Goal: Book appointment/travel/reservation

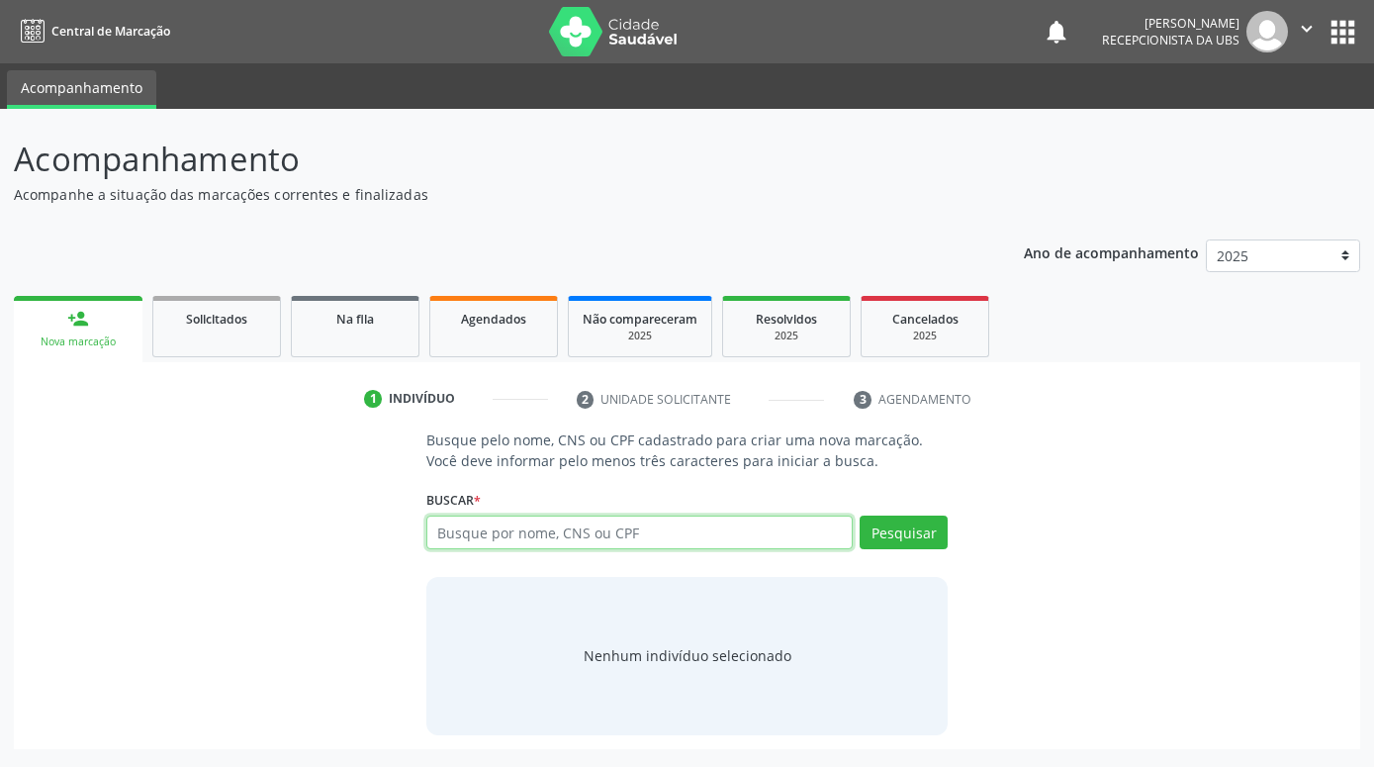
click at [629, 533] on input "text" at bounding box center [639, 532] width 426 height 34
paste input "700003740885704"
type input "700003740885704"
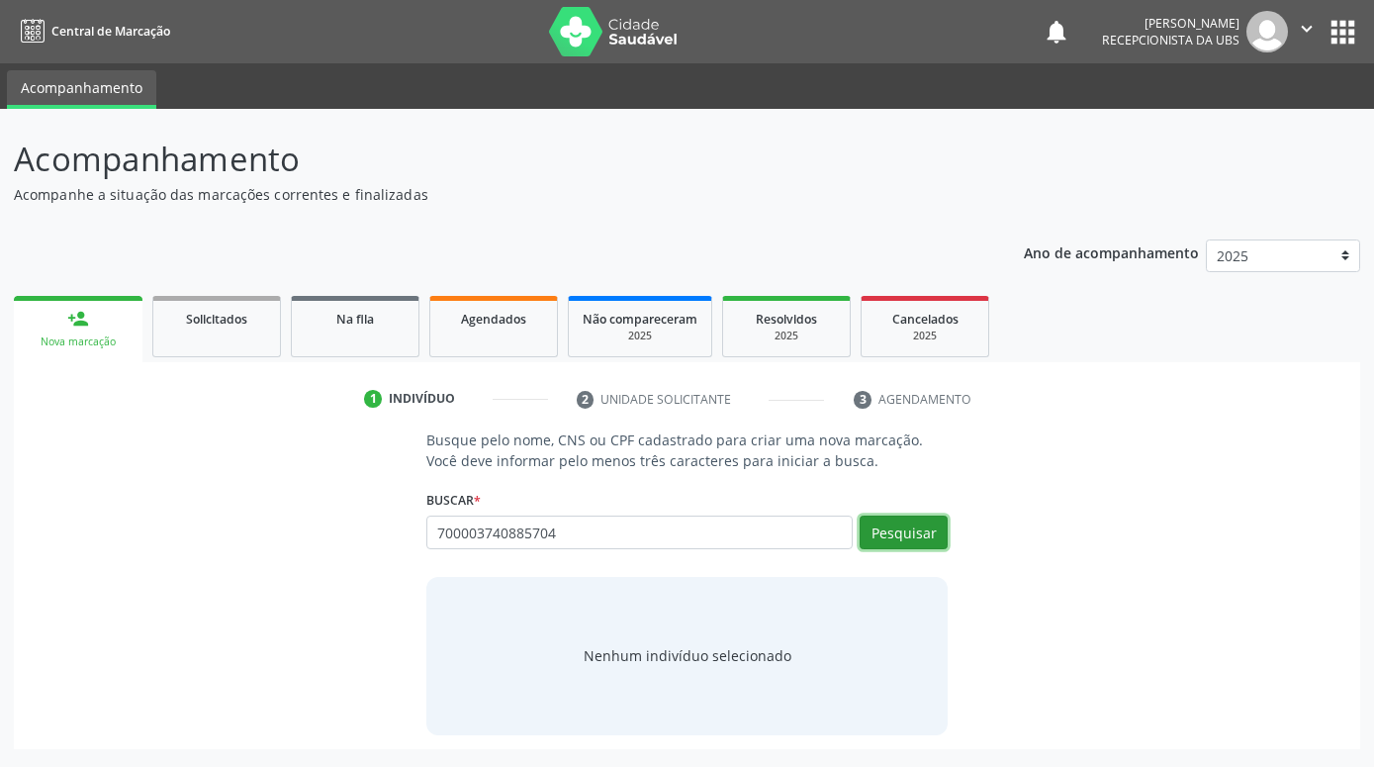
click at [906, 529] on button "Pesquisar" at bounding box center [904, 532] width 88 height 34
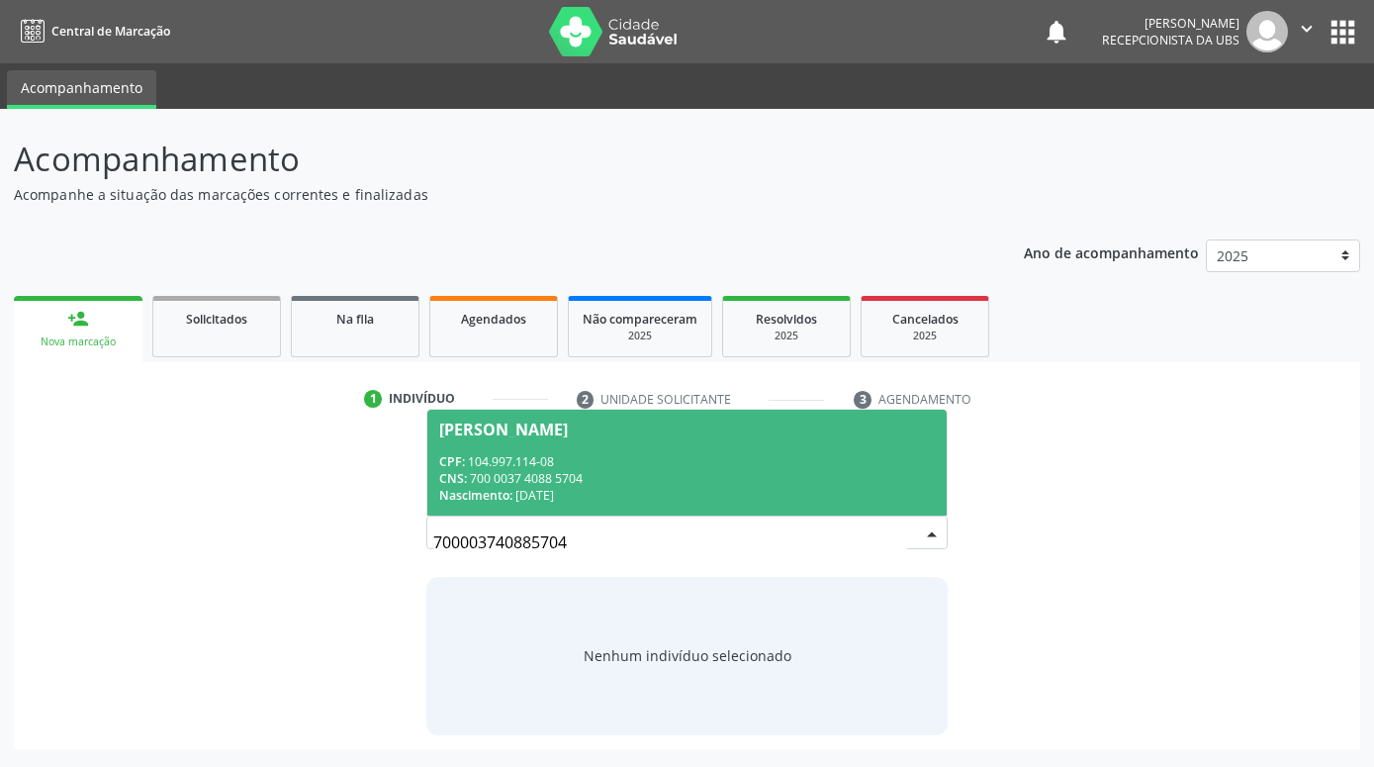
click at [838, 484] on div "CNS: 700 0037 4088 5704" at bounding box center [687, 478] width 496 height 17
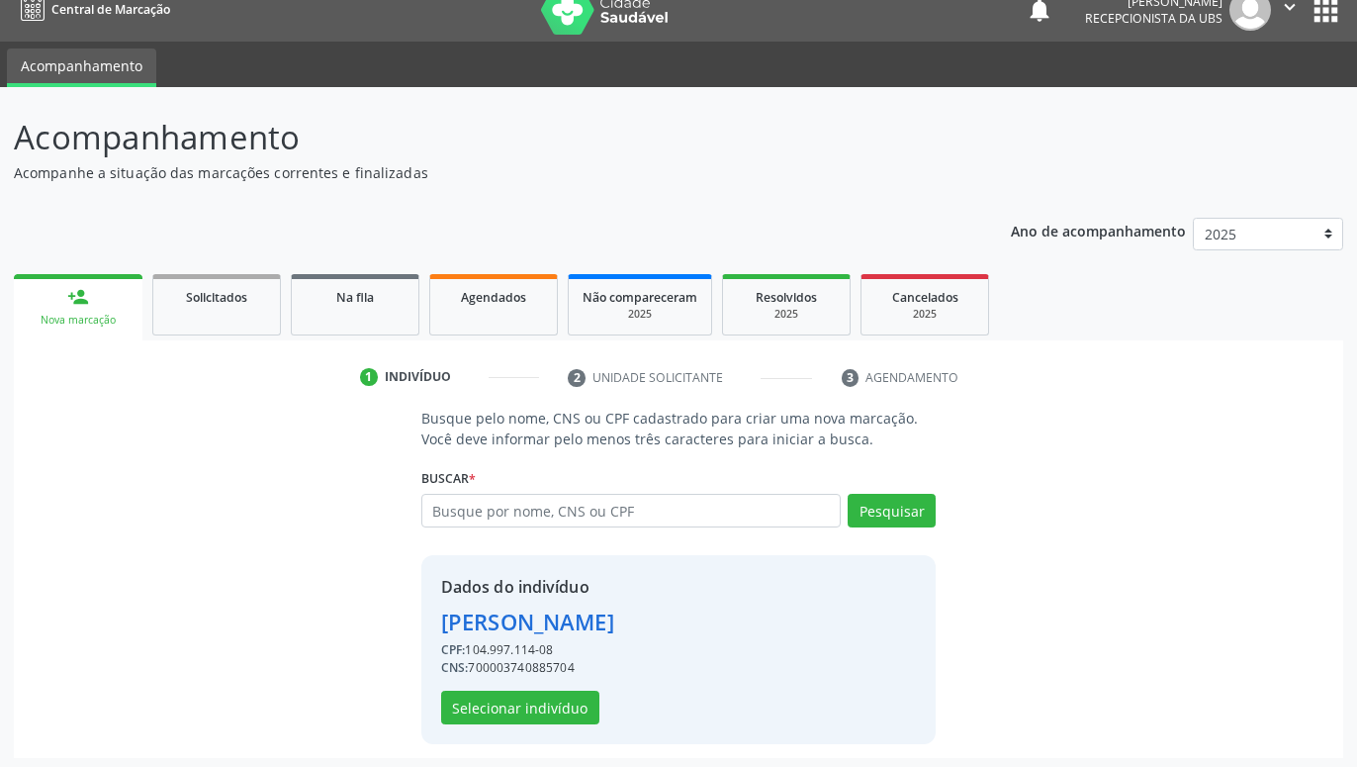
scroll to position [27, 0]
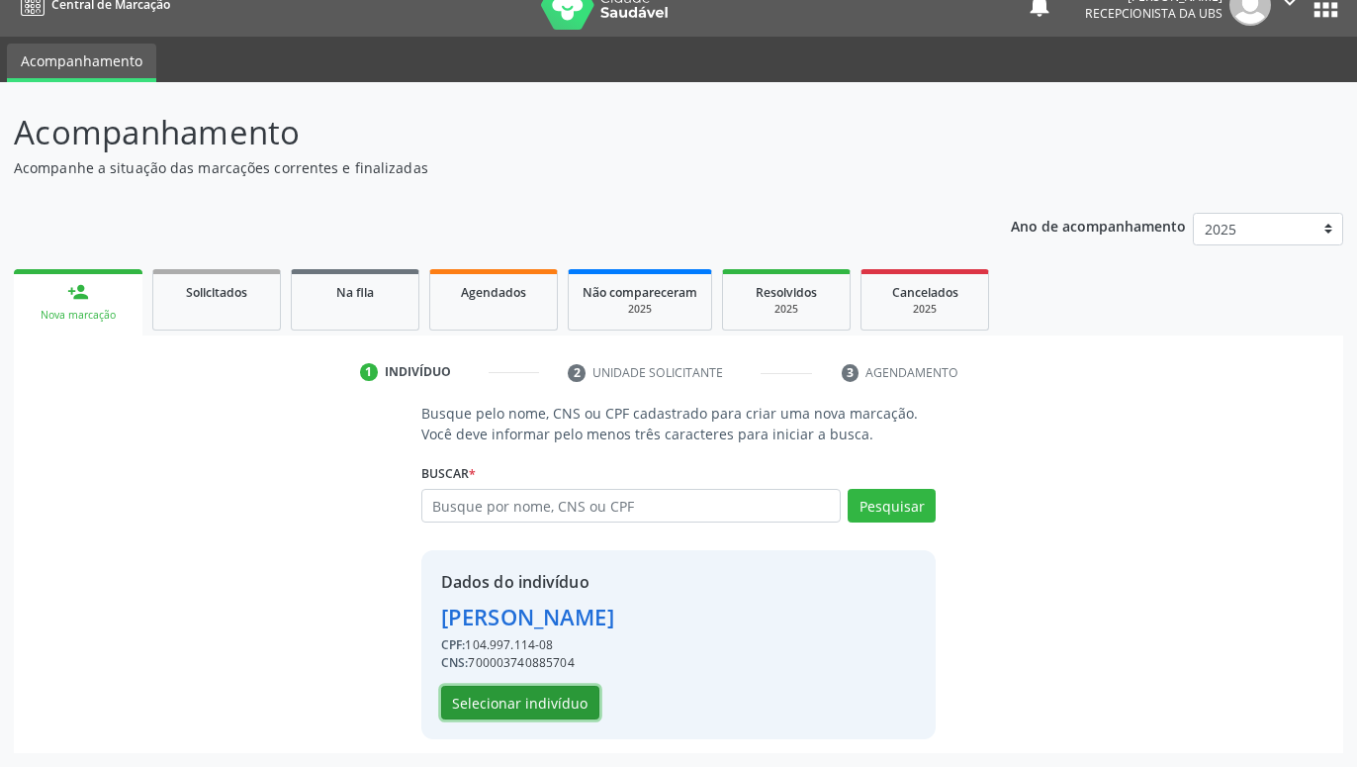
click at [495, 709] on button "Selecionar indivíduo" at bounding box center [520, 702] width 158 height 34
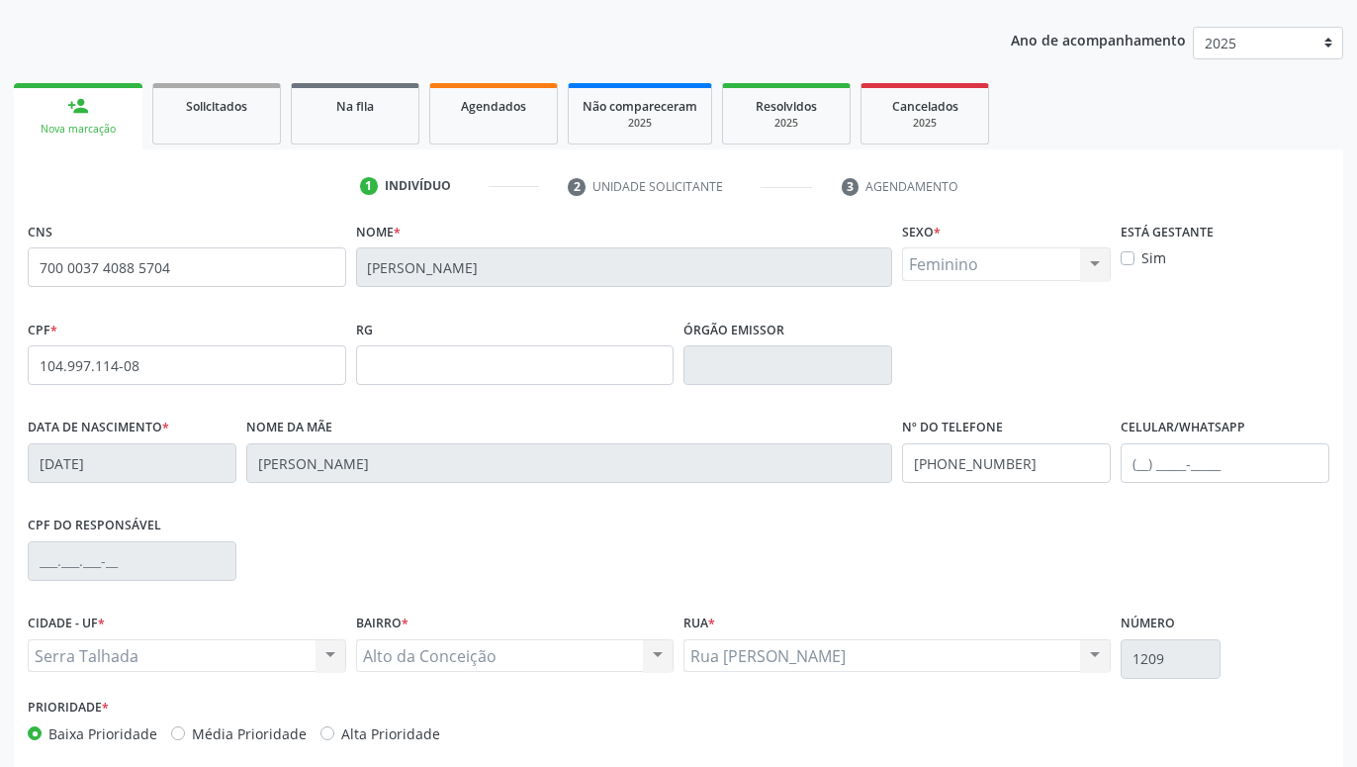
scroll to position [306, 0]
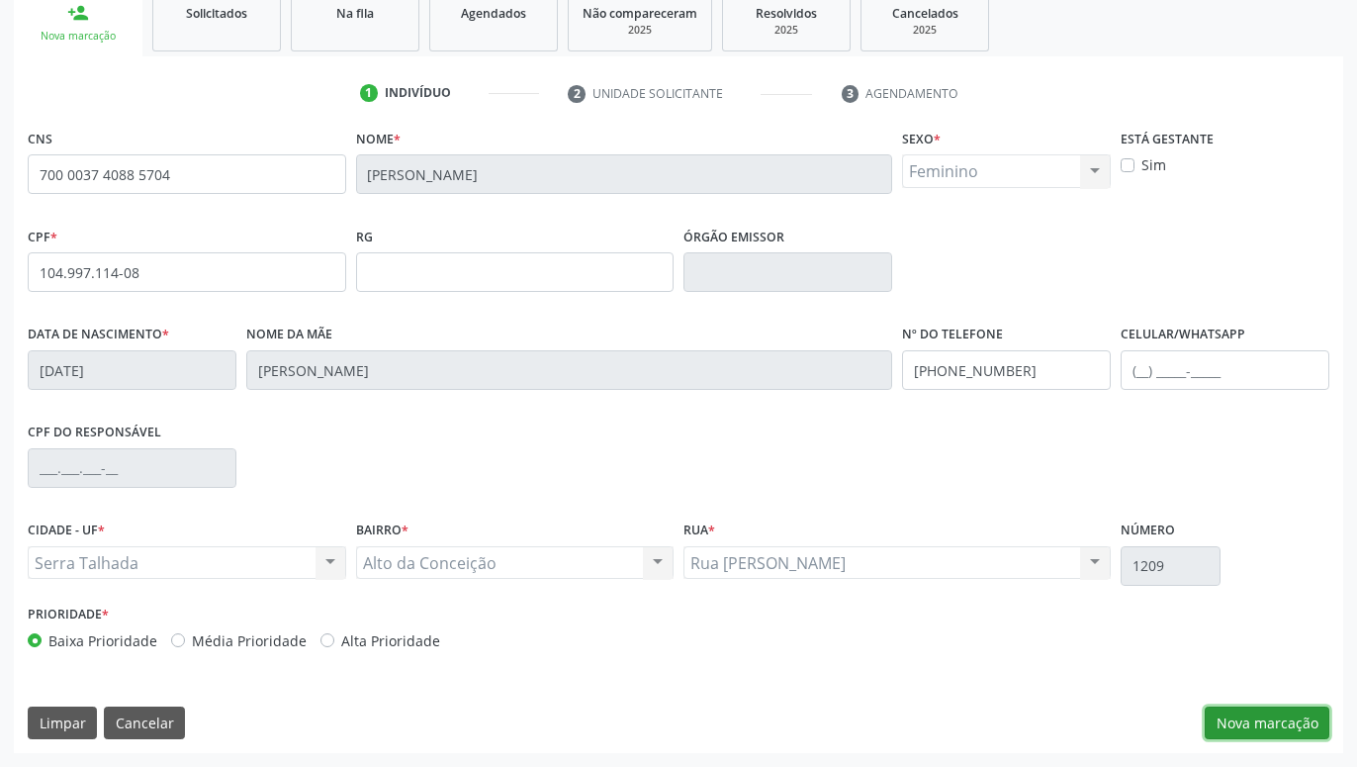
click at [1249, 716] on button "Nova marcação" at bounding box center [1267, 723] width 125 height 34
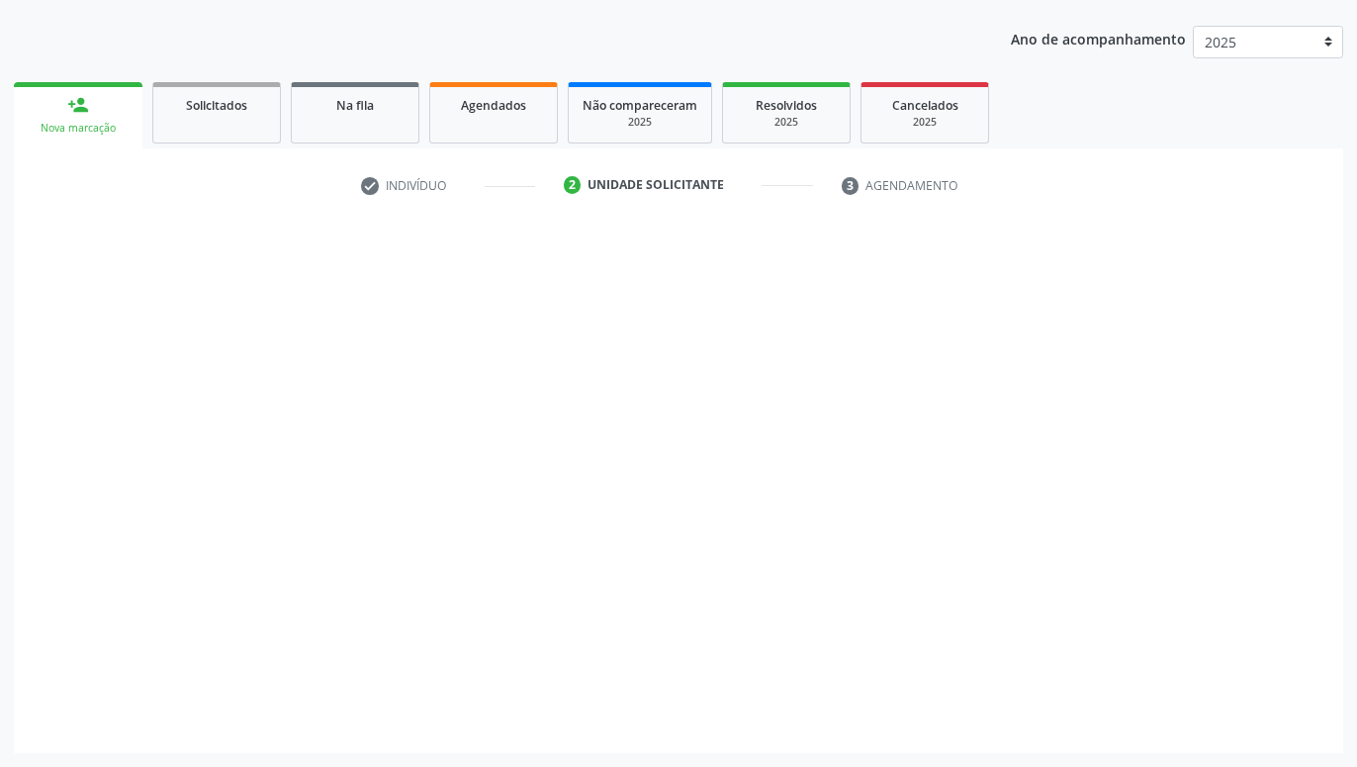
scroll to position [214, 0]
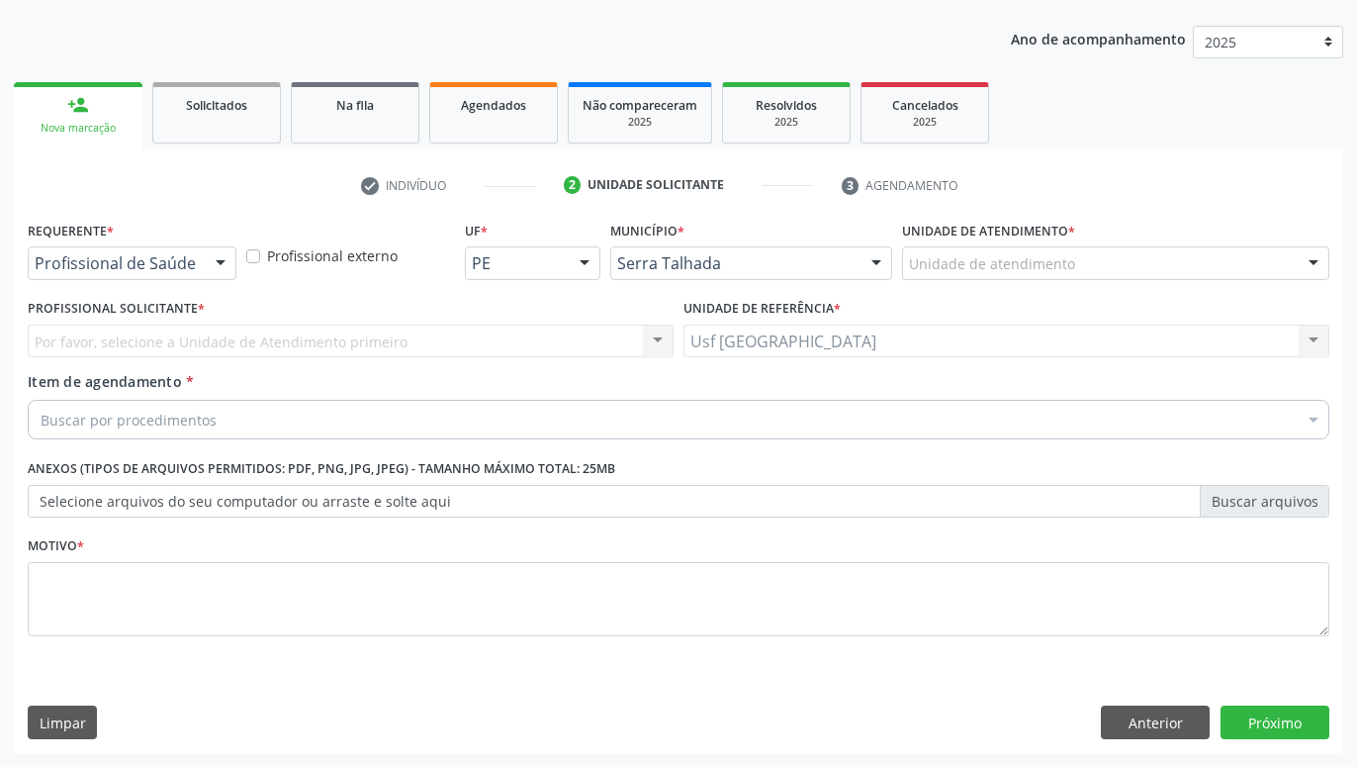
click at [209, 265] on div at bounding box center [221, 264] width 30 height 34
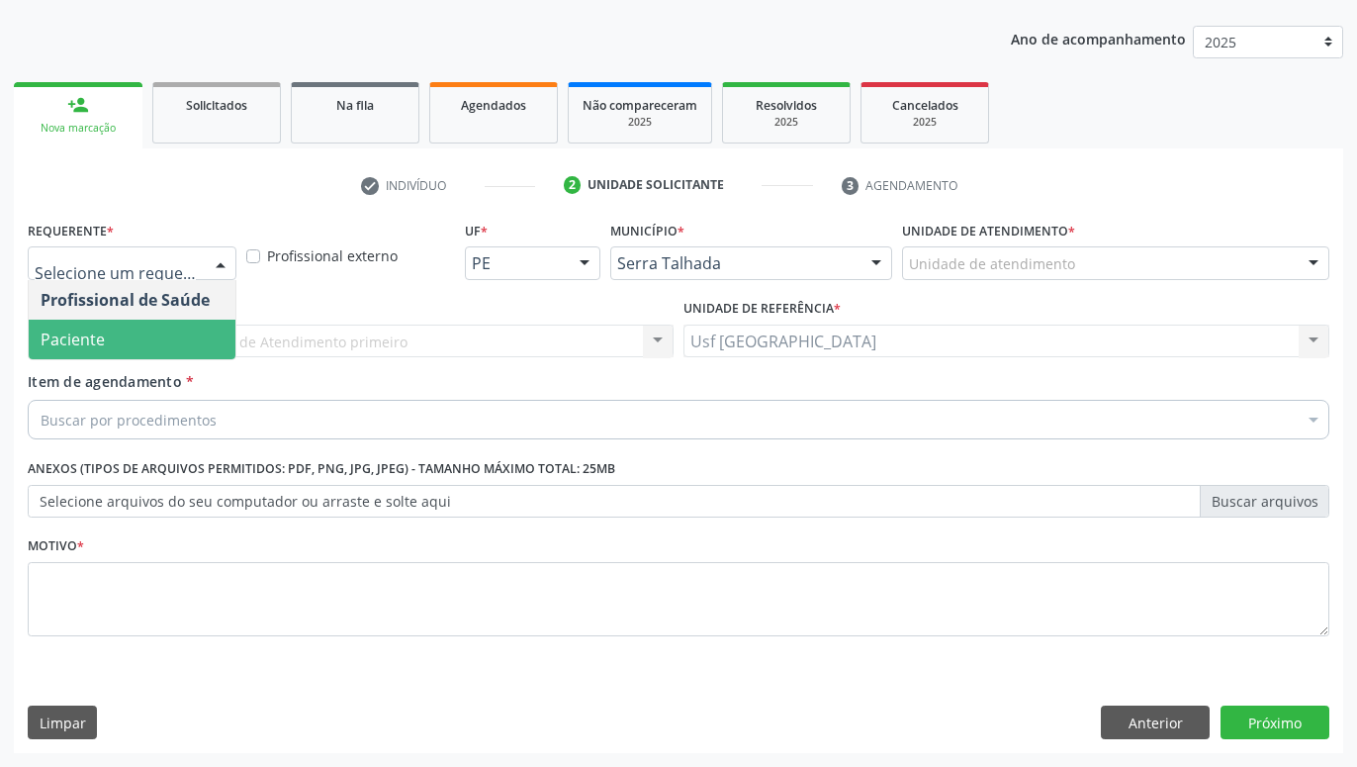
click at [132, 342] on span "Paciente" at bounding box center [132, 339] width 207 height 40
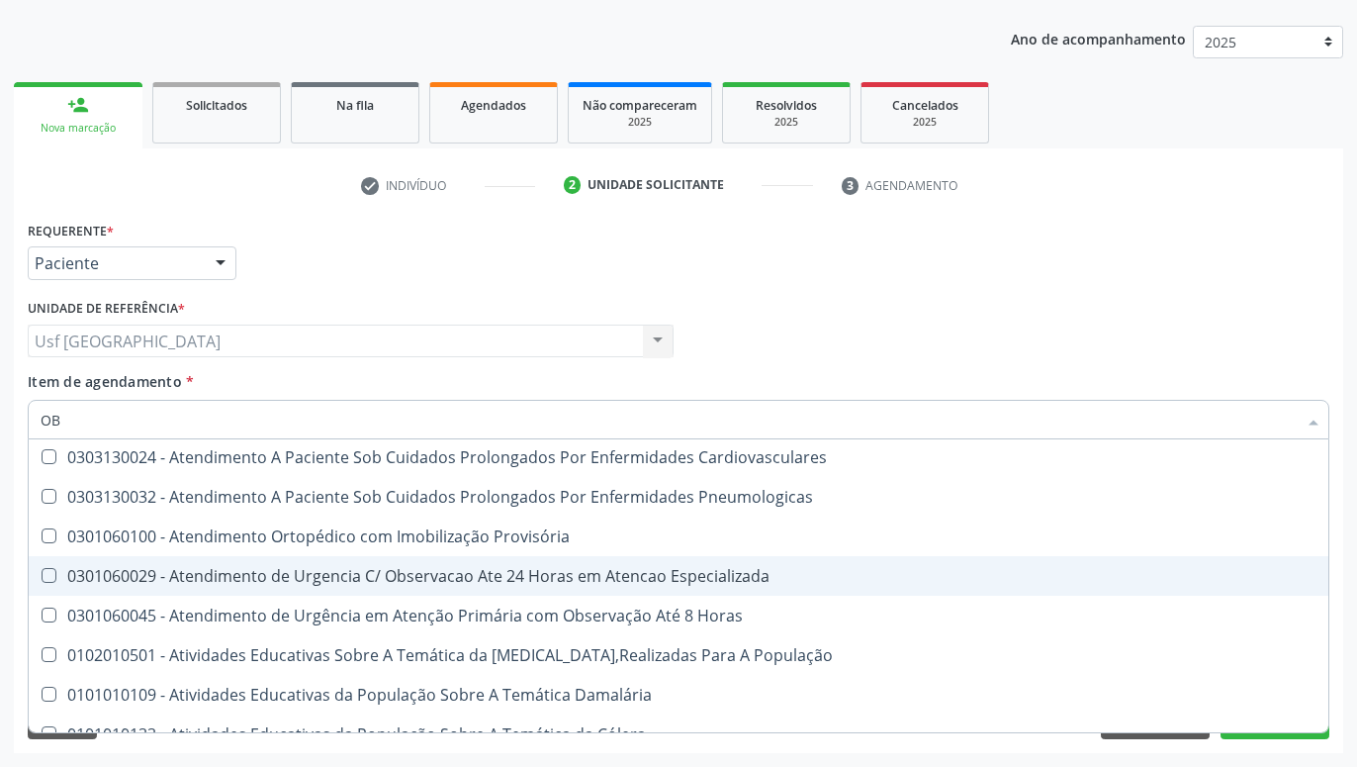
scroll to position [653, 0]
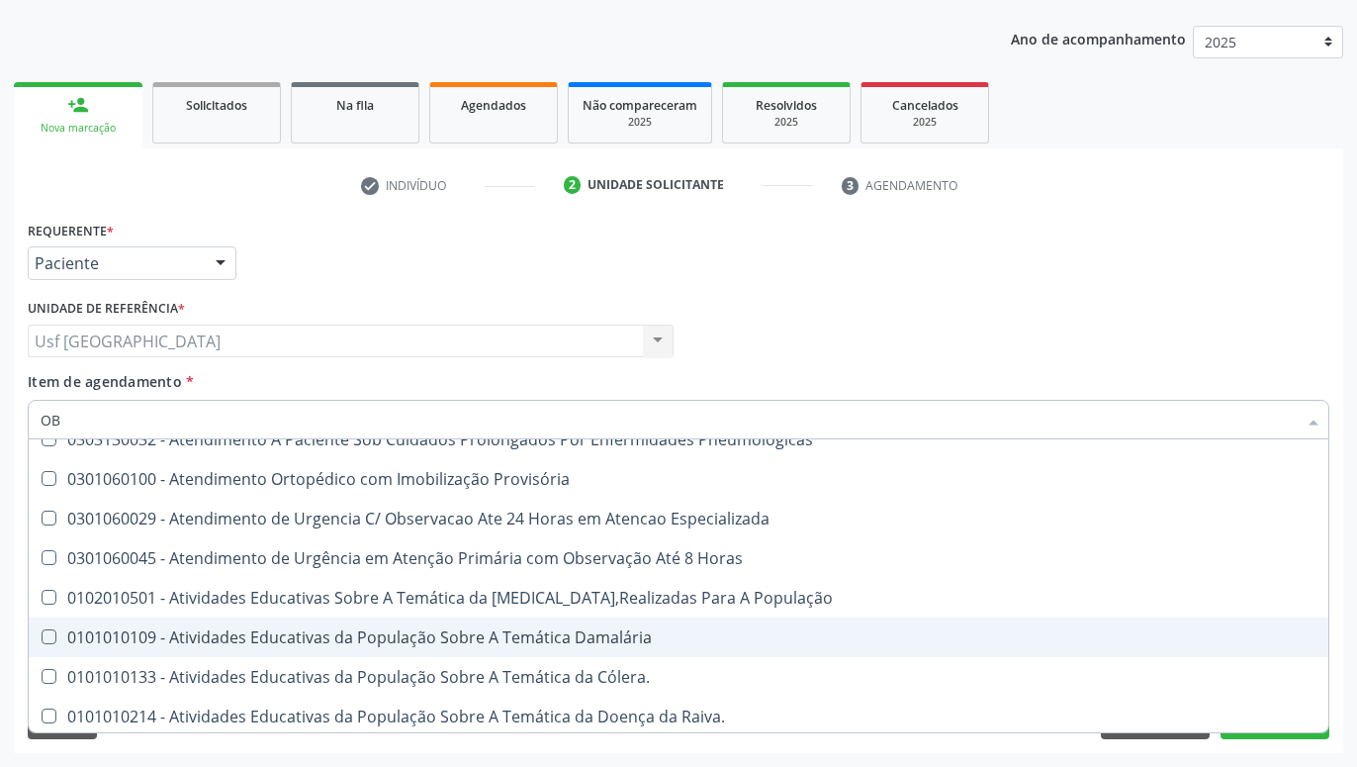
type input "O"
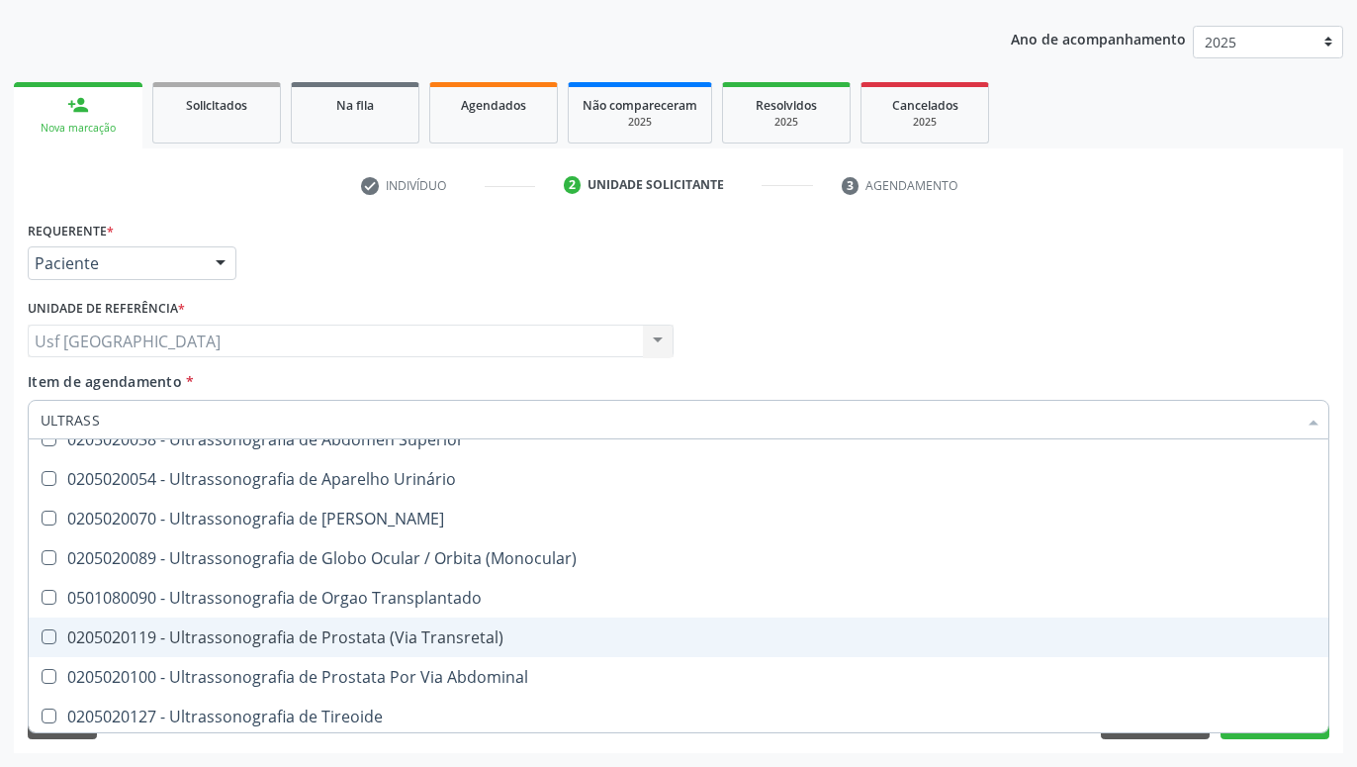
type input "ULTRASSO"
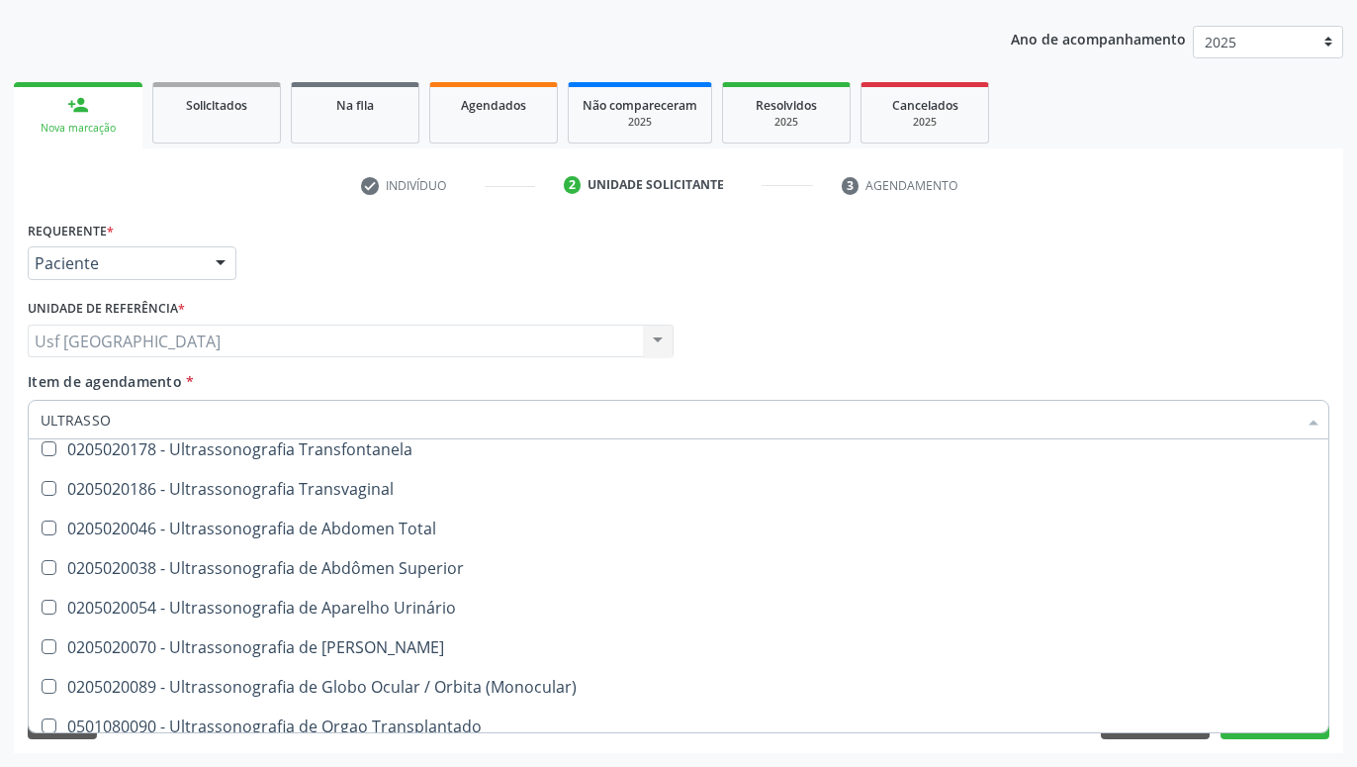
scroll to position [185, 0]
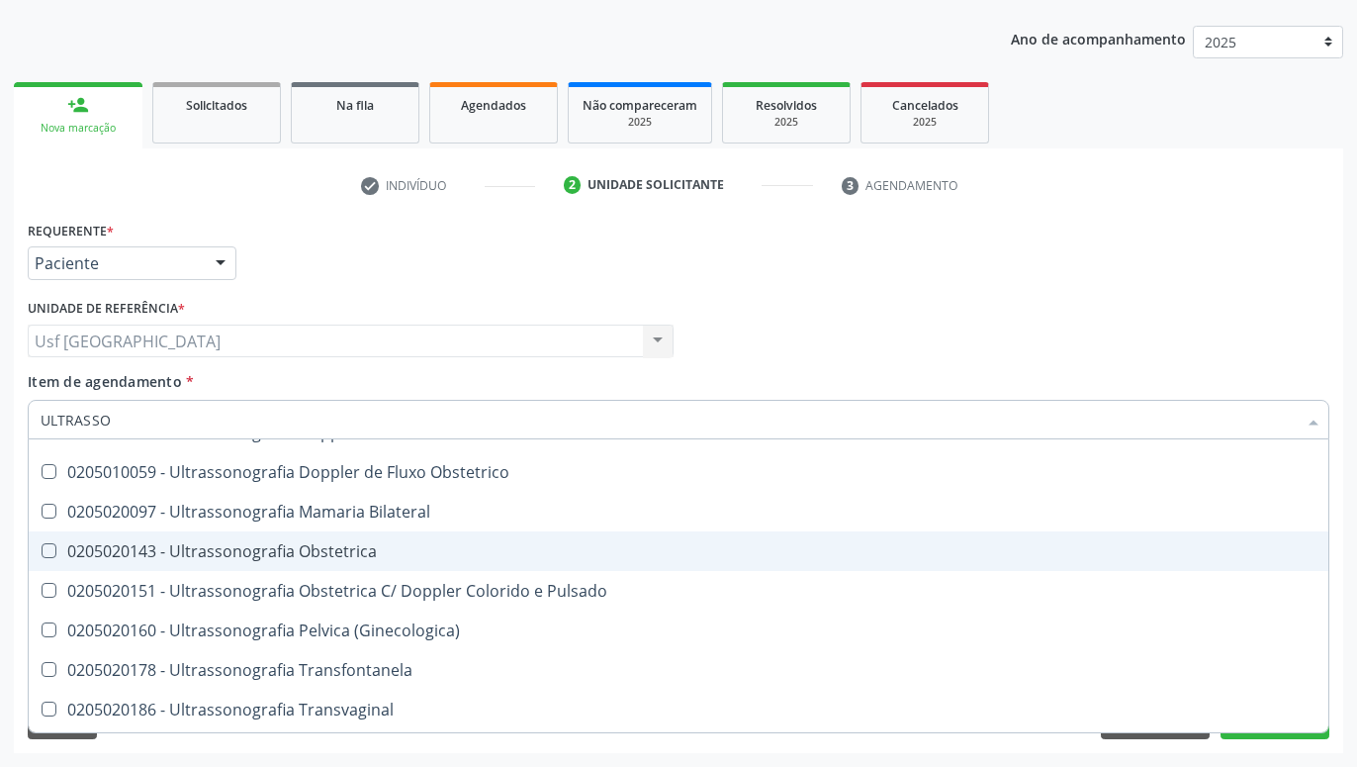
click at [369, 559] on div "0205020143 - Ultrassonografia Obstetrica" at bounding box center [679, 551] width 1276 height 16
checkbox Obstetrica "true"
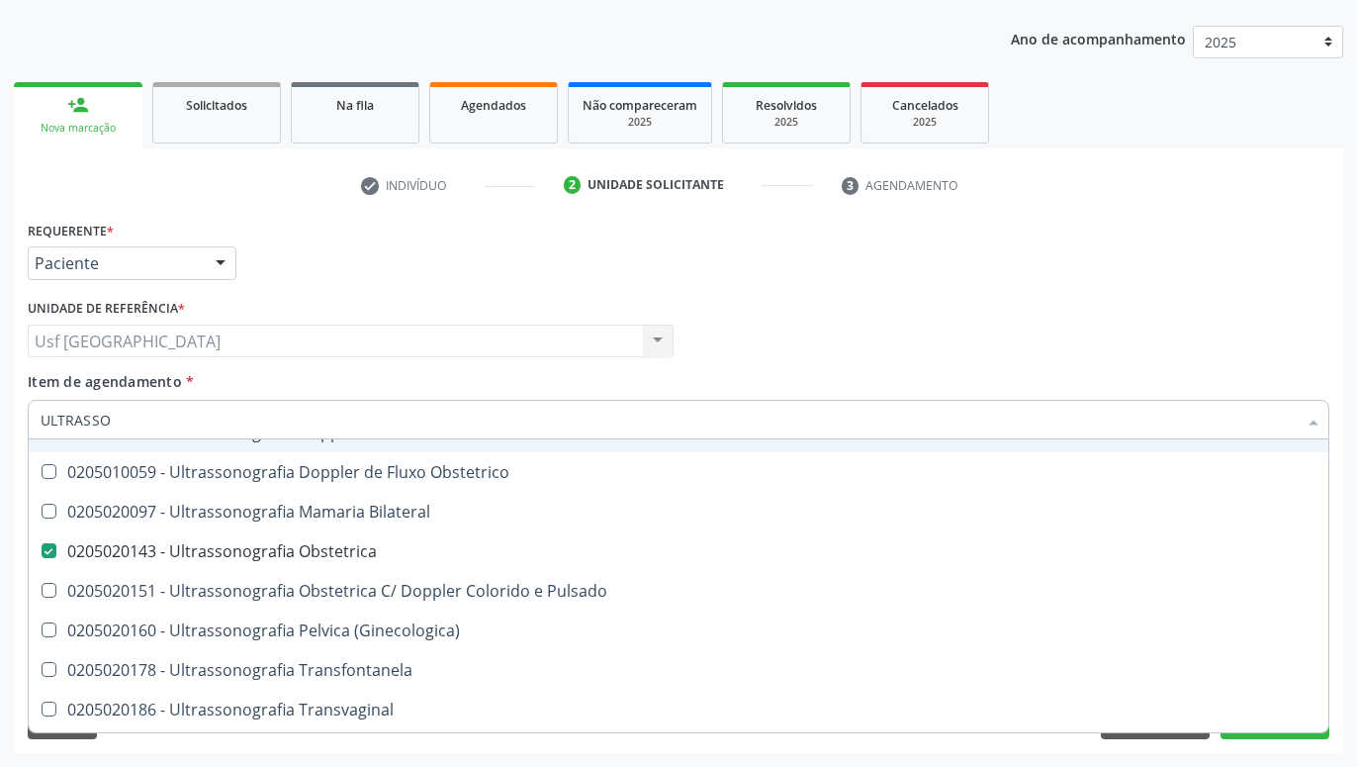
type input "ULTRASSO"
click at [930, 346] on div "Profissional Solicitante Por favor, selecione a Unidade de Atendimento primeiro…" at bounding box center [679, 332] width 1312 height 77
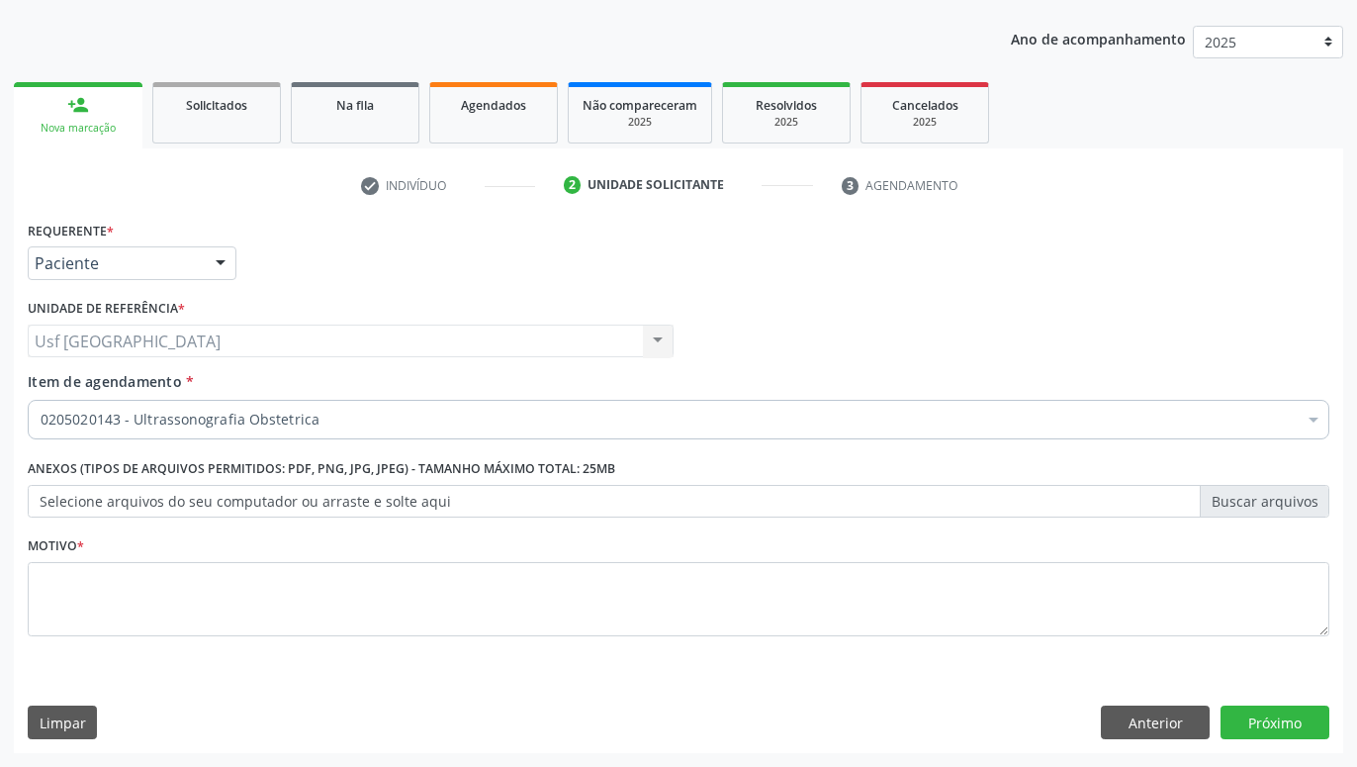
checkbox Obstetrica "true"
checkbox Inter-Atrial "false"
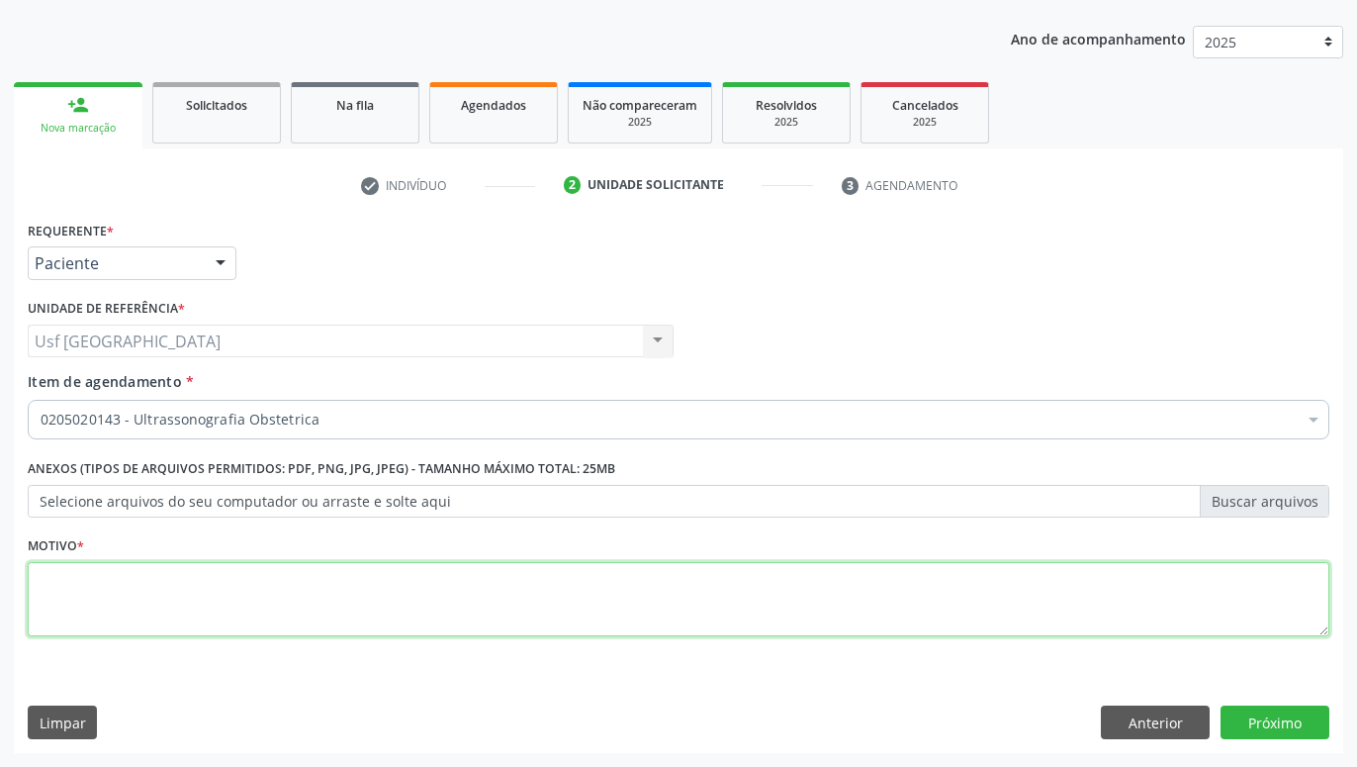
click at [376, 616] on textarea at bounding box center [679, 599] width 1302 height 75
type textarea "."
type textarea "GESTANTE"
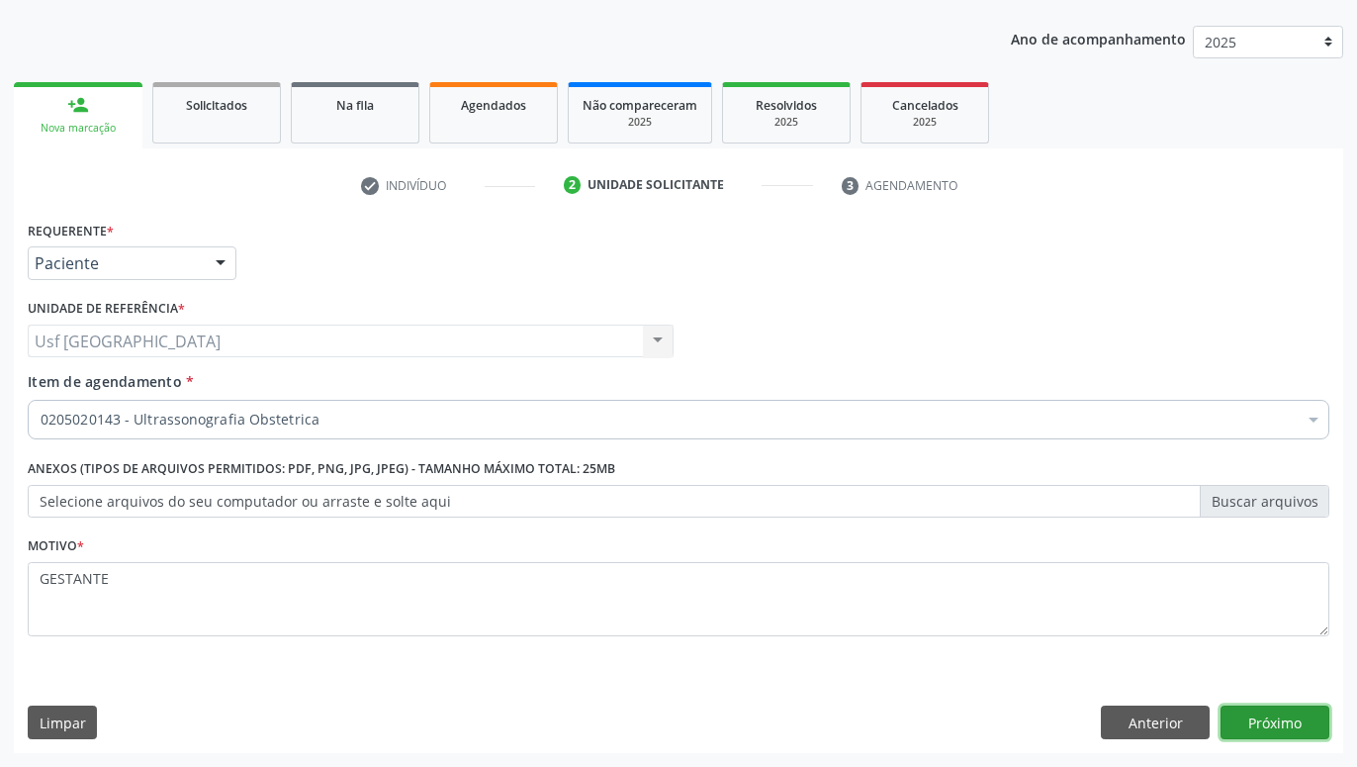
click at [1253, 727] on button "Próximo" at bounding box center [1275, 722] width 109 height 34
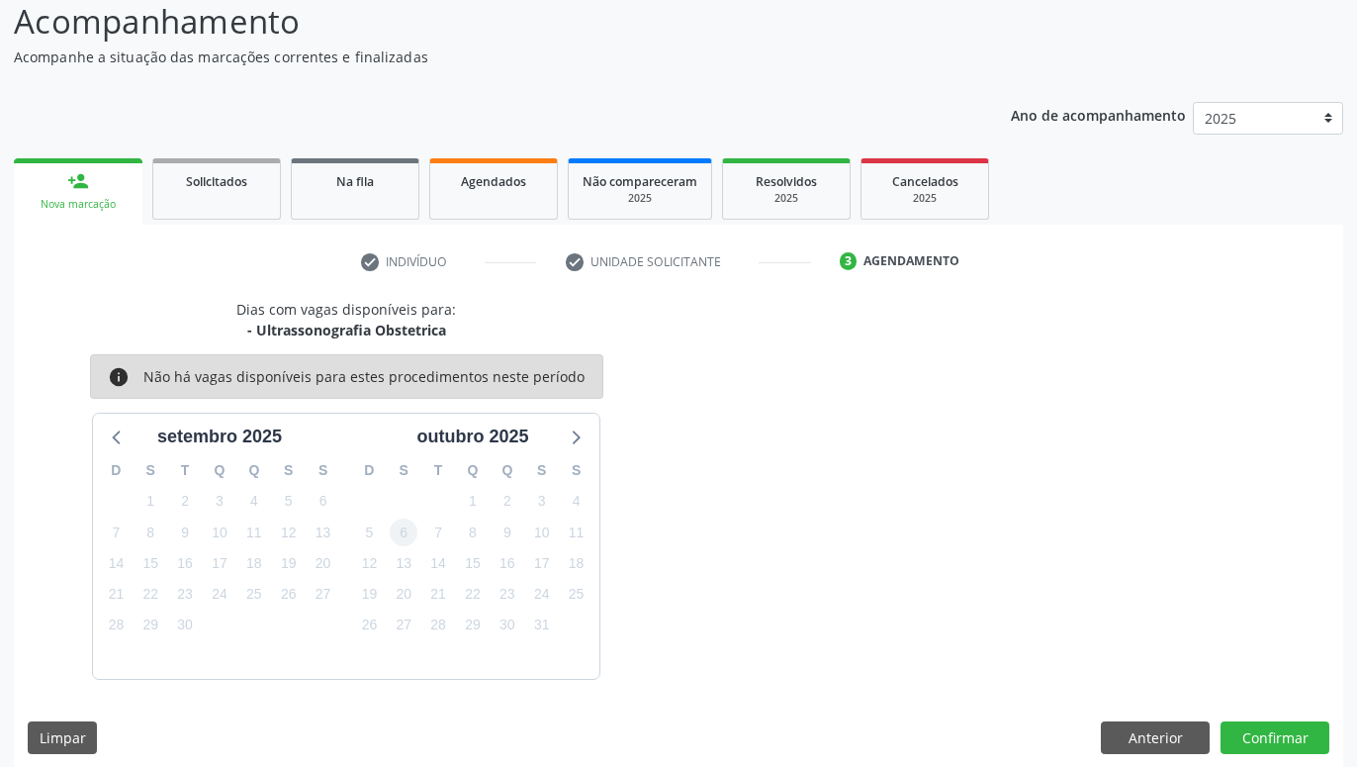
scroll to position [152, 0]
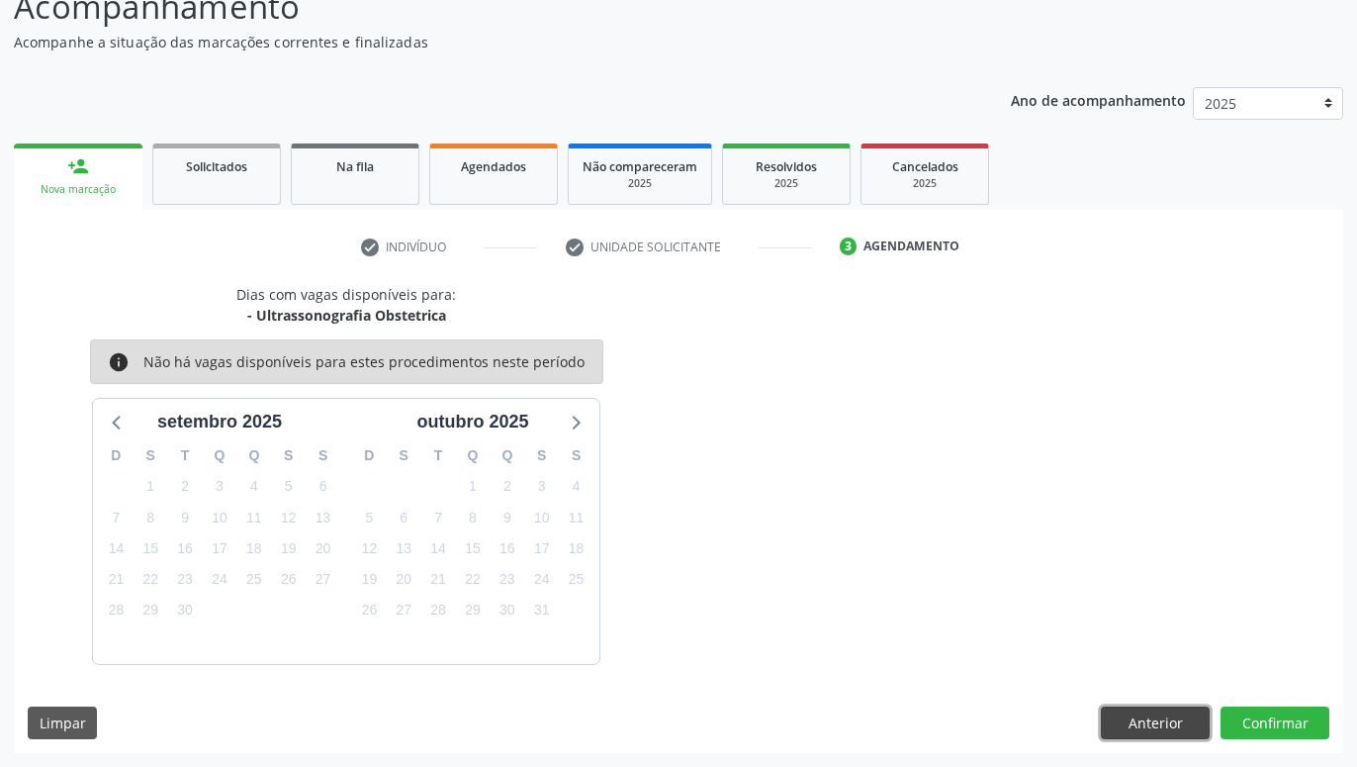
click at [1159, 708] on button "Anterior" at bounding box center [1155, 723] width 109 height 34
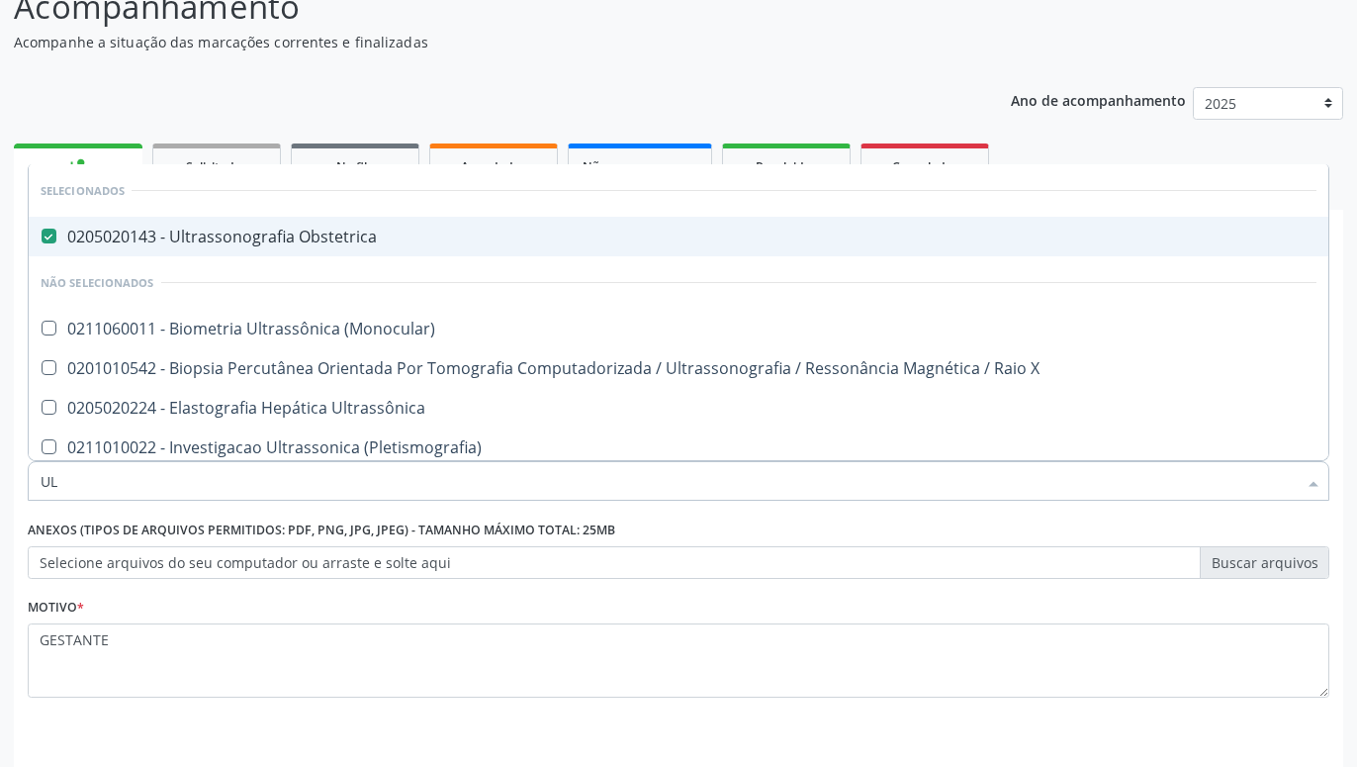
type input "U"
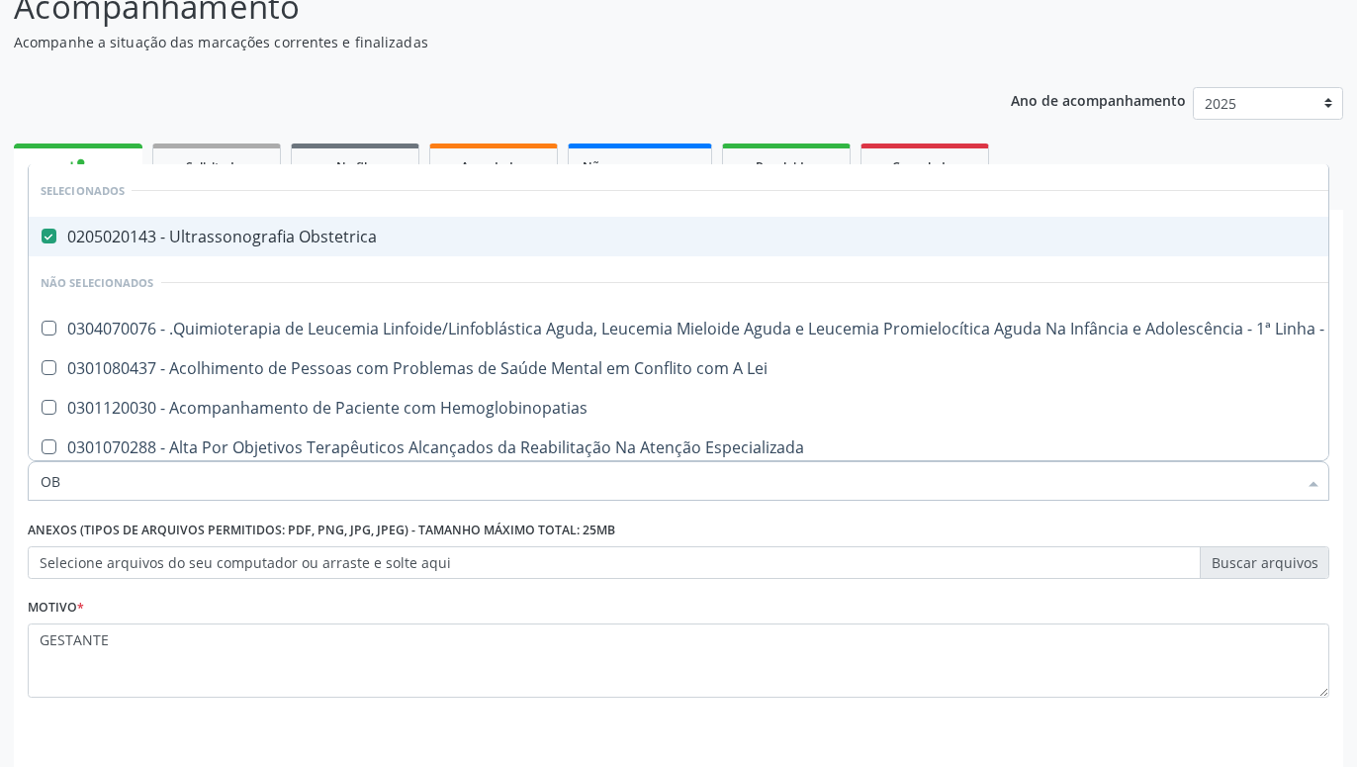
type input "O"
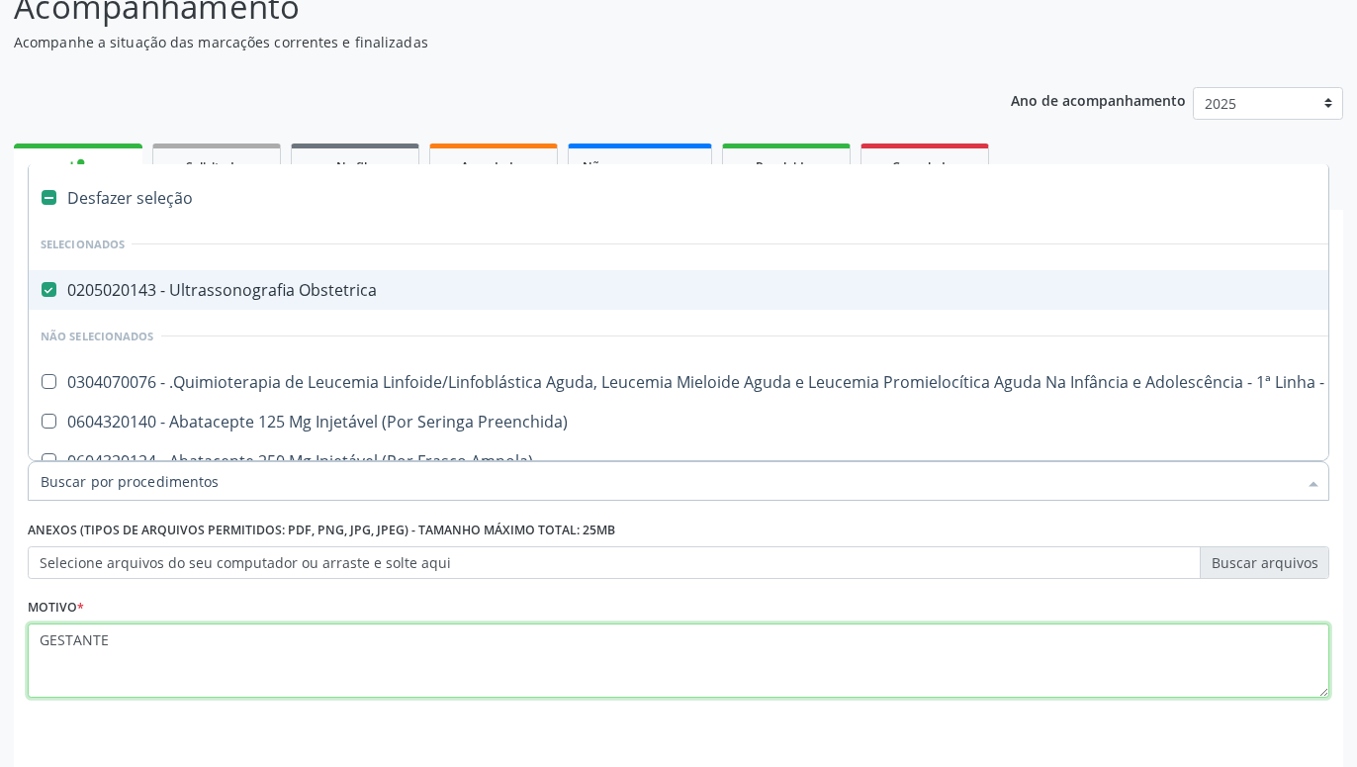
click at [374, 632] on textarea "GESTANTE" at bounding box center [679, 660] width 1302 height 75
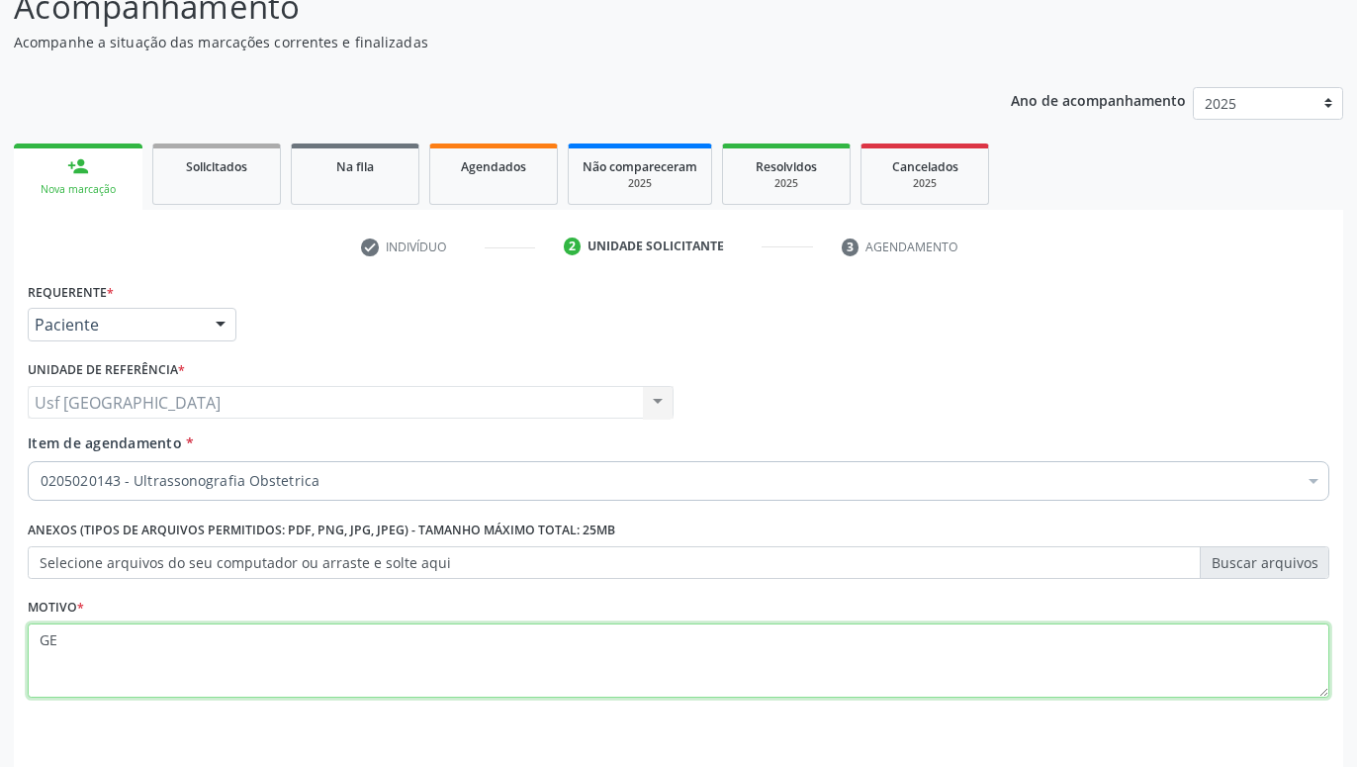
type textarea "G"
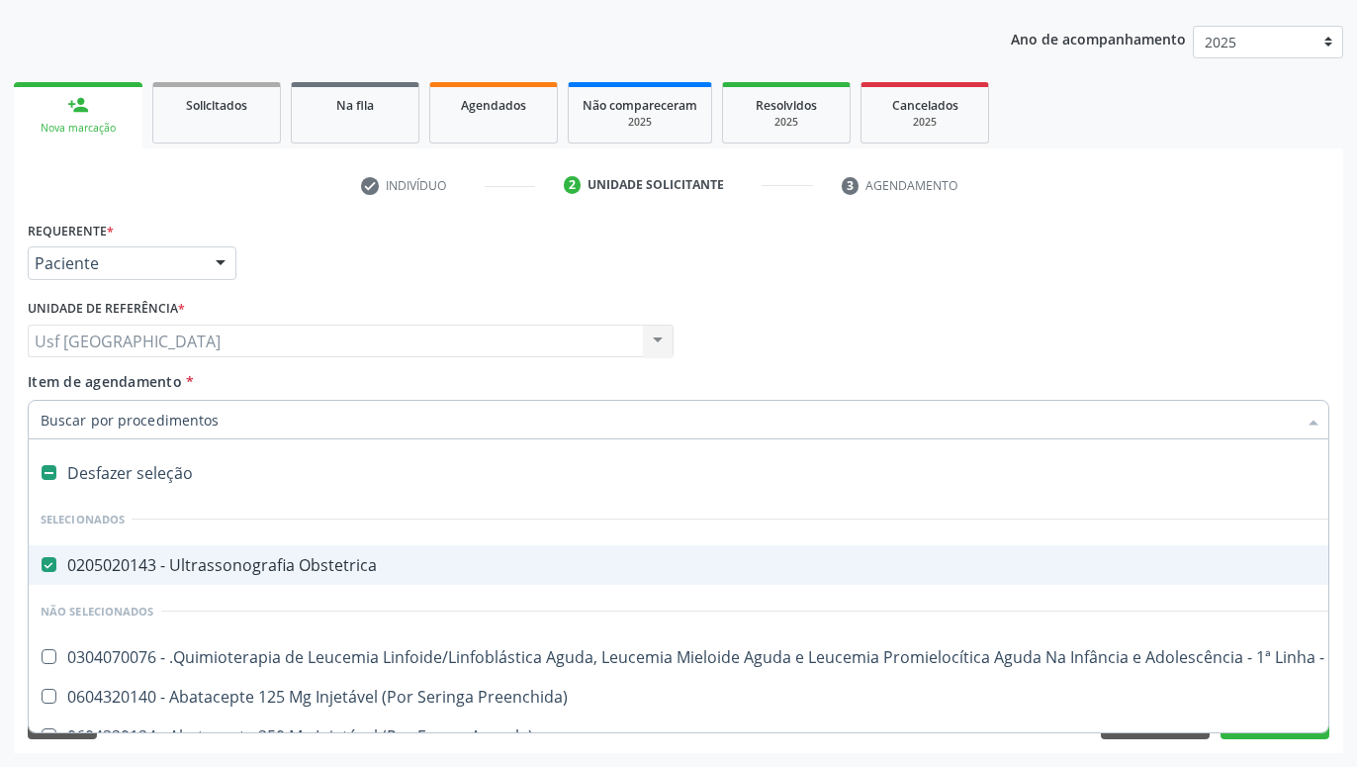
click at [1199, 264] on div "Requerente * Paciente Profissional de Saúde Paciente Nenhum resultado encontrad…" at bounding box center [679, 254] width 1312 height 77
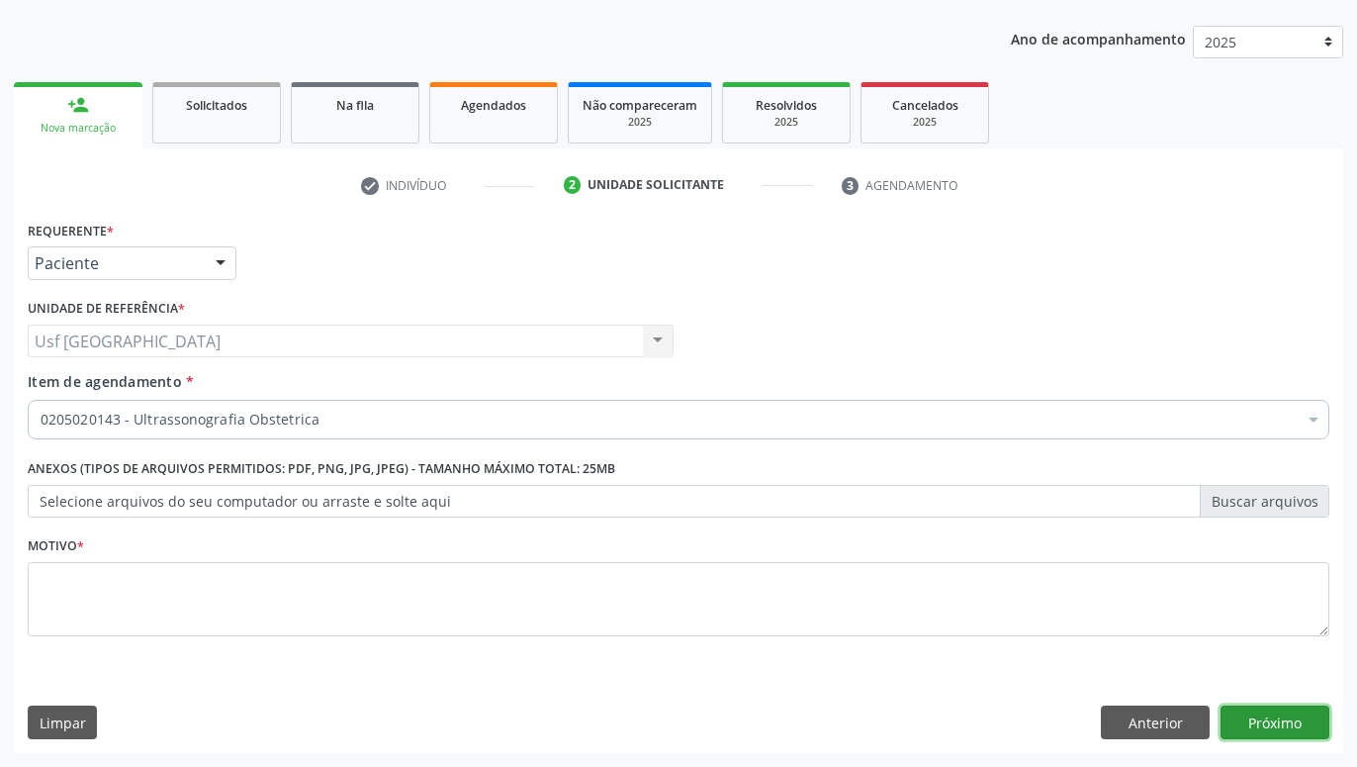
click at [1282, 723] on button "Próximo" at bounding box center [1275, 722] width 109 height 34
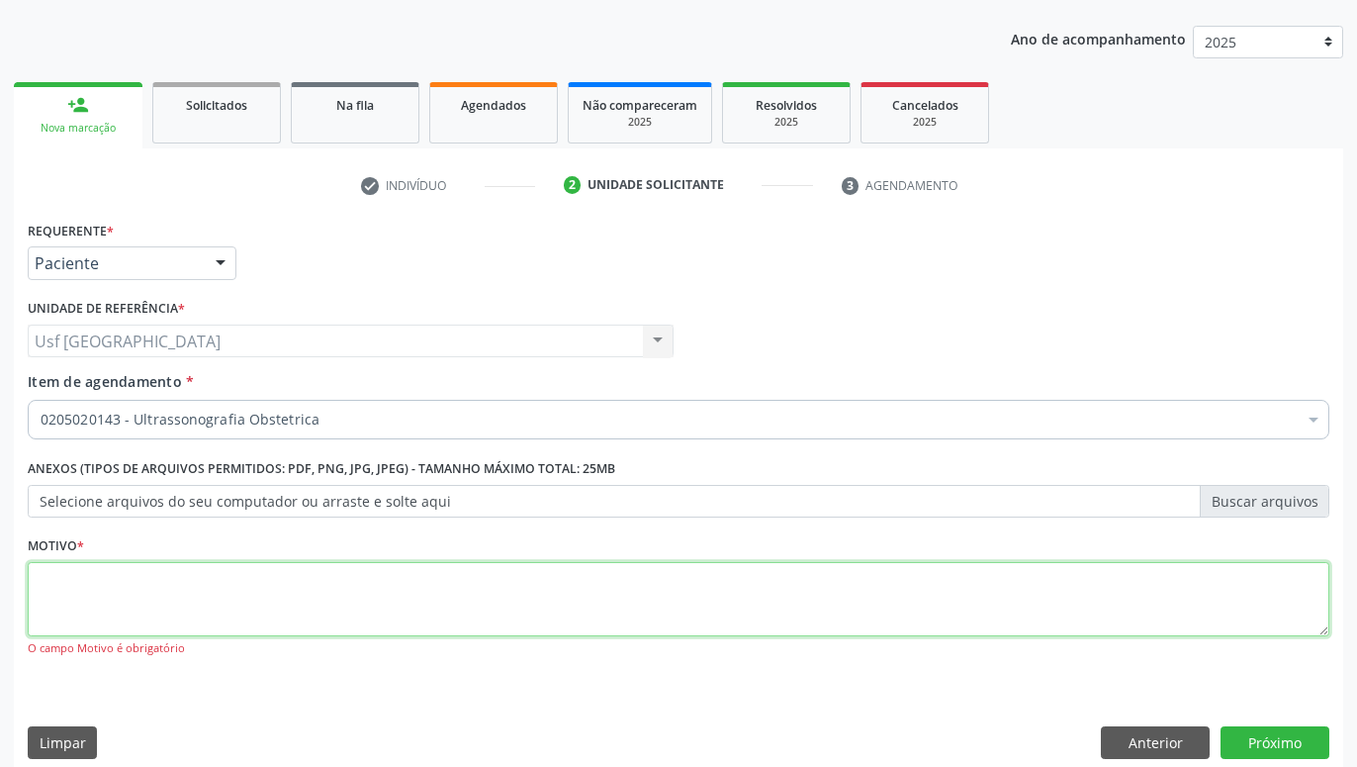
click at [1082, 626] on textarea at bounding box center [679, 599] width 1302 height 75
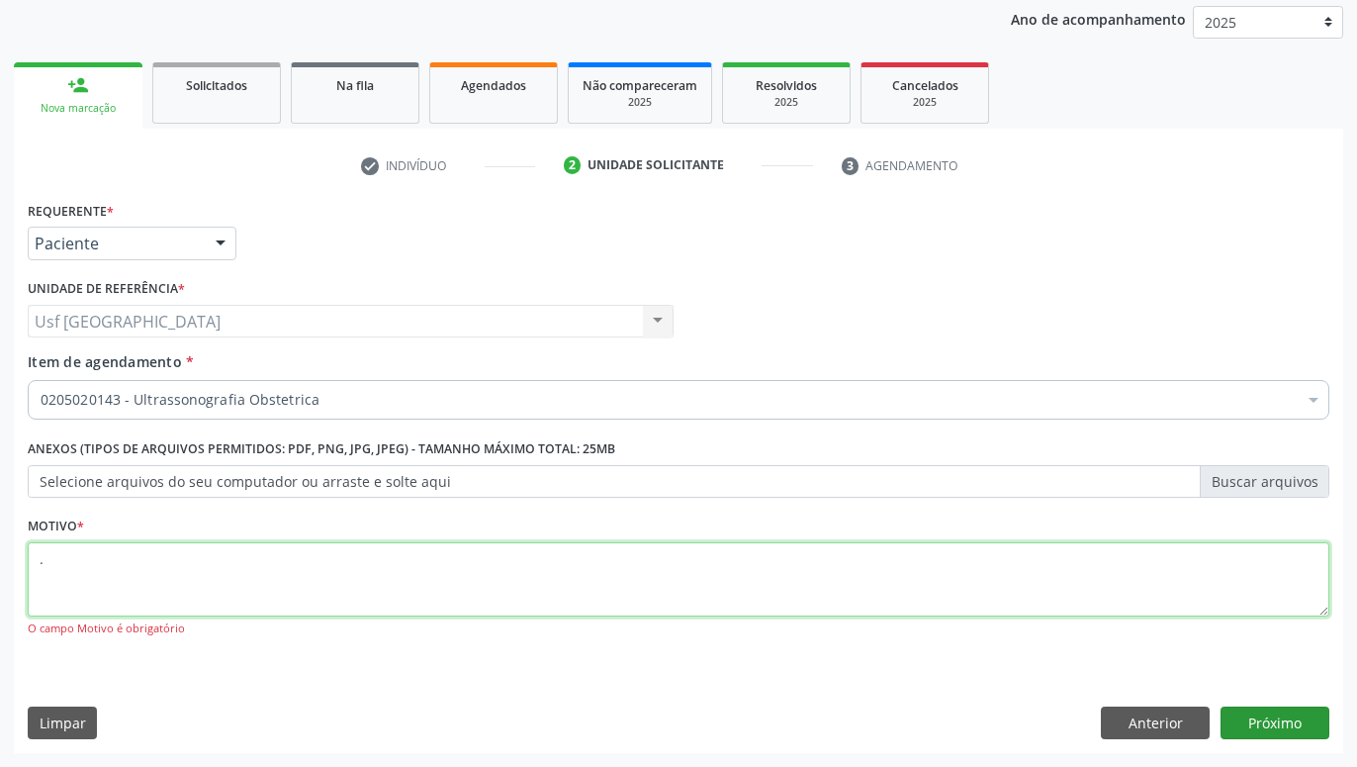
type textarea "."
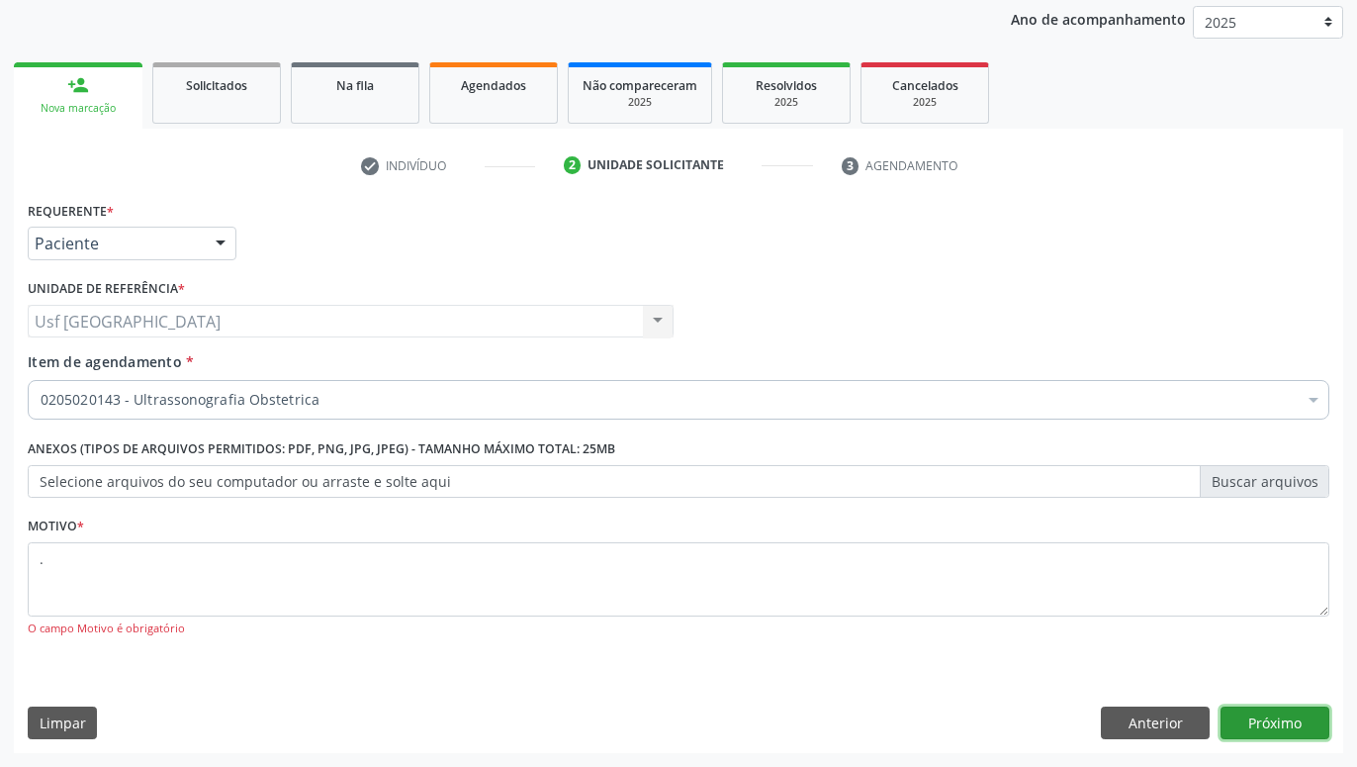
click at [1256, 727] on button "Próximo" at bounding box center [1275, 723] width 109 height 34
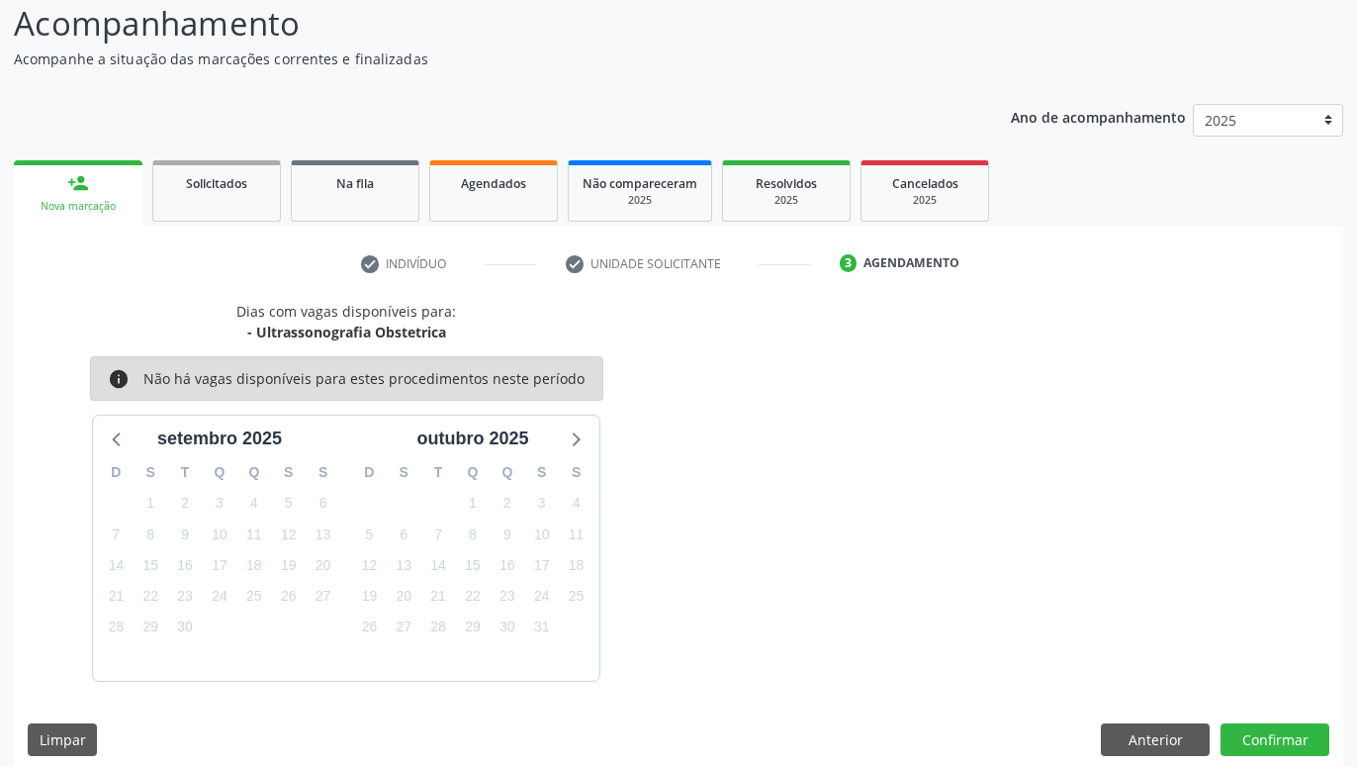
scroll to position [152, 0]
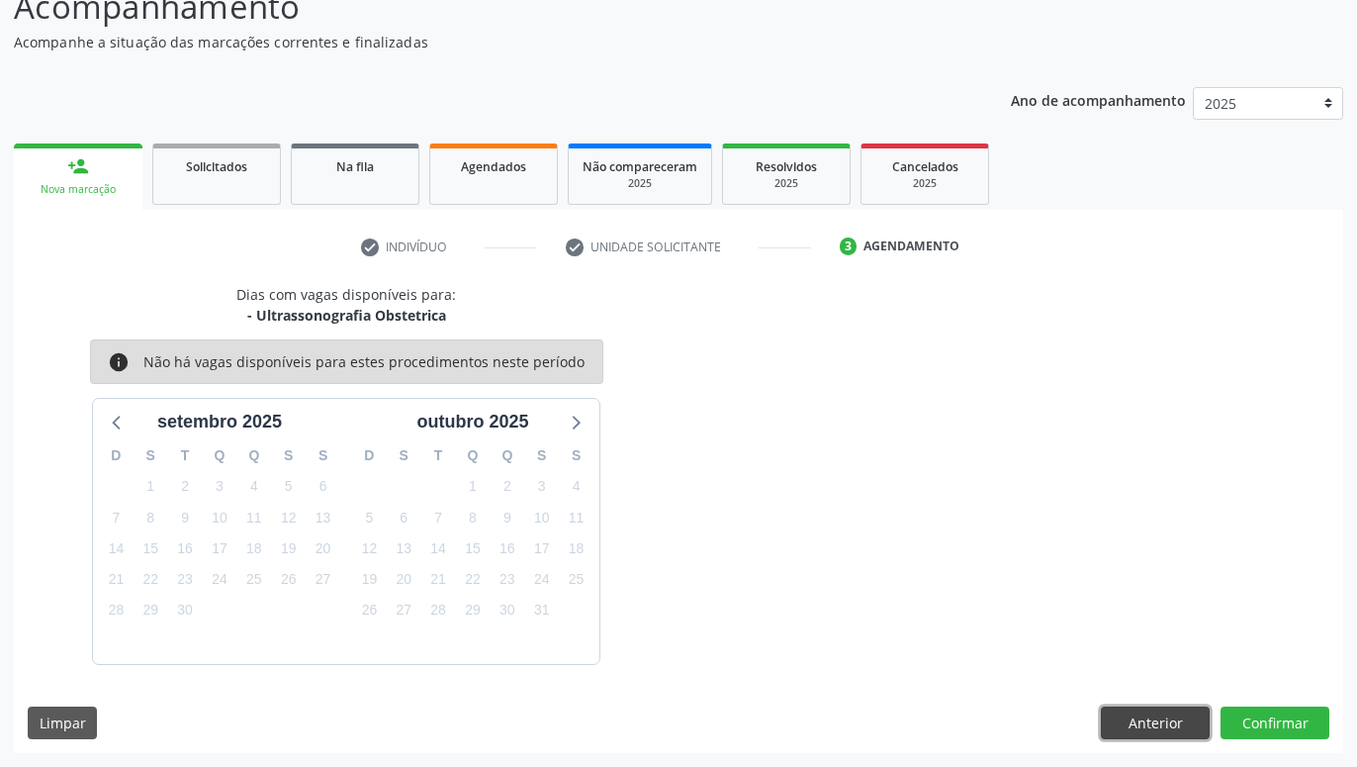
click at [1158, 718] on button "Anterior" at bounding box center [1155, 723] width 109 height 34
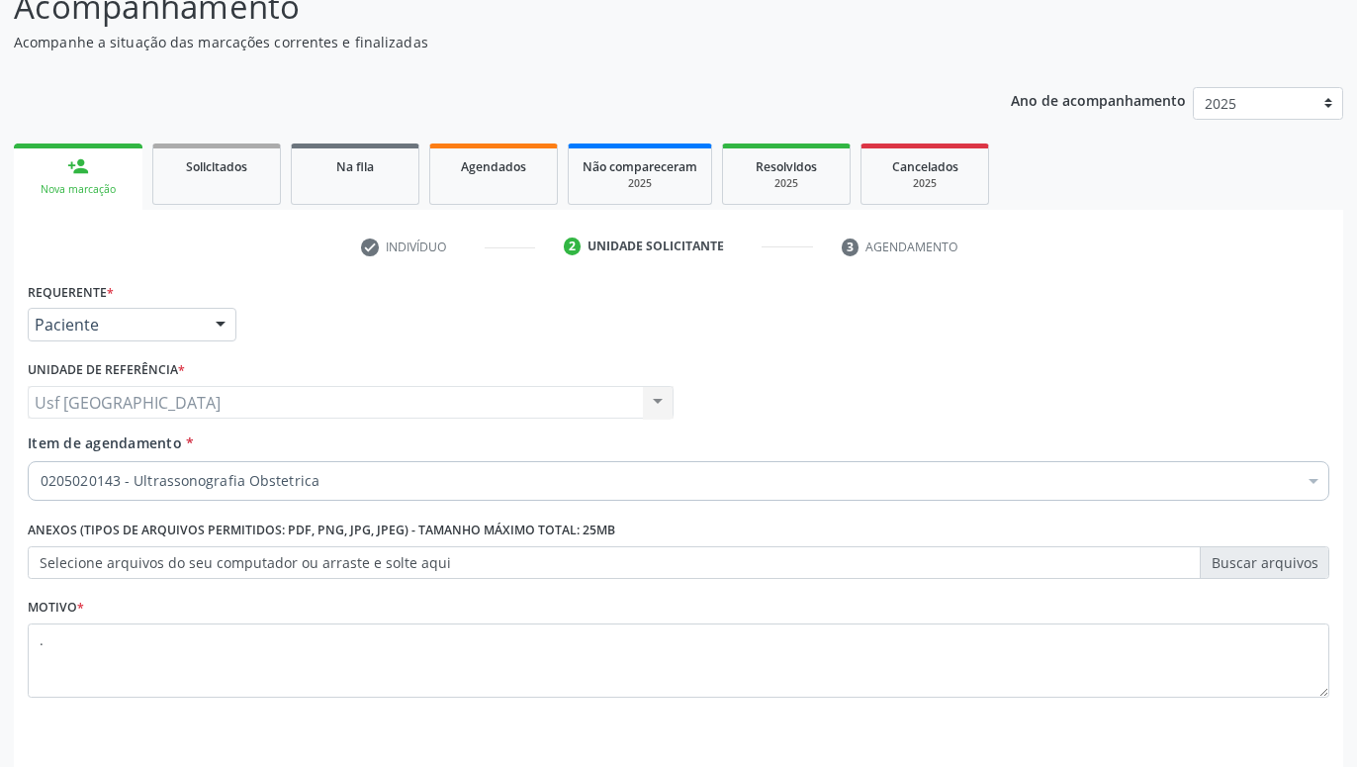
click at [207, 332] on div at bounding box center [221, 326] width 30 height 34
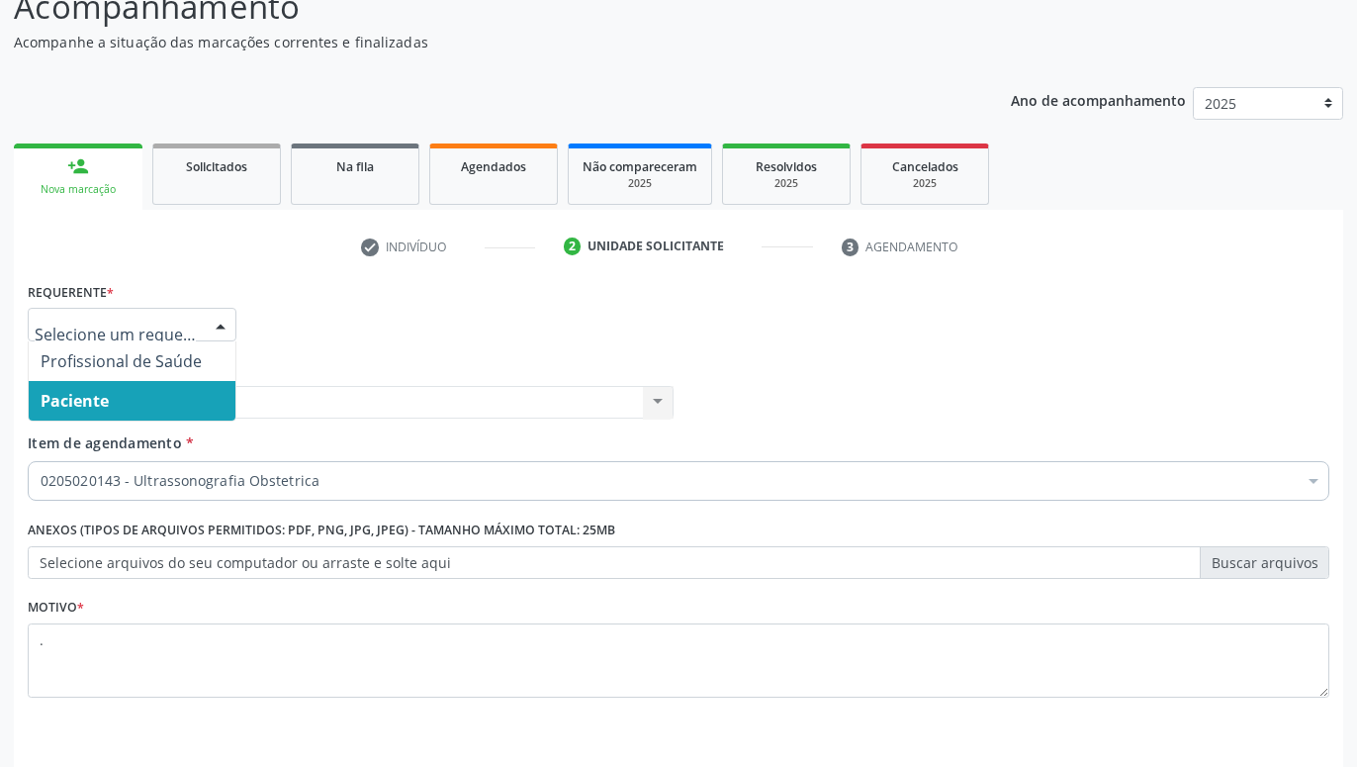
click at [170, 405] on span "Paciente" at bounding box center [132, 401] width 207 height 40
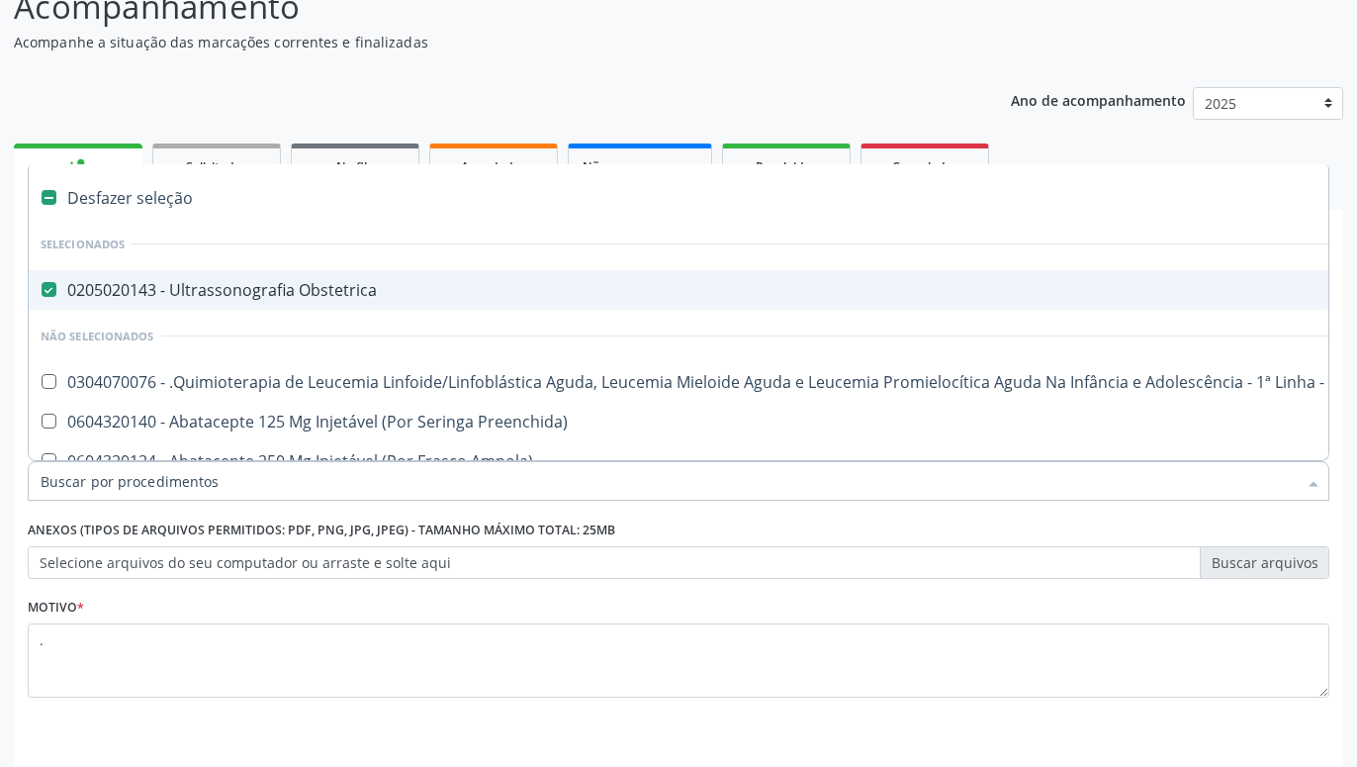
click at [219, 285] on div "0205020143 - Ultrassonografia Obstetrica" at bounding box center [811, 290] width 1540 height 16
checkbox Obstetrica "false"
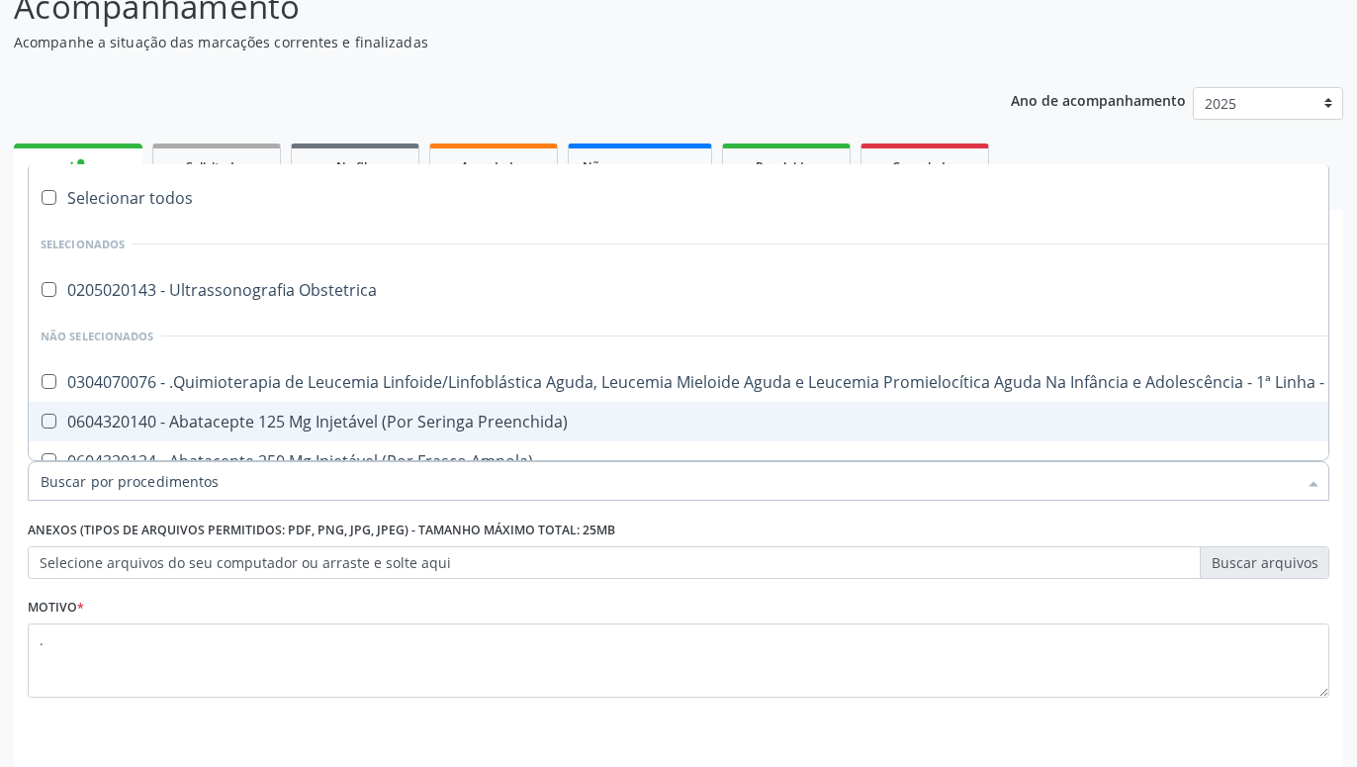
click at [381, 483] on input "Item de agendamento *" at bounding box center [669, 481] width 1256 height 40
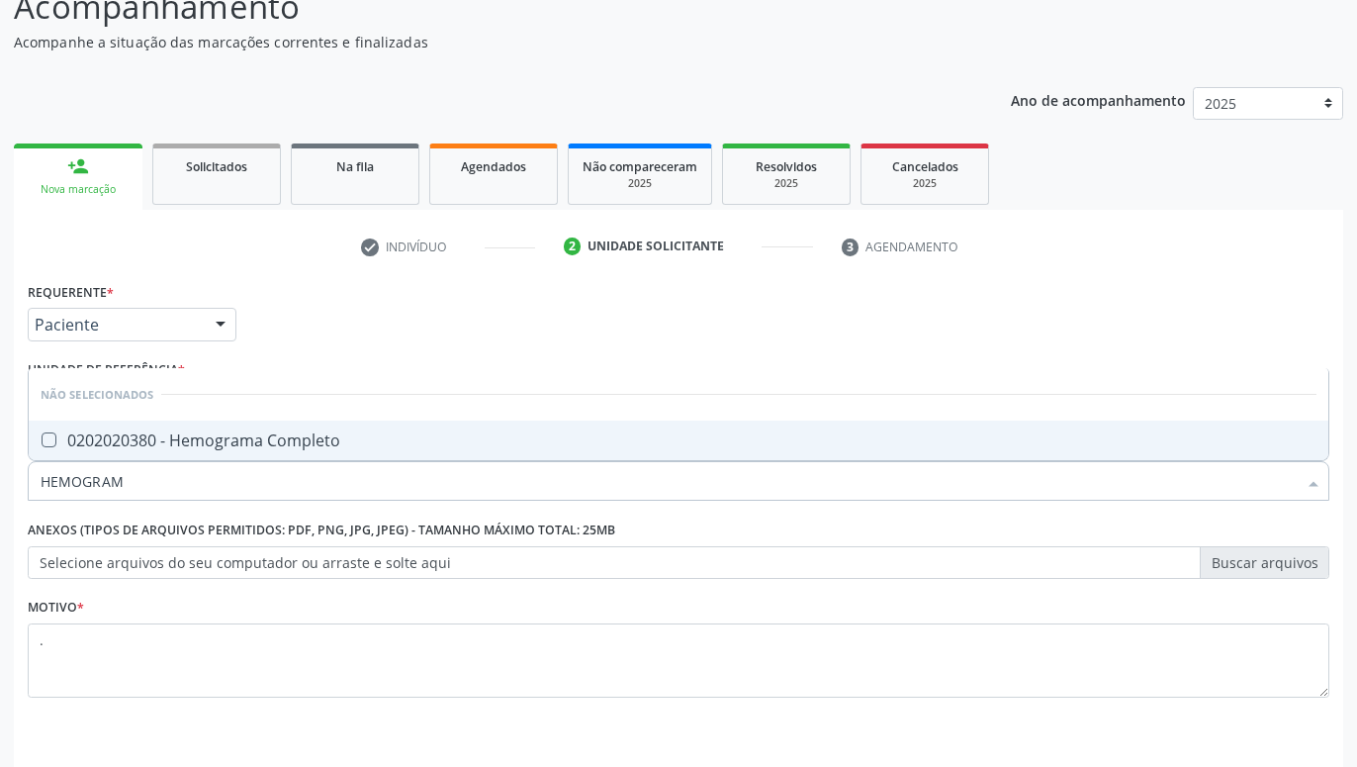
type input "HEMOGRAMA"
click at [431, 453] on span "0202020380 - Hemograma Completo" at bounding box center [679, 440] width 1300 height 40
checkbox Completo "true"
type input "HEMOG"
checkbox Completo "false"
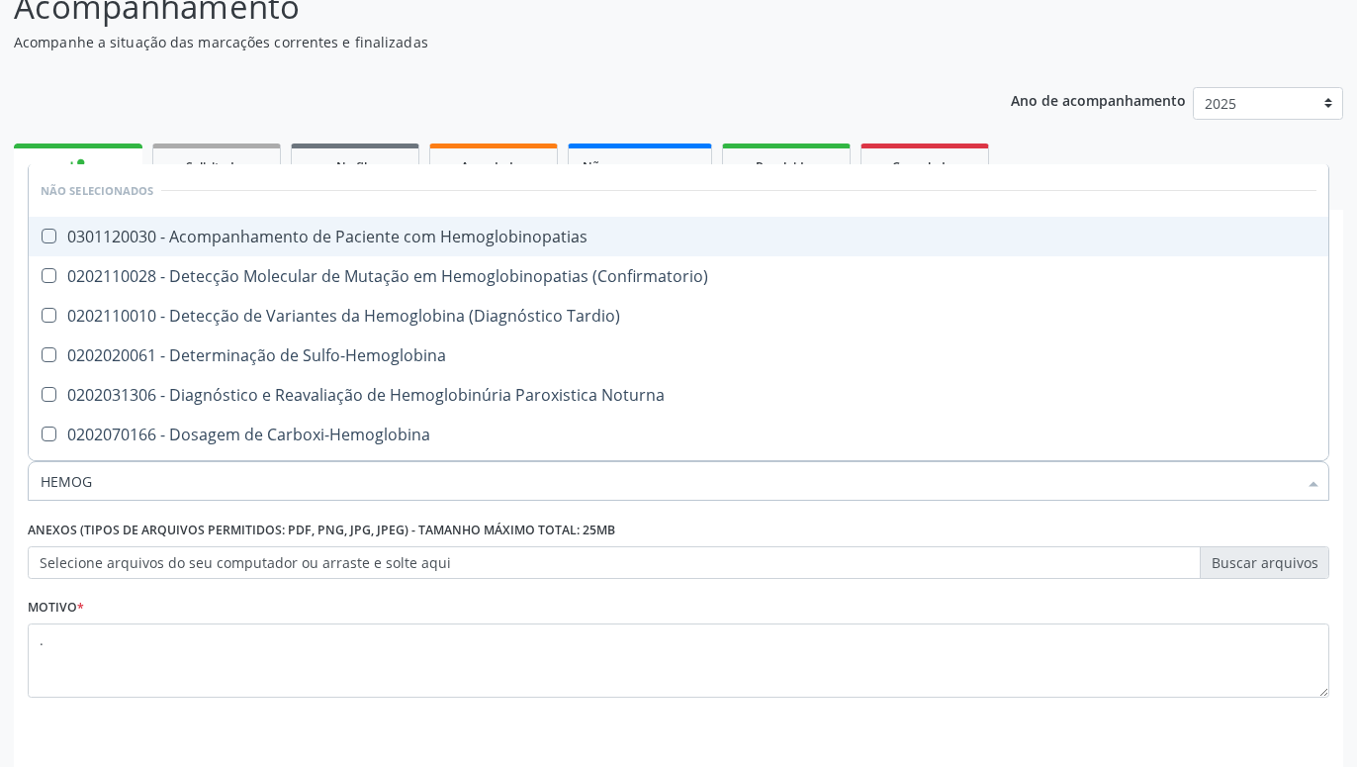
type input "HEMO"
checkbox Completo "false"
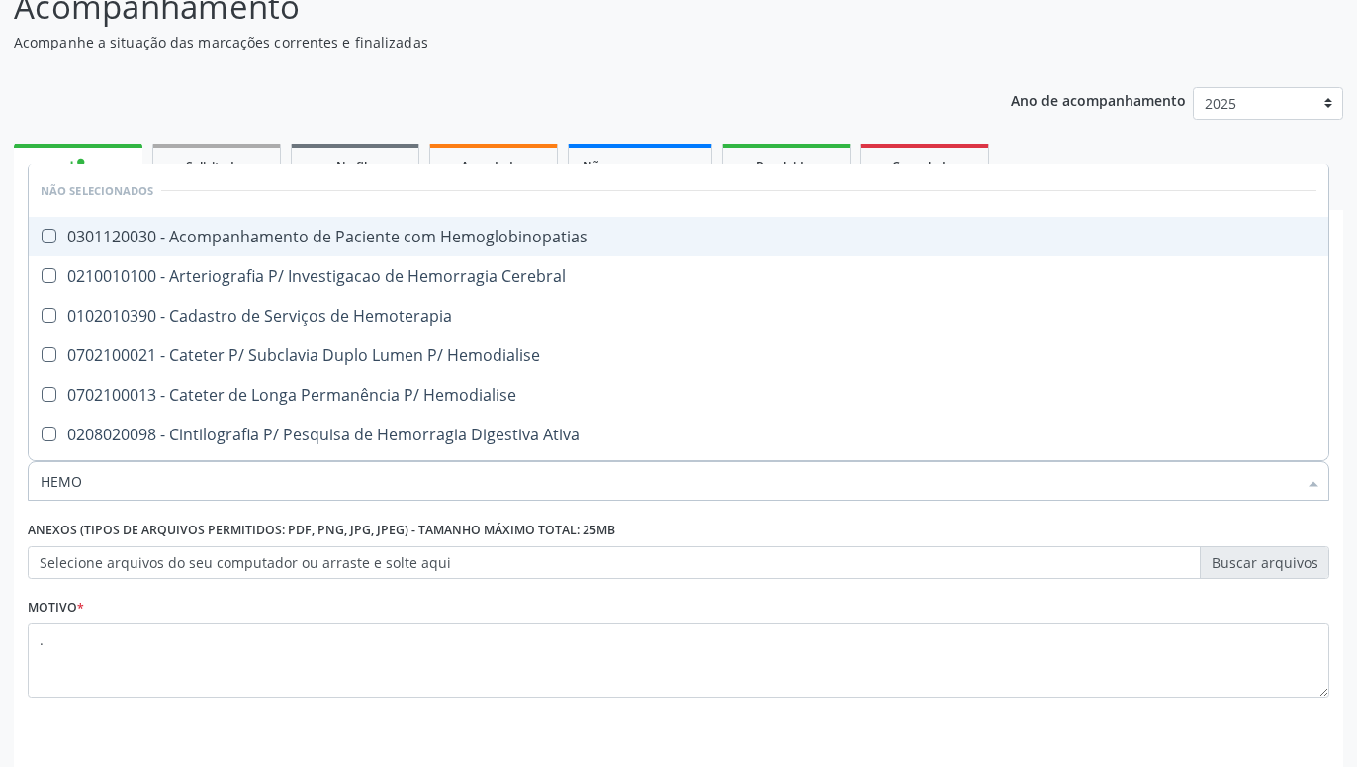
type input "HEM"
checkbox Completo "false"
checkbox Elástica "true"
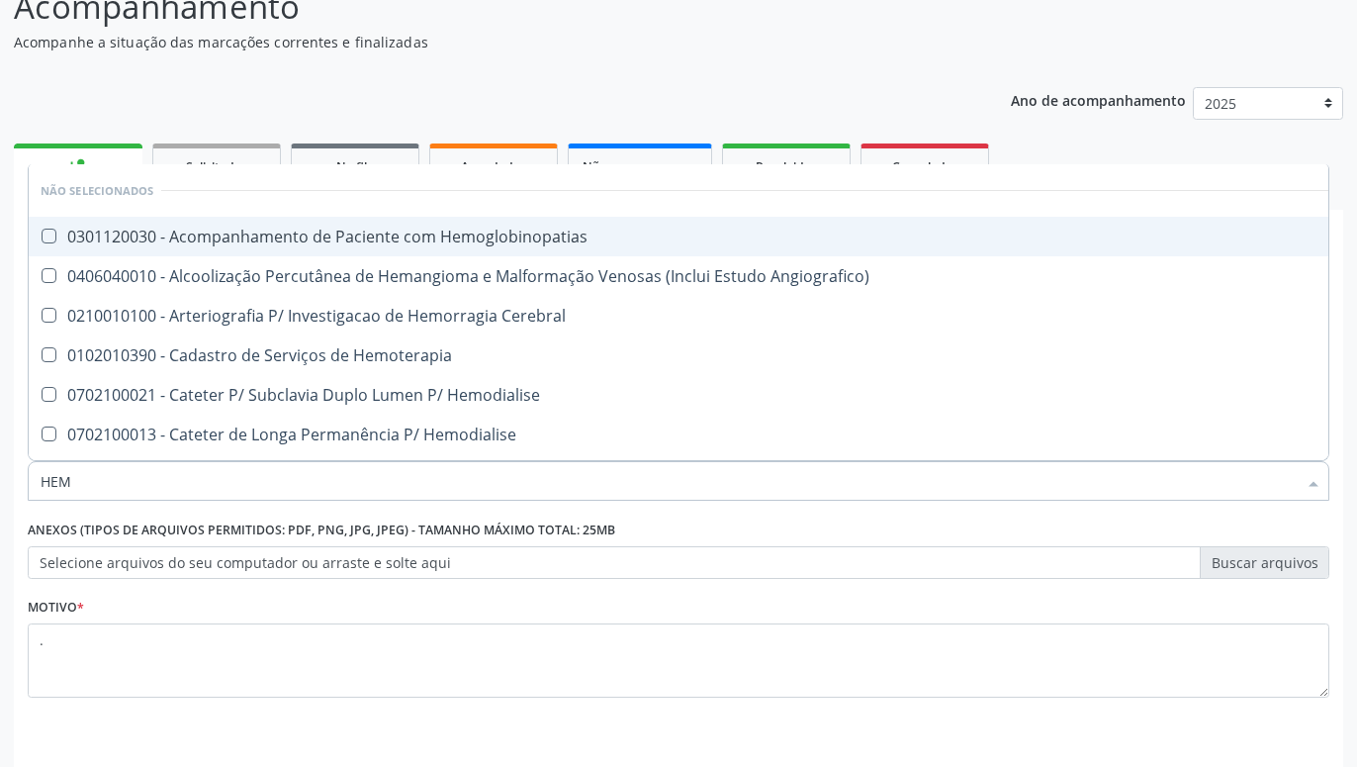
type input "HE"
checkbox Completo "false"
checkbox Orgaos "true"
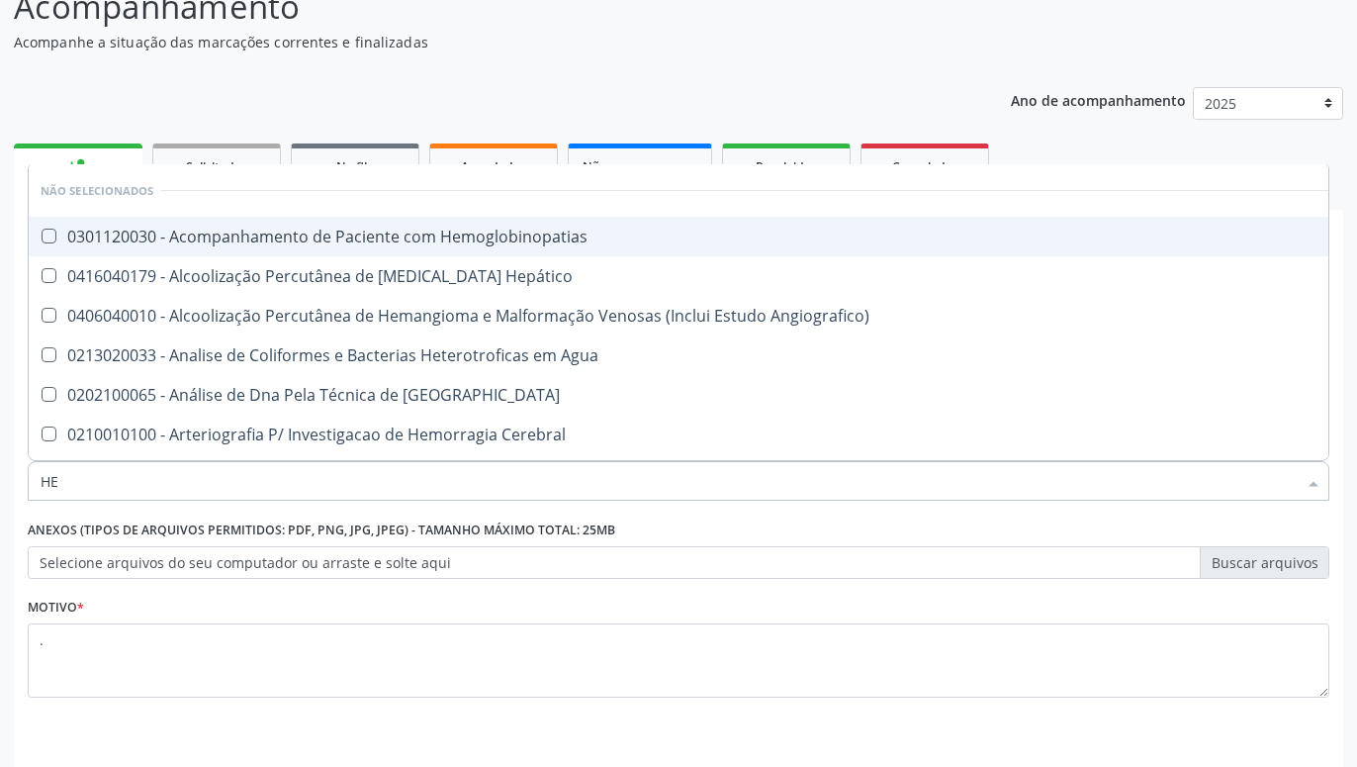
type input "H"
checkbox Completo "false"
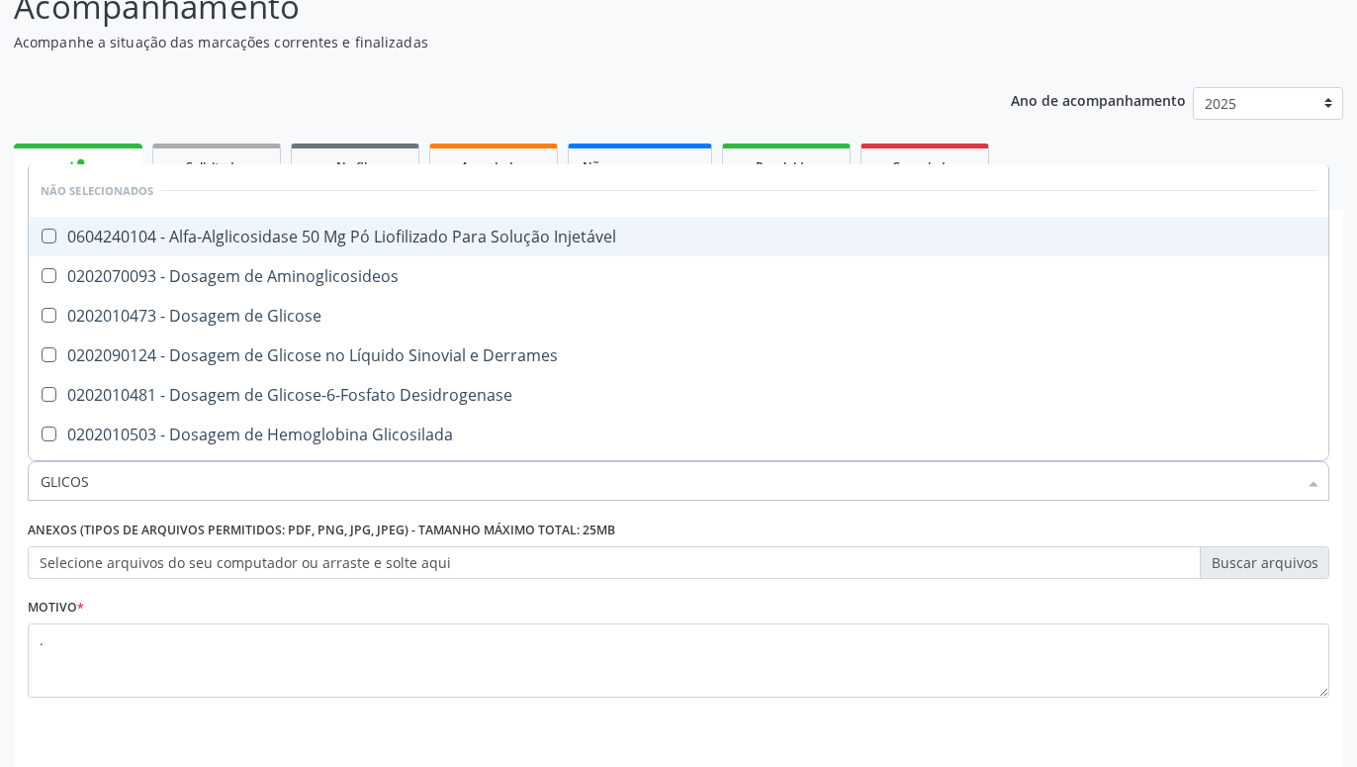
type input "GLICOSE"
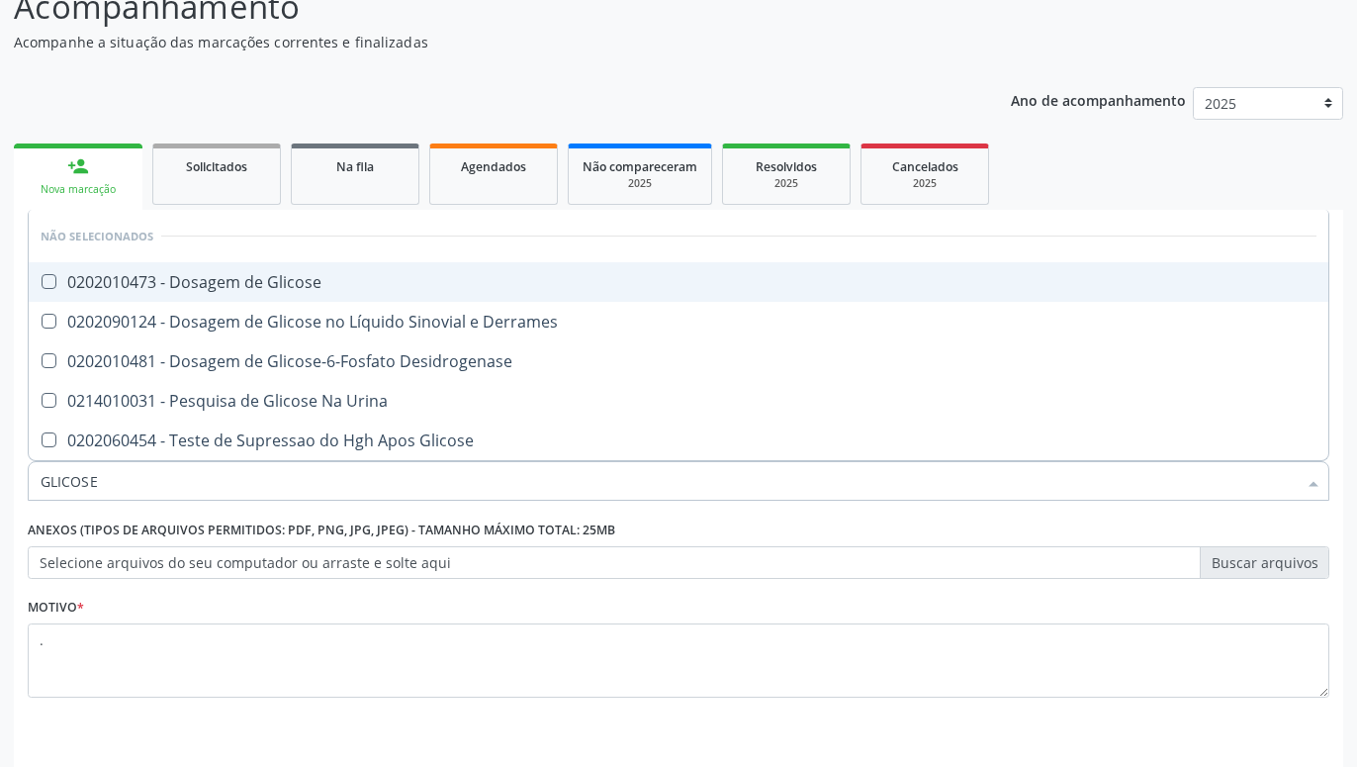
click at [362, 289] on div "0202010473 - Dosagem de Glicose" at bounding box center [679, 282] width 1276 height 16
checkbox Glicose "true"
type input "GLICOS"
checkbox Glicose "false"
checkbox Desidrogenase "true"
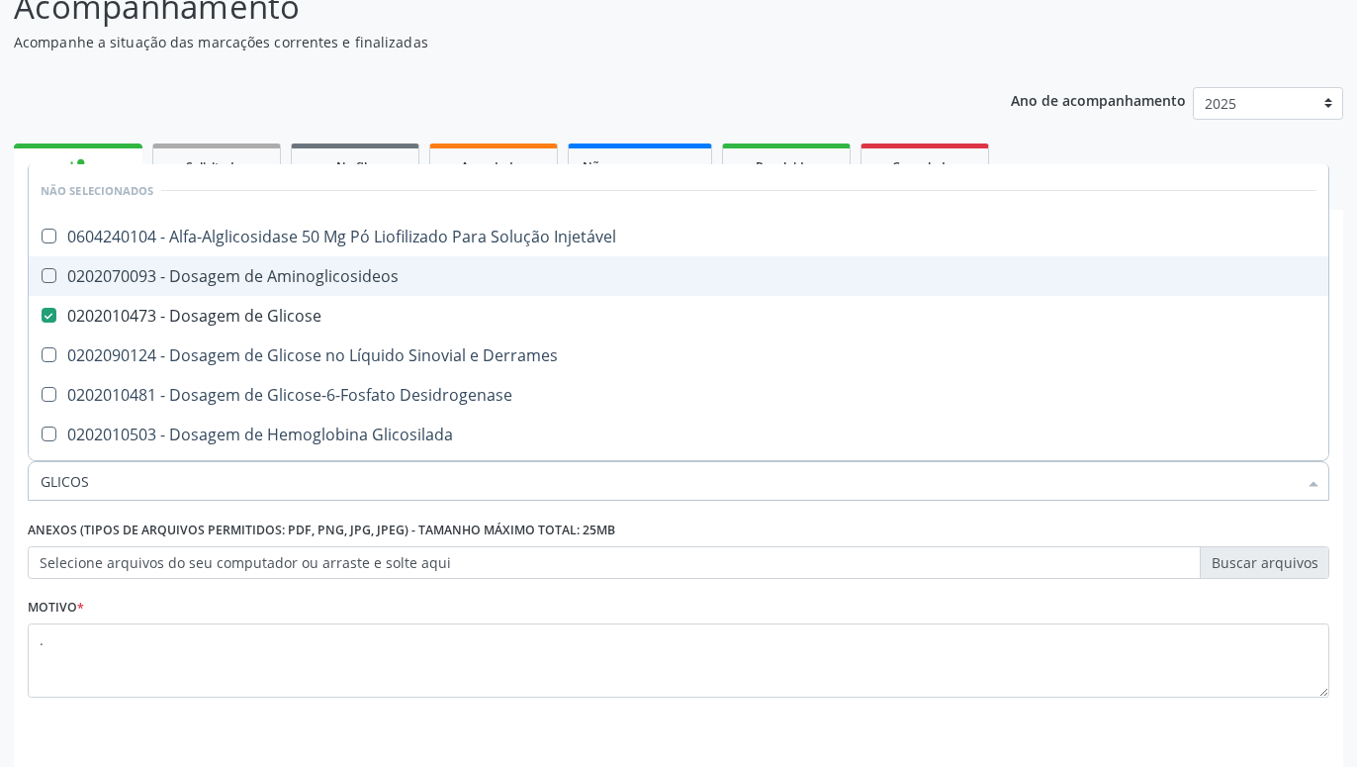
type input "GLICO"
checkbox Glicose "false"
checkbox Glicosilada "true"
type input "GLIC"
checkbox Glicosilada "false"
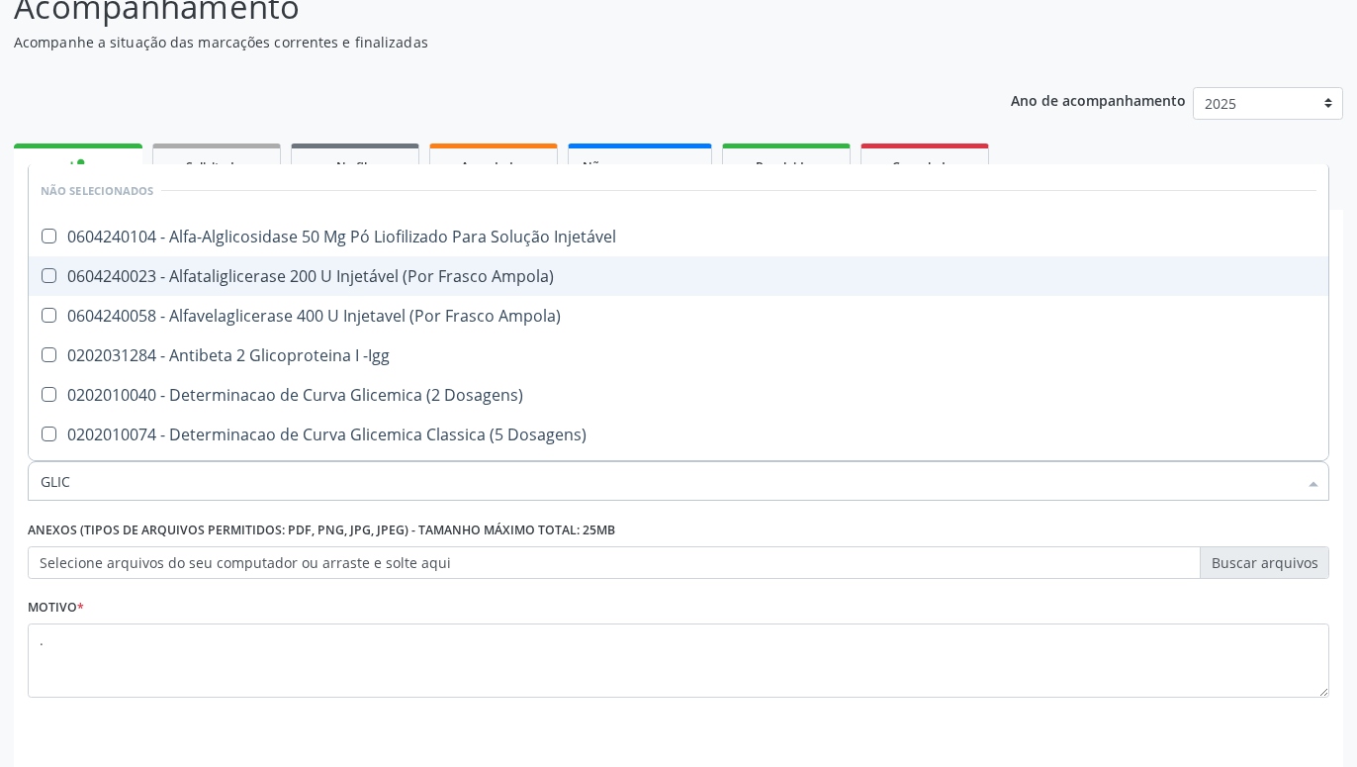
type input "GLI"
checkbox Glicose "false"
checkbox Glicosilada "true"
type input "GL"
checkbox Glicose "false"
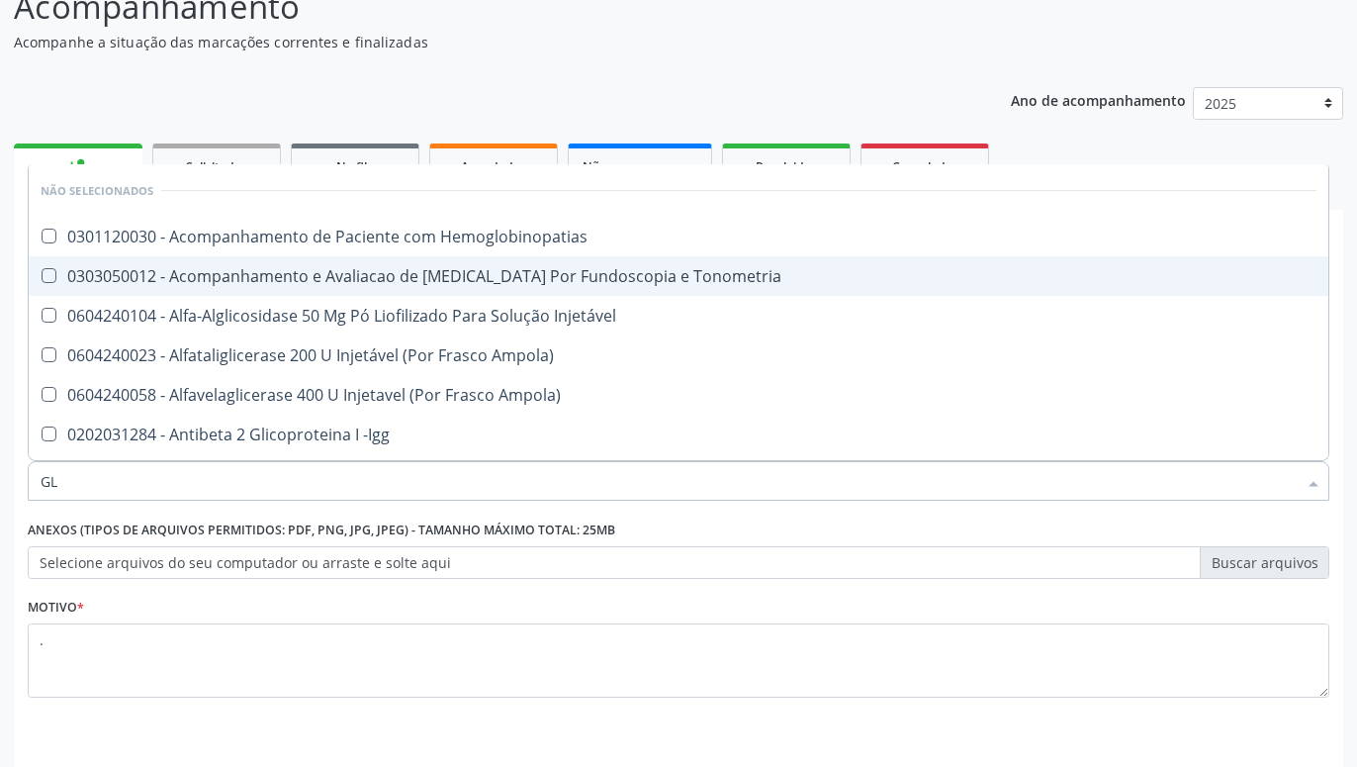
type input "G"
type input "T"
checkbox Glicose "false"
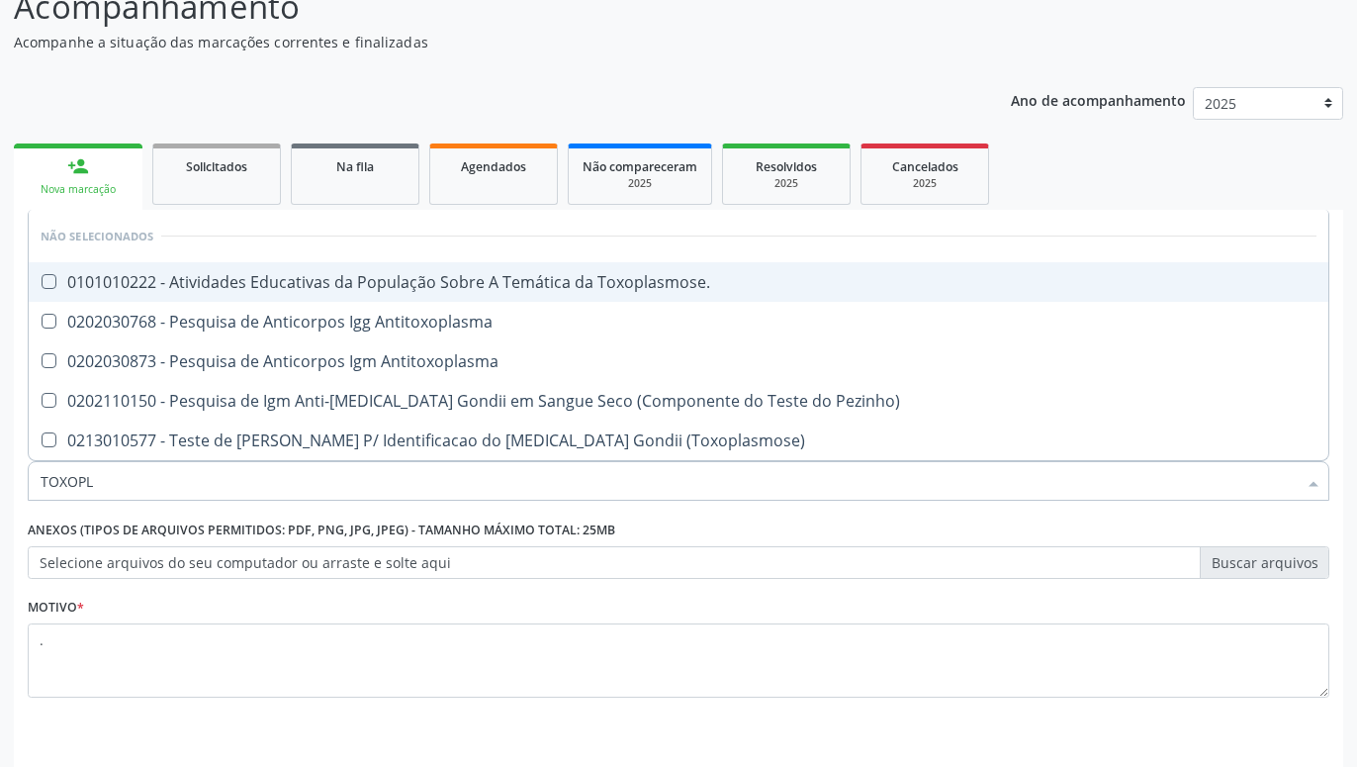
type input "TOXOPLA"
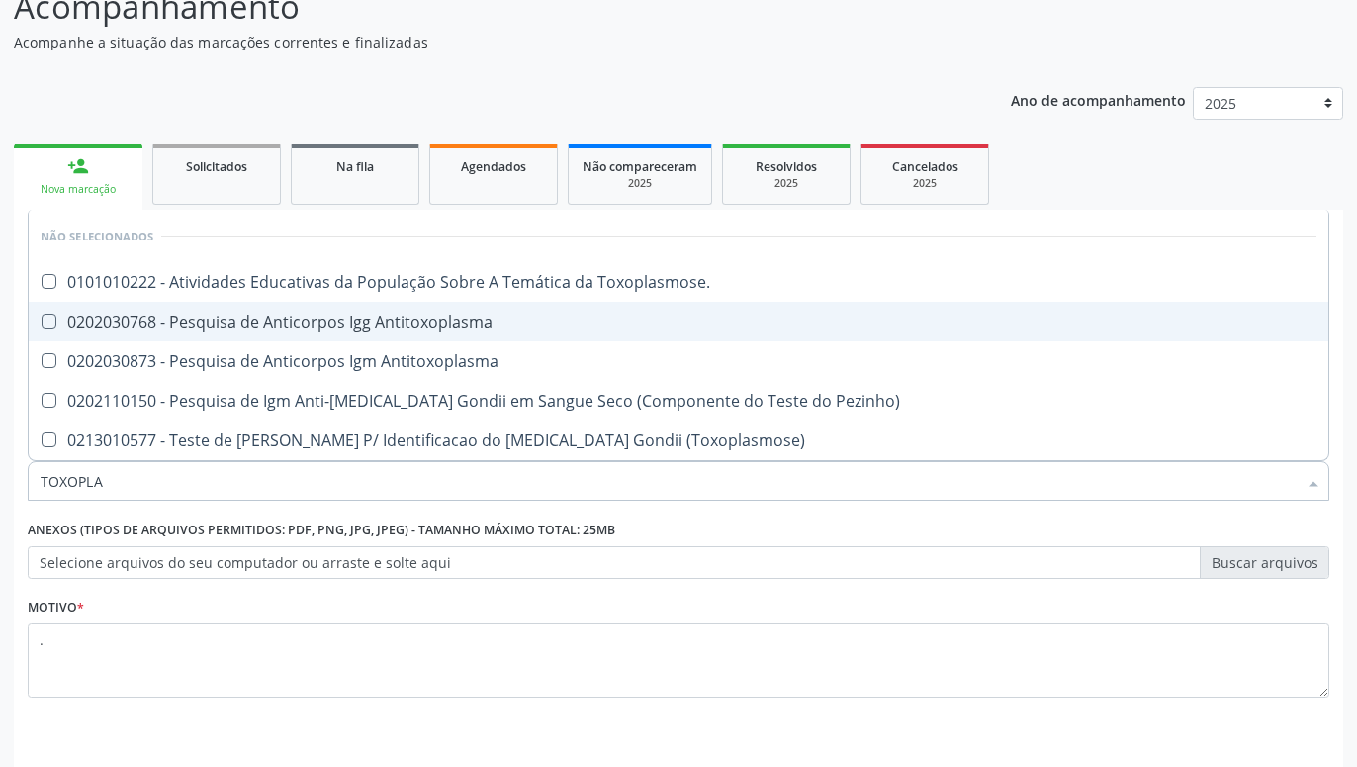
click at [333, 317] on div "0202030768 - Pesquisa de Anticorpos Igg Antitoxoplasma" at bounding box center [679, 322] width 1276 height 16
checkbox Antitoxoplasma "true"
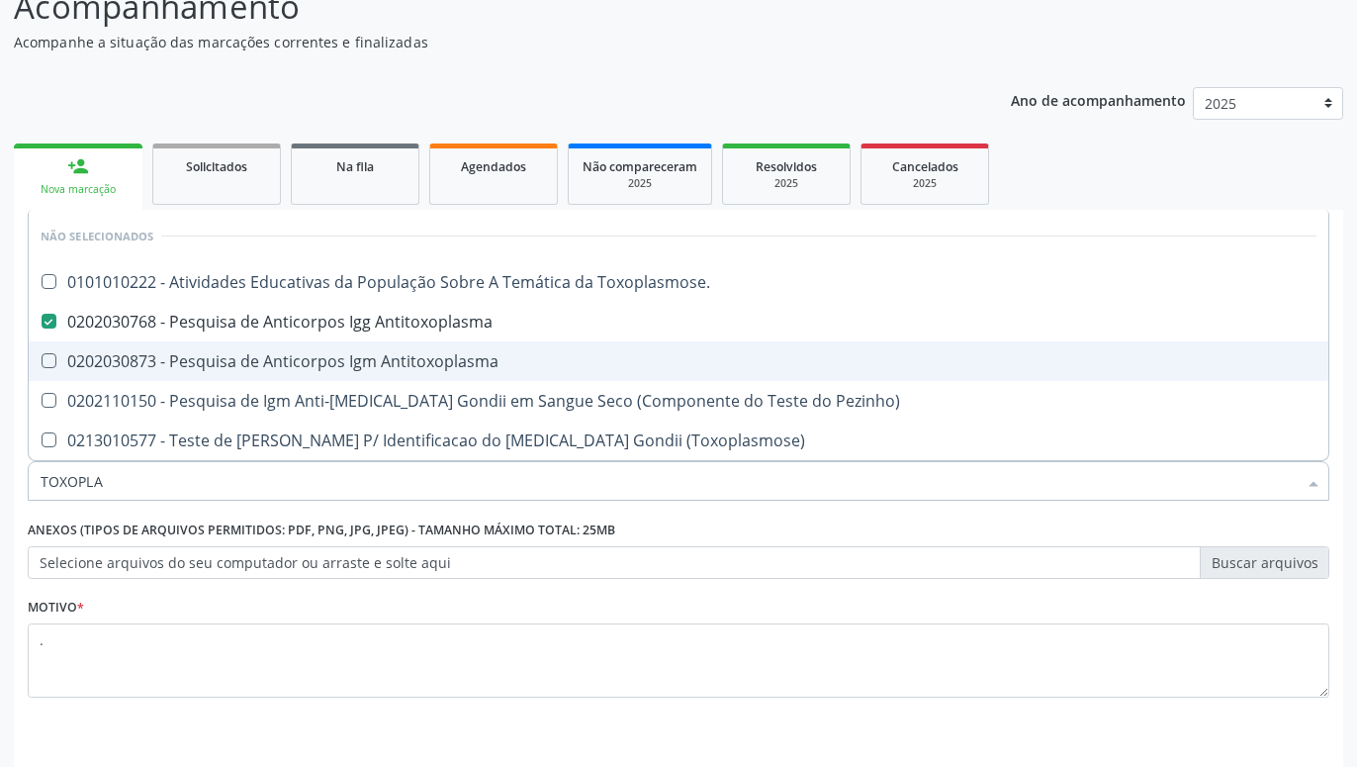
click at [320, 358] on div "0202030873 - Pesquisa de Anticorpos Igm Antitoxoplasma" at bounding box center [679, 361] width 1276 height 16
checkbox Antitoxoplasma "true"
type input "TOX"
checkbox Pezinho\) "true"
checkbox Antitoxoplasma "false"
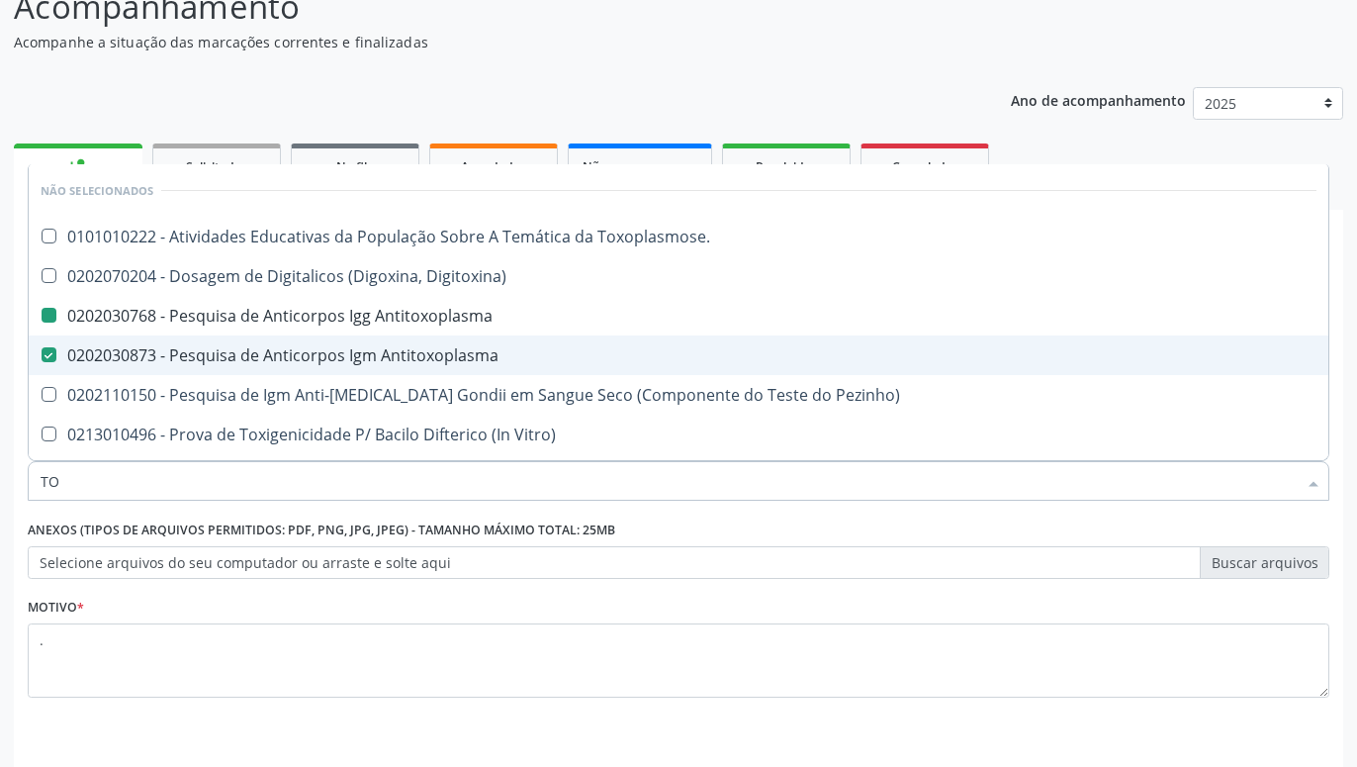
type input "T"
checkbox Antitoxoplasma "false"
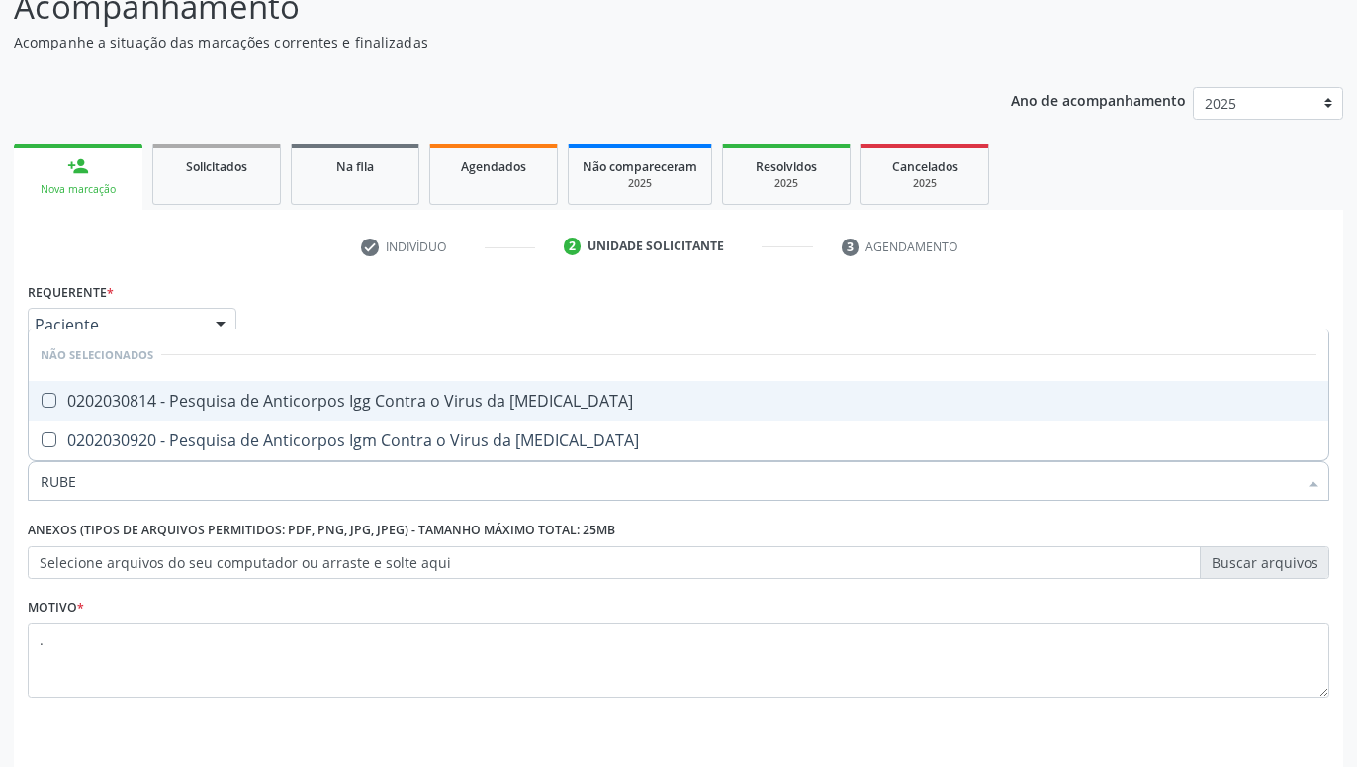
type input "RUBEO"
click at [361, 388] on span "0202030814 - Pesquisa de Anticorpos Igg Contra o Virus da [MEDICAL_DATA]" at bounding box center [679, 401] width 1300 height 40
checkbox Rubeola "true"
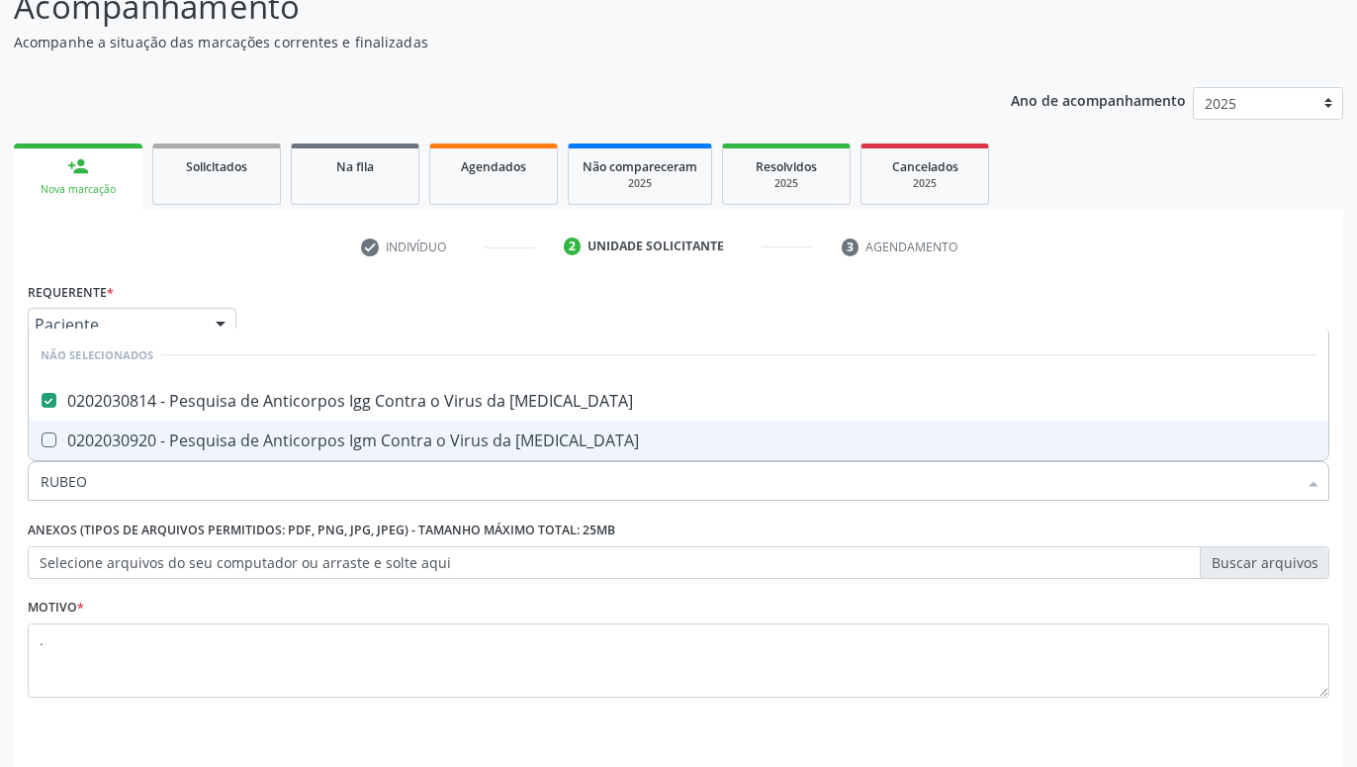
click at [336, 446] on div "0202030920 - Pesquisa de Anticorpos Igm Contra o Virus da [MEDICAL_DATA]" at bounding box center [679, 440] width 1276 height 16
checkbox Rubeola "true"
type input "RUB"
checkbox Rubeola "false"
type input "RU"
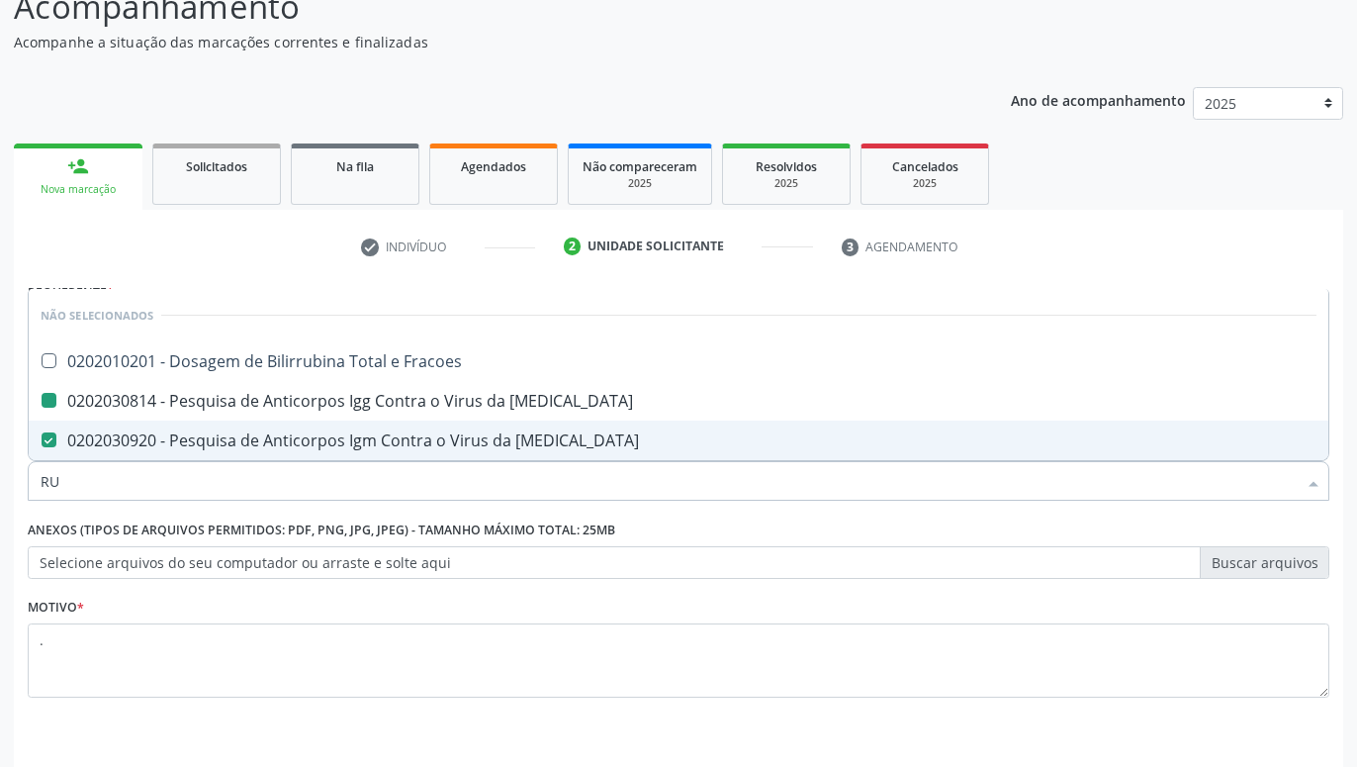
checkbox Rubeola "false"
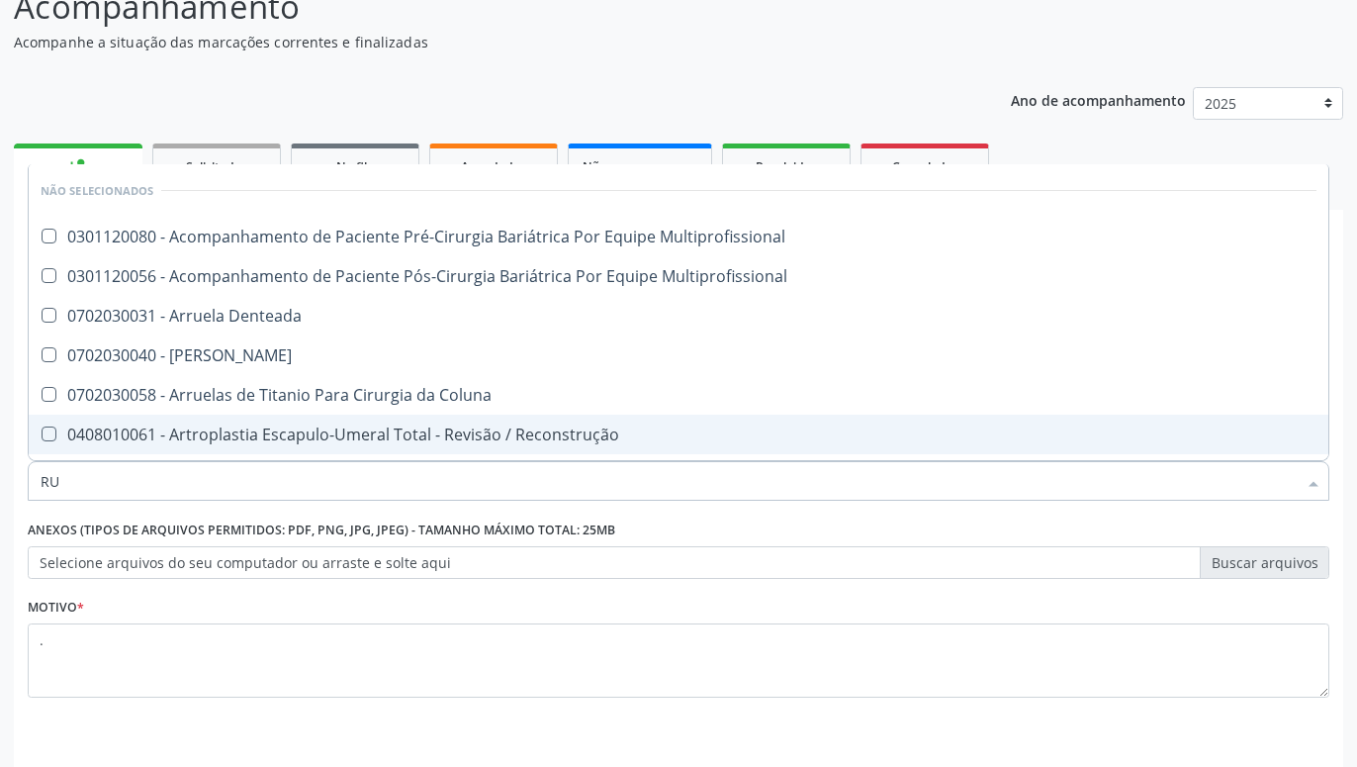
type input "R"
checkbox Rubeola "false"
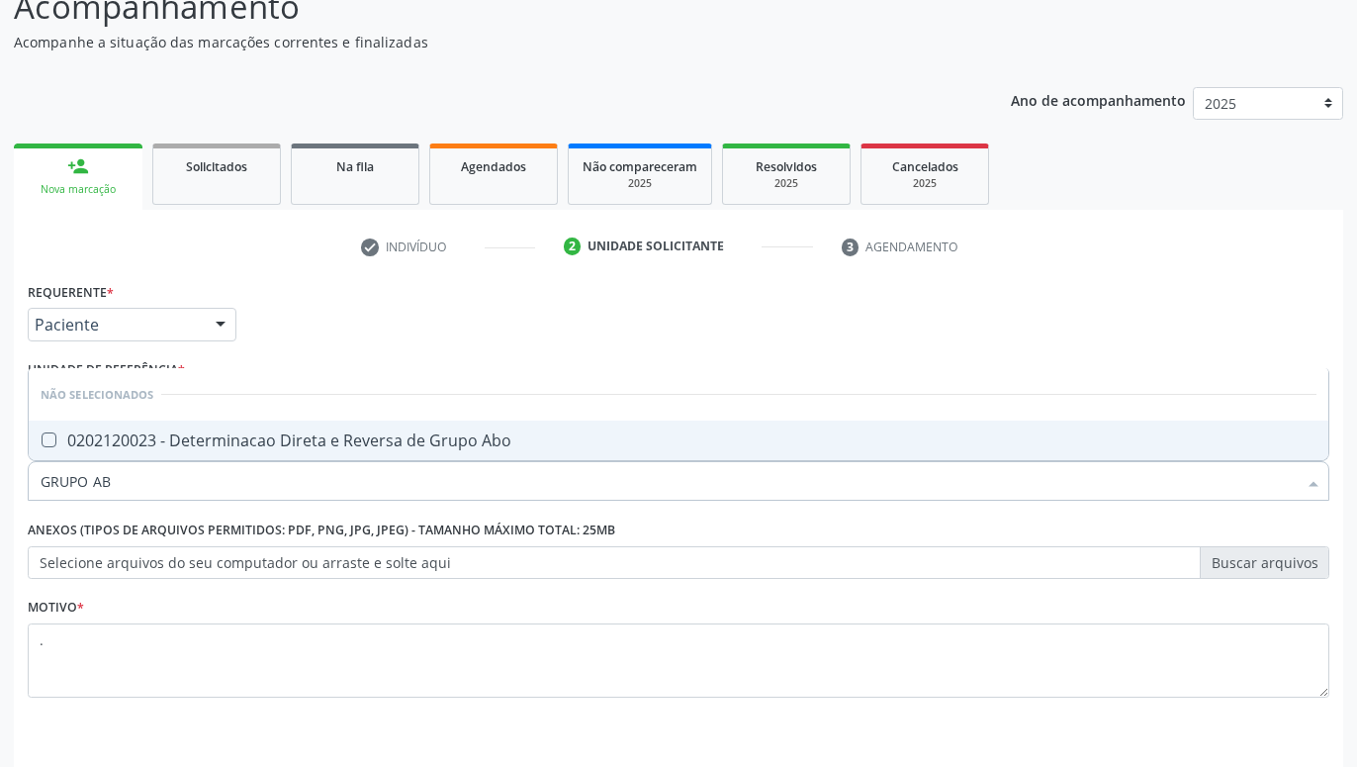
type input "GRUPO ABO"
click at [342, 442] on div "0202120023 - Determinacao Direta e Reversa de Grupo Abo" at bounding box center [679, 440] width 1276 height 16
checkbox Abo "true"
type input "GRUPO"
checkbox Abo "false"
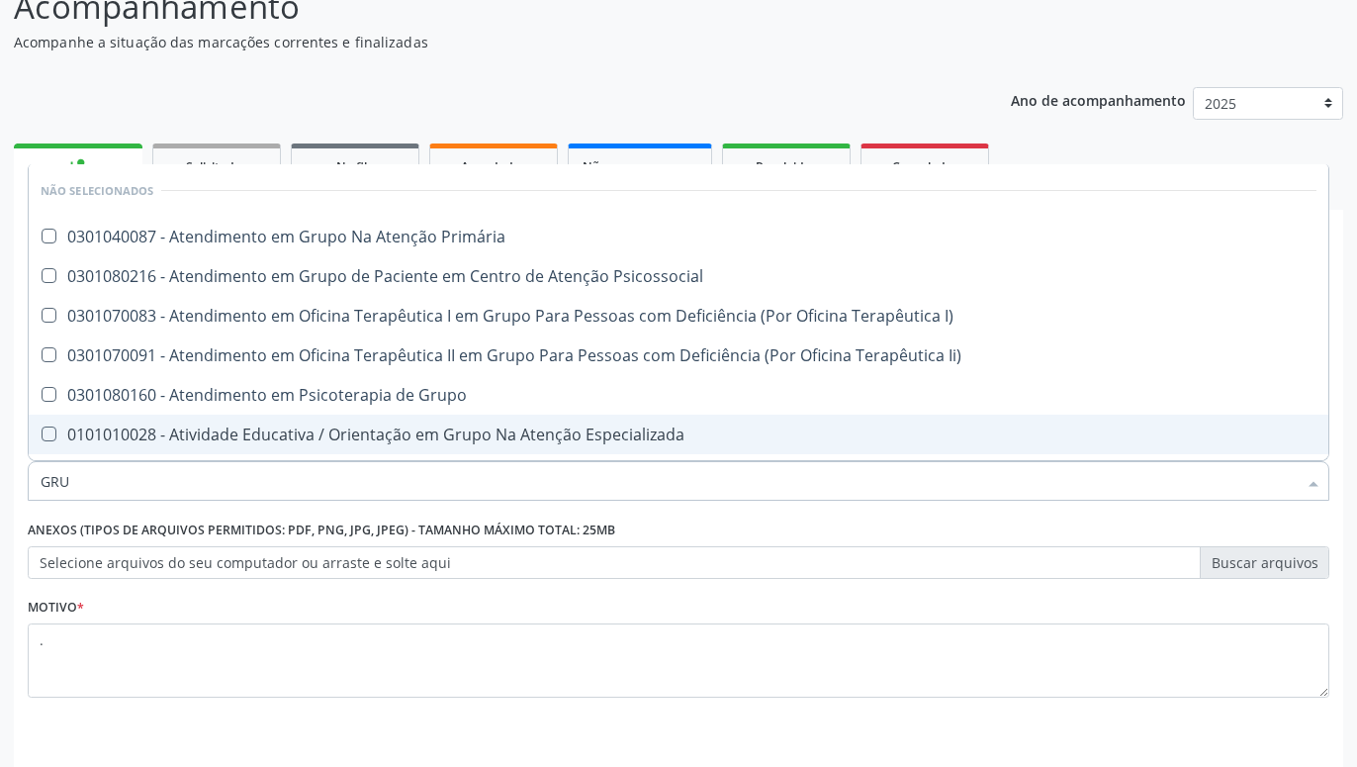
type input "GR"
checkbox Abo "false"
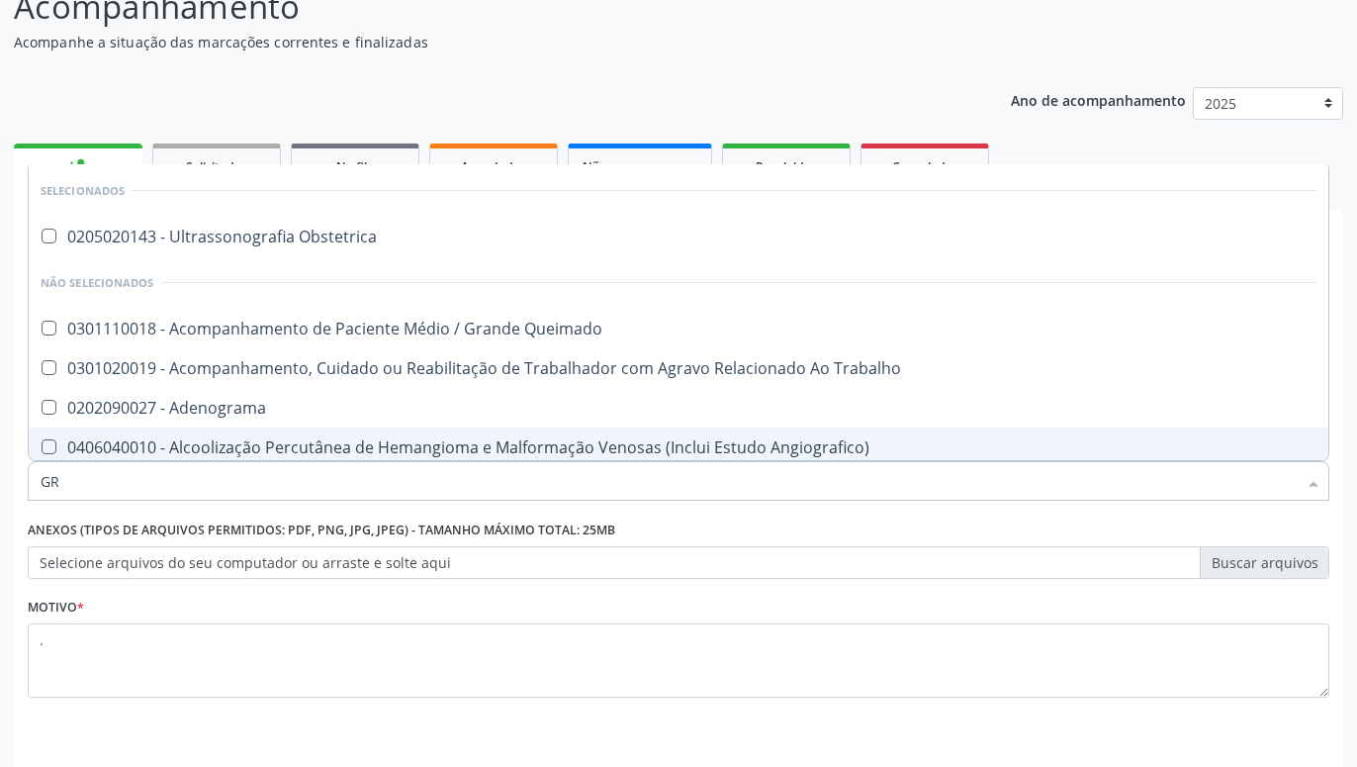
type input "G"
checkbox Abo "false"
checkbox Completo "false"
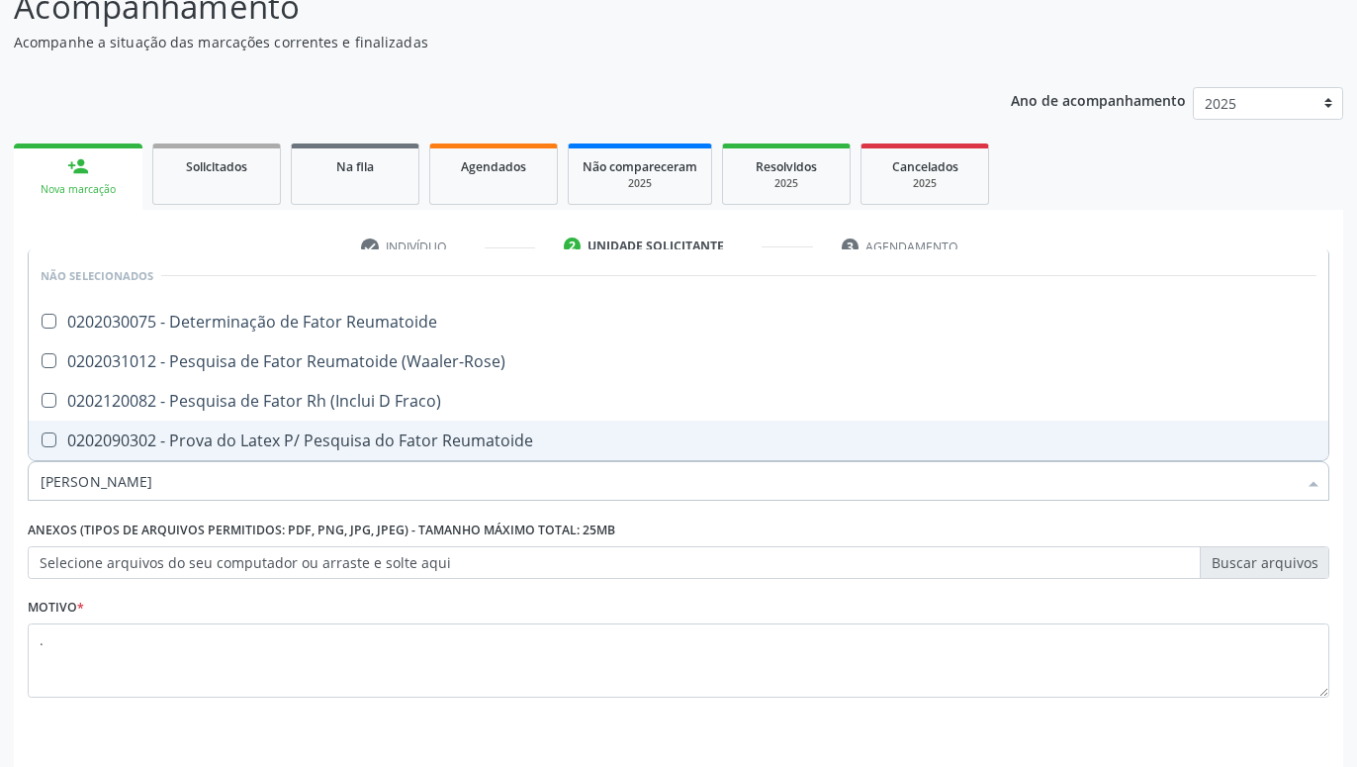
type input "FATOR RH"
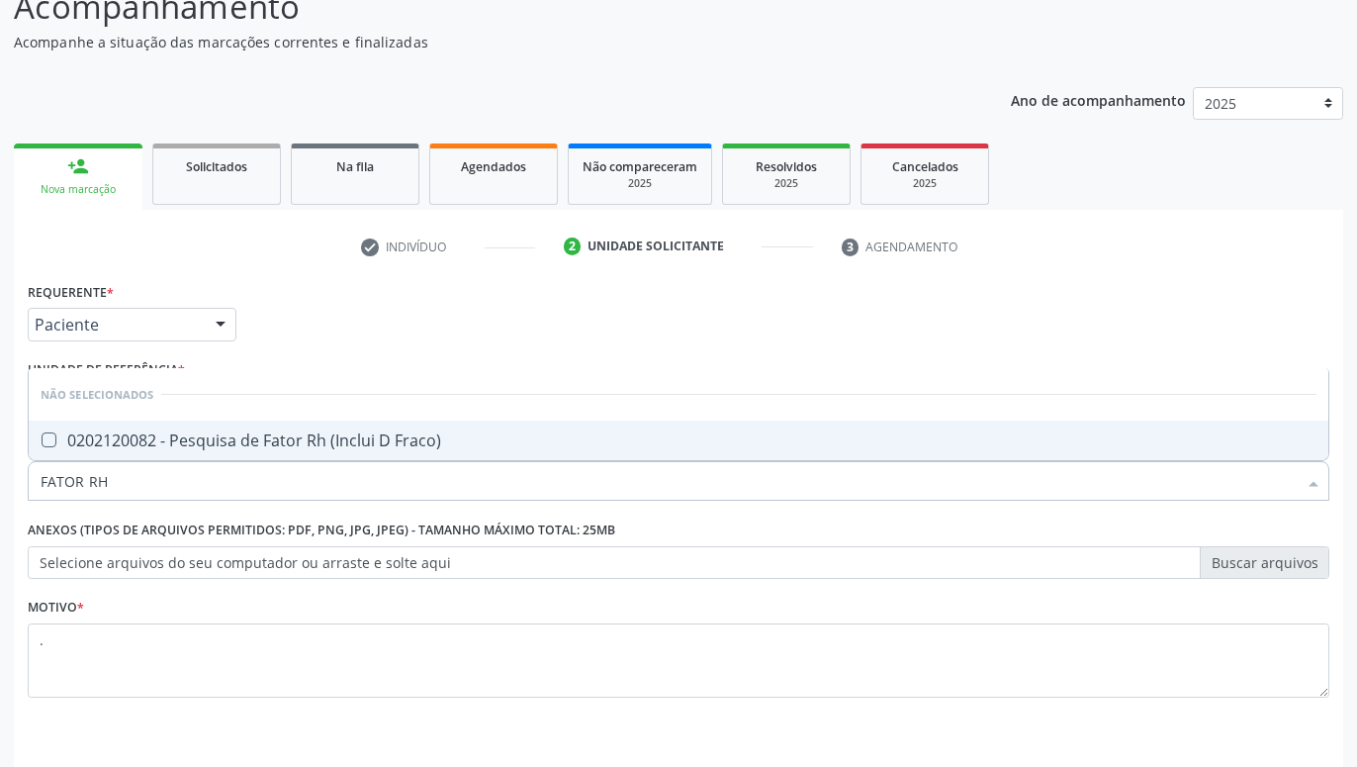
click at [346, 439] on div "0202120082 - Pesquisa de Fator Rh (Inclui D Fraco)" at bounding box center [679, 440] width 1276 height 16
checkbox Fraco\) "true"
type input "[PERSON_NAME]"
checkbox Fraco\) "false"
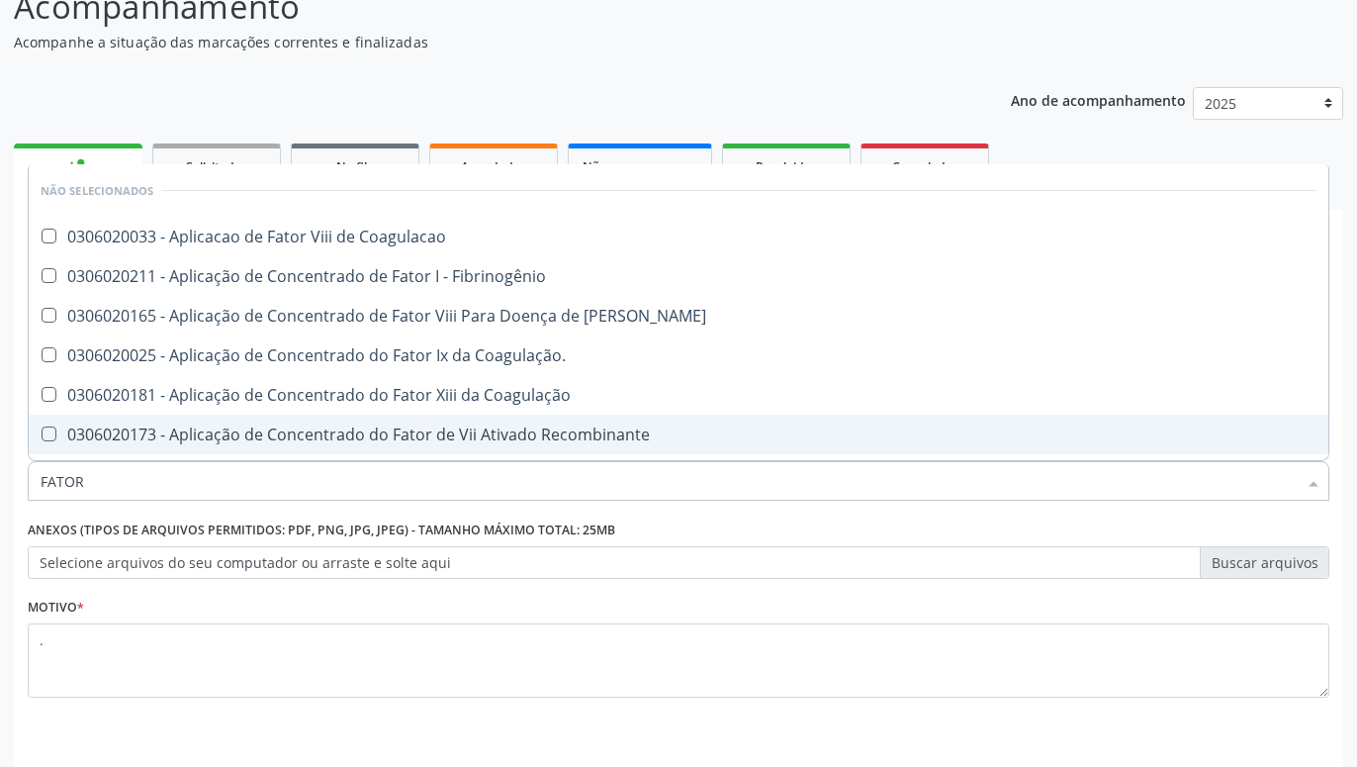
type input "FATO"
checkbox Fraco\) "false"
type input "FAT"
checkbox Fraco\) "false"
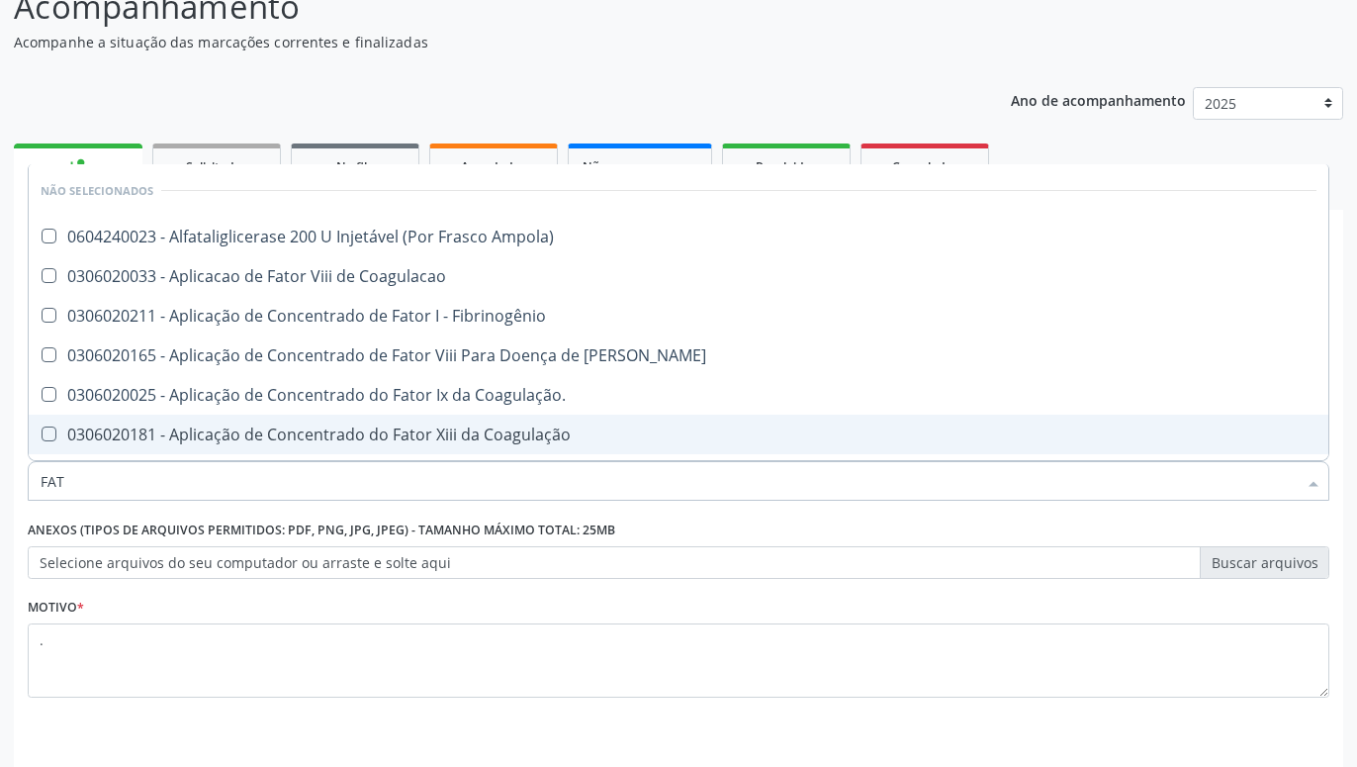
type input "FA"
checkbox Fraco\) "false"
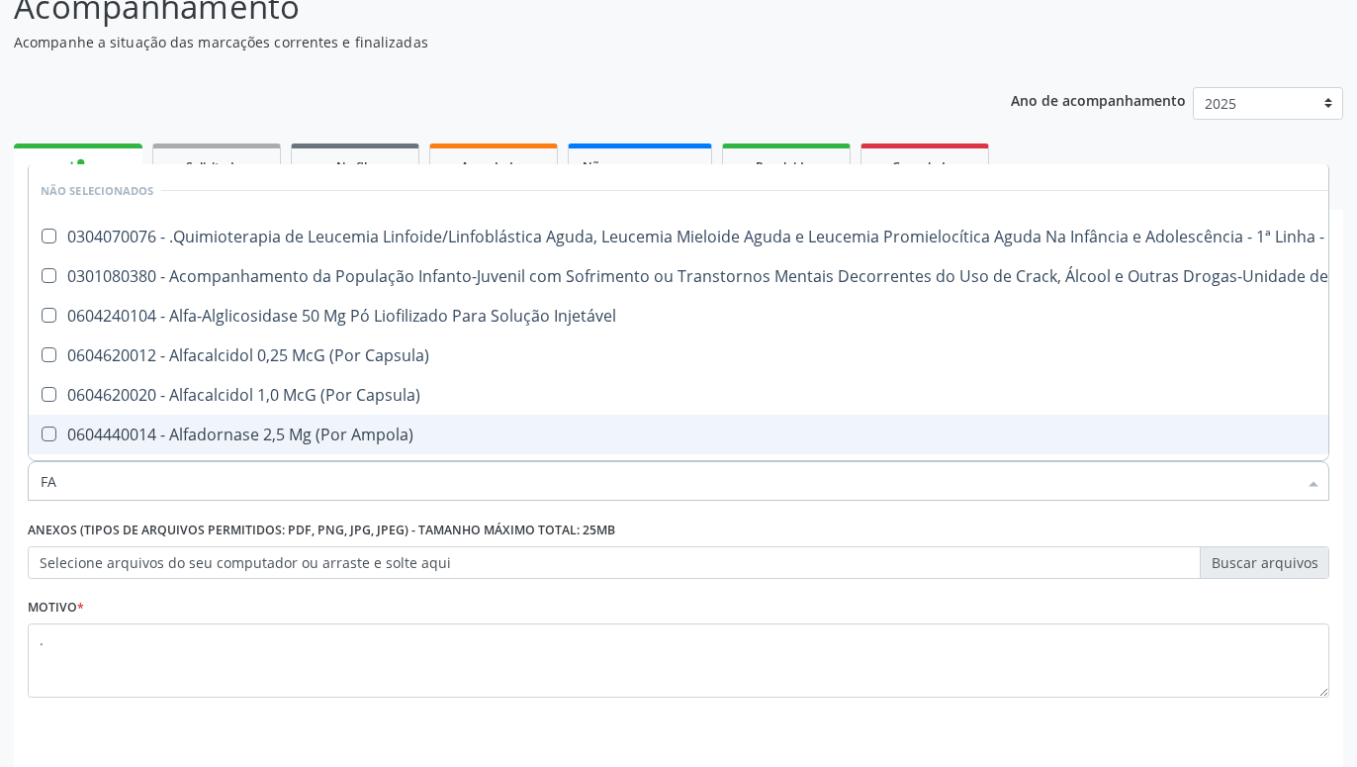
type input "F"
checkbox Fraco\) "false"
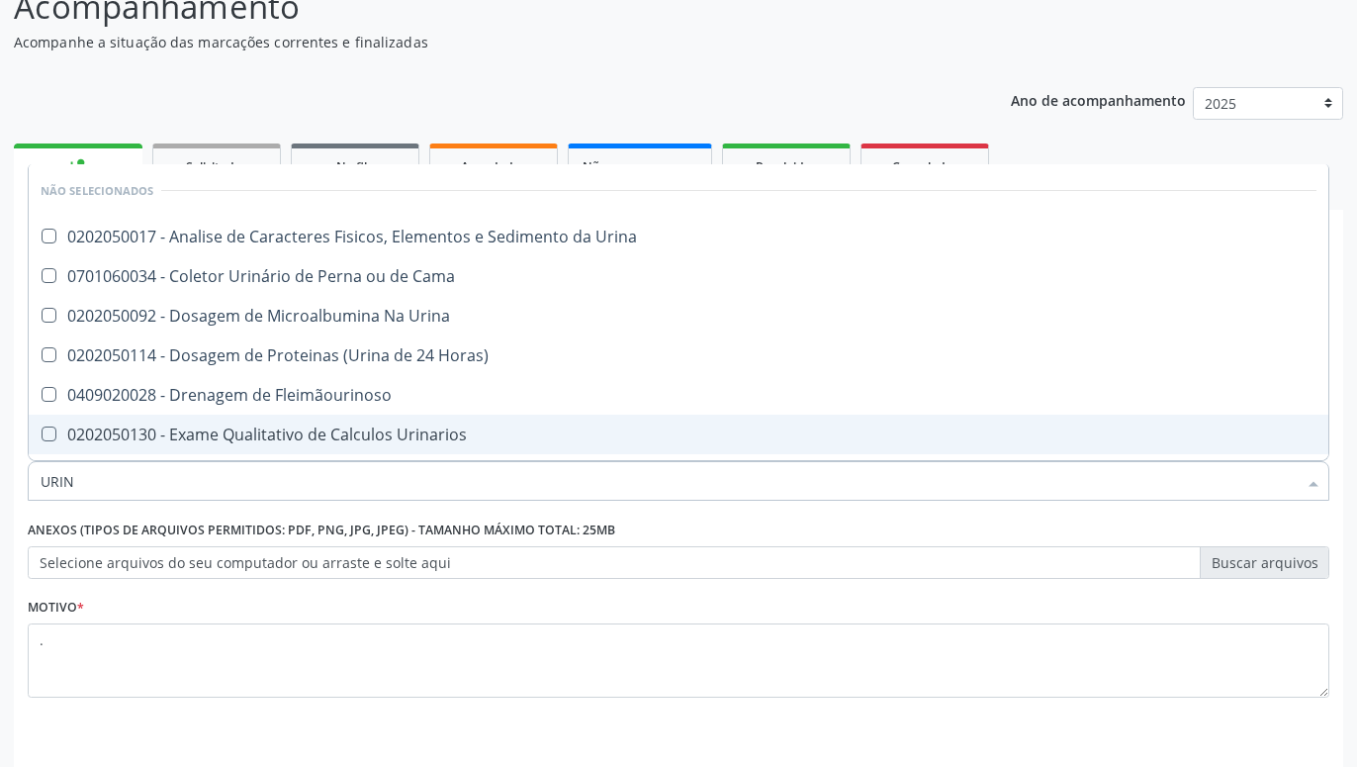
type input "URINA"
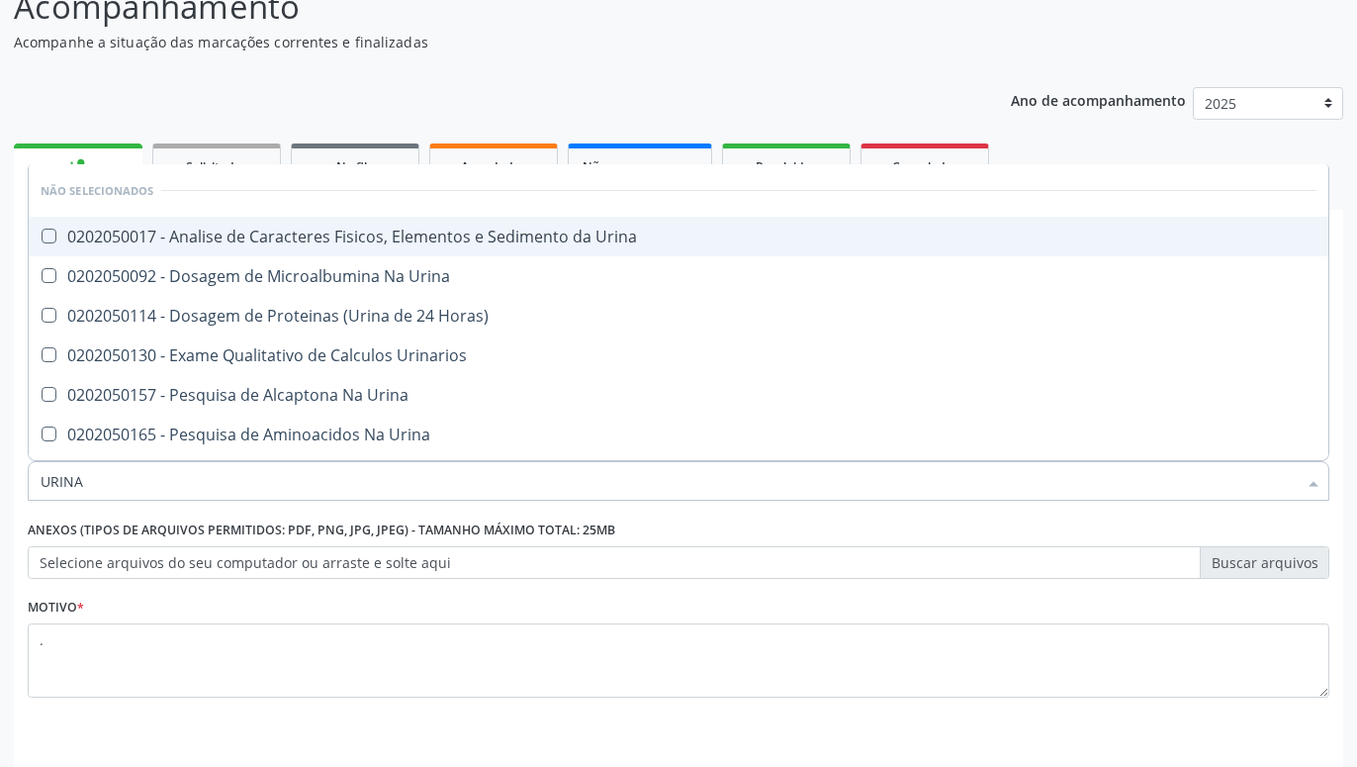
click at [239, 223] on span "0202050017 - Analise de Caracteres Fisicos, Elementos e Sedimento da Urina" at bounding box center [679, 237] width 1300 height 40
checkbox Urina "true"
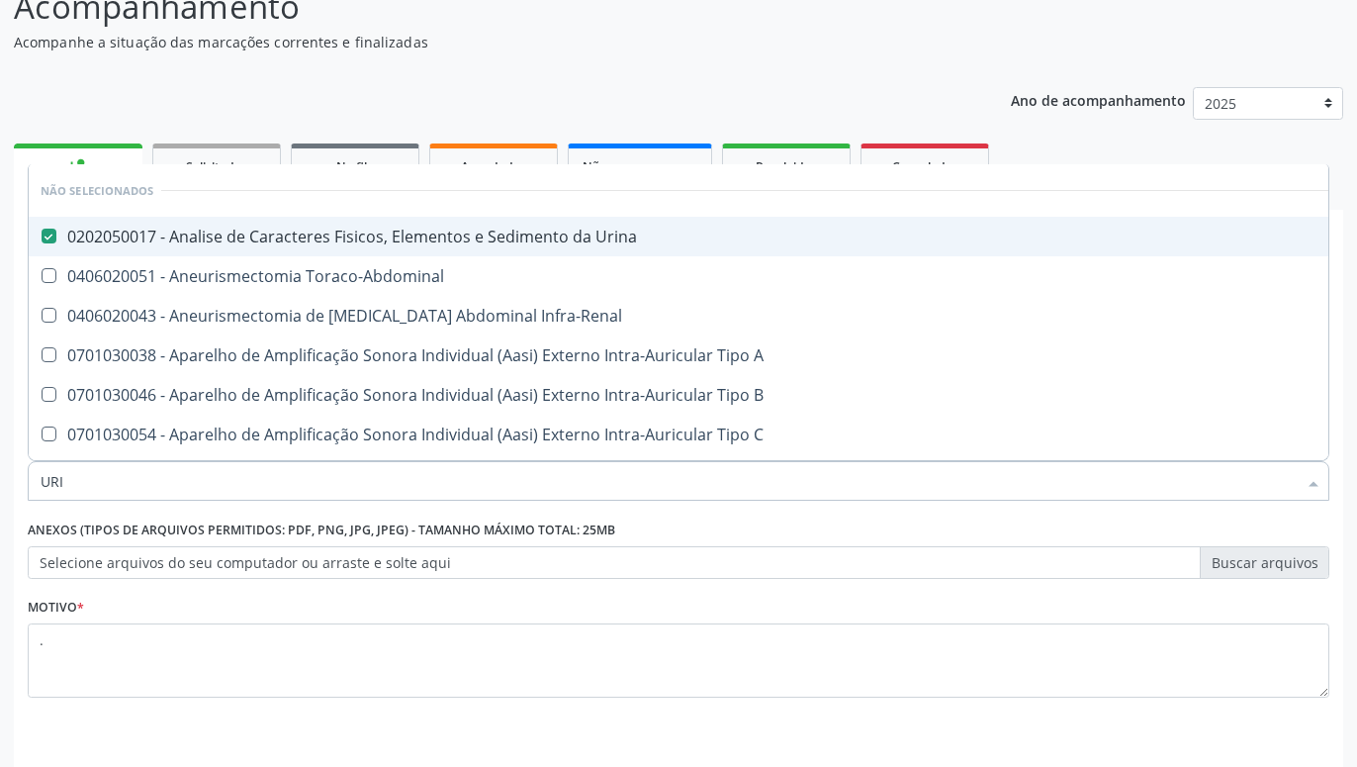
type input "UR"
checkbox Urina "false"
checkbox Cônica "true"
type input "U"
checkbox Cônica "false"
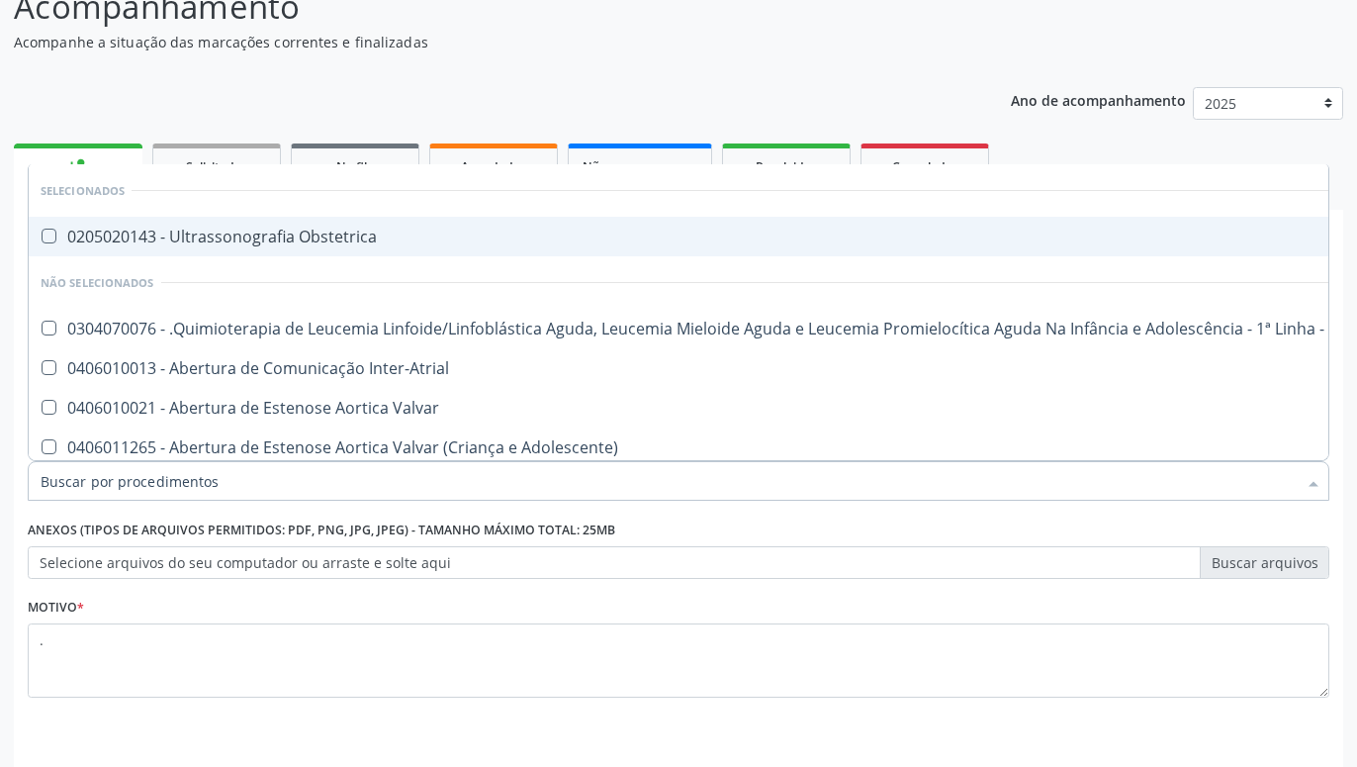
checkbox Urina "false"
checkbox Articulacoes "true"
checkbox Abo "false"
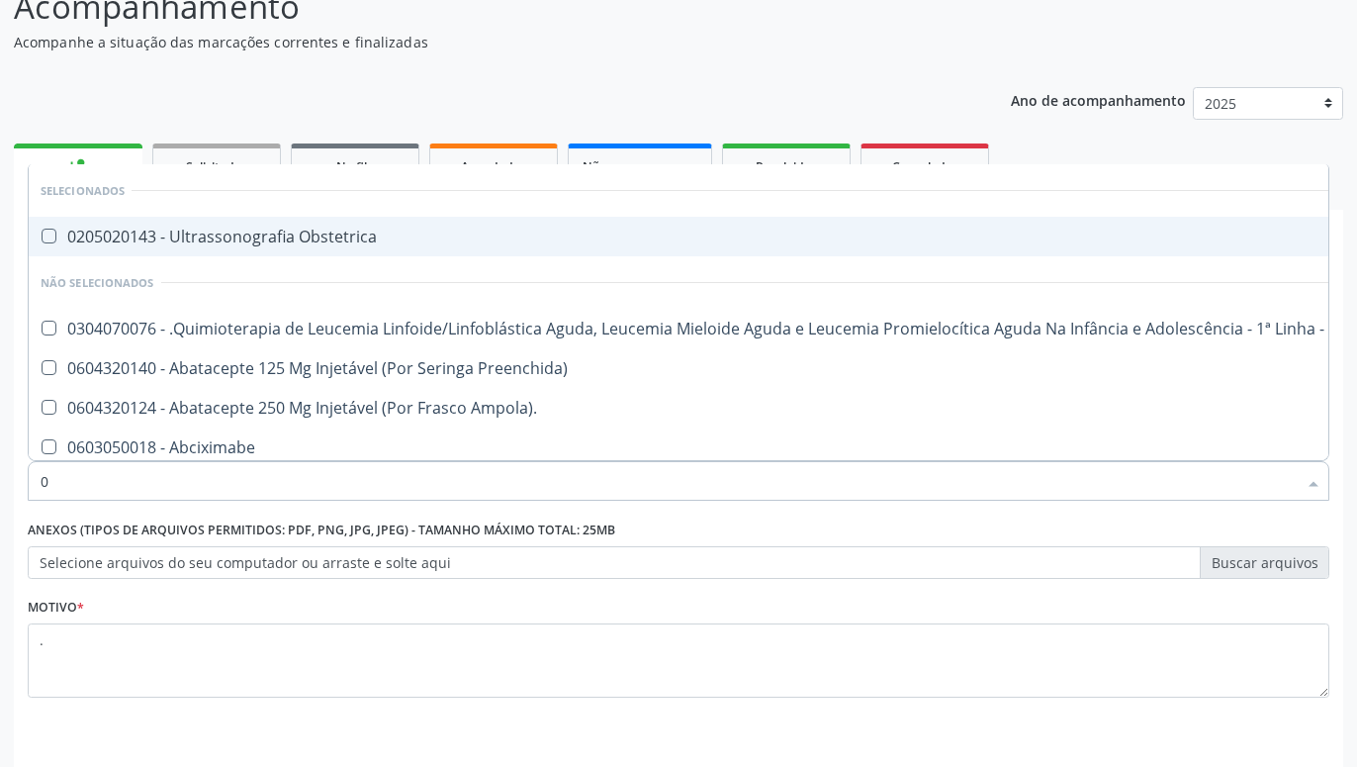
type input "02"
checkbox Coração "true"
checkbox Urina "false"
checkbox Vulva "true"
checkbox Bilateral "true"
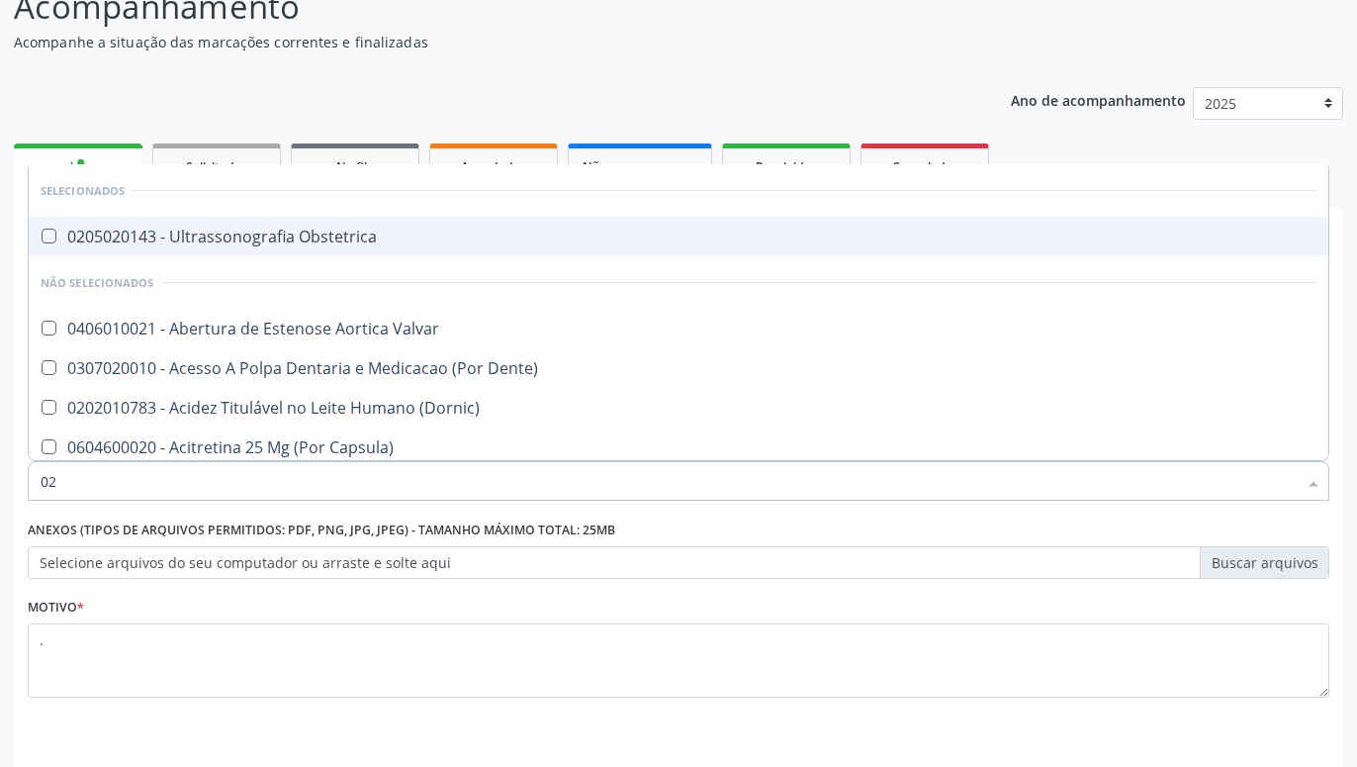
type input "020"
checkbox Terapeutica "true"
checkbox Urina "false"
checkbox Projecoes\) "true"
checkbox \(Qualitativo\) "true"
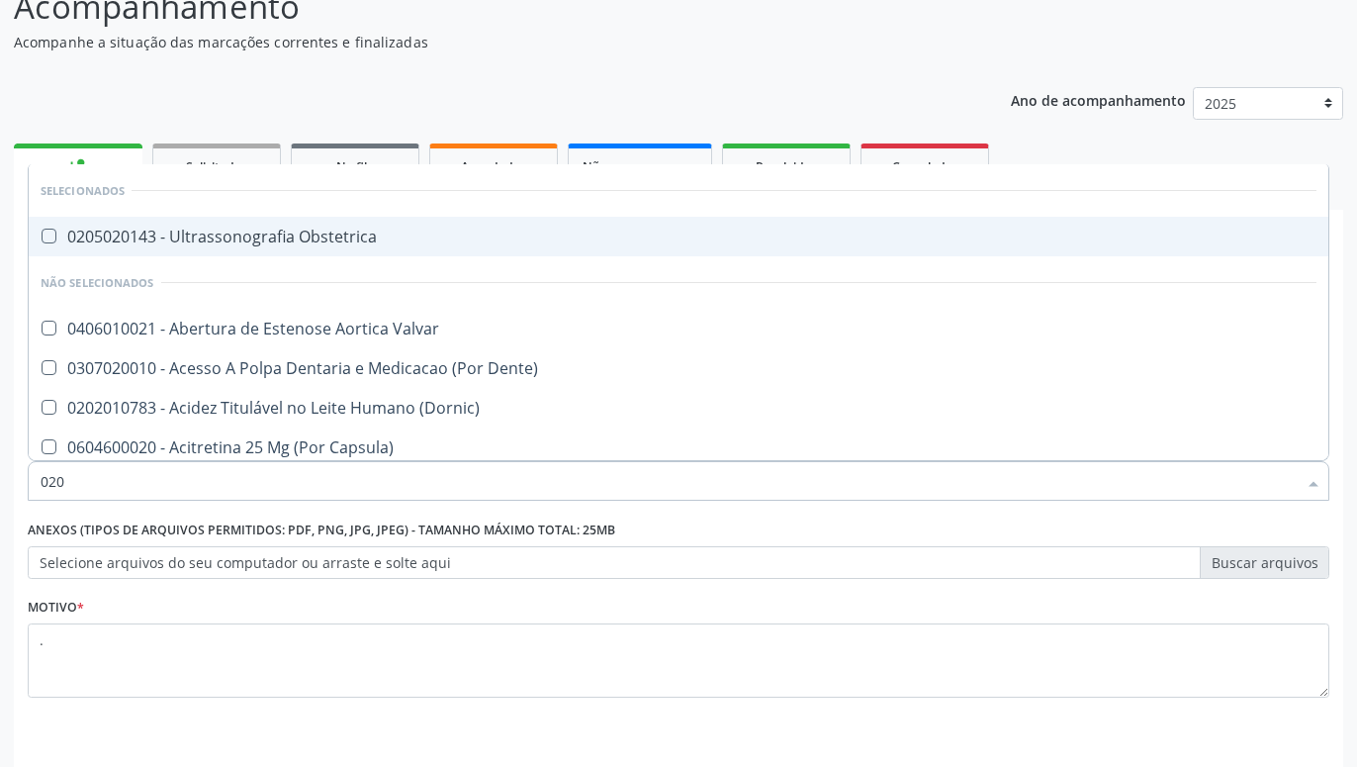
checkbox Abo "false"
checkbox Glicose "false"
checkbox \(T3\) "true"
type input "0202"
checkbox Dente\) "true"
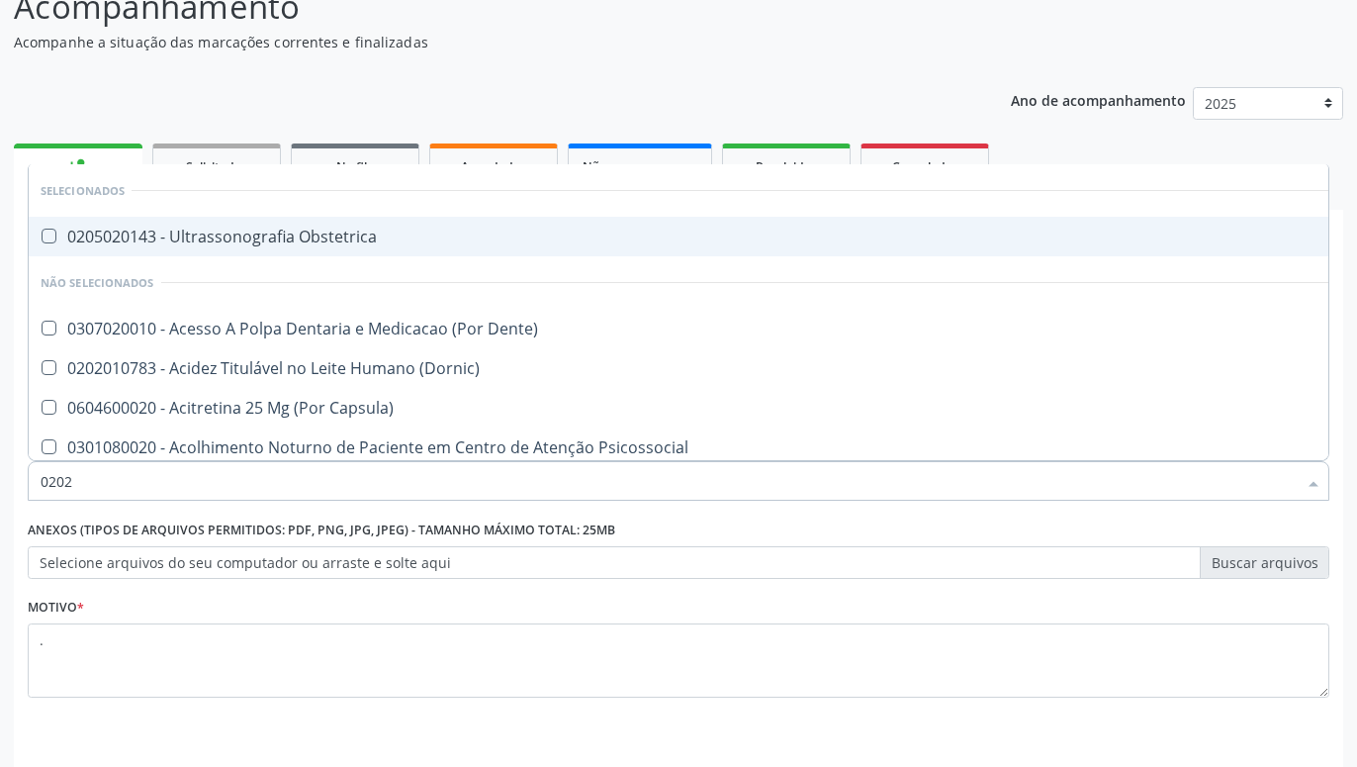
checkbox Urina "false"
checkbox Fibrinogênio "true"
checkbox Monobloco "true"
checkbox Revisão "true"
checkbox Abo "false"
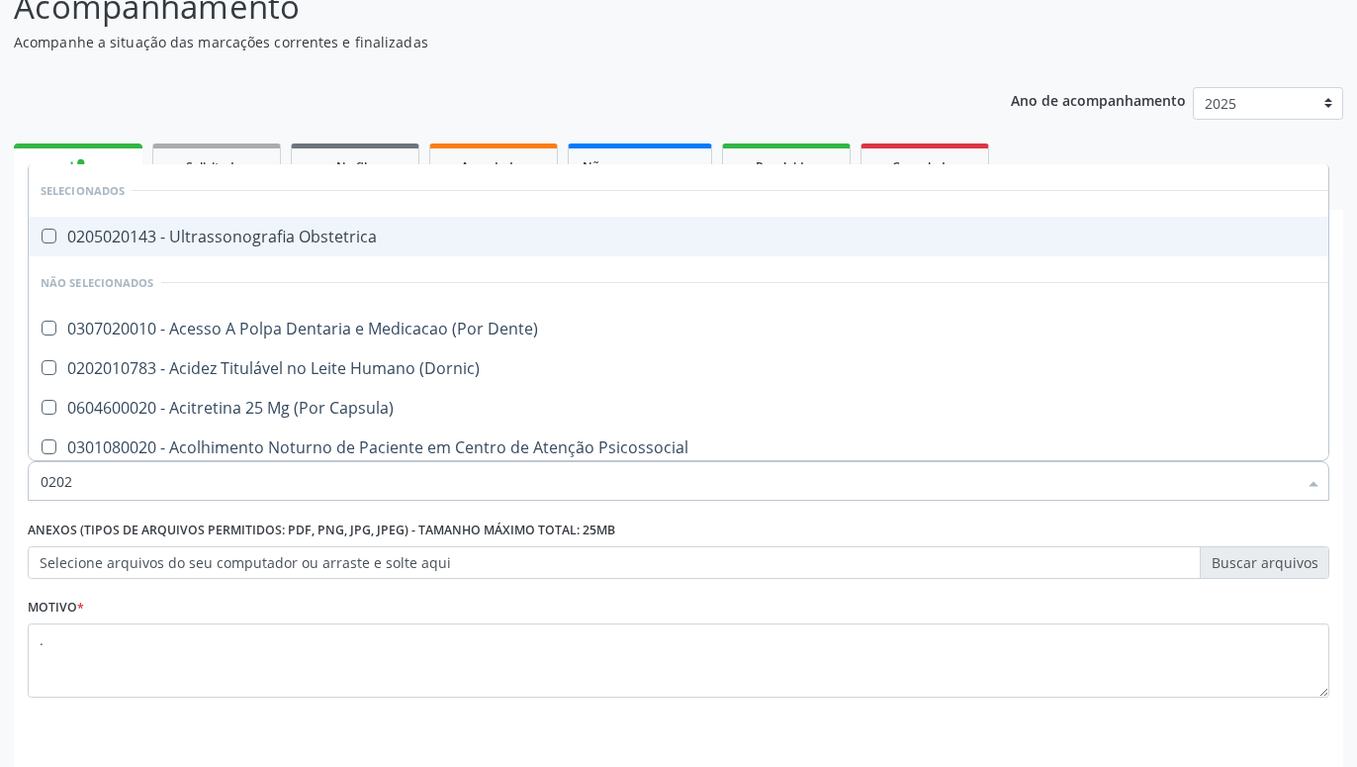
checkbox \(Ch50\) "true"
checkbox Reumatoide "true"
checkbox Reverso "true"
checkbox Ativada\) "true"
checkbox Titânio "true"
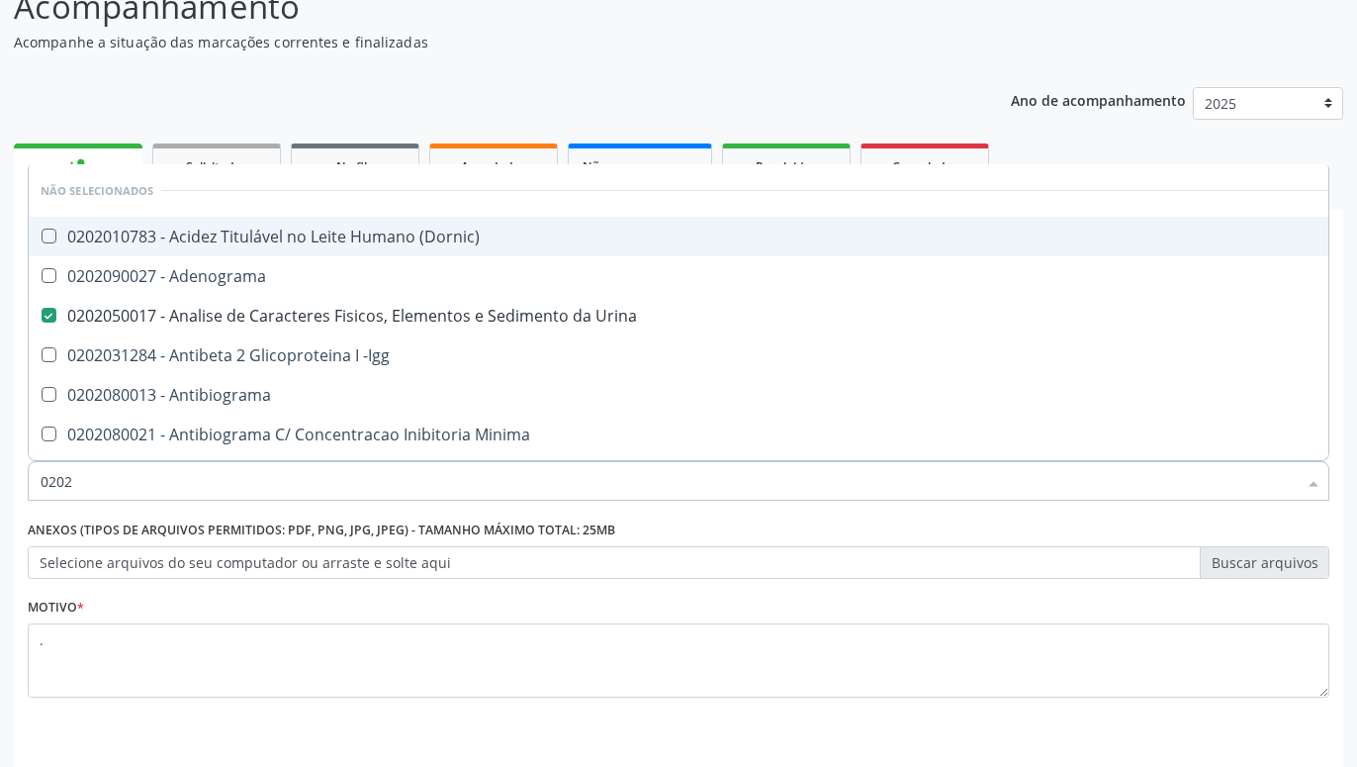
type input "02020"
checkbox Abo "false"
checkbox Xi "true"
checkbox Glicose "false"
checkbox Zinco "true"
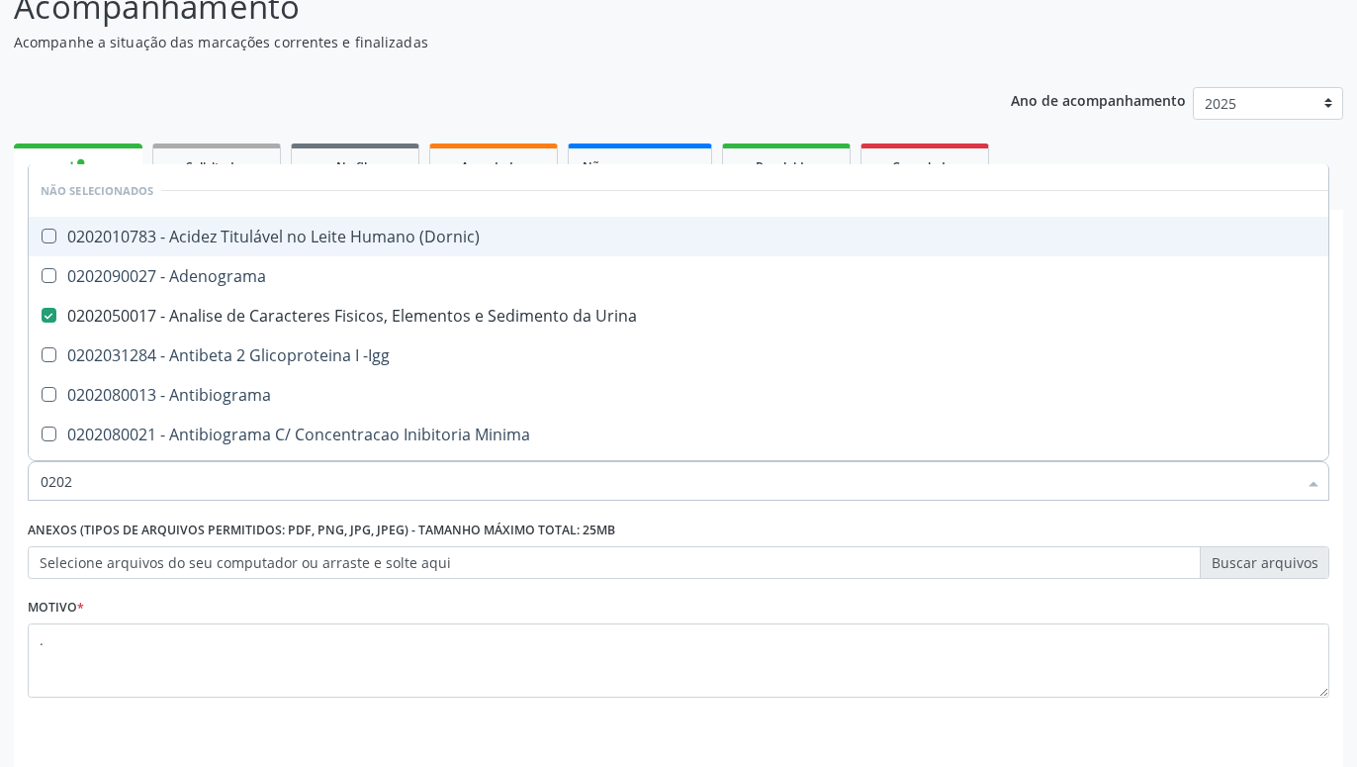
checkbox Completo "false"
checkbox Carini "true"
checkbox Gestante "true"
checkbox Parceria\) "true"
checkbox Anticardiolipina "true"
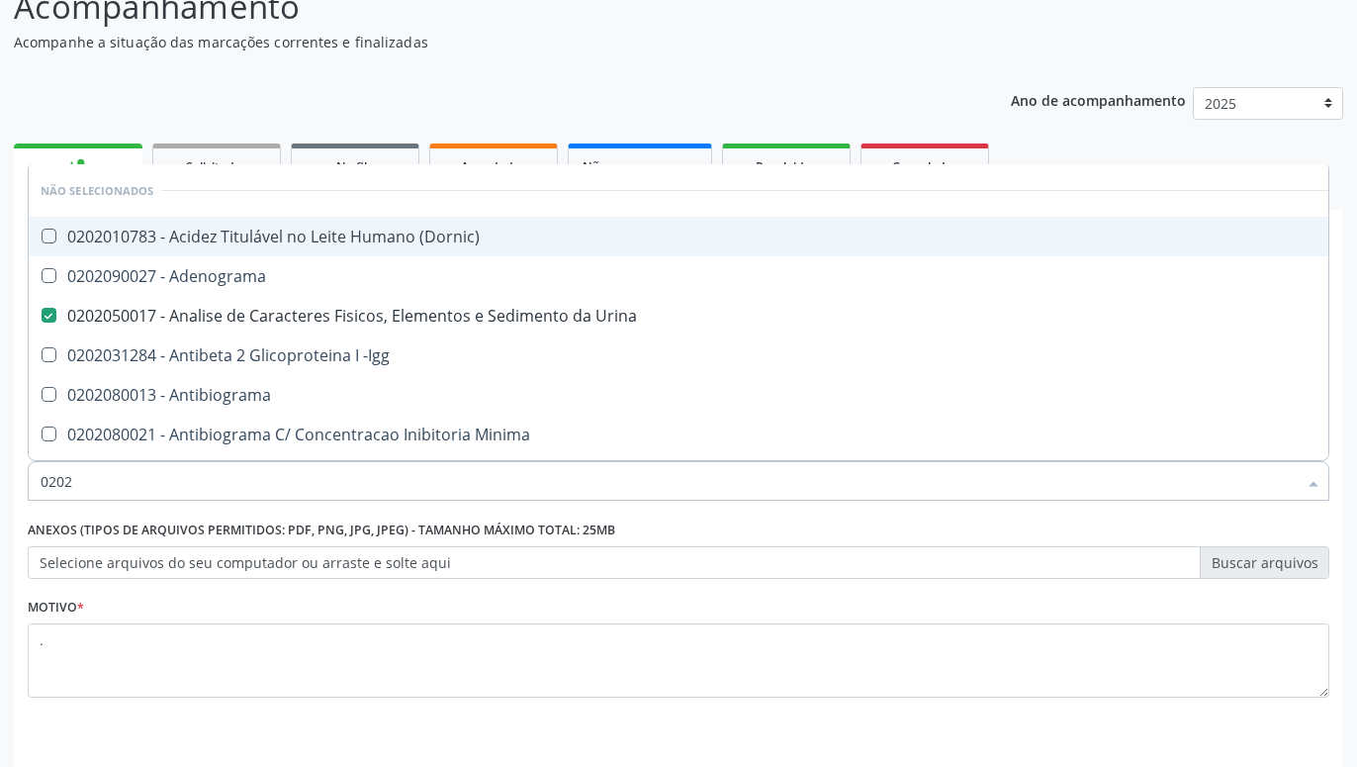
checkbox Antitoxoplasma "false"
checkbox Rubeola "false"
checkbox Antitoxoplasma "false"
checkbox Rubeola "false"
checkbox Fraco\) "false"
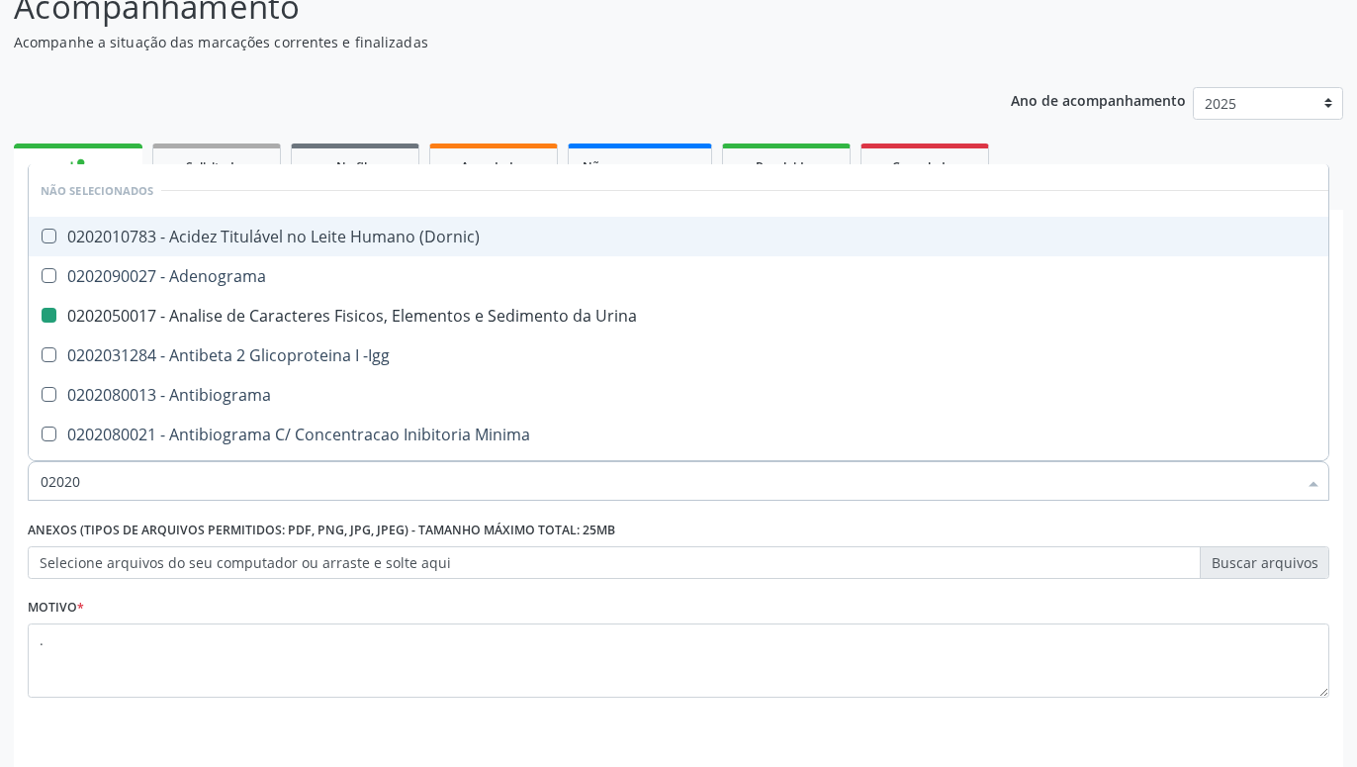
type input "020208"
checkbox Urina "false"
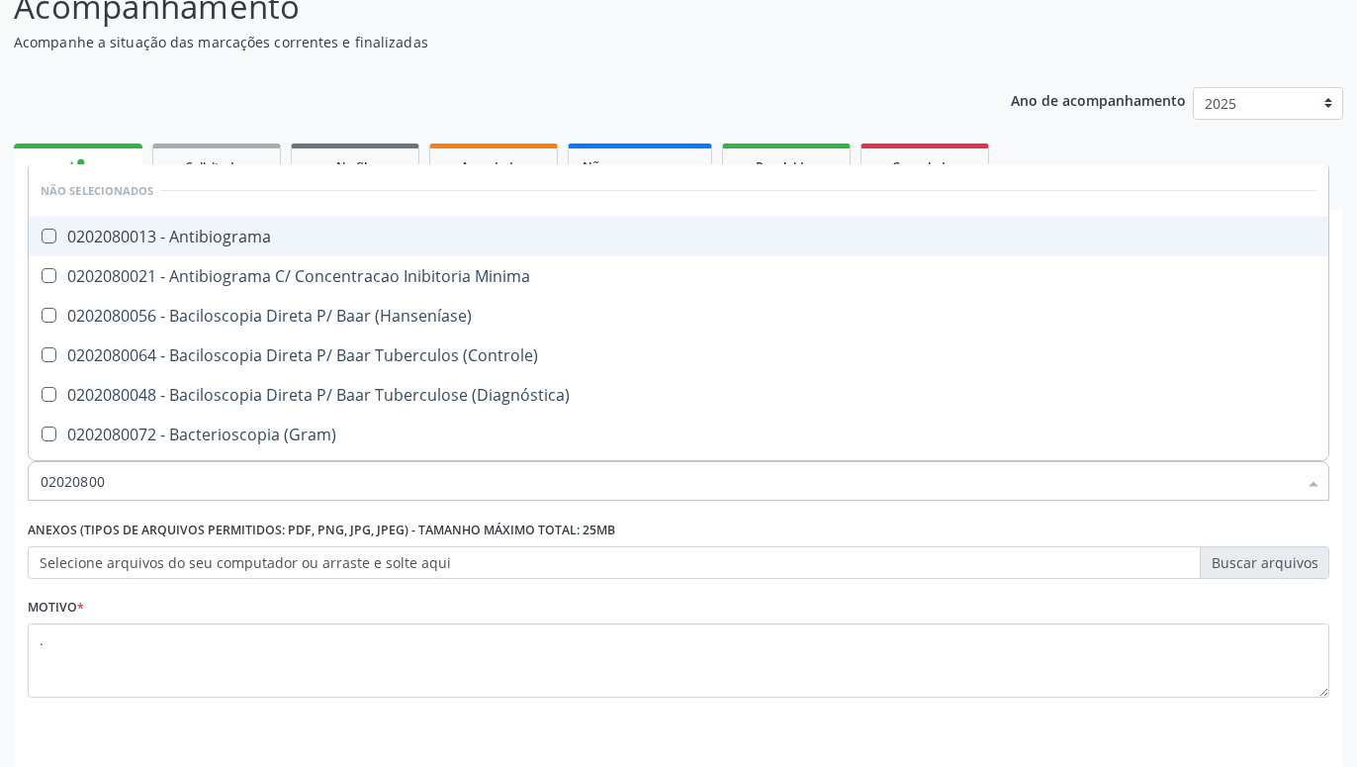
type input "020208008"
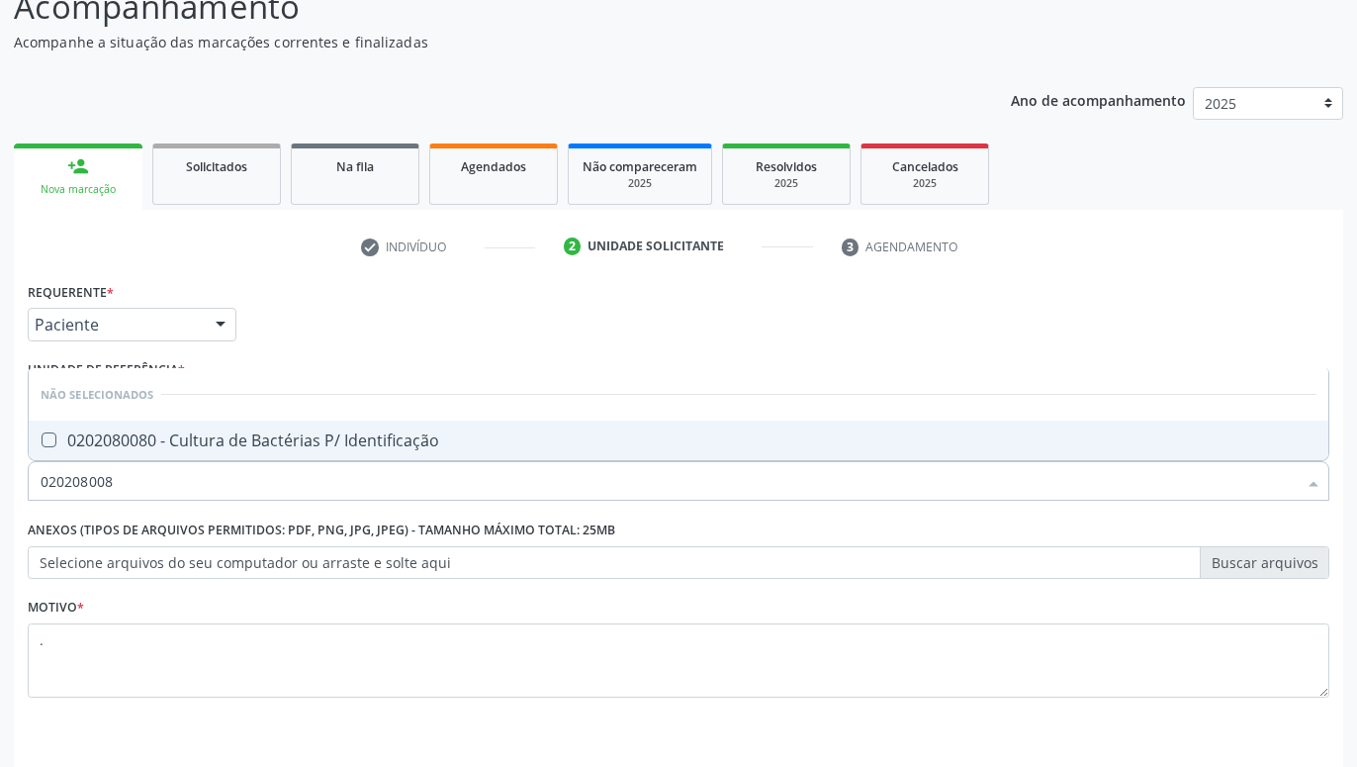
click at [233, 433] on div "0202080080 - Cultura de Bactérias P/ Identificação" at bounding box center [679, 440] width 1276 height 16
checkbox Identificação "true"
type input "02020800"
checkbox Identificação "false"
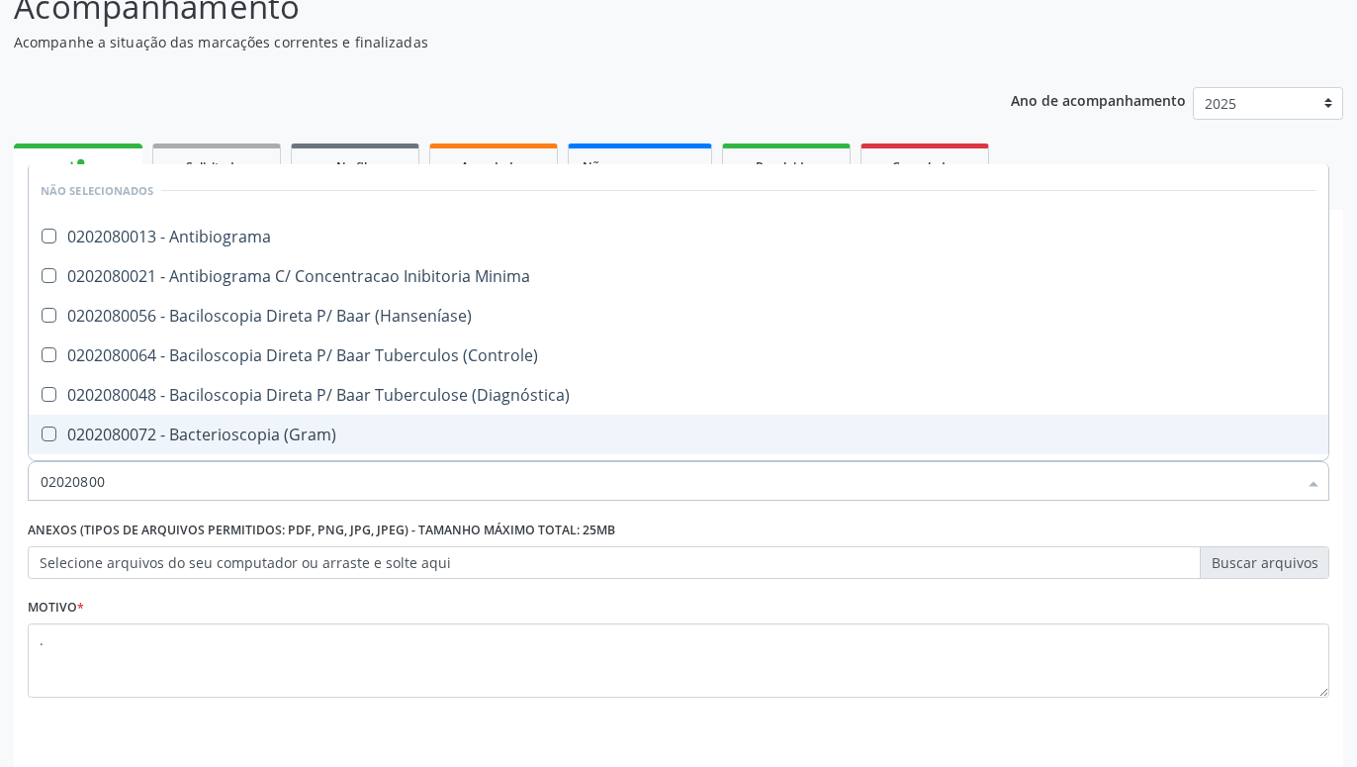
type input "0202080"
checkbox Identificação "false"
type input "0202"
checkbox \(Hanseníase\) "true"
checkbox Identificação "false"
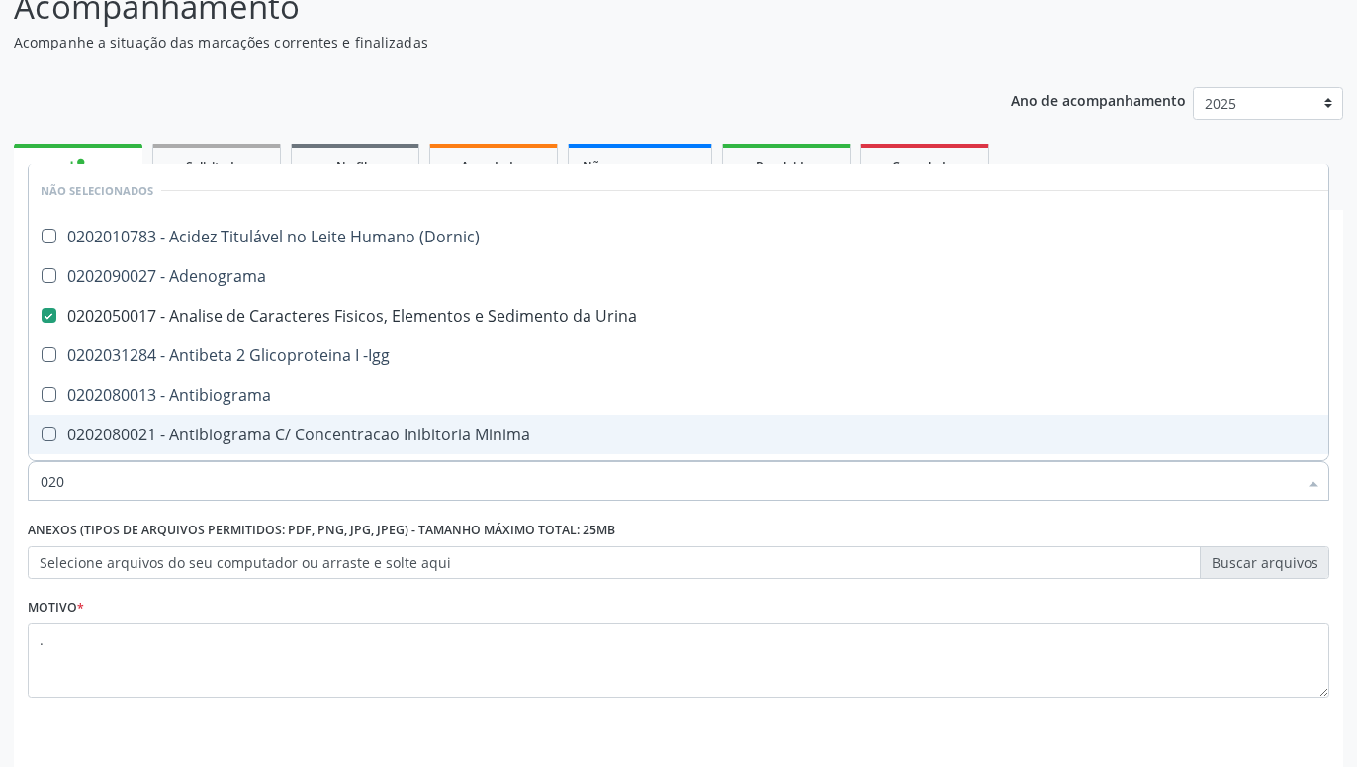
type input "02"
checkbox Urina "false"
checkbox Ureia "false"
checkbox Identificação "false"
checkbox Abo "false"
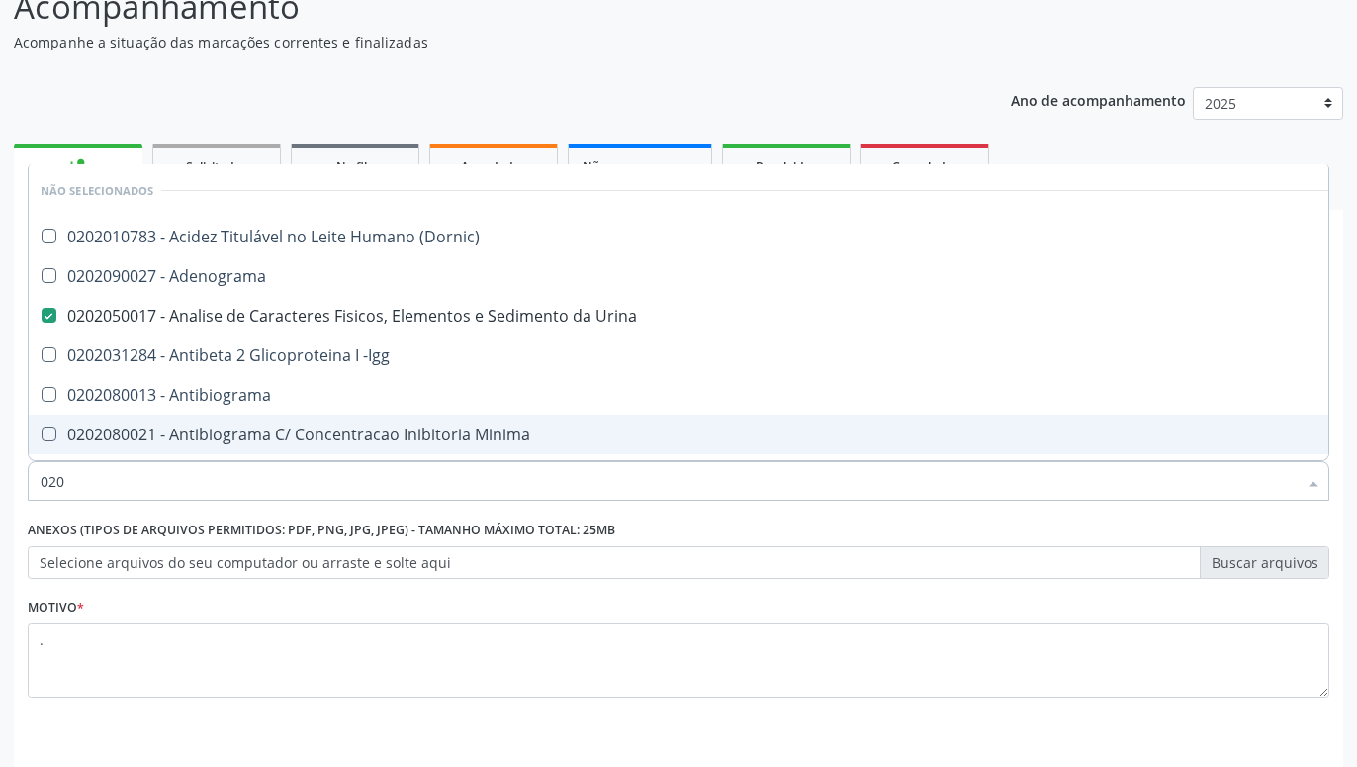
checkbox Bandas\) "true"
checkbox Glicose "false"
checkbox Completo "false"
checkbox Anti-Schistosomas "false"
checkbox Antinucleo "false"
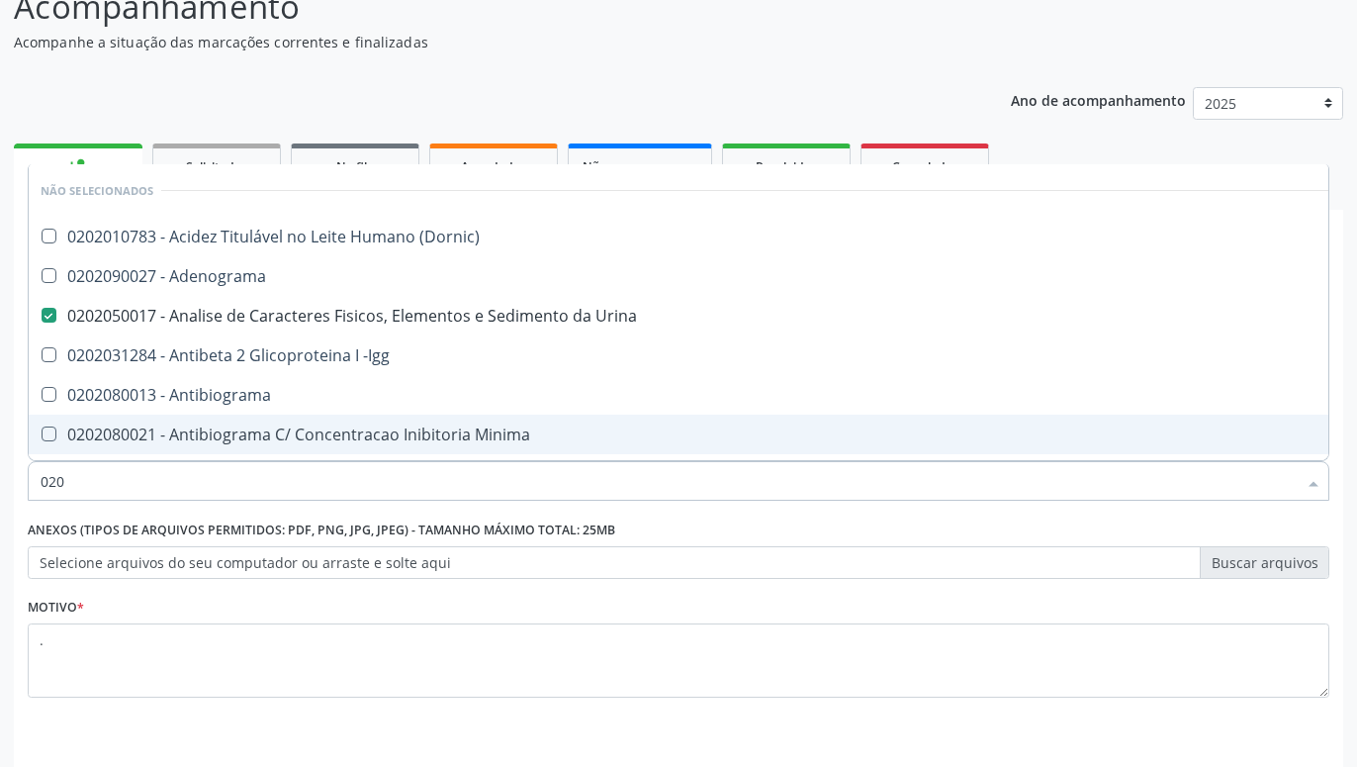
checkbox Antitoxoplasma "false"
checkbox Rubeola "false"
checkbox Antitoxoplasma "false"
checkbox Rubeola "false"
checkbox Fraco\) "false"
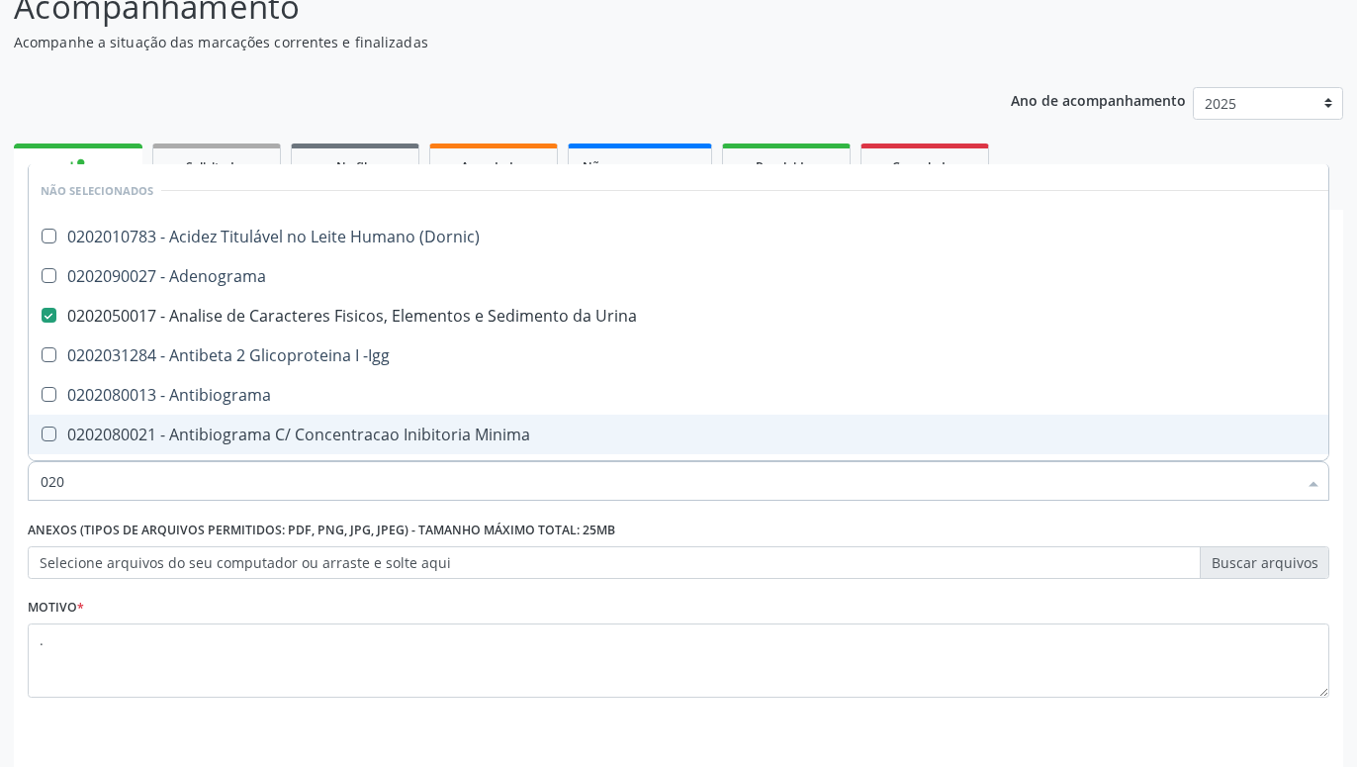
checkbox Tuberculosis "true"
type input "0"
checkbox Bandas\) "false"
checkbox II "true"
checkbox Tuberculosis "false"
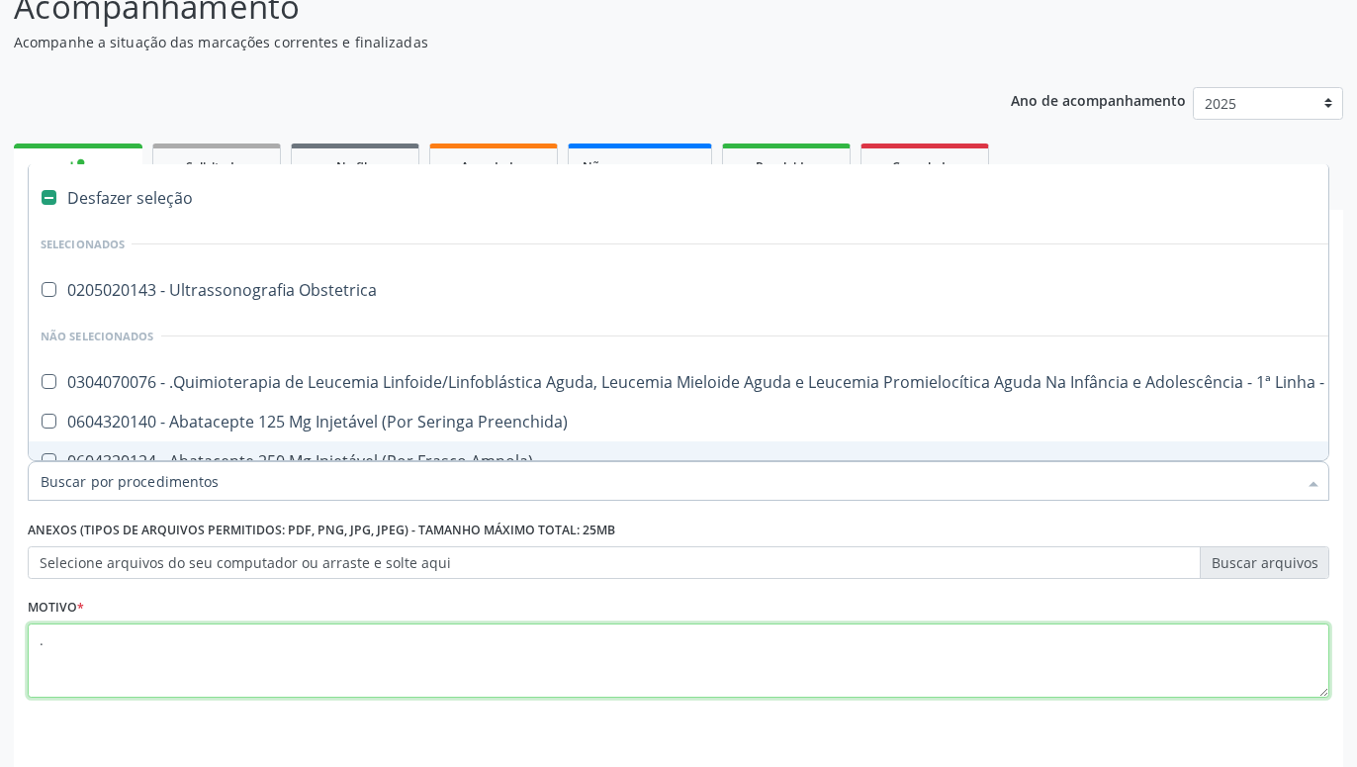
click at [668, 646] on textarea "." at bounding box center [679, 660] width 1302 height 75
checkbox Obstetrica "true"
checkbox Manutenção "true"
checkbox Preenchida\) "true"
checkbox Ampola\)\ "true"
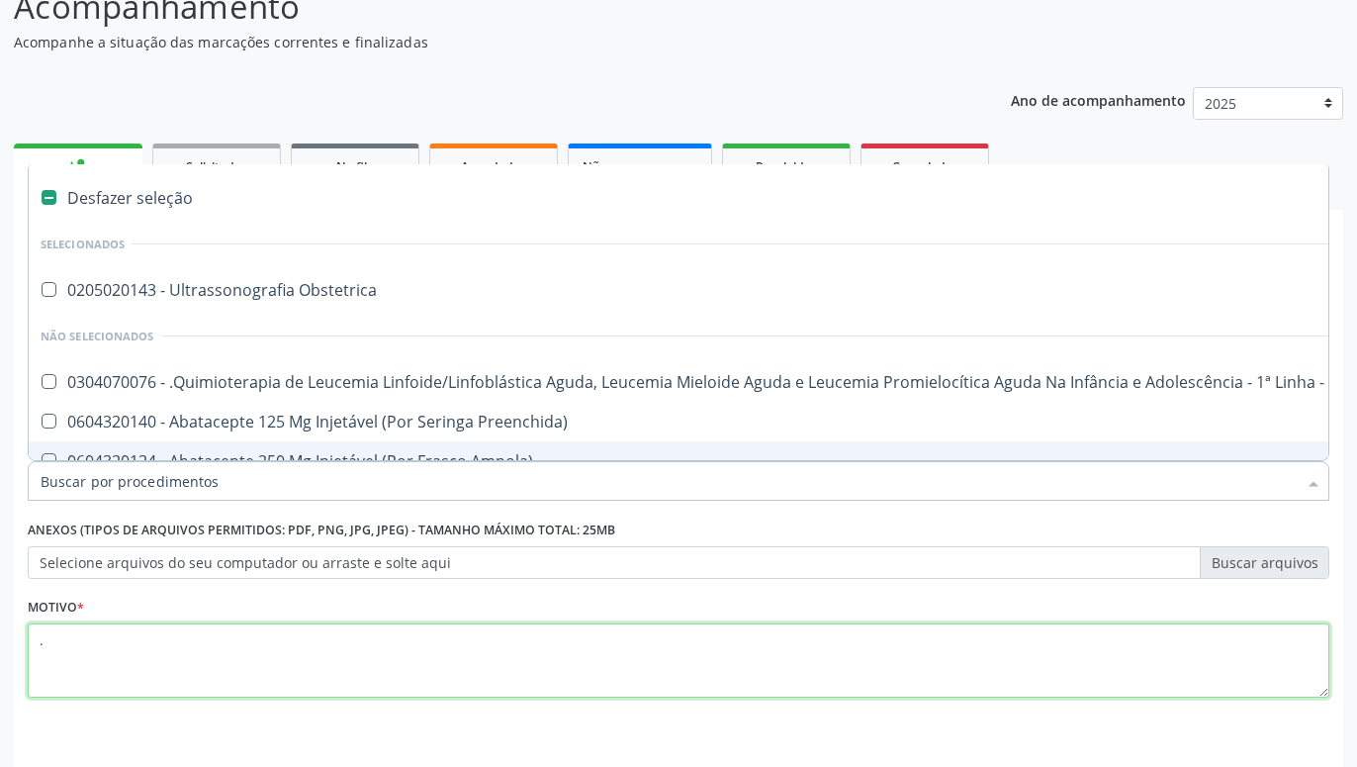
checkbox Abciximabe "true"
checkbox Inter-Atrial "true"
checkbox Valvar "true"
checkbox Adolescente\) "true"
checkbox Valvar "true"
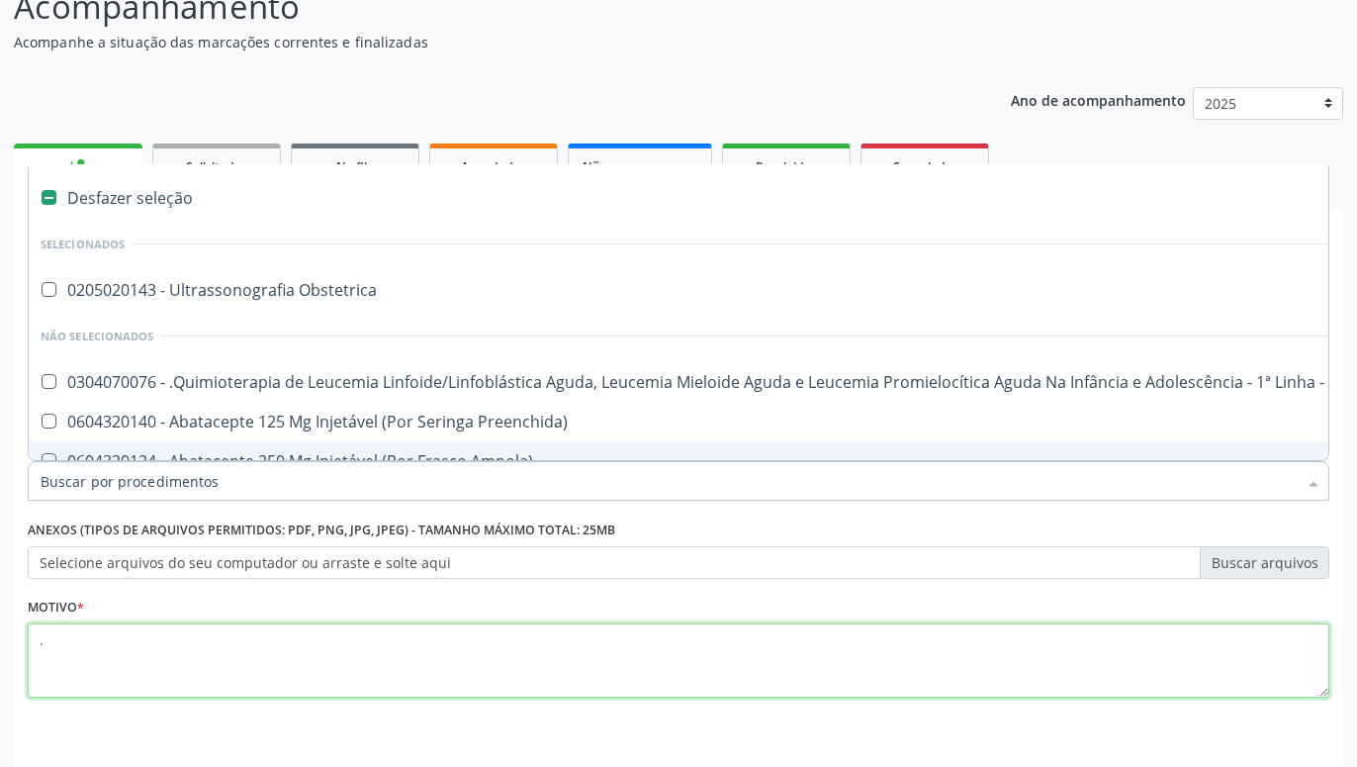
checkbox Urina "false"
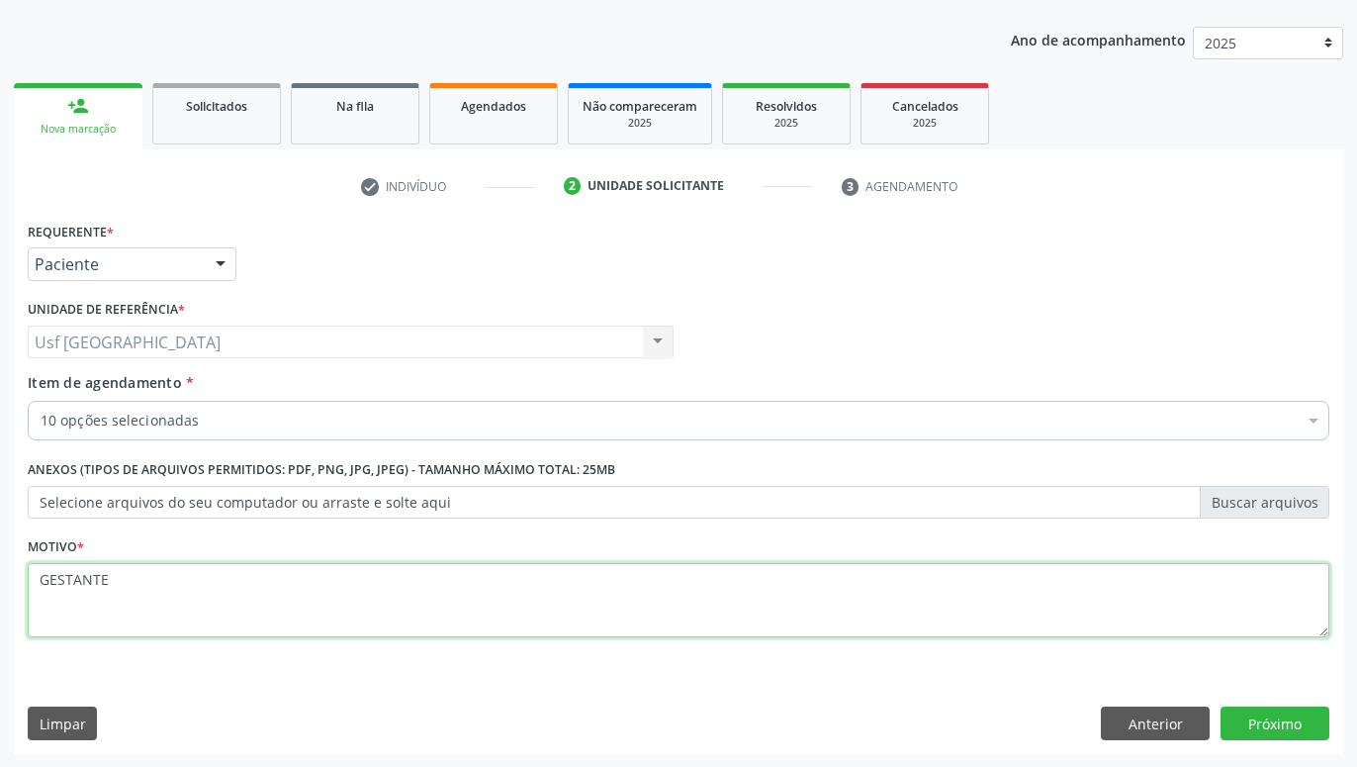
scroll to position [214, 0]
type textarea "GESTANTE"
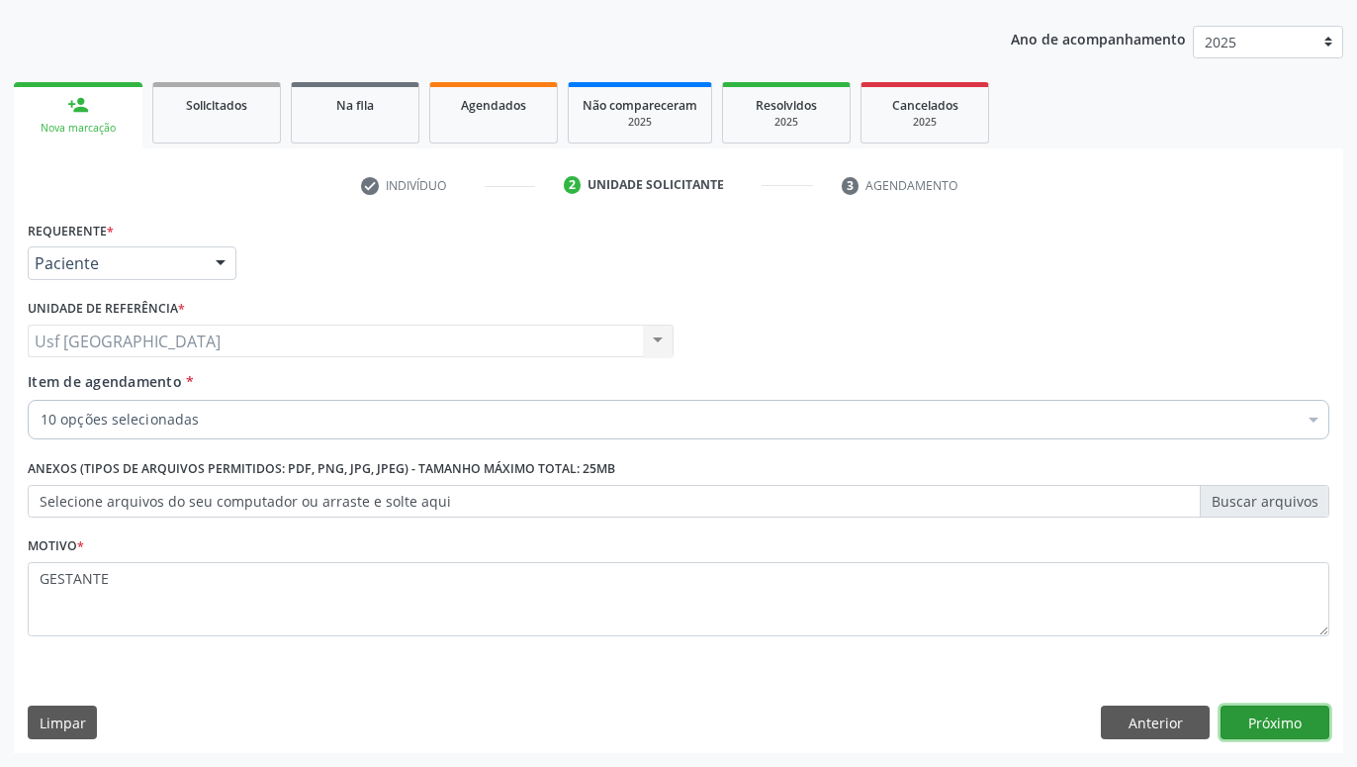
click at [1260, 718] on button "Próximo" at bounding box center [1275, 722] width 109 height 34
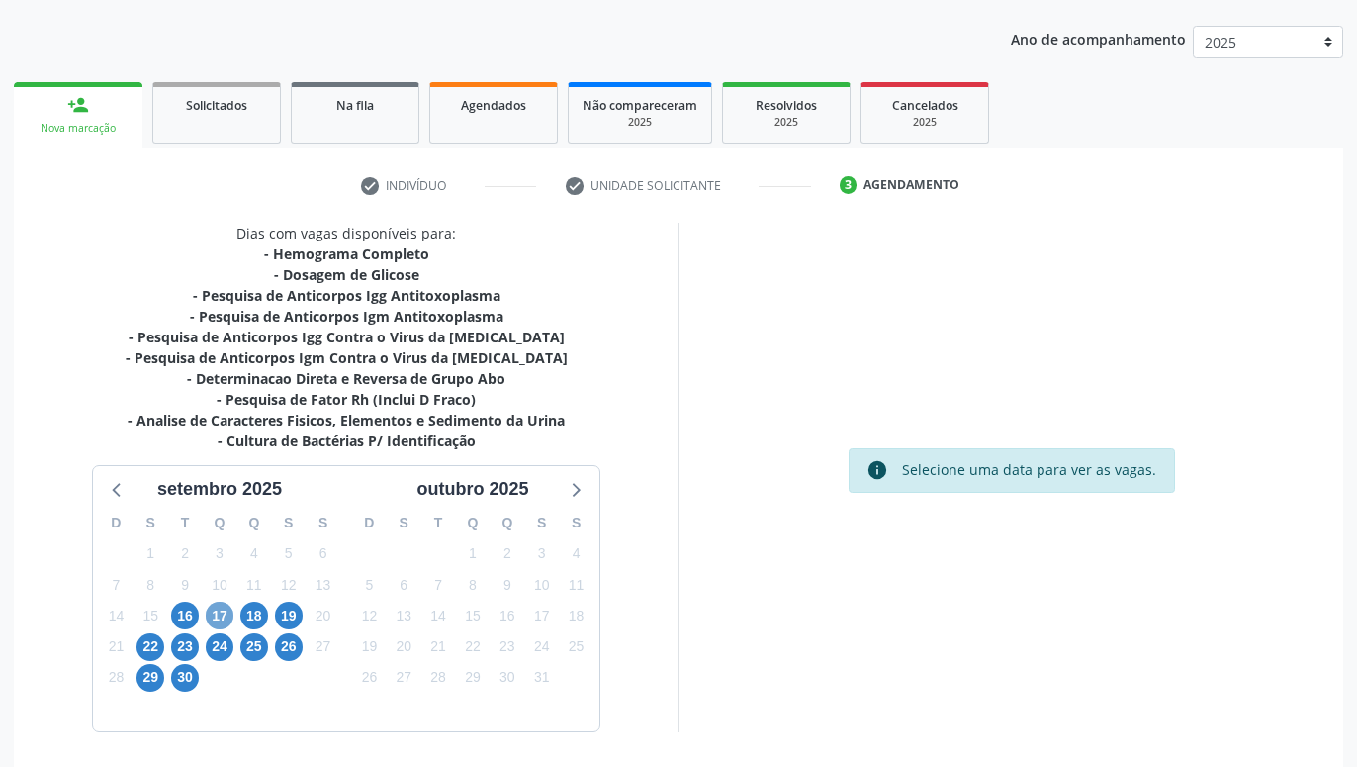
click at [216, 614] on span "17" at bounding box center [220, 615] width 28 height 28
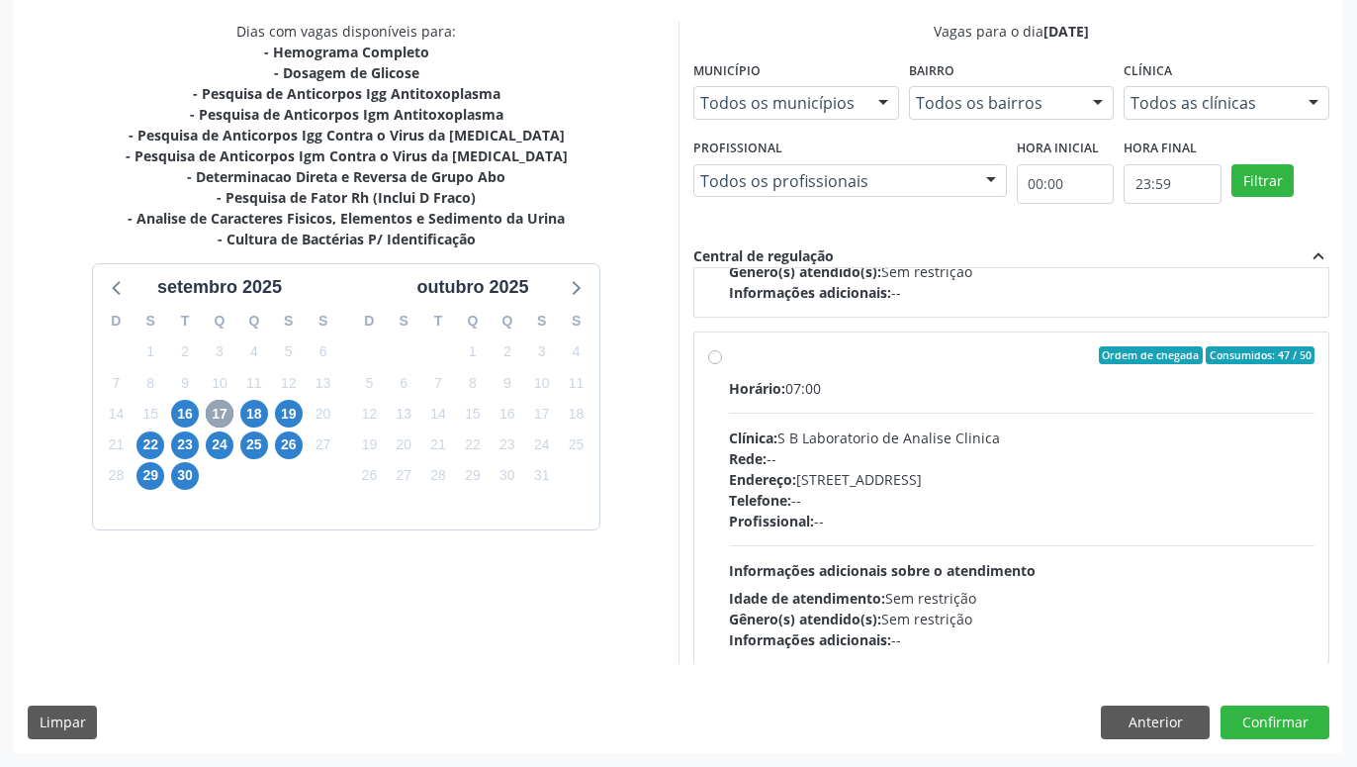
scroll to position [659, 0]
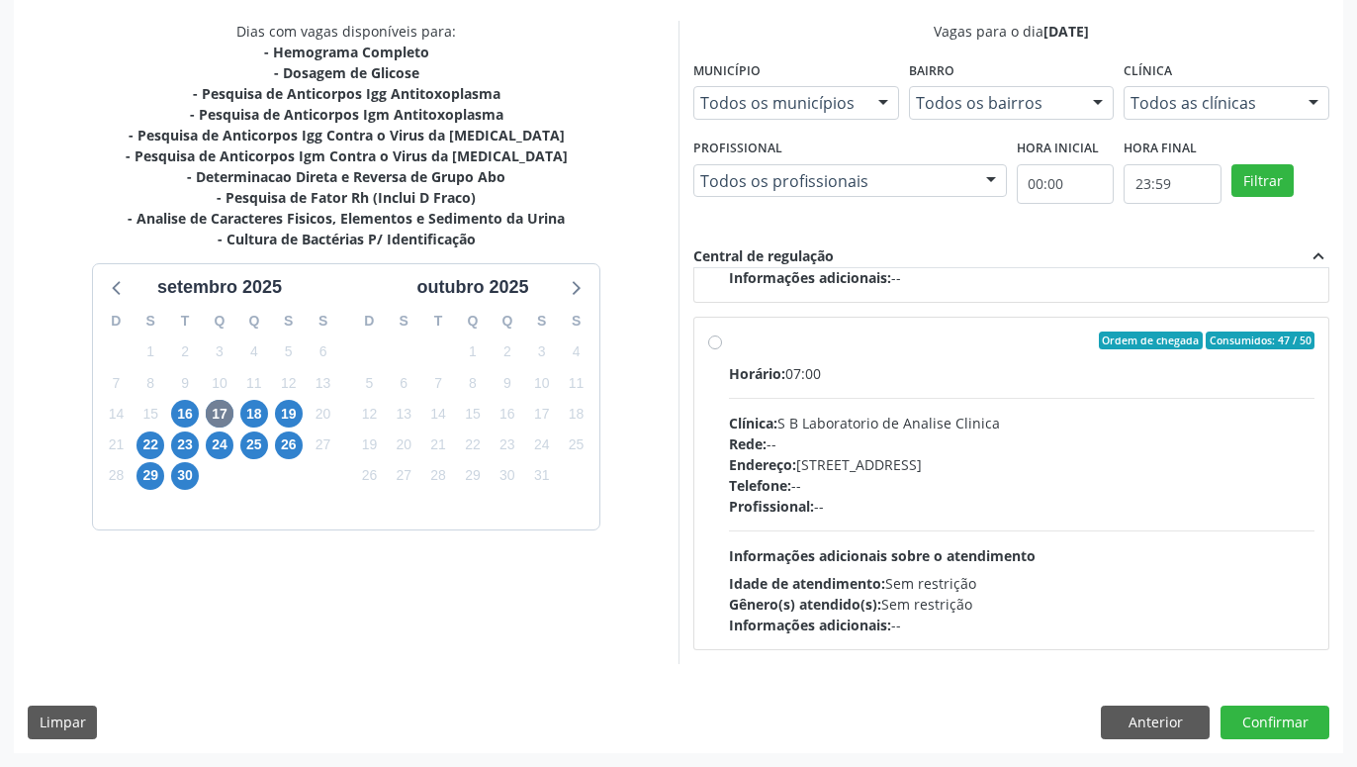
click at [729, 343] on label "Ordem de chegada Consumidos: 47 / 50 Horário: 07:00 Clínica: S B Laboratorio de…" at bounding box center [1022, 483] width 586 height 304
click at [718, 343] on input "Ordem de chegada Consumidos: 47 / 50 Horário: 07:00 Clínica: S B Laboratorio de…" at bounding box center [715, 340] width 14 height 18
radio input "true"
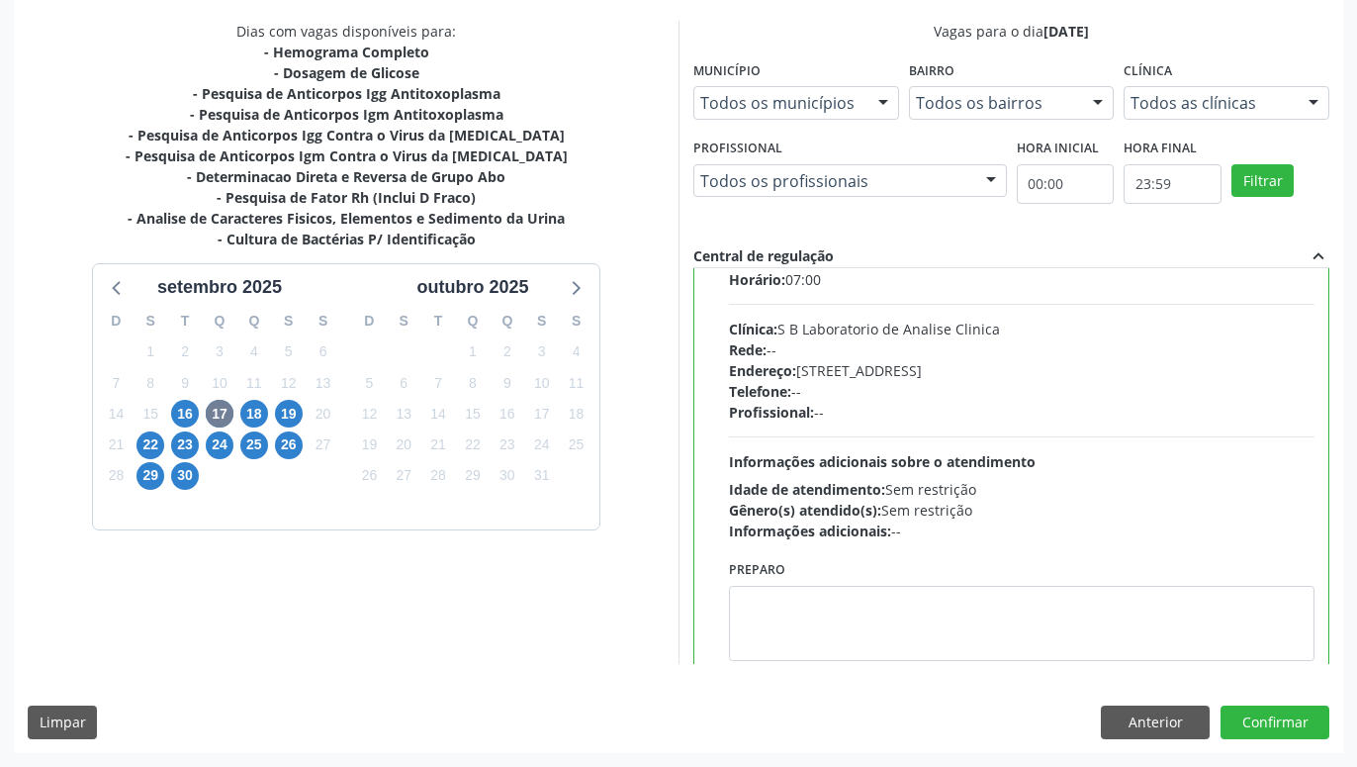
scroll to position [792, 0]
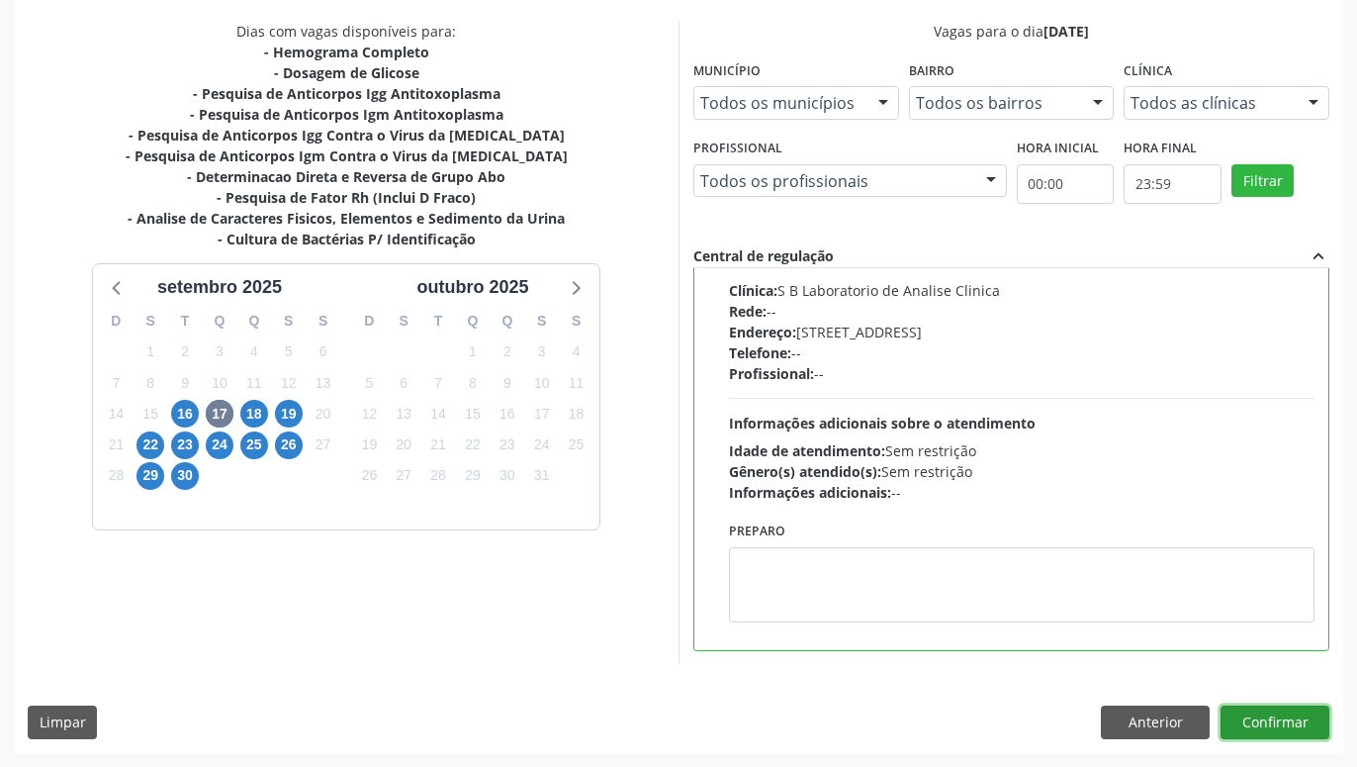
click at [1287, 726] on button "Confirmar" at bounding box center [1275, 722] width 109 height 34
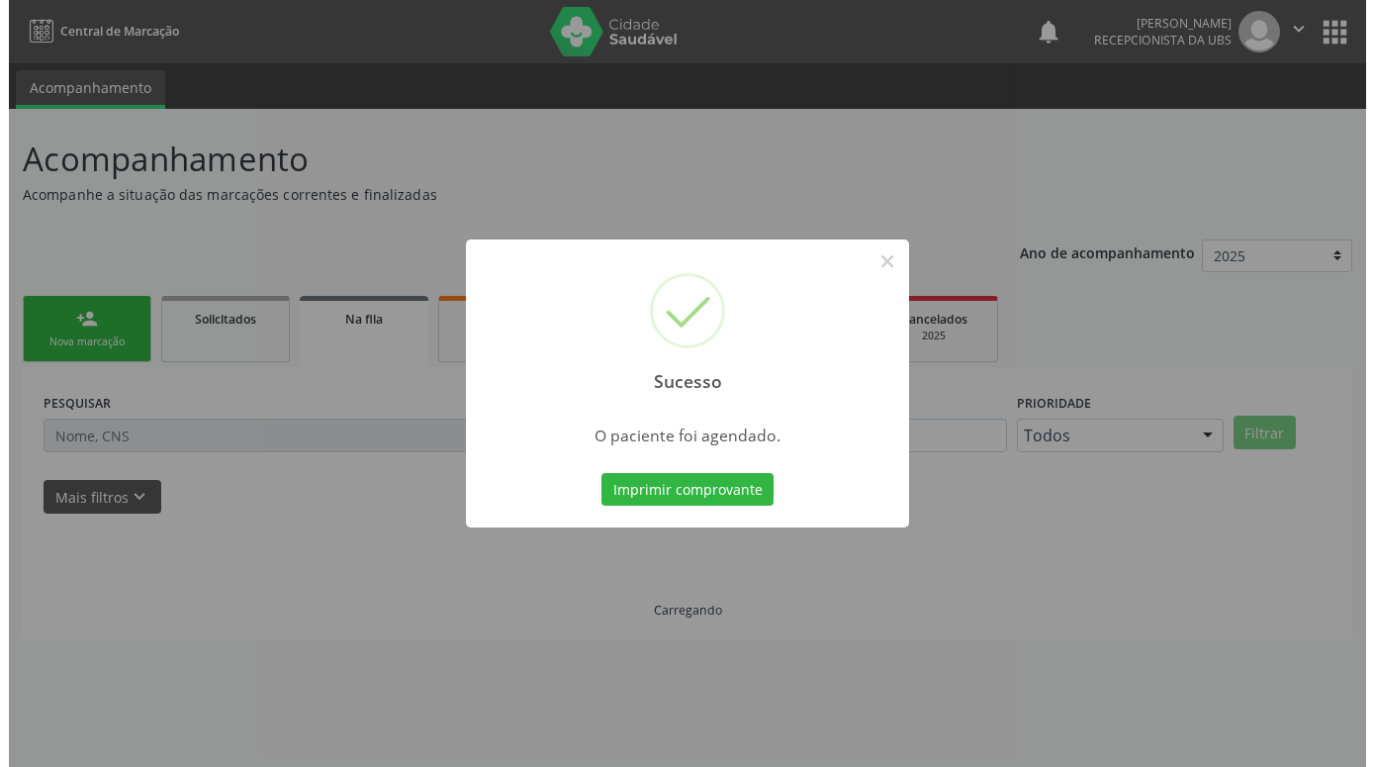
scroll to position [0, 0]
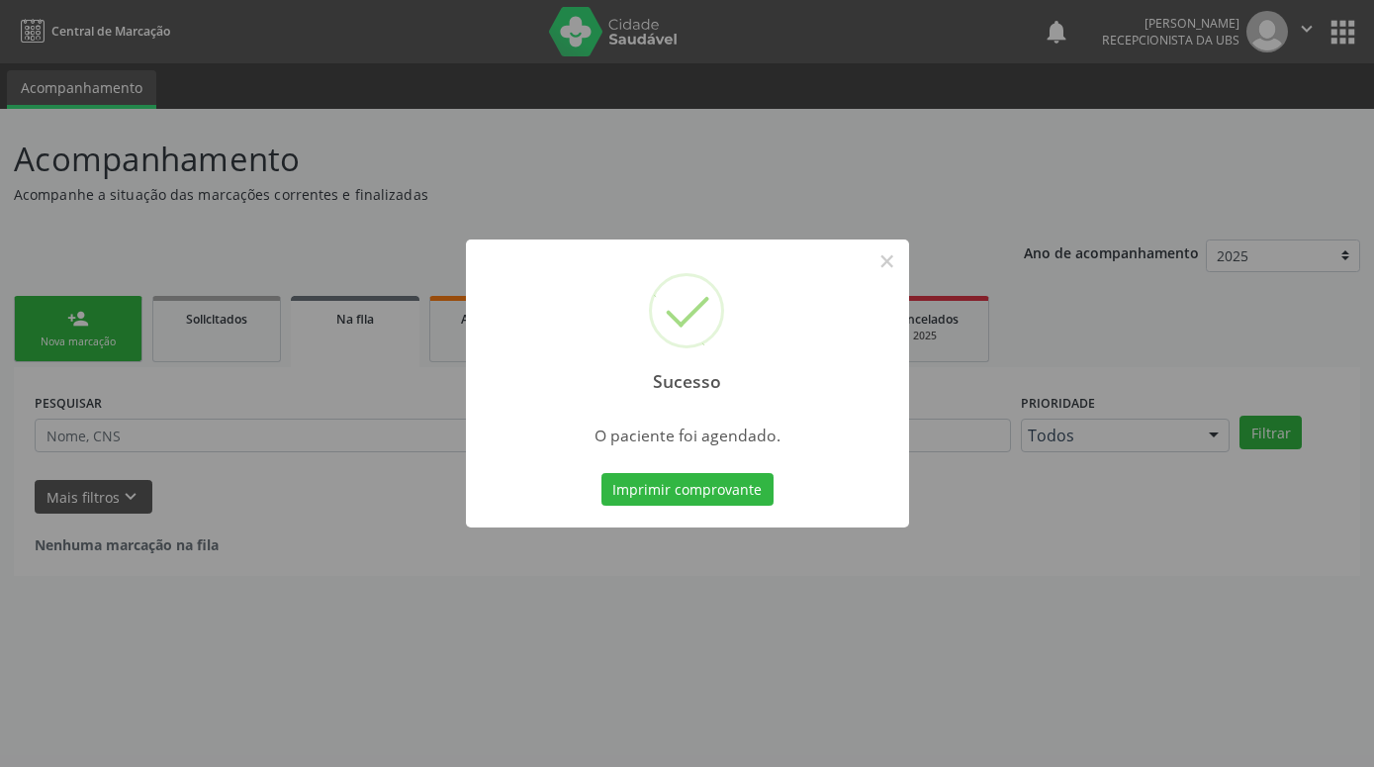
click at [601, 473] on button "Imprimir comprovante" at bounding box center [687, 490] width 172 height 34
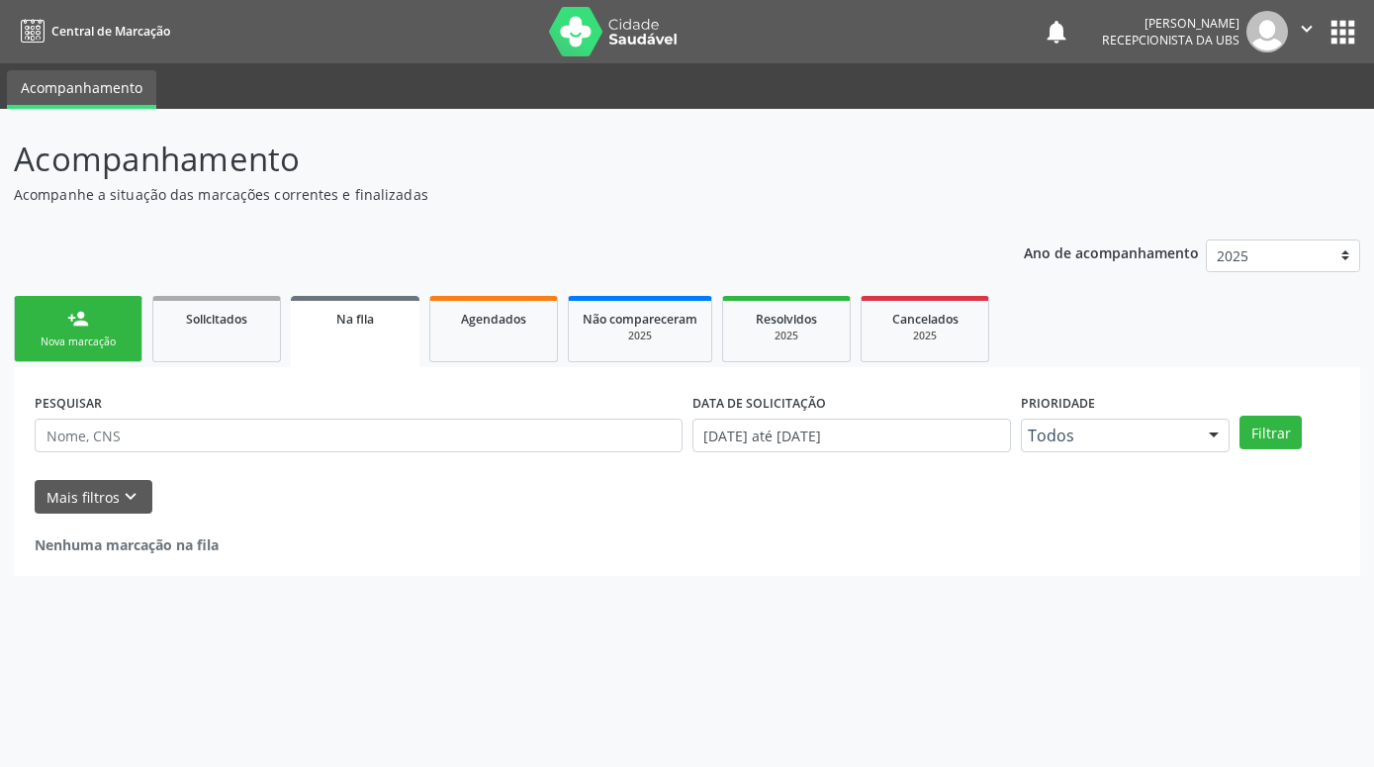
click at [84, 334] on div "Nova marcação" at bounding box center [78, 341] width 99 height 15
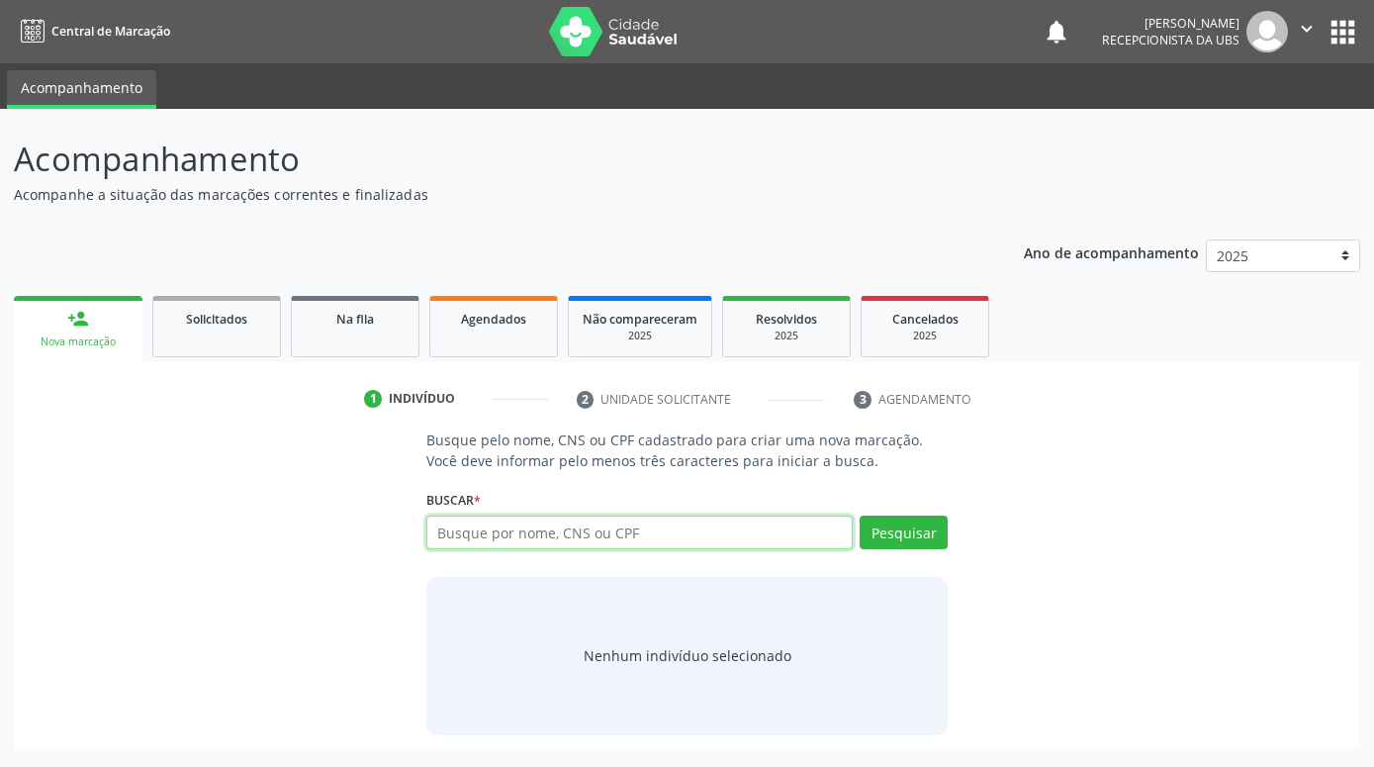
click at [626, 529] on input "text" at bounding box center [639, 532] width 426 height 34
type input "ANA CRISTINA DE BARROS LEONEL"
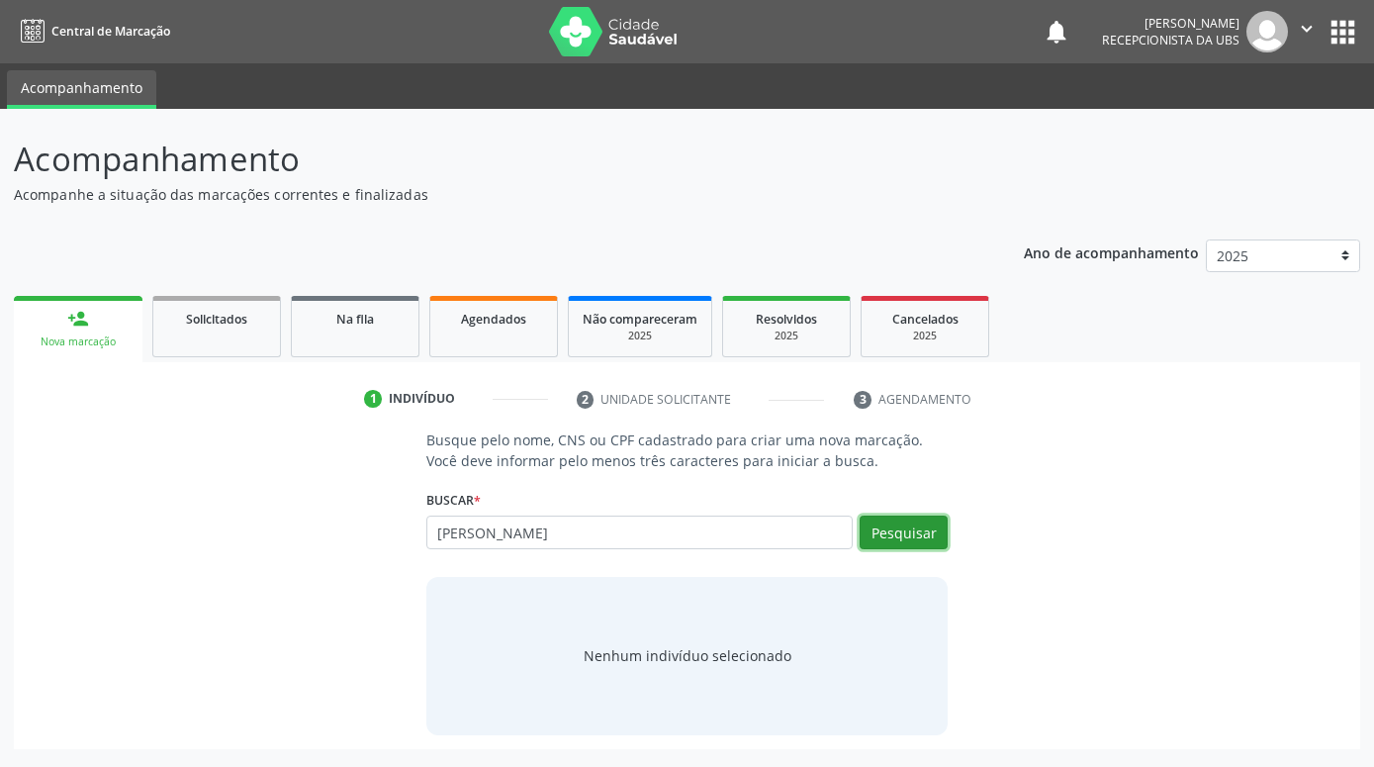
click at [911, 538] on button "Pesquisar" at bounding box center [904, 532] width 88 height 34
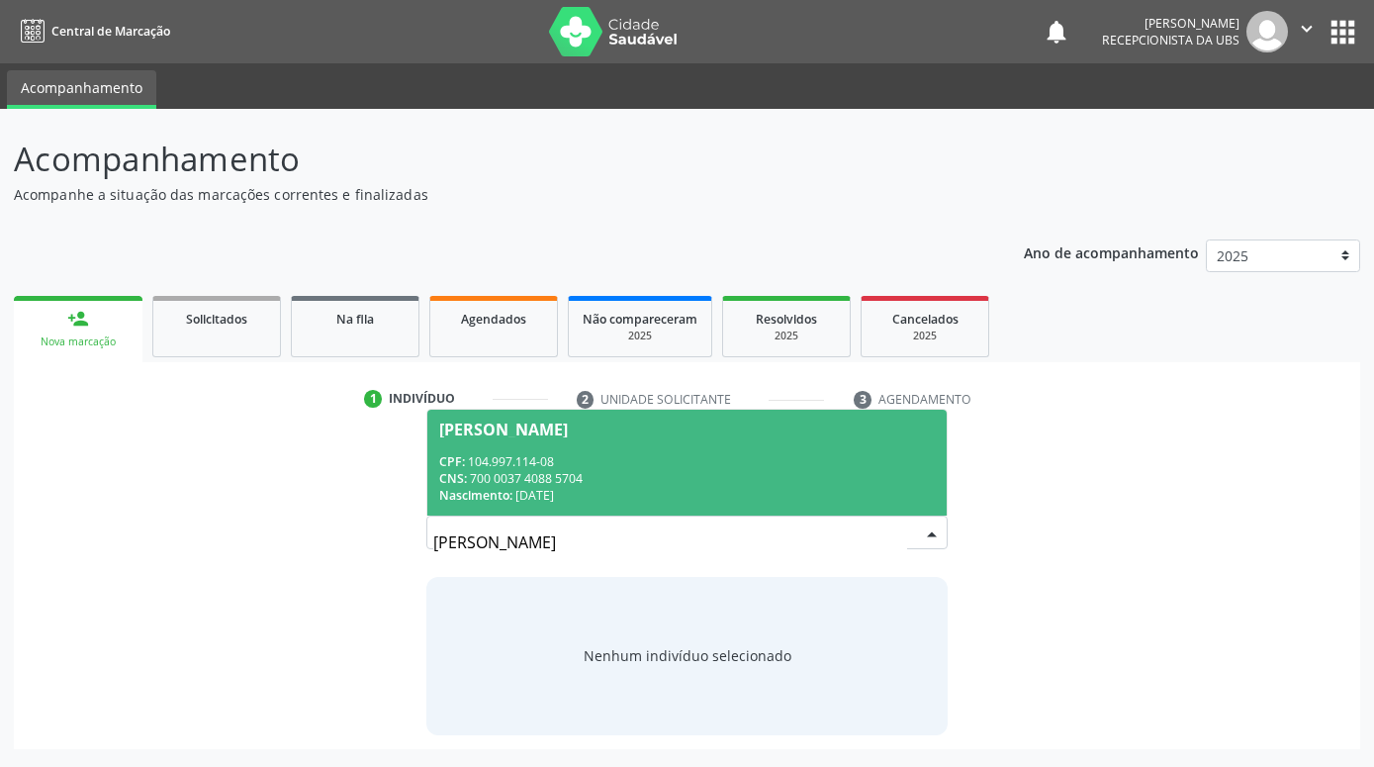
click at [730, 483] on div "CNS: 700 0037 4088 5704" at bounding box center [687, 478] width 496 height 17
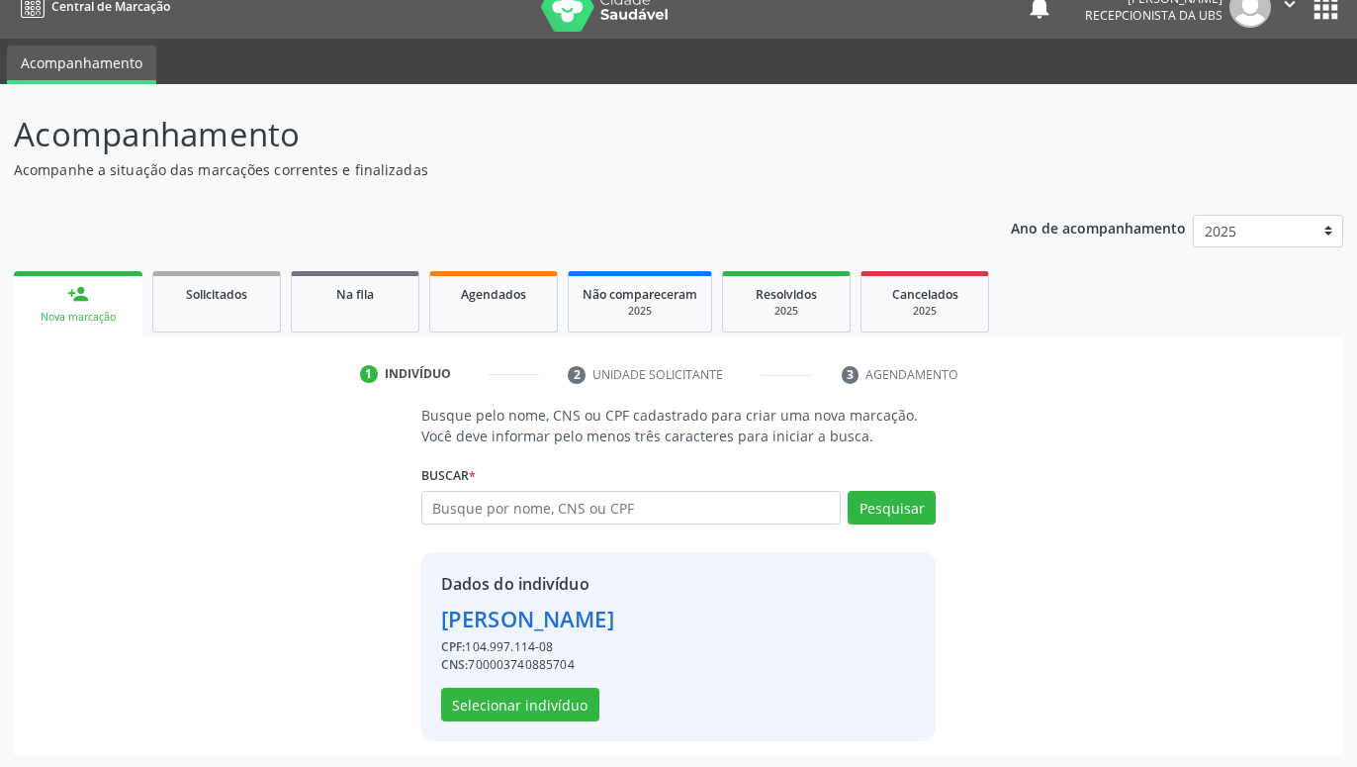
scroll to position [27, 0]
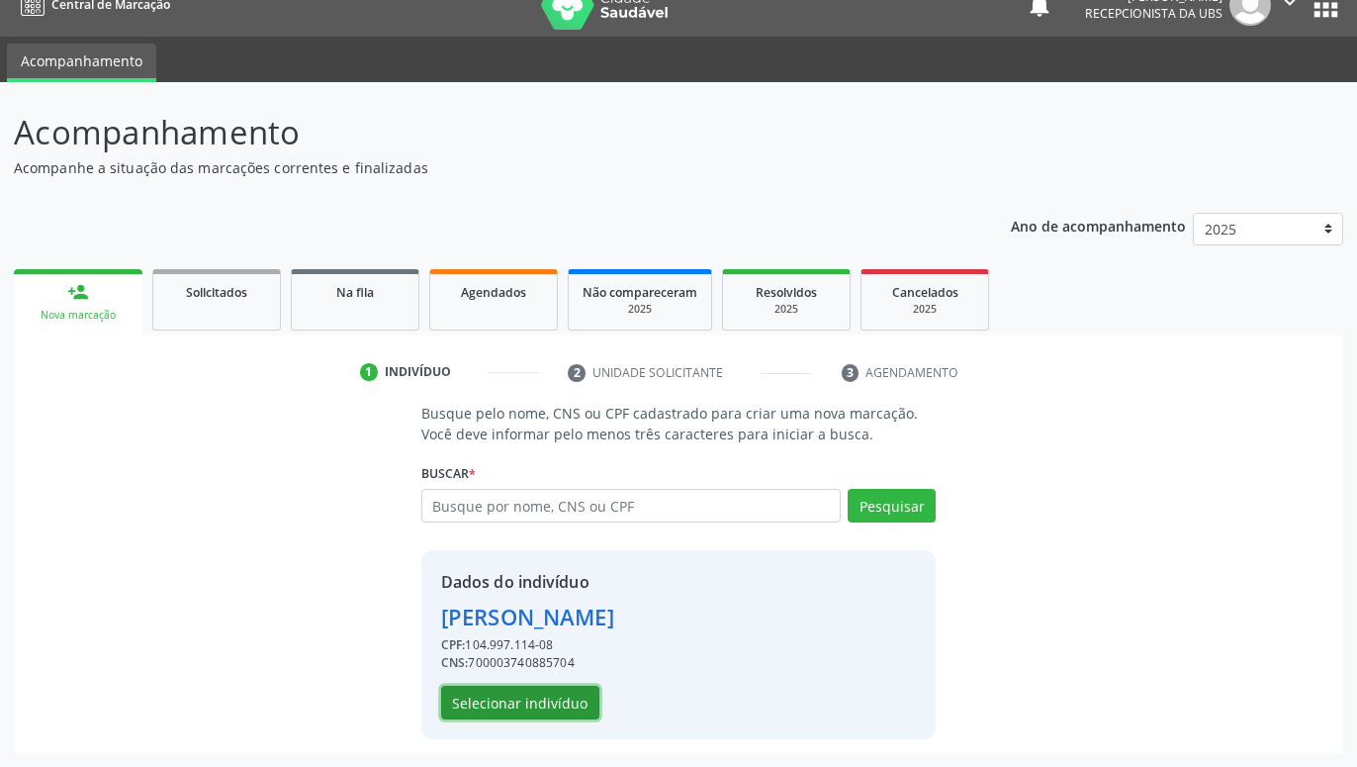
click at [552, 704] on button "Selecionar indivíduo" at bounding box center [520, 702] width 158 height 34
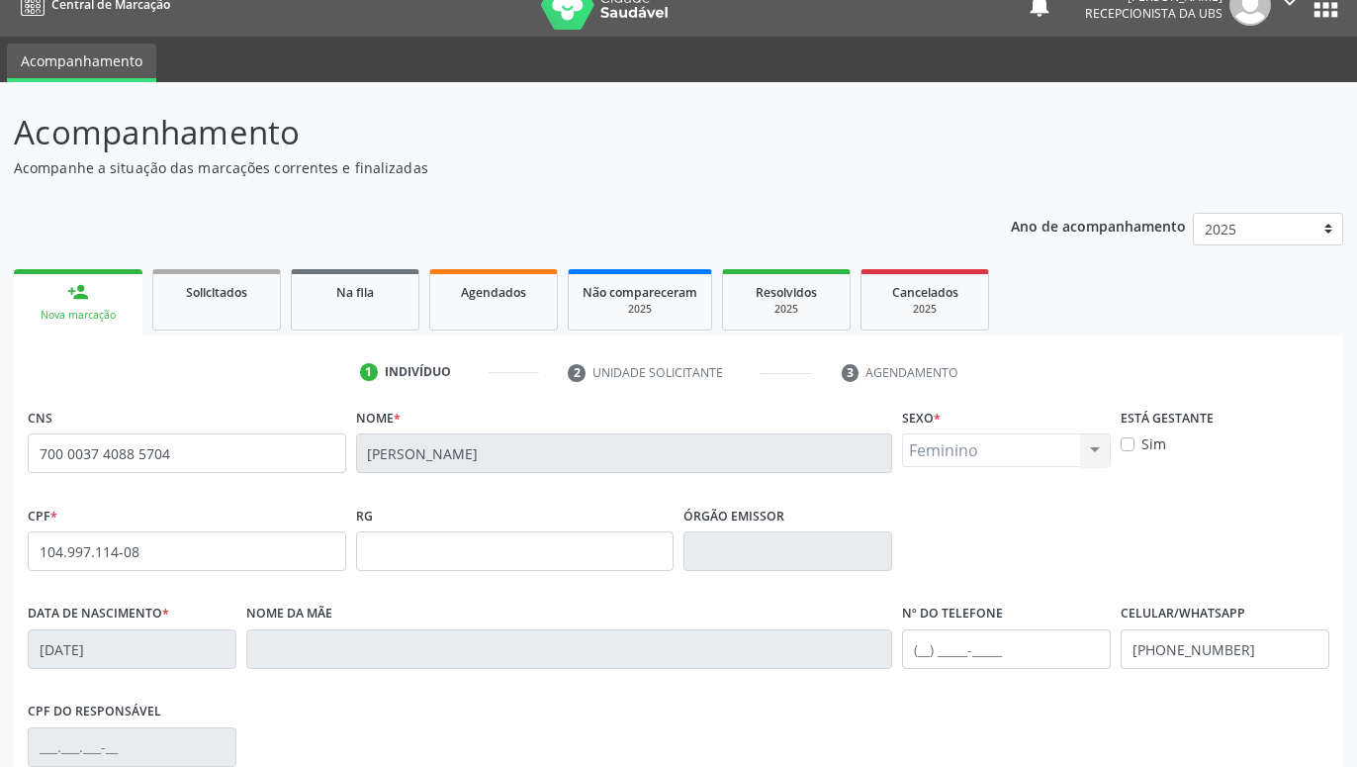
scroll to position [306, 0]
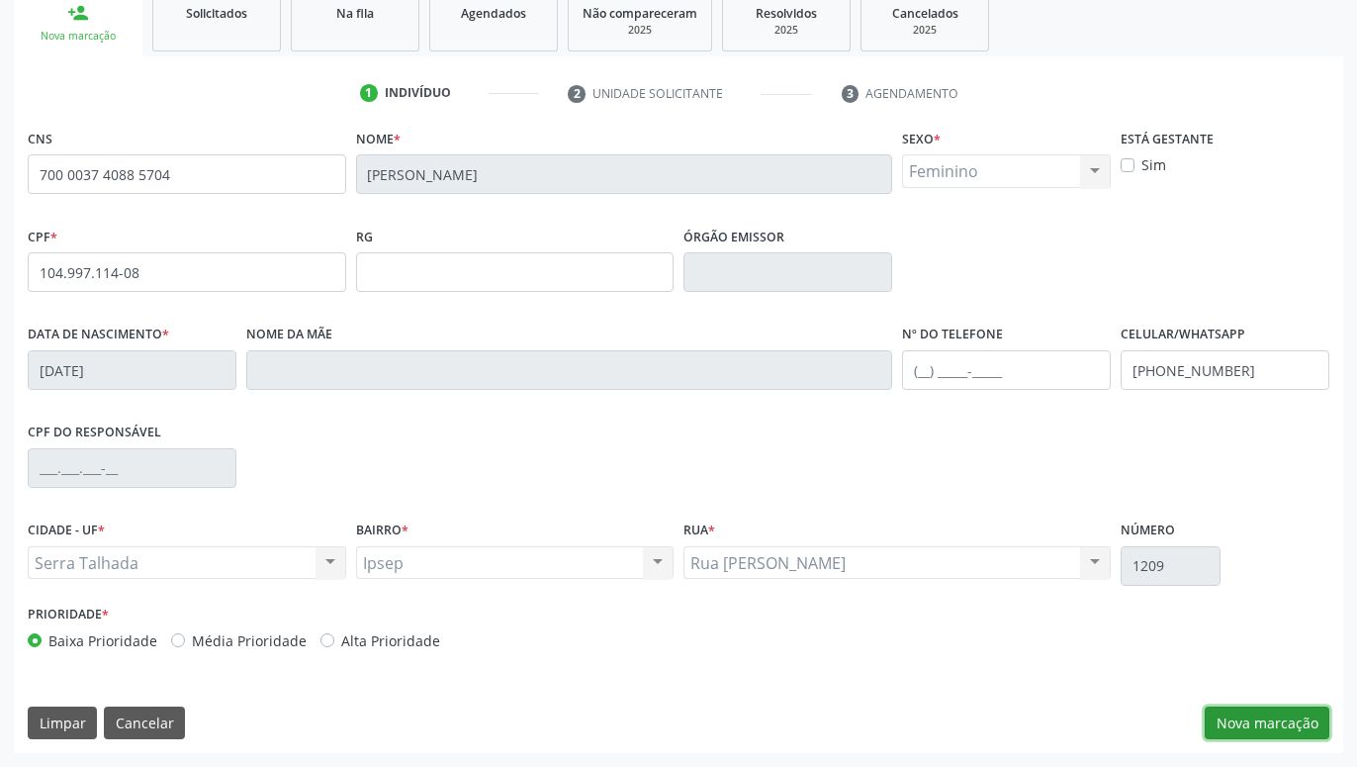
click at [1306, 714] on button "Nova marcação" at bounding box center [1267, 723] width 125 height 34
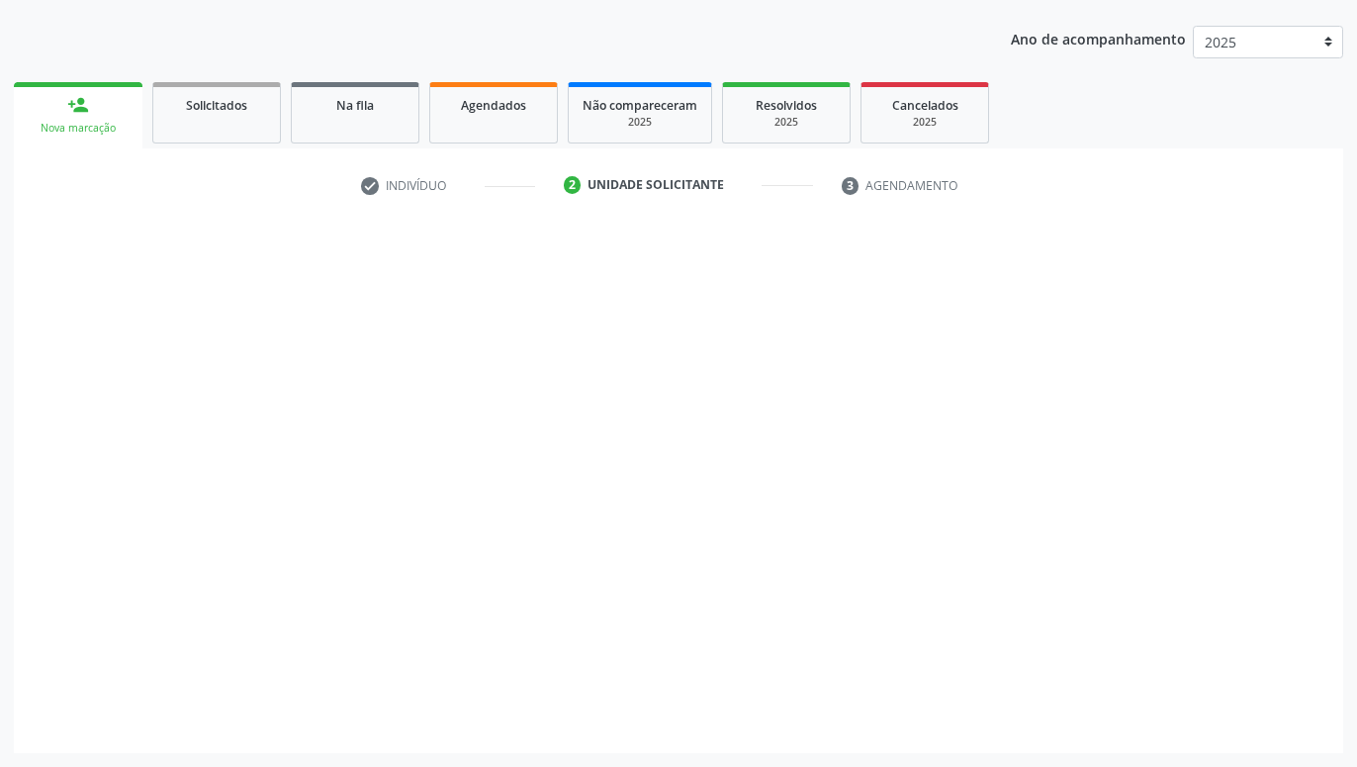
scroll to position [214, 0]
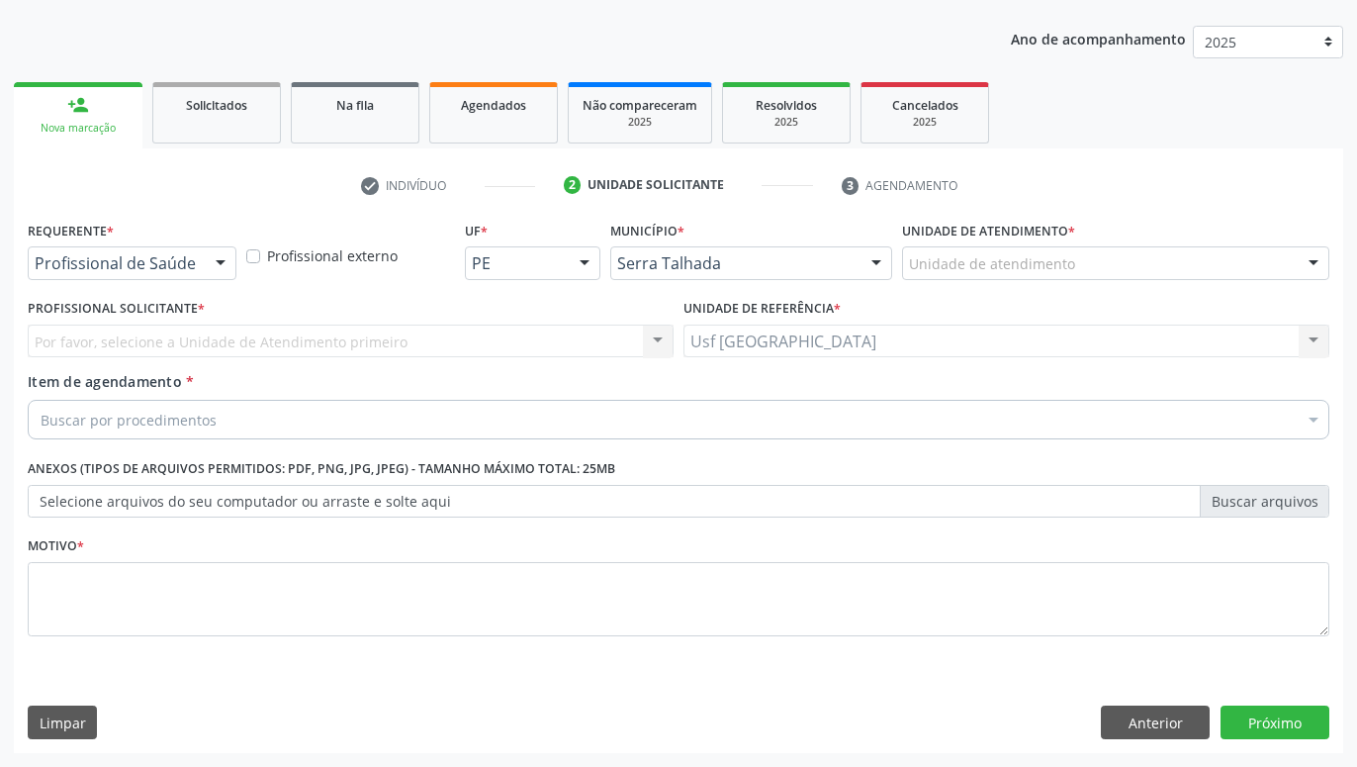
click at [200, 254] on div "Profissional de Saúde Profissional de Saúde Paciente Nenhum resultado encontrad…" at bounding box center [132, 263] width 209 height 34
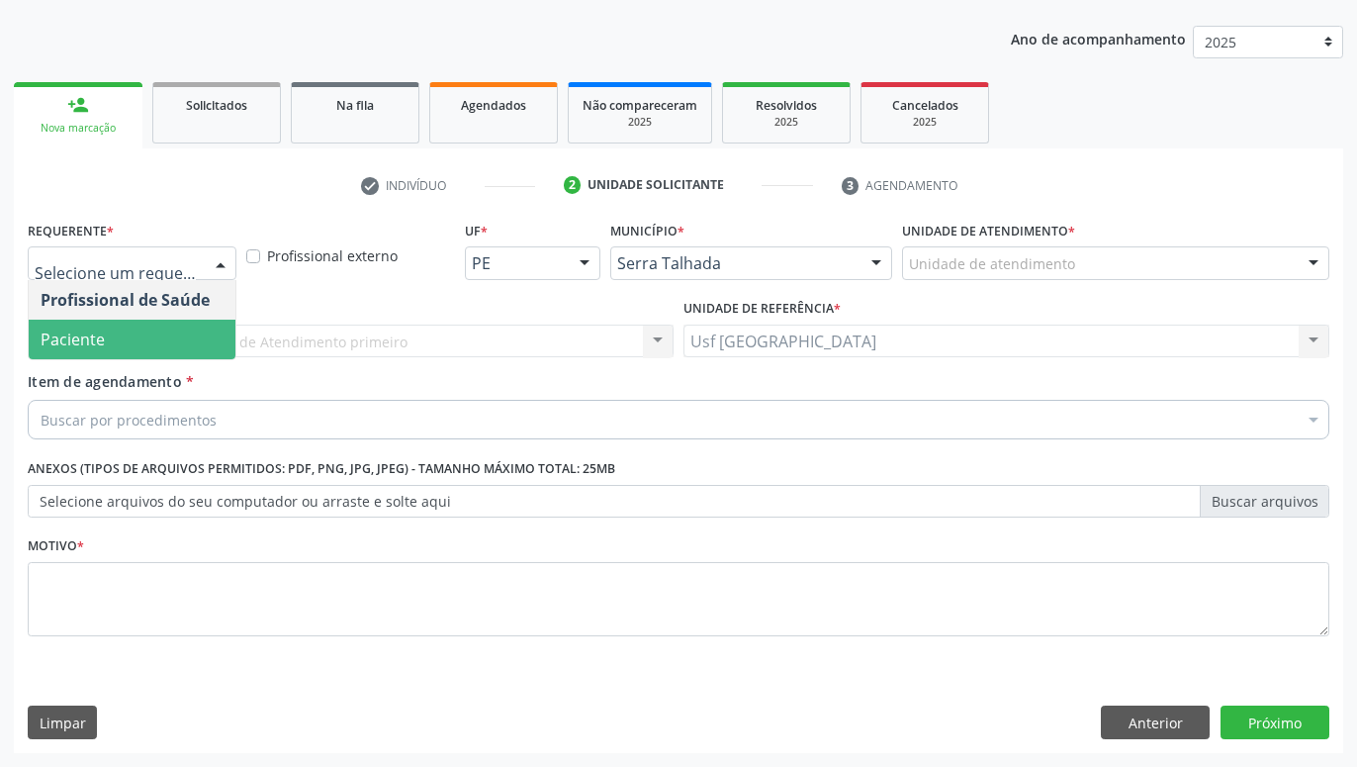
click at [149, 324] on span "Paciente" at bounding box center [132, 339] width 207 height 40
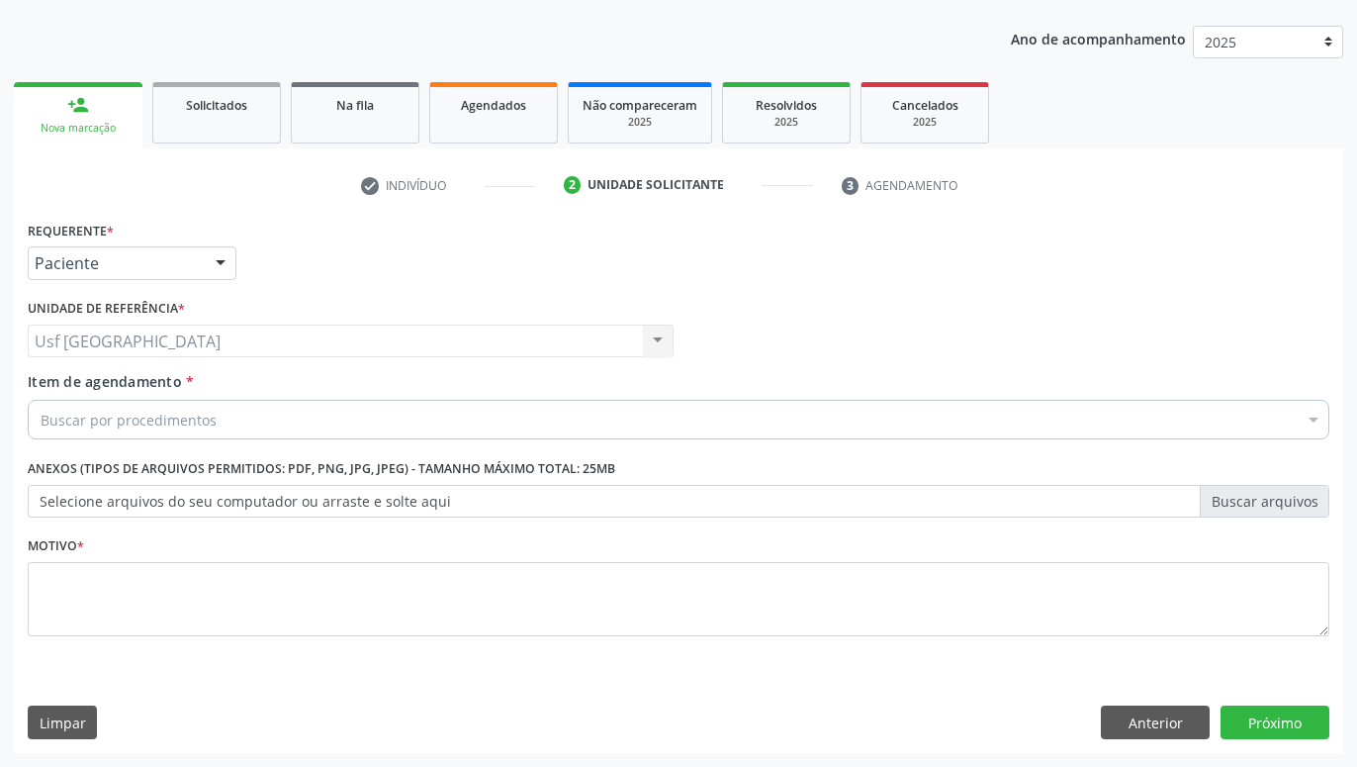
click at [234, 419] on div "Buscar por procedimentos" at bounding box center [679, 420] width 1302 height 40
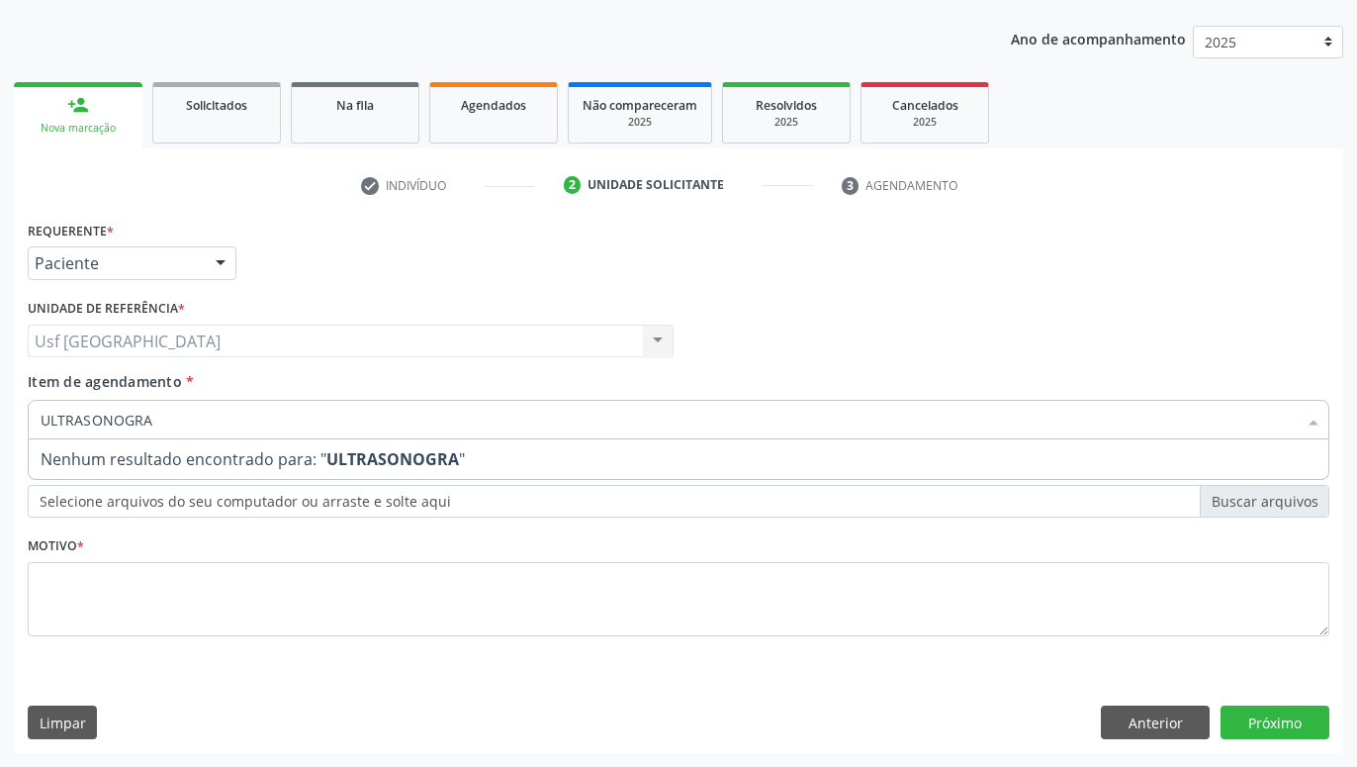
click at [89, 422] on input "ULTRASONOGRA" at bounding box center [669, 420] width 1256 height 40
click at [184, 421] on input "ULTRASEONOGRA" at bounding box center [669, 420] width 1256 height 40
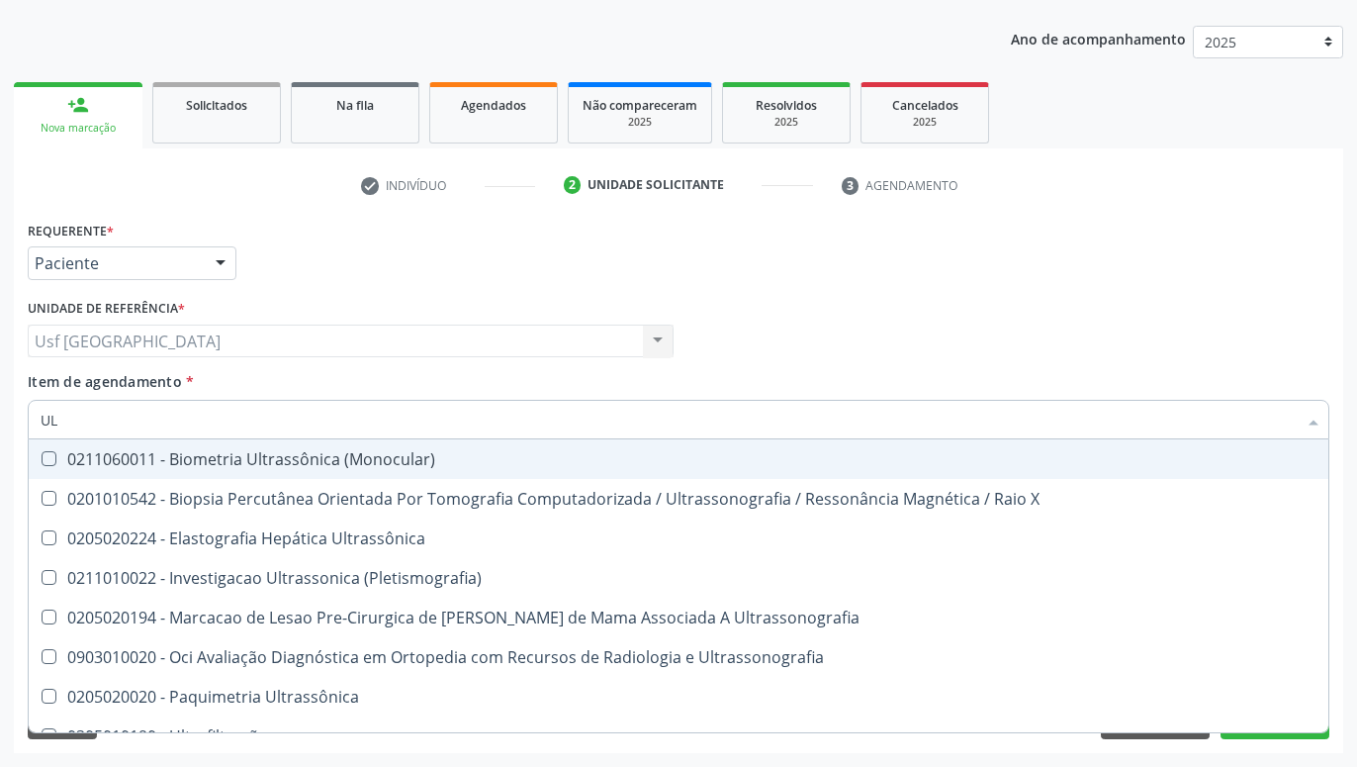
type input "U"
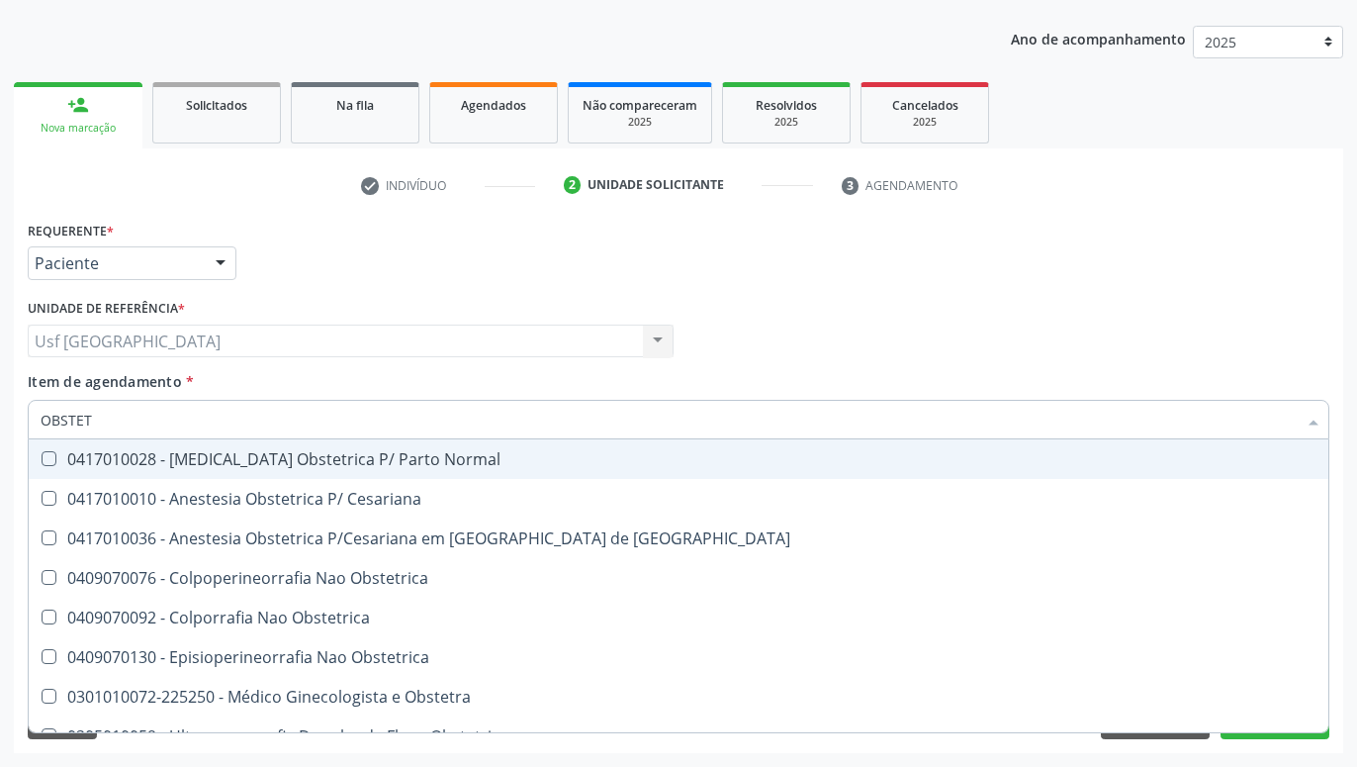
type input "OBSTETR"
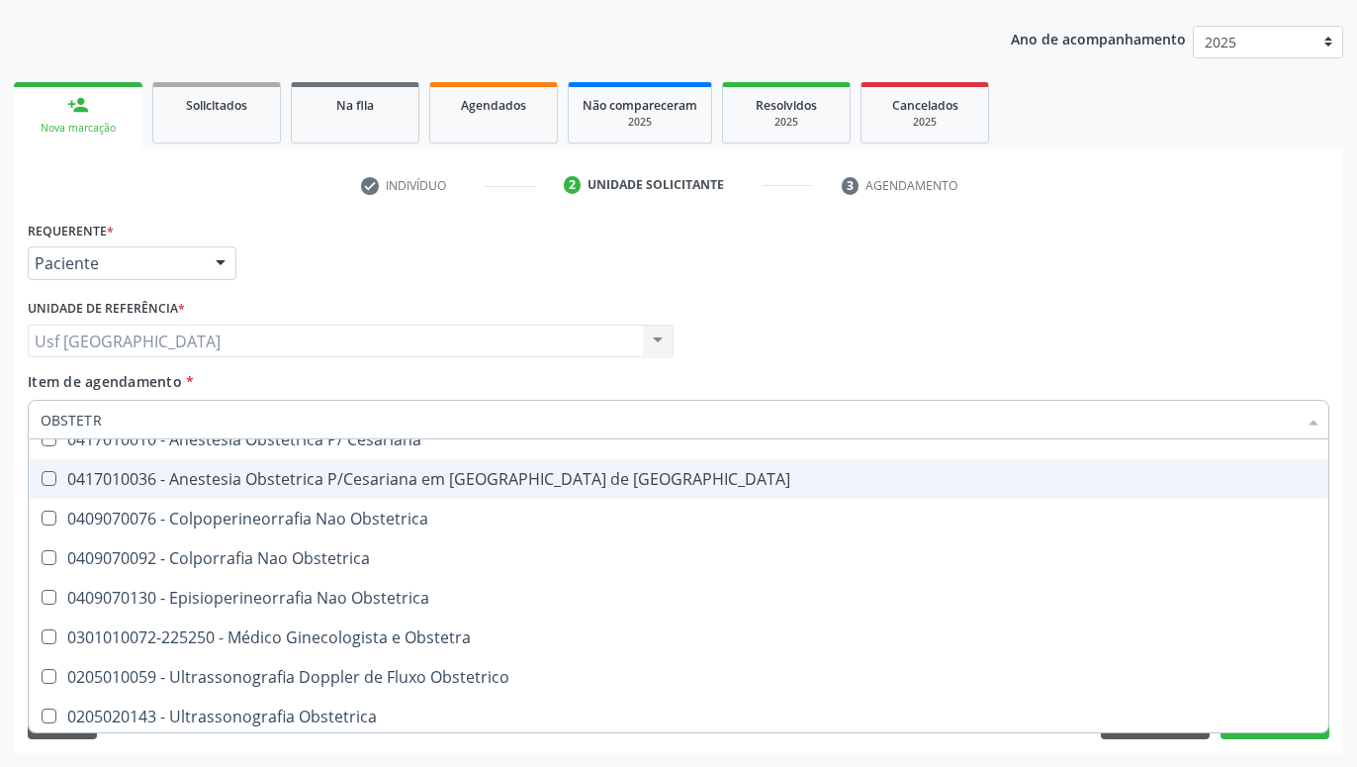
scroll to position [102, 0]
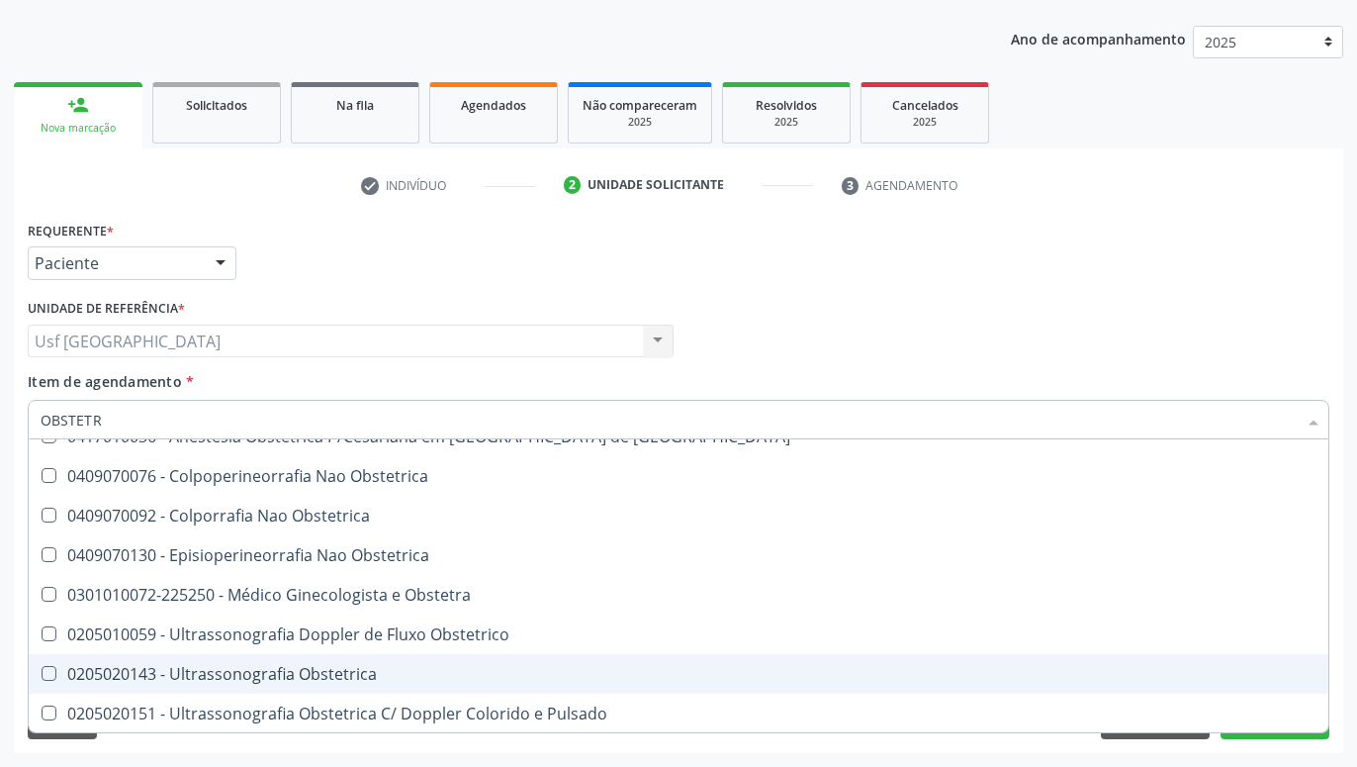
click at [367, 672] on div "0205020143 - Ultrassonografia Obstetrica" at bounding box center [679, 674] width 1276 height 16
checkbox Obstetrica "true"
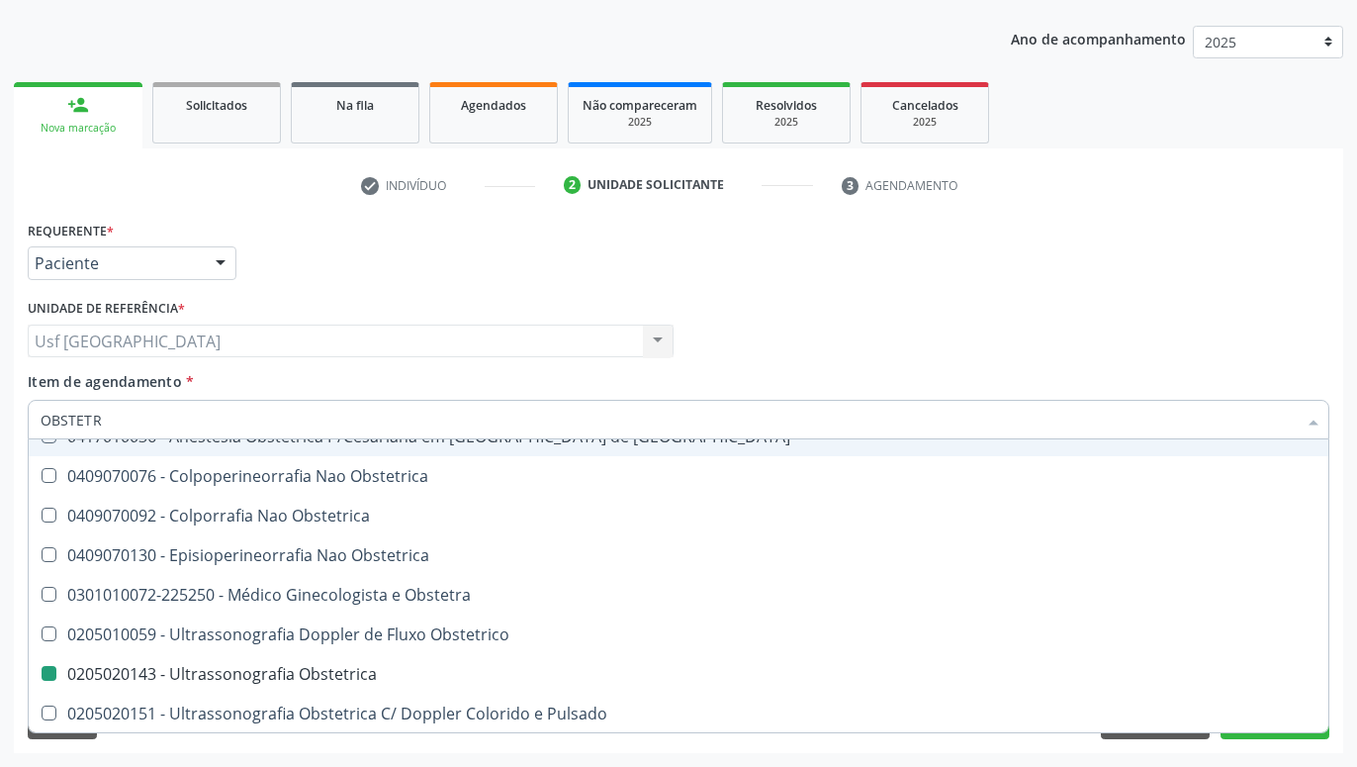
click at [882, 344] on div "Profissional Solicitante Por favor, selecione a Unidade de Atendimento primeiro…" at bounding box center [679, 332] width 1312 height 77
checkbox Cesariana "true"
checkbox Obstetrica "false"
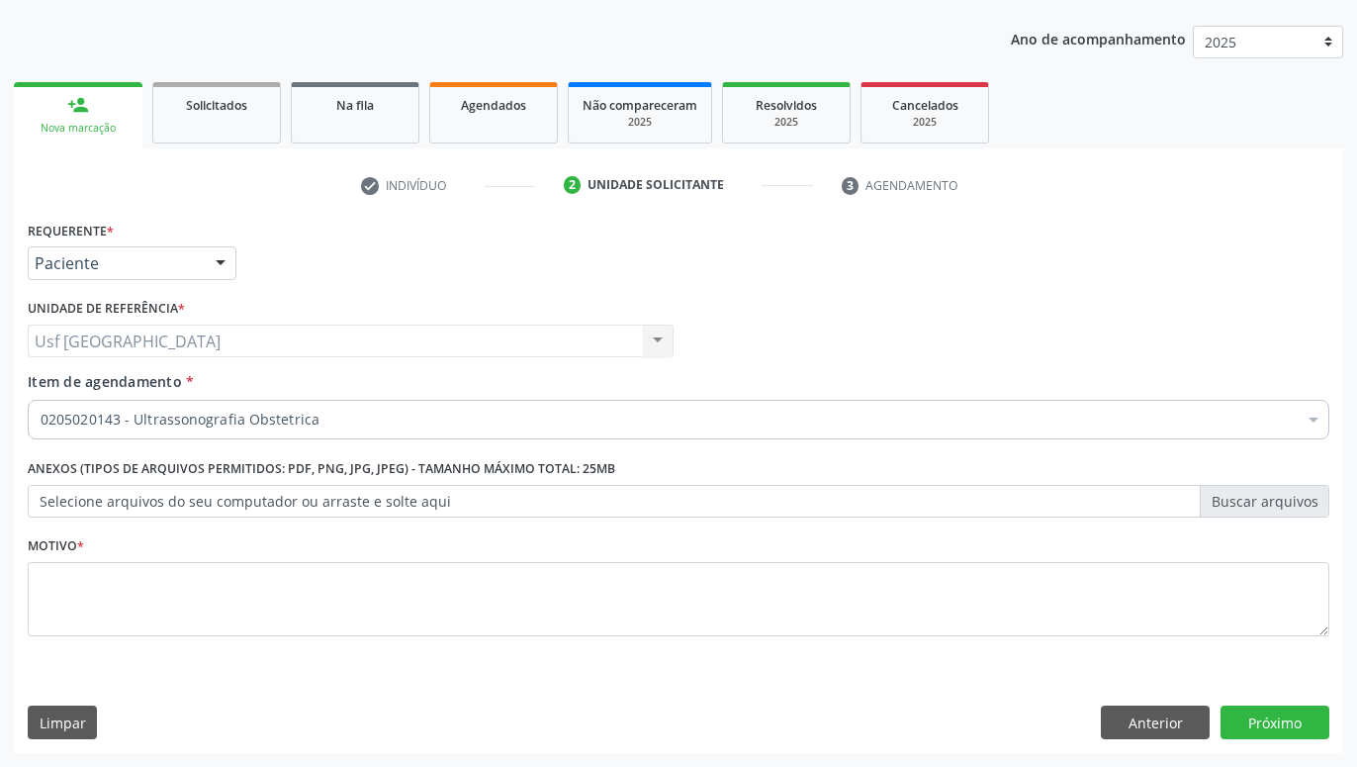
scroll to position [0, 0]
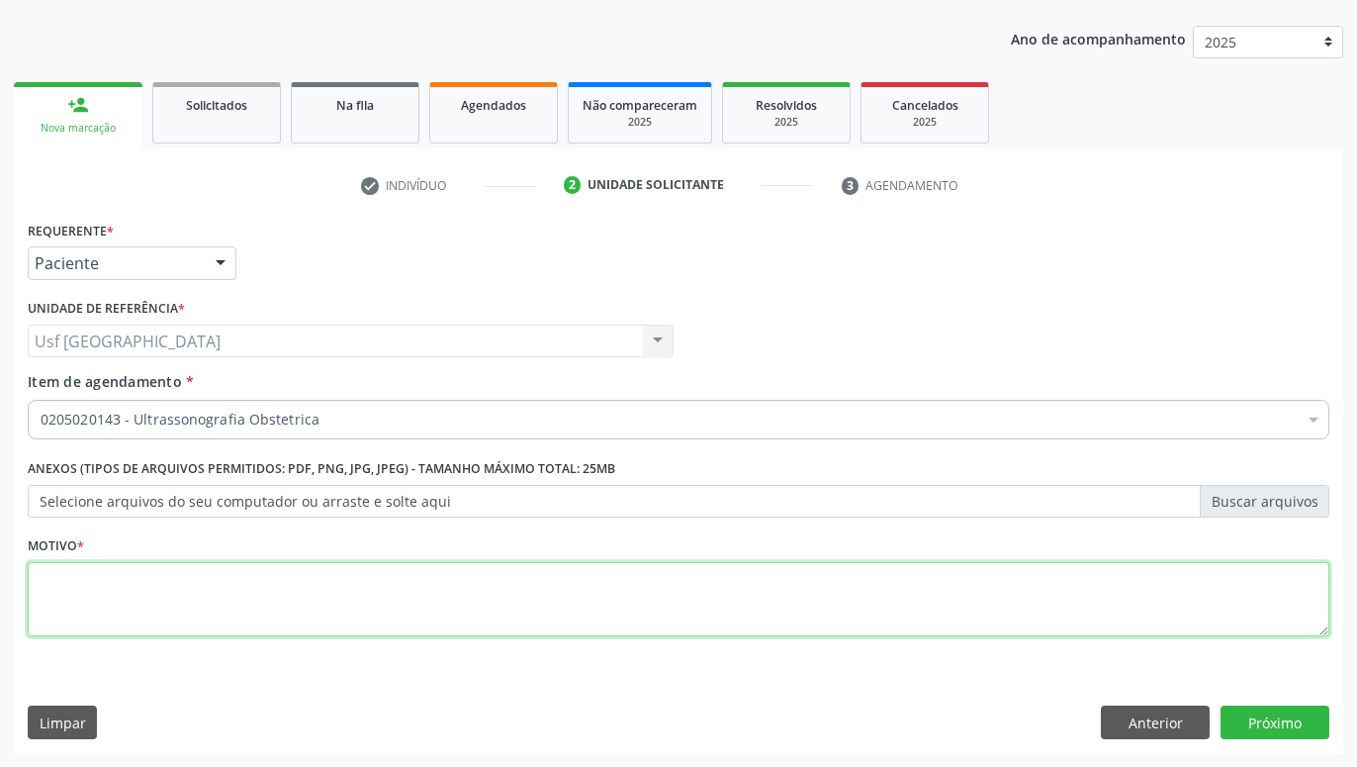
click at [725, 590] on textarea at bounding box center [679, 599] width 1302 height 75
type textarea "."
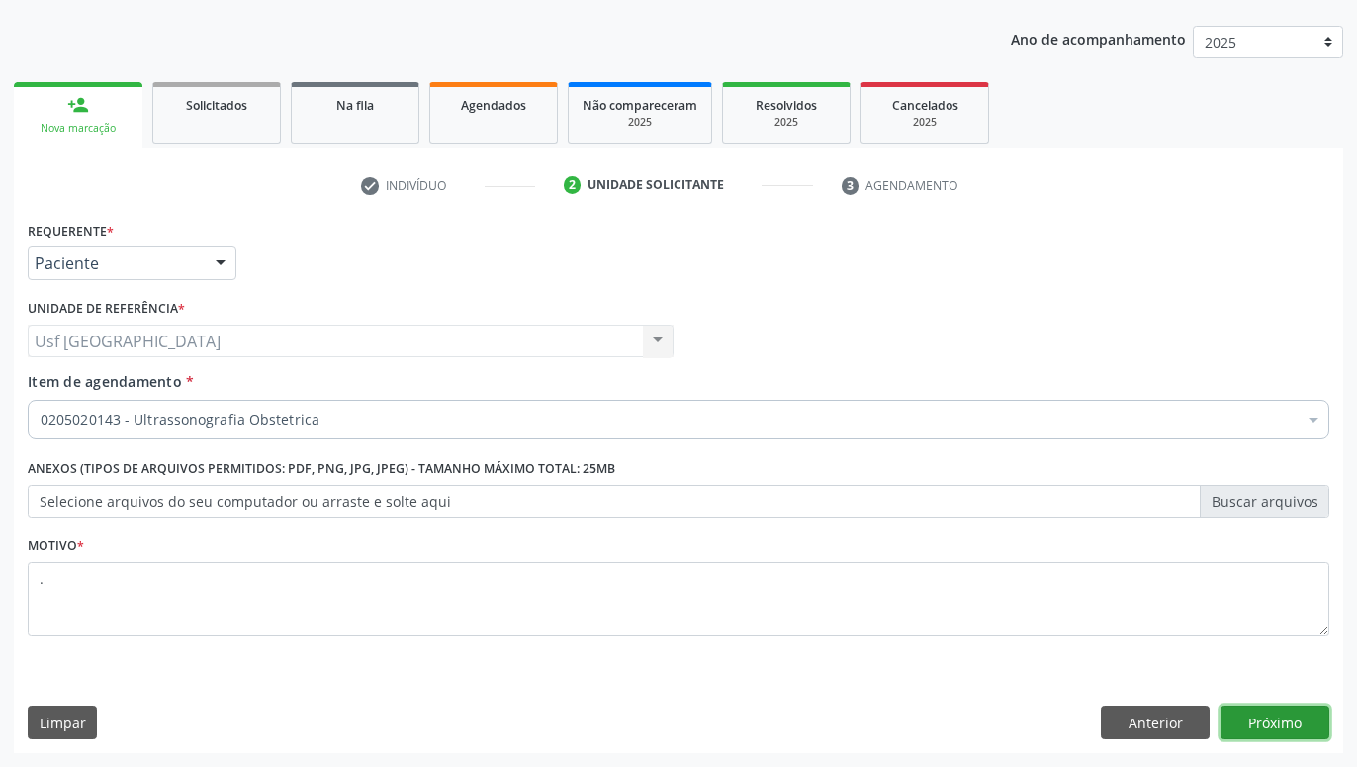
click at [1253, 717] on button "Próximo" at bounding box center [1275, 722] width 109 height 34
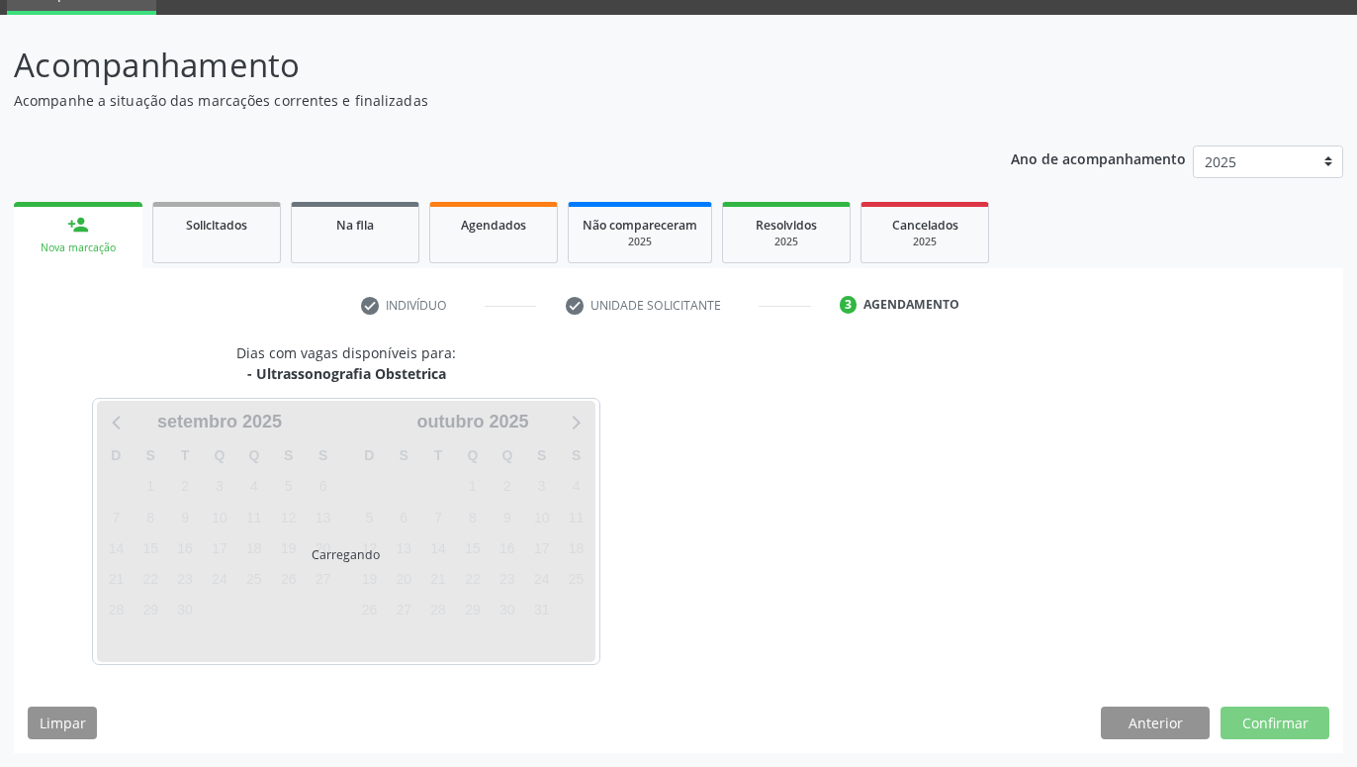
scroll to position [152, 0]
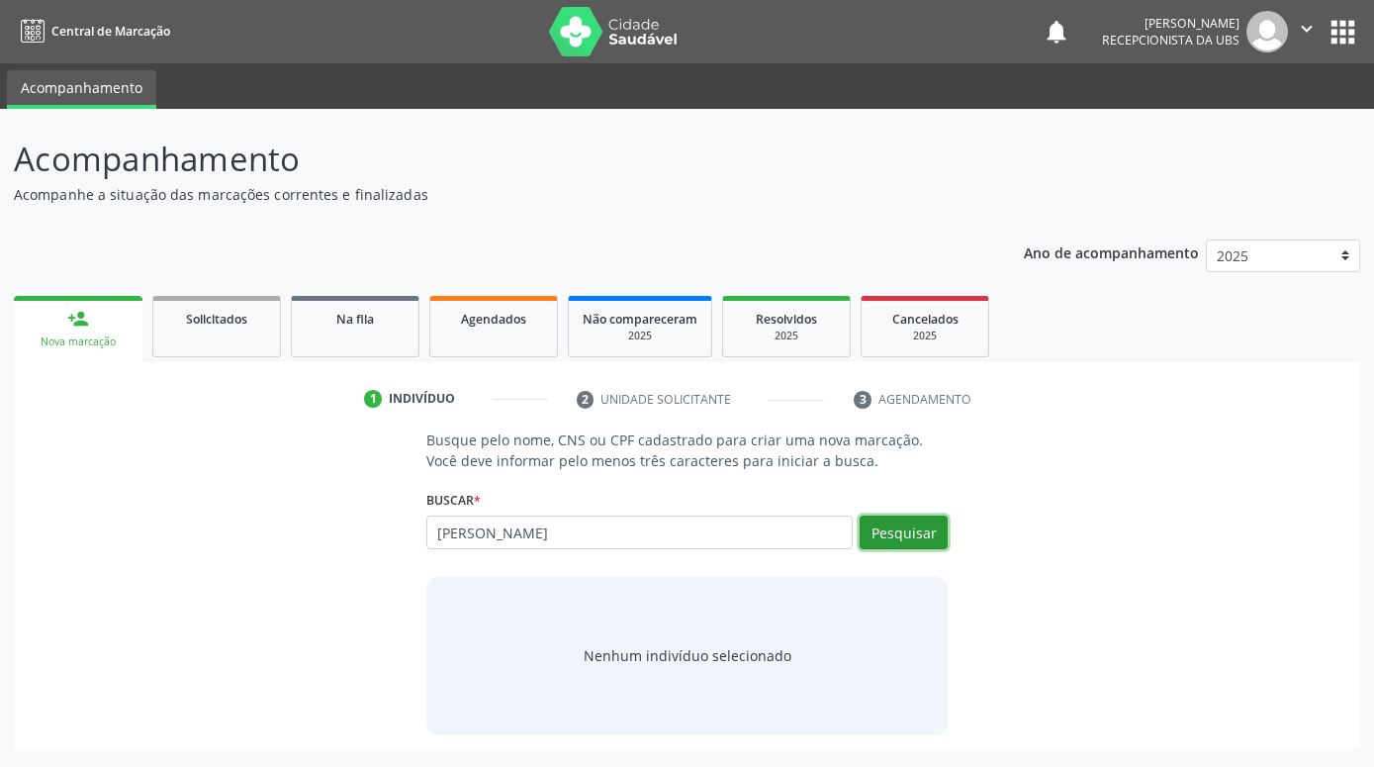
click at [902, 539] on button "Pesquisar" at bounding box center [904, 532] width 88 height 34
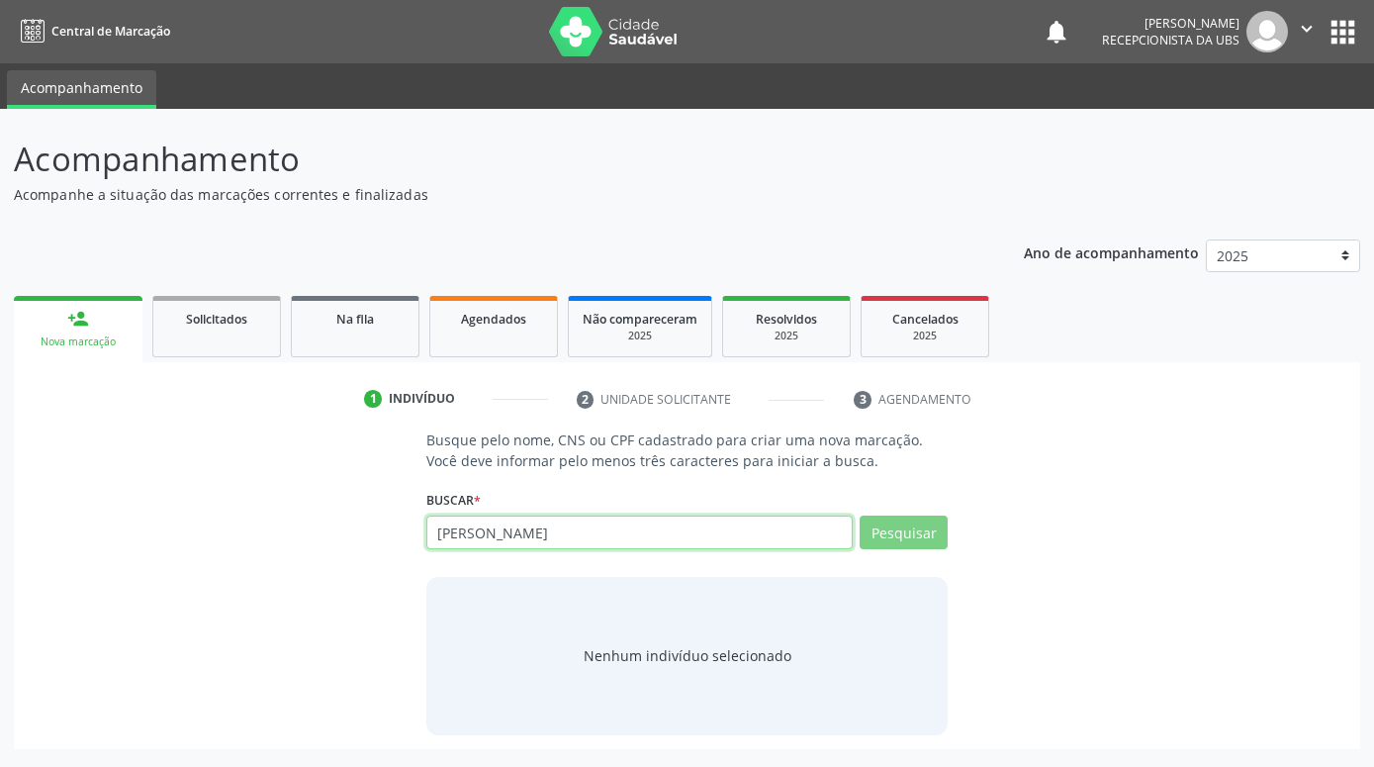
click at [805, 545] on input "ANA CRISTINA DE BARROS LEONAL" at bounding box center [639, 532] width 426 height 34
type input "ANA CRISTINA DE BARROS LEONEL"
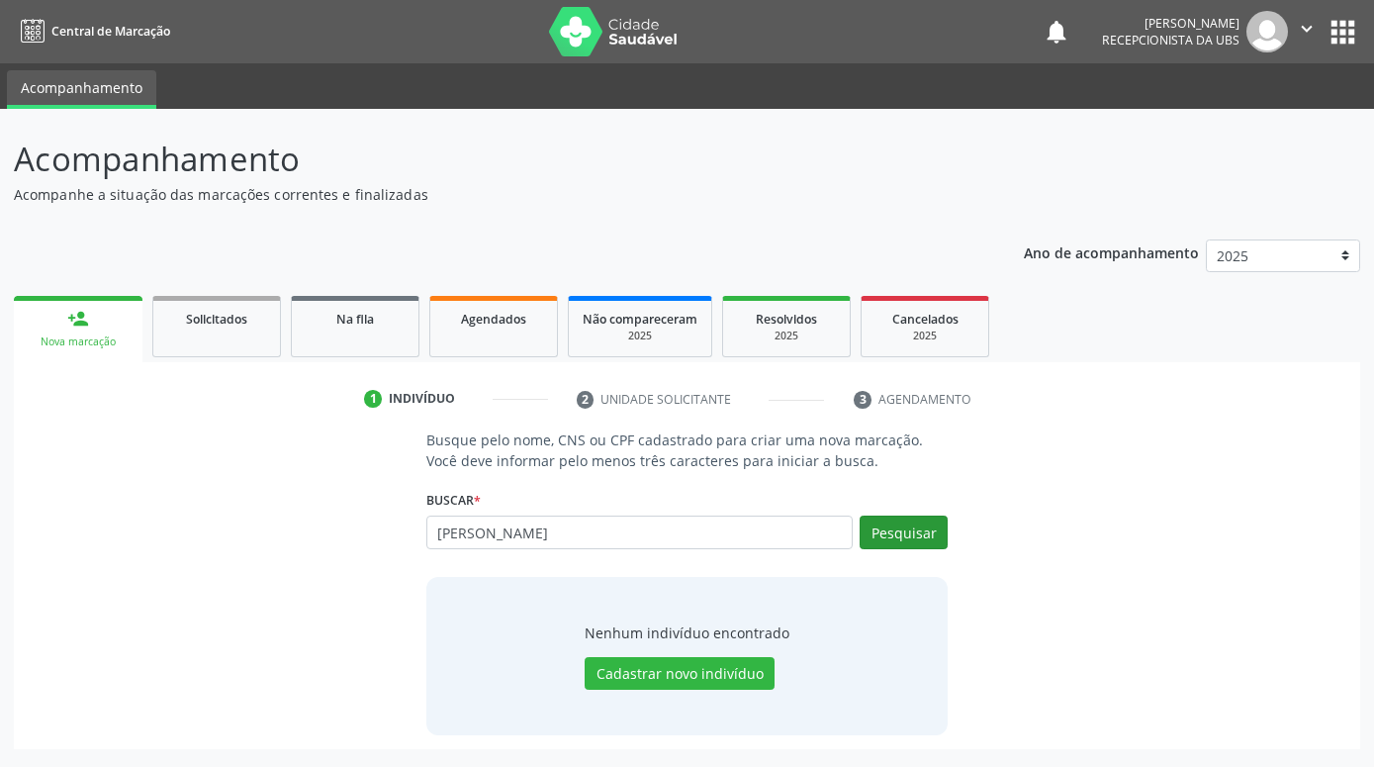
type input "ANA CRISTINA DE BARROS LEON"
click at [893, 537] on button "Pesquisar" at bounding box center [904, 532] width 88 height 34
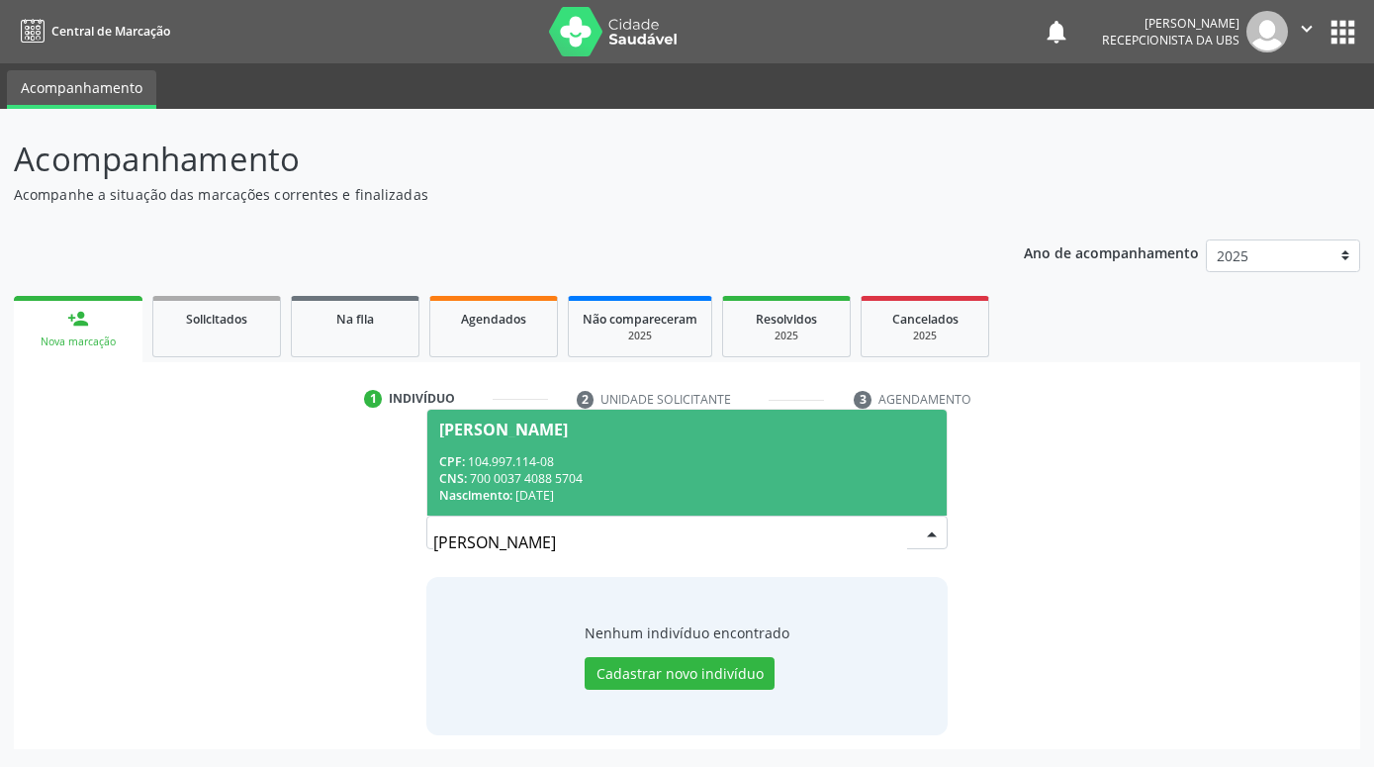
click at [753, 463] on div "CPF: 104.997.114-08" at bounding box center [687, 461] width 496 height 17
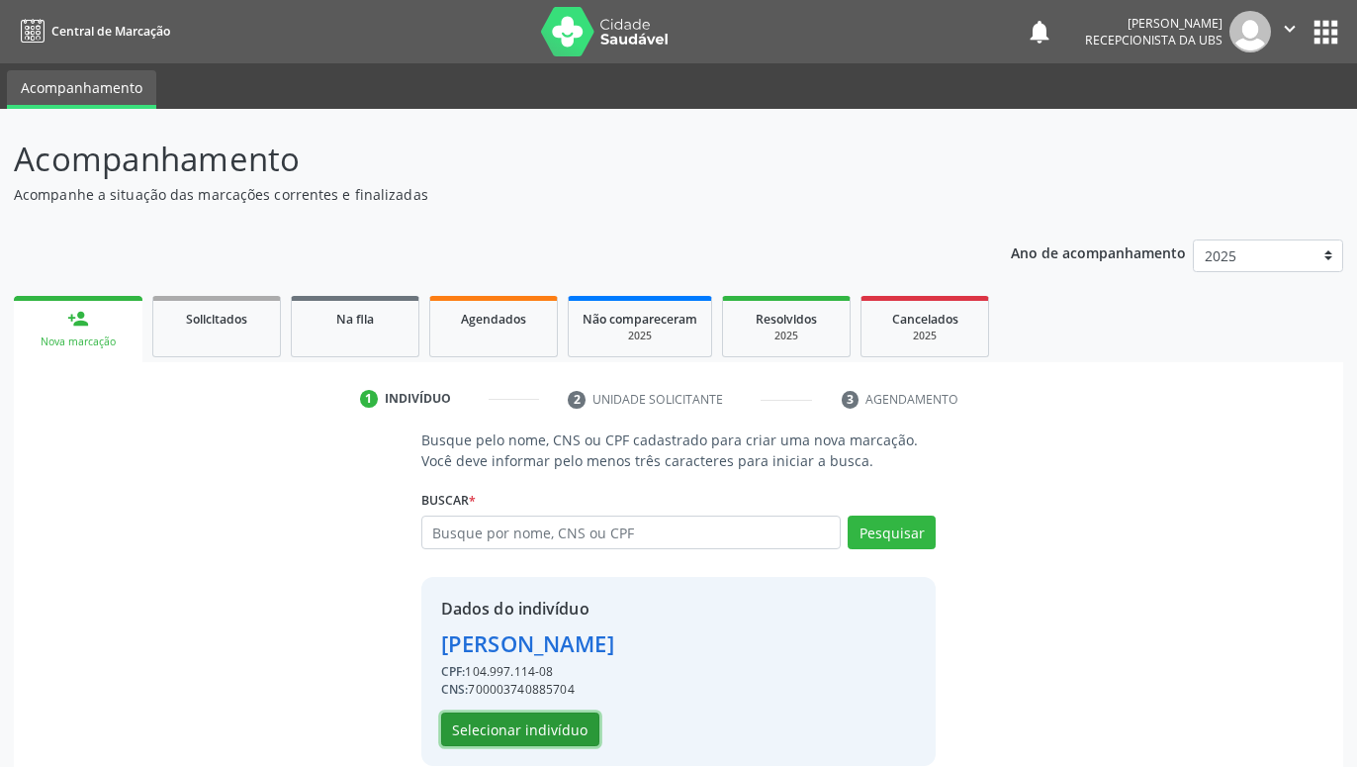
click at [534, 732] on button "Selecionar indivíduo" at bounding box center [520, 729] width 158 height 34
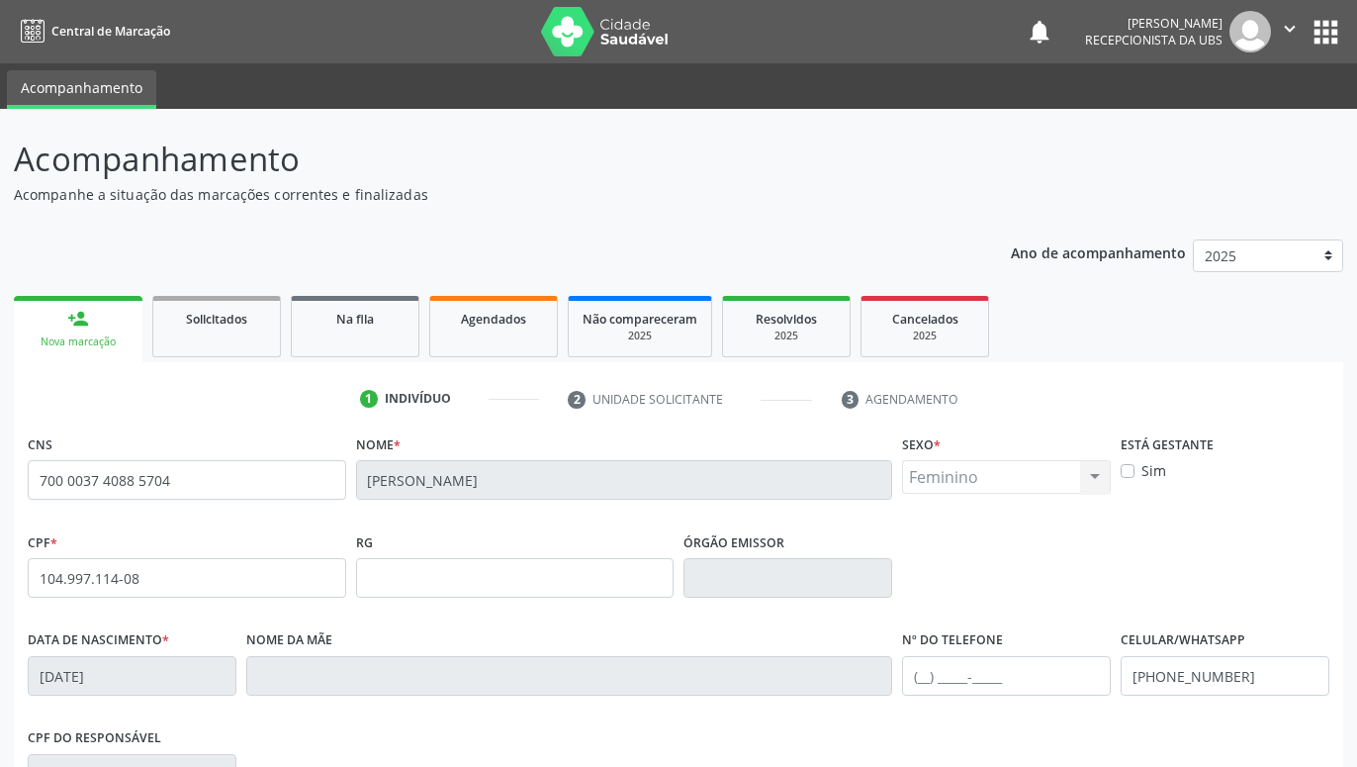
scroll to position [306, 0]
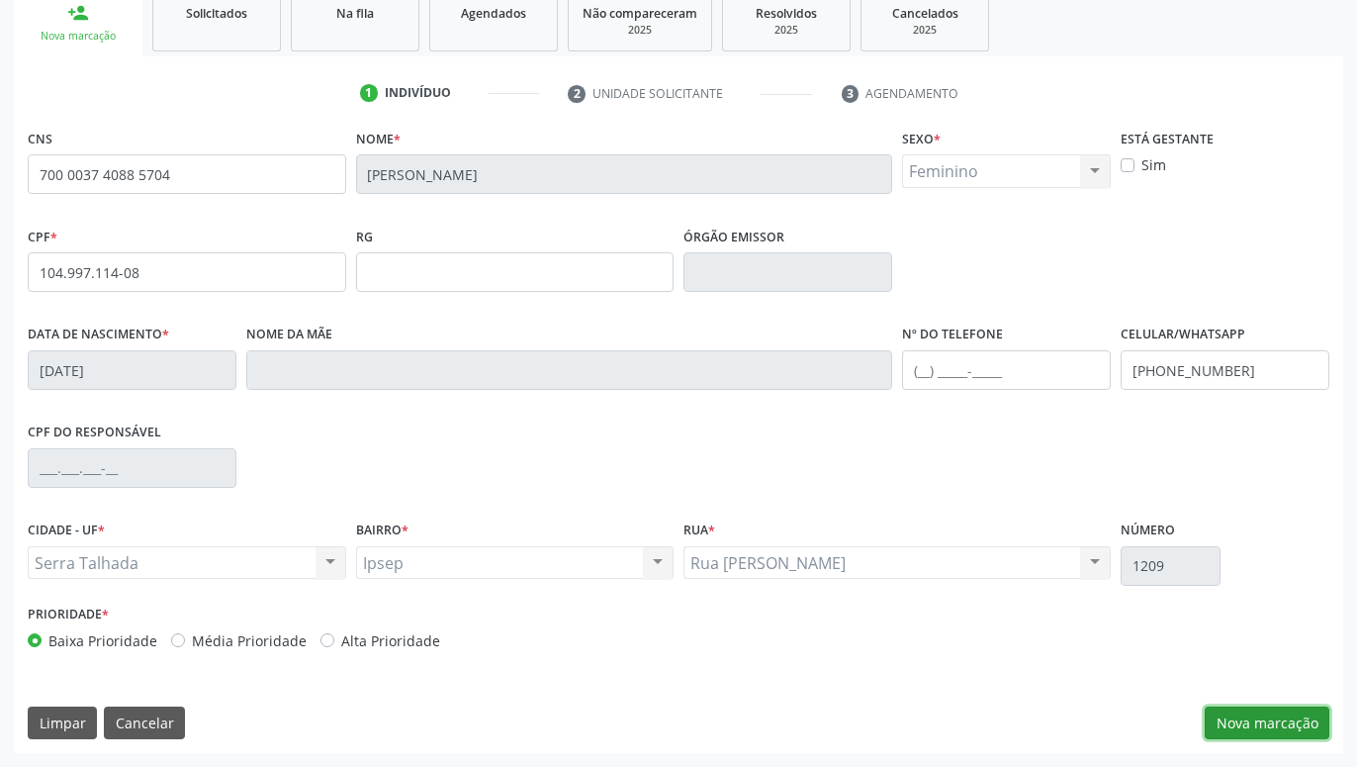
click at [1305, 713] on button "Nova marcação" at bounding box center [1267, 723] width 125 height 34
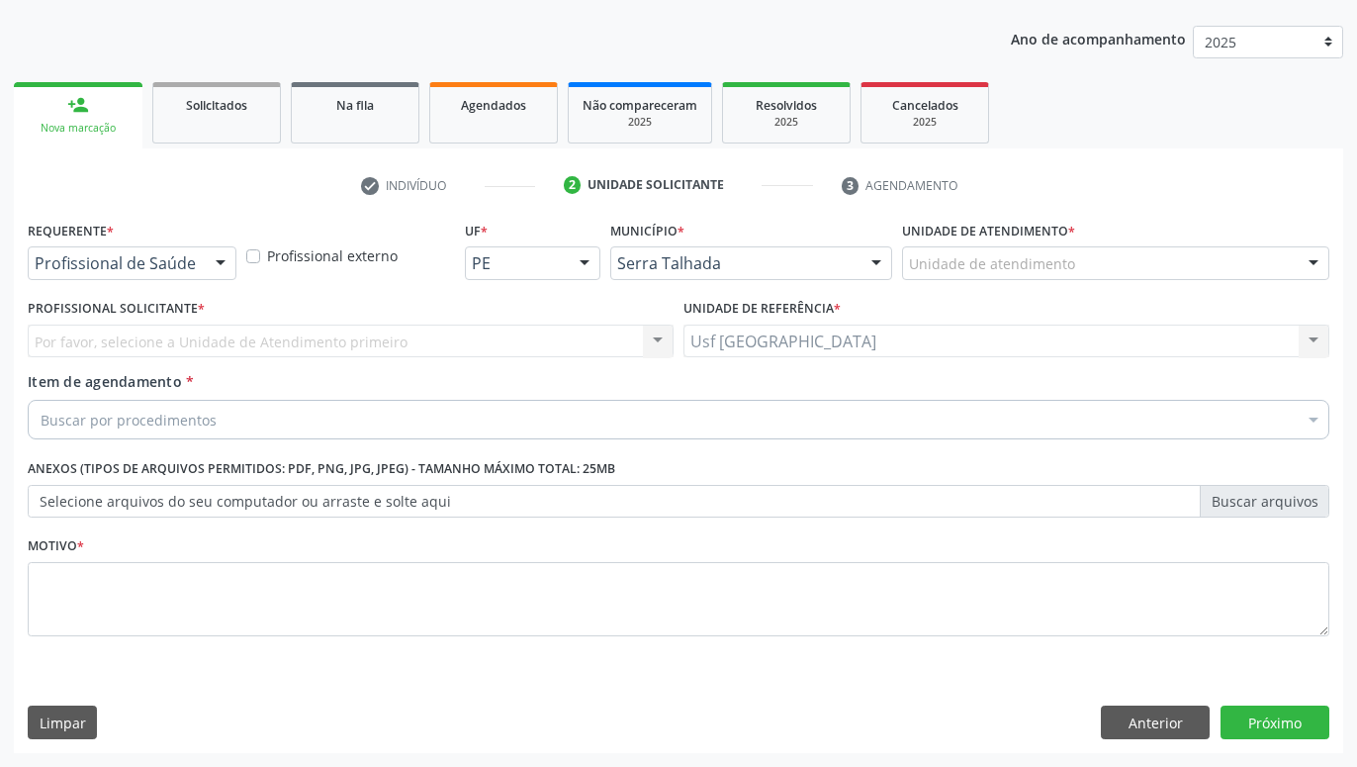
click at [206, 264] on div at bounding box center [221, 264] width 30 height 34
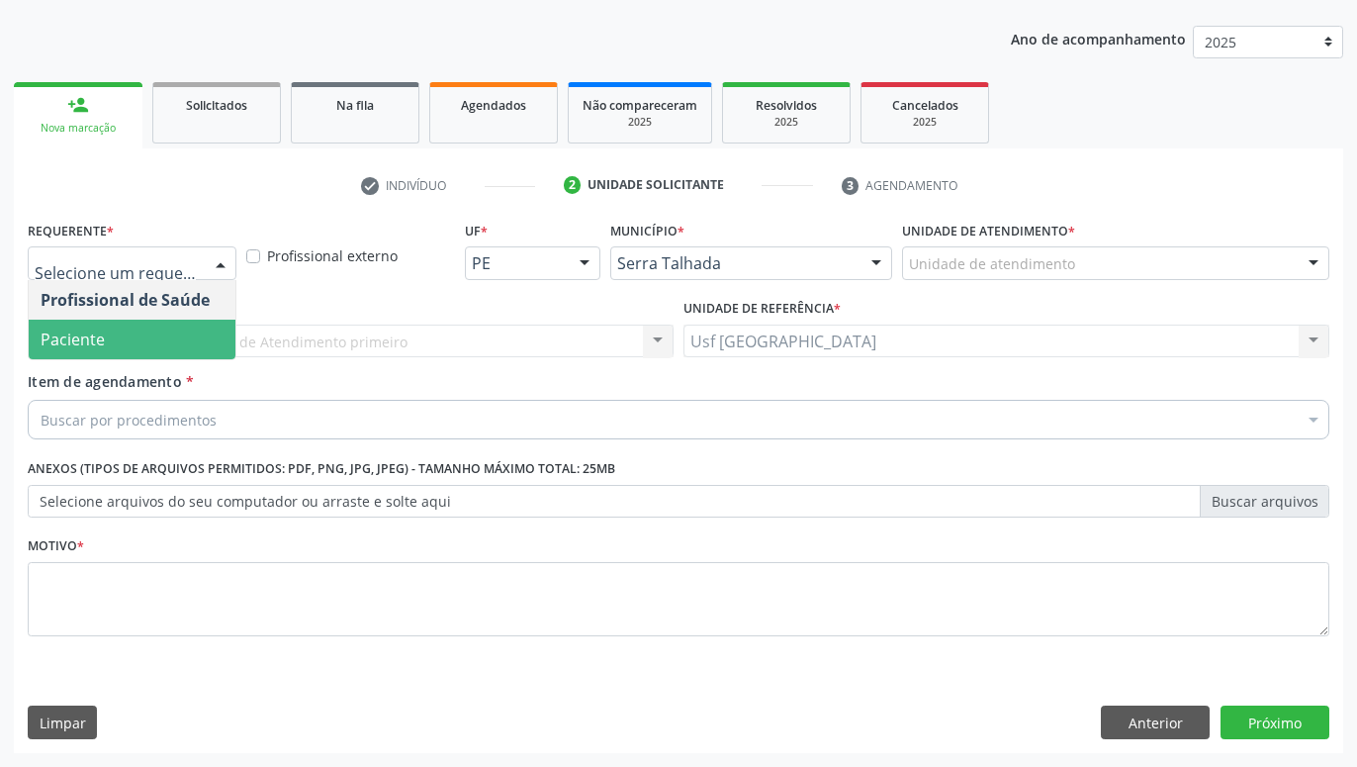
click at [151, 335] on span "Paciente" at bounding box center [132, 339] width 207 height 40
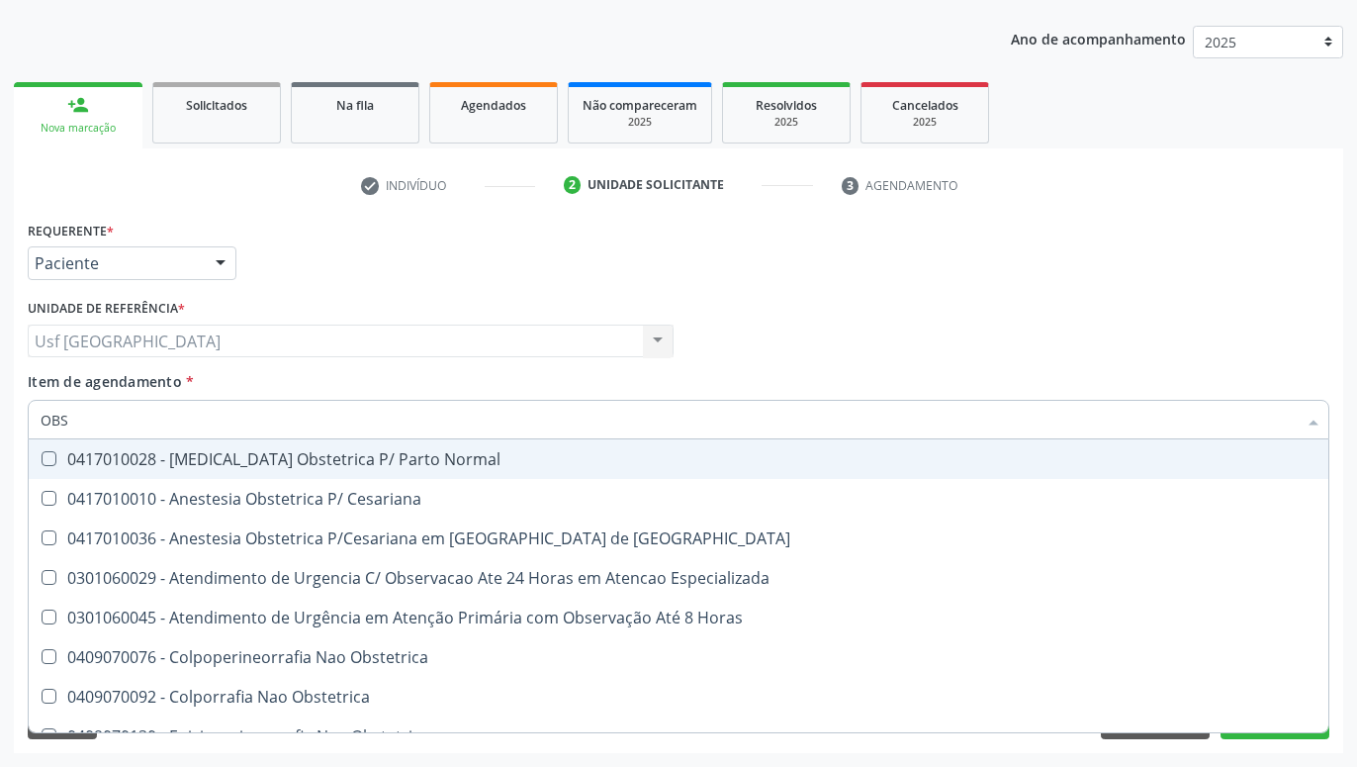
type input "OBST"
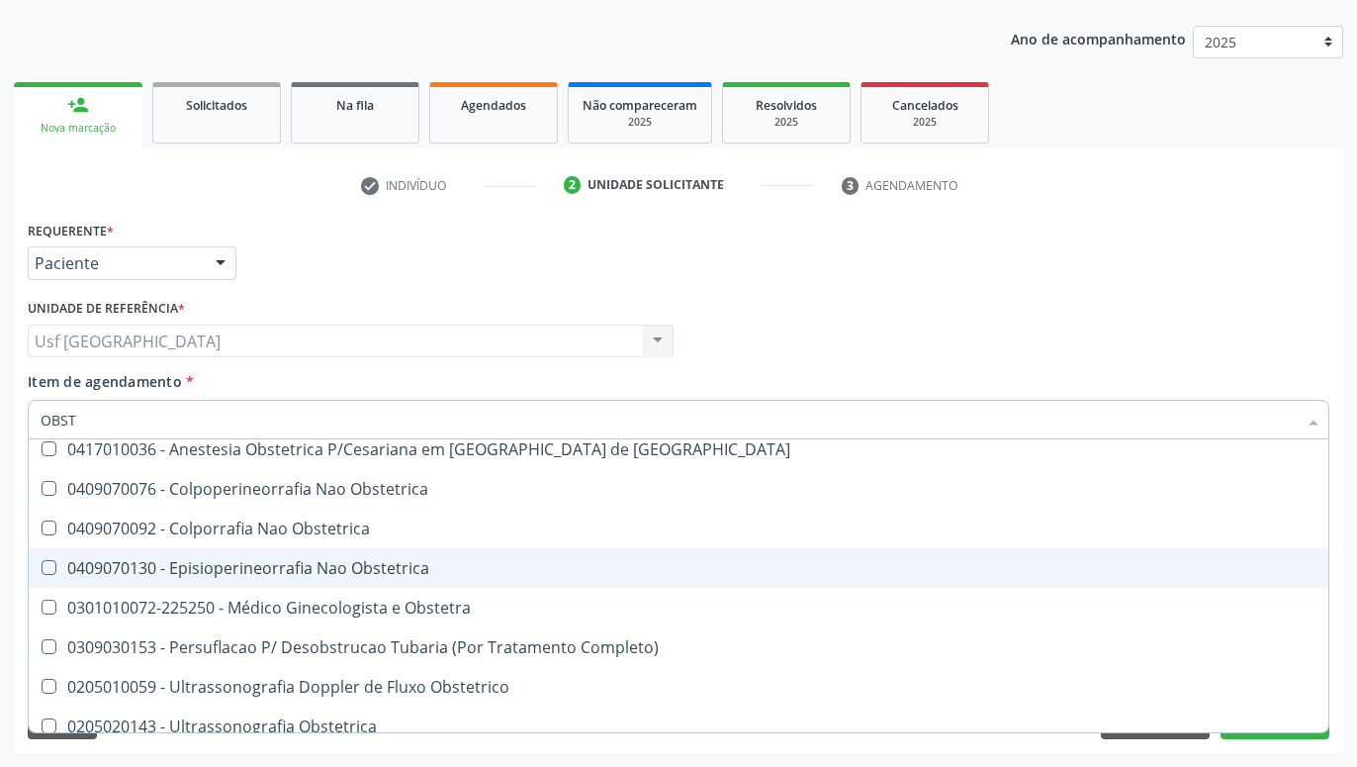
scroll to position [141, 0]
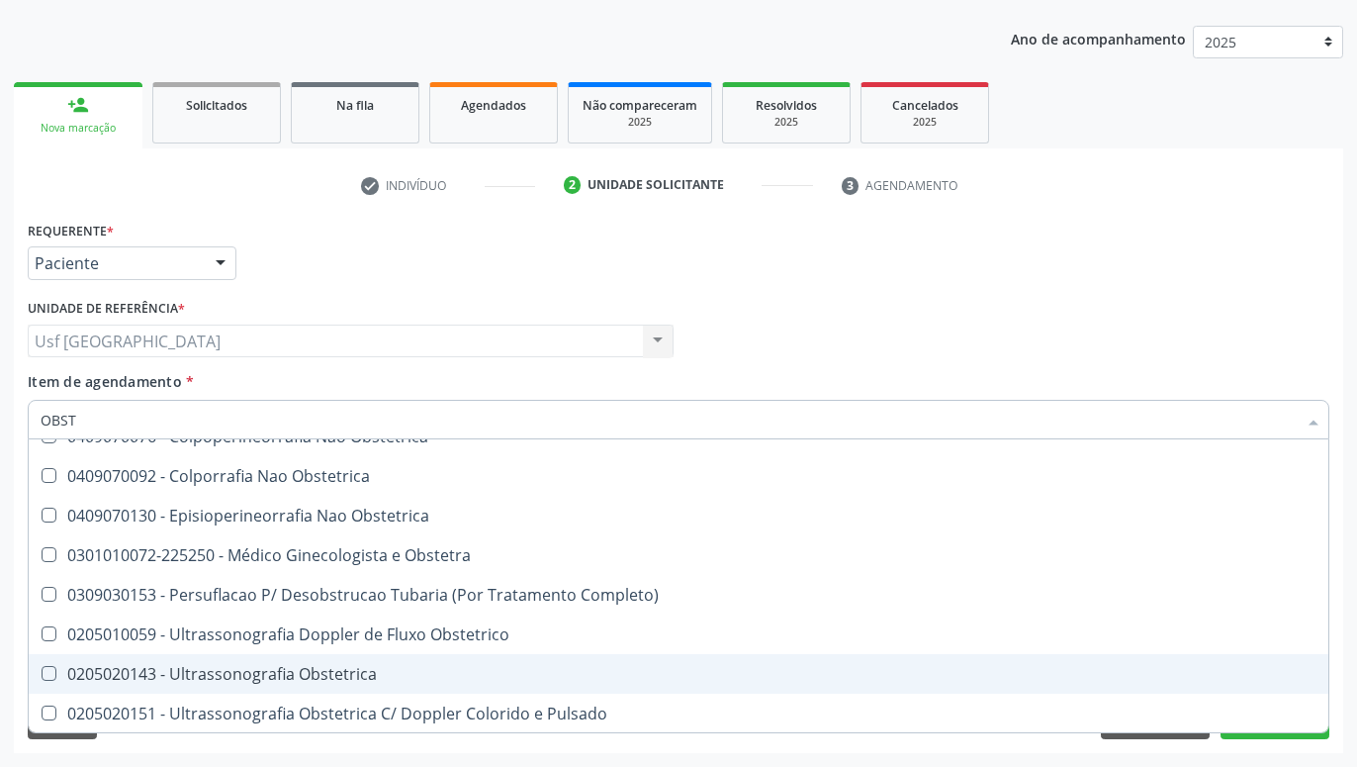
click at [298, 680] on div "0205020143 - Ultrassonografia Obstetrica" at bounding box center [679, 674] width 1276 height 16
checkbox Obstetrica "true"
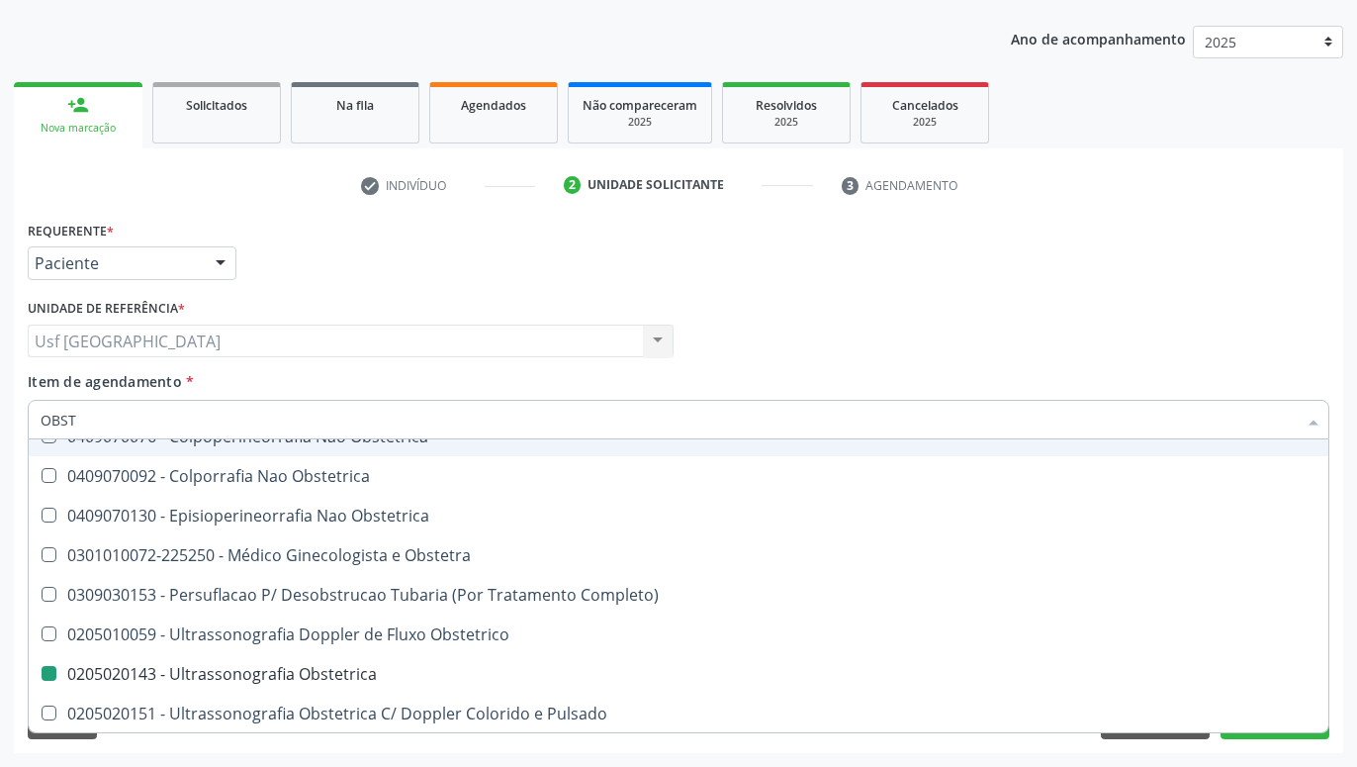
click at [697, 358] on div "Profissional Solicitante Por favor, selecione a Unidade de Atendimento primeiro…" at bounding box center [679, 332] width 1312 height 77
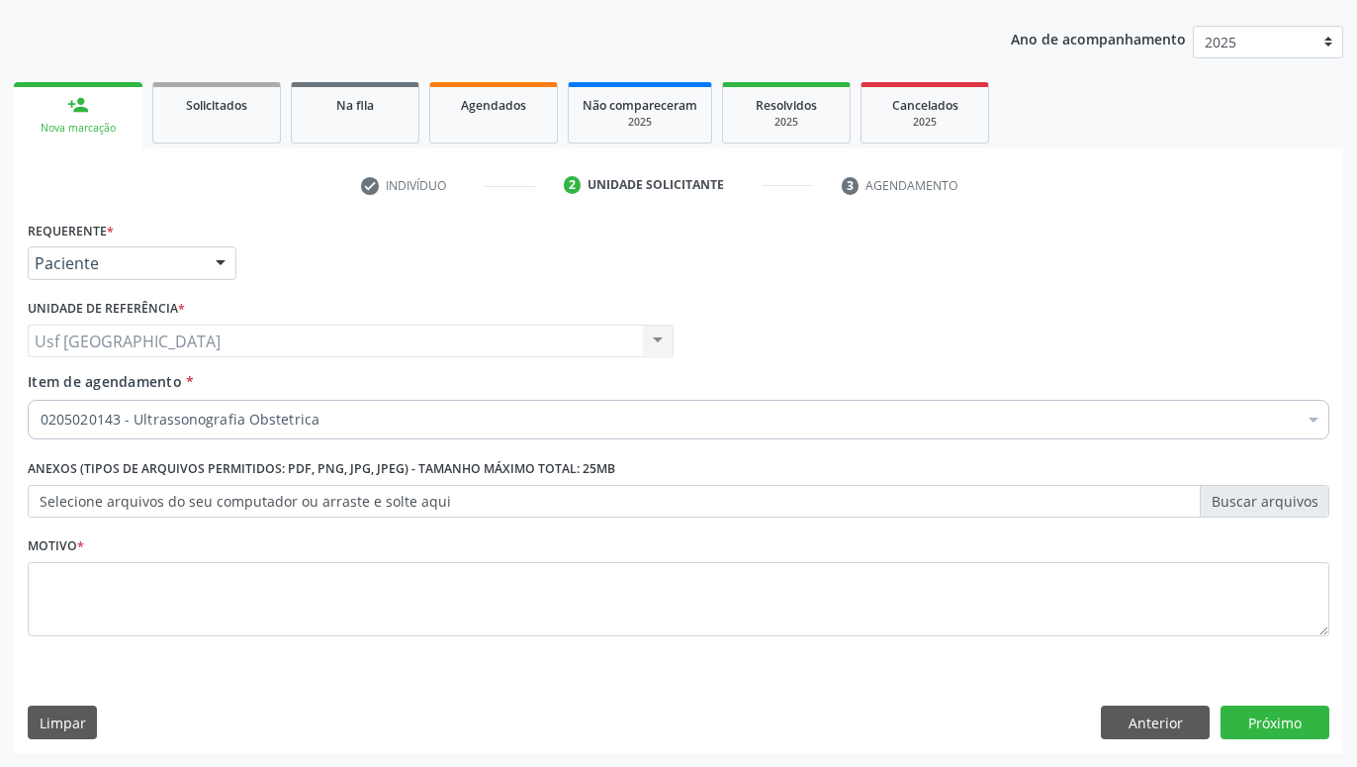
scroll to position [0, 0]
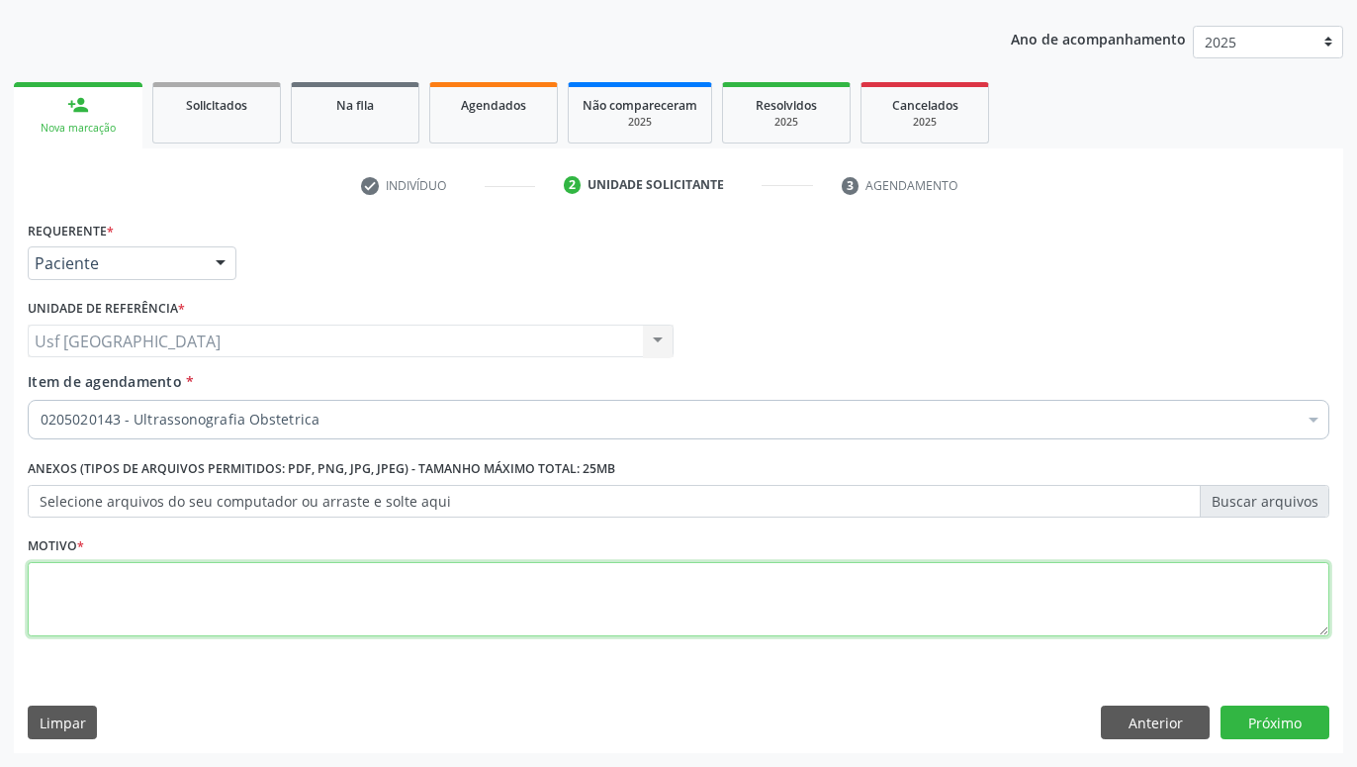
click at [708, 619] on textarea at bounding box center [679, 599] width 1302 height 75
type textarea "GESTANTE"
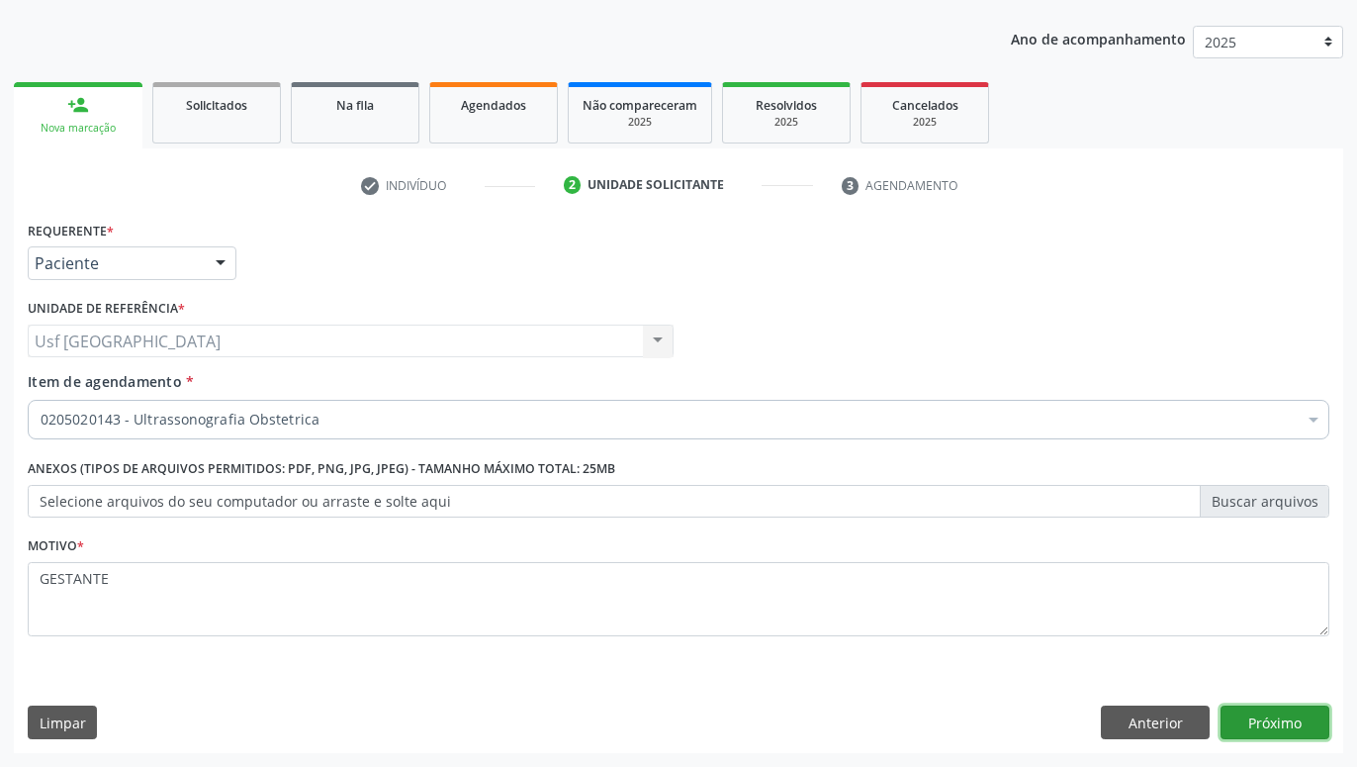
click at [1299, 711] on button "Próximo" at bounding box center [1275, 722] width 109 height 34
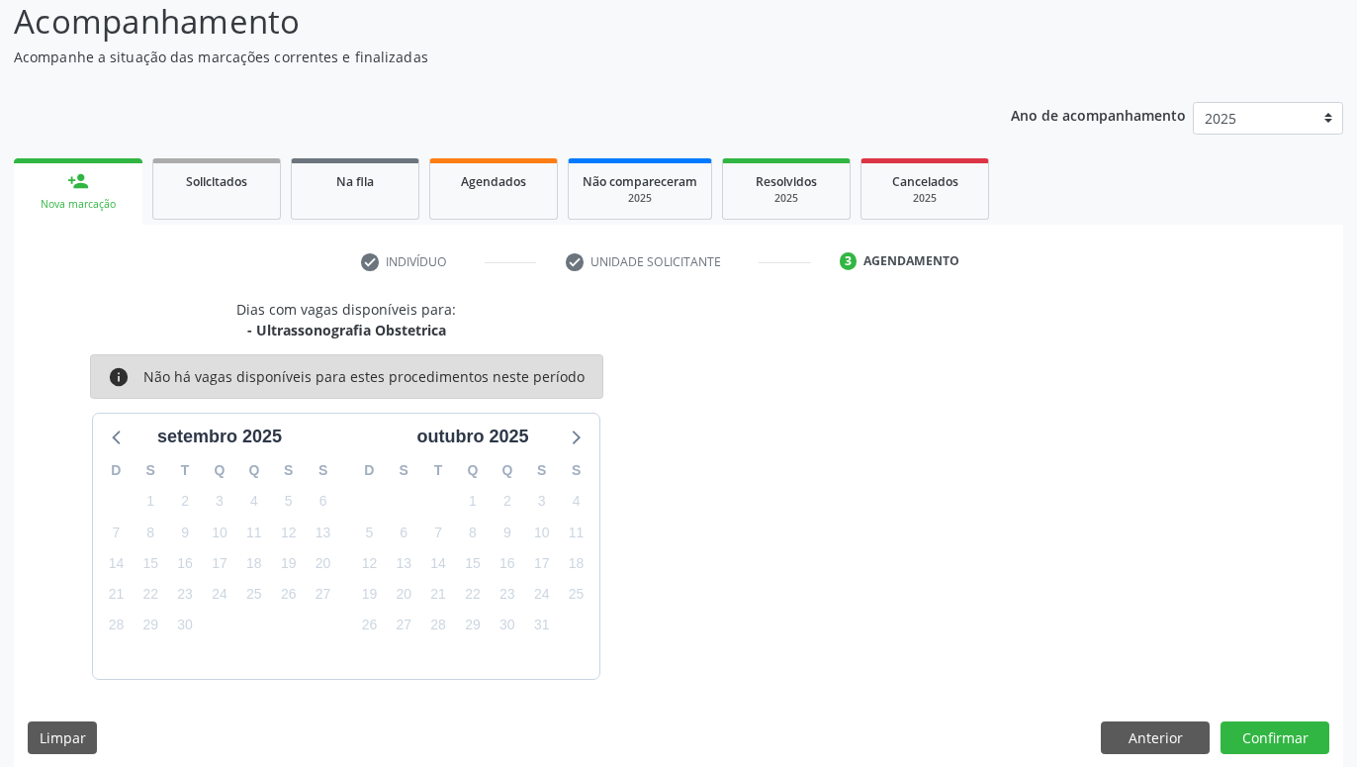
scroll to position [152, 0]
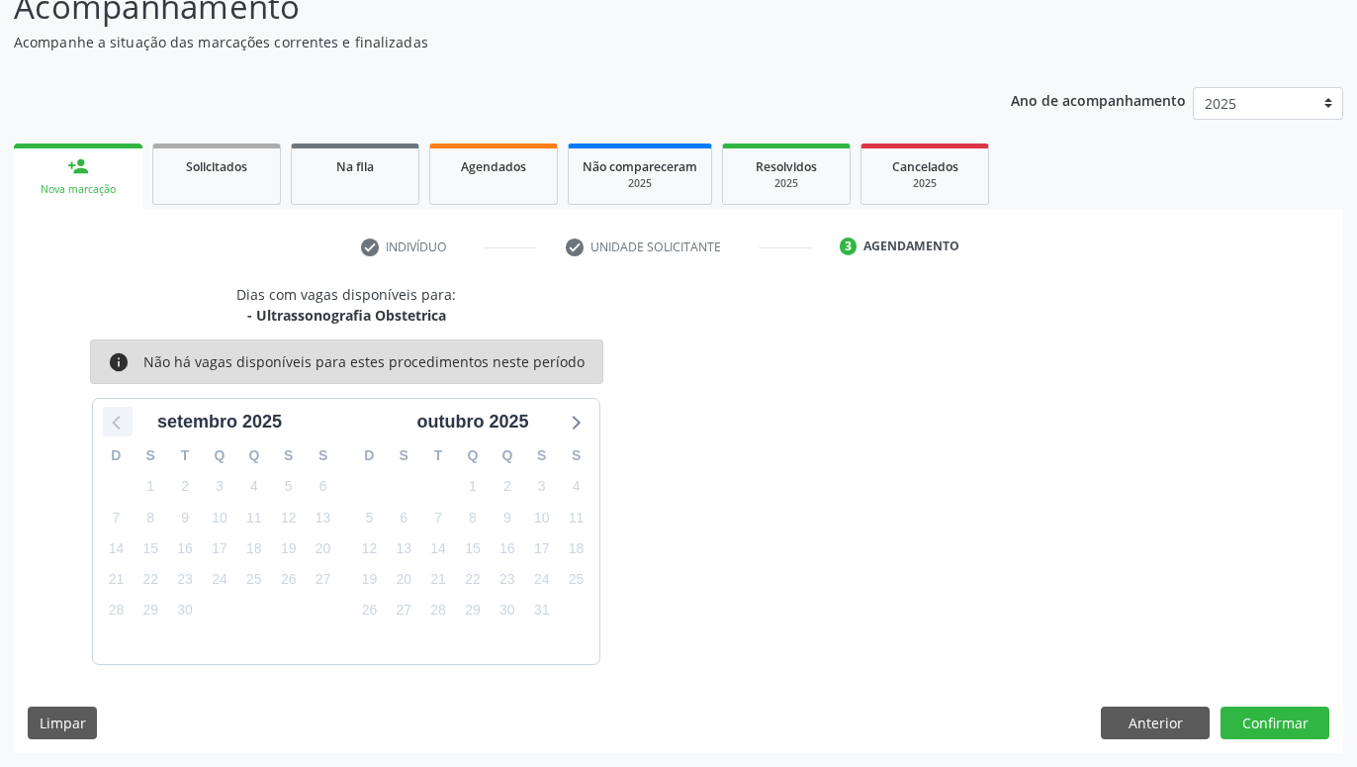
click at [113, 413] on icon at bounding box center [118, 422] width 26 height 26
click at [1187, 719] on button "Anterior" at bounding box center [1155, 723] width 109 height 34
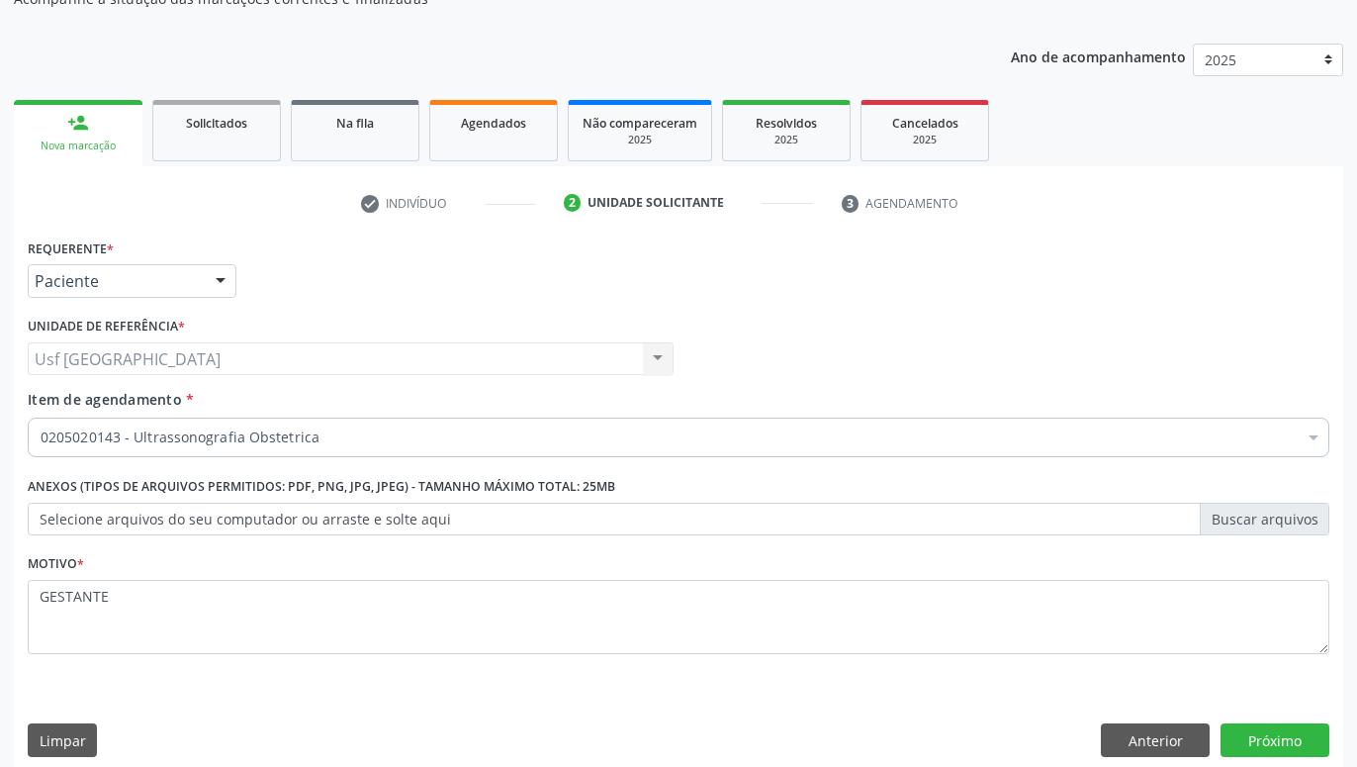
scroll to position [214, 0]
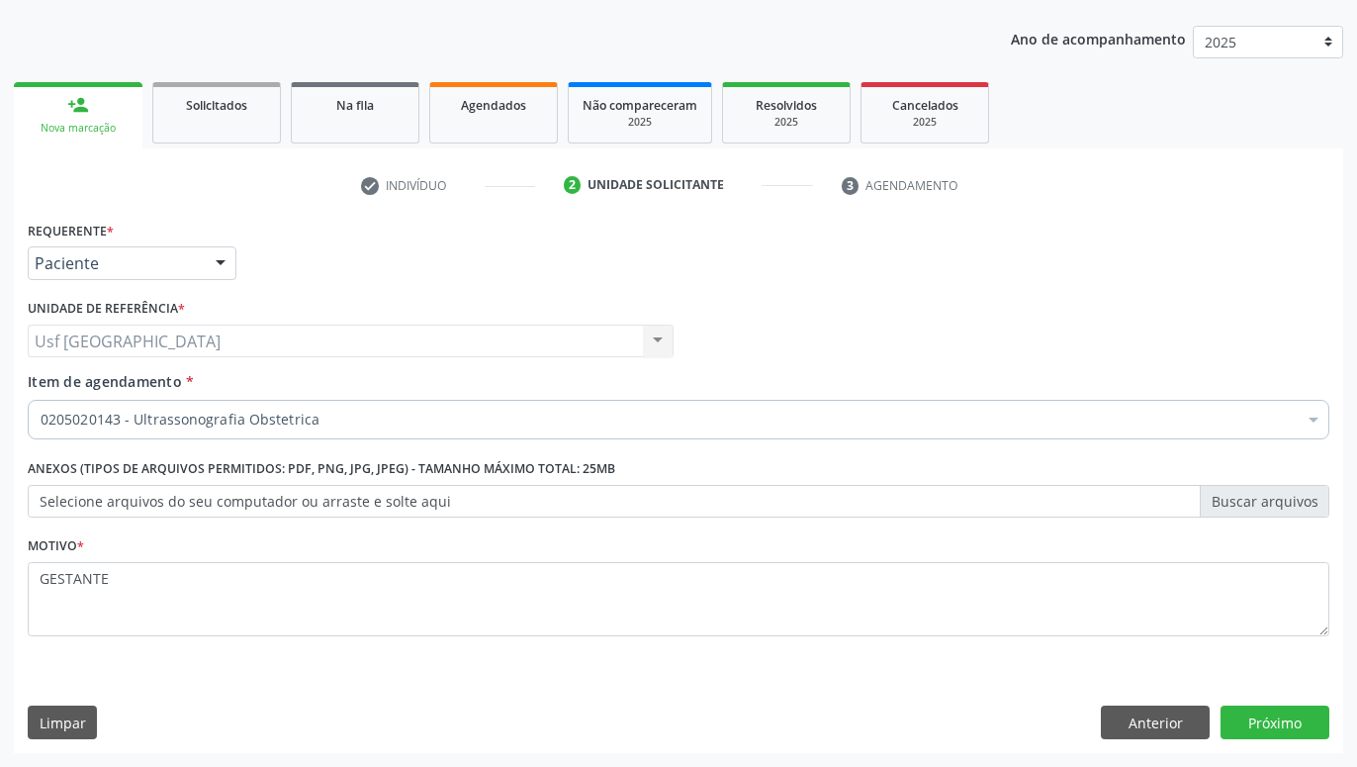
click at [1274, 740] on div "Requerente * Paciente Profissional de Saúde Paciente Nenhum resultado encontrad…" at bounding box center [678, 484] width 1329 height 537
click at [1279, 709] on button "Próximo" at bounding box center [1275, 722] width 109 height 34
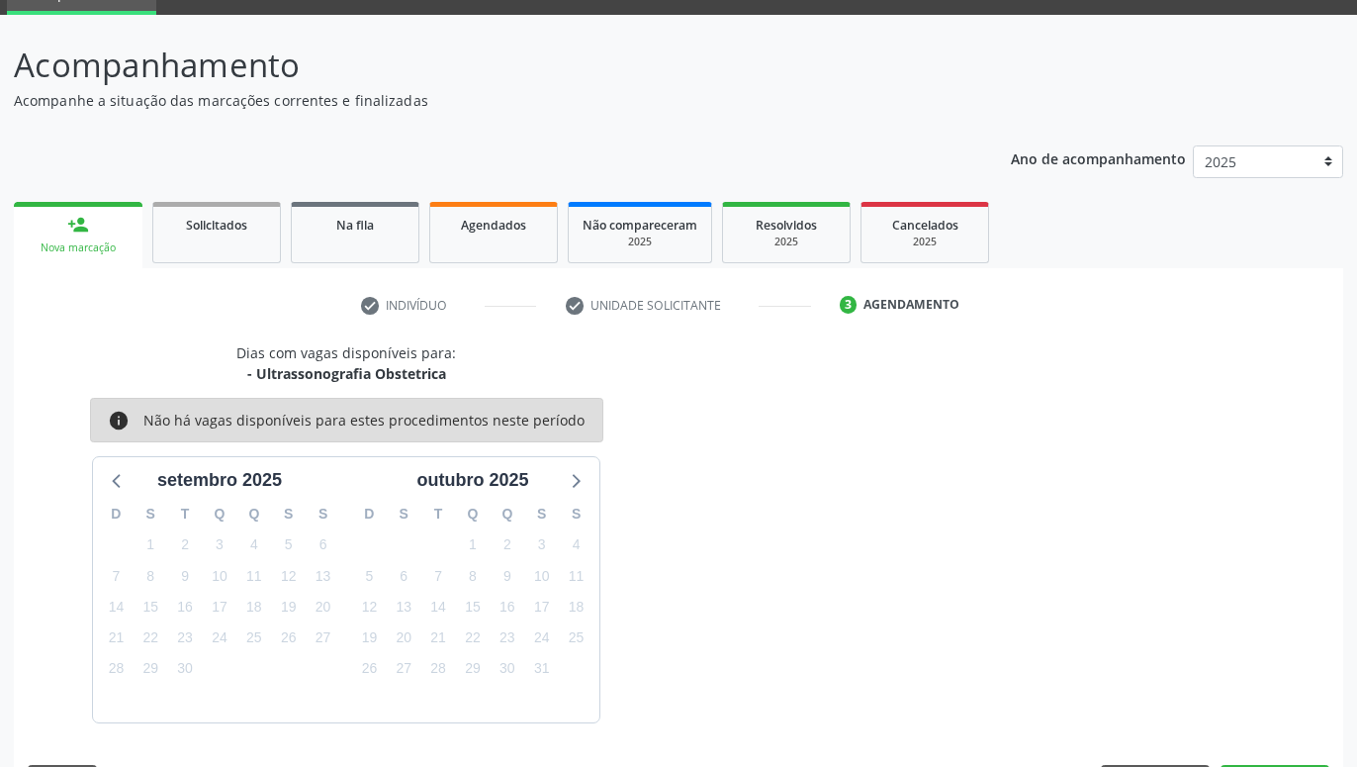
scroll to position [152, 0]
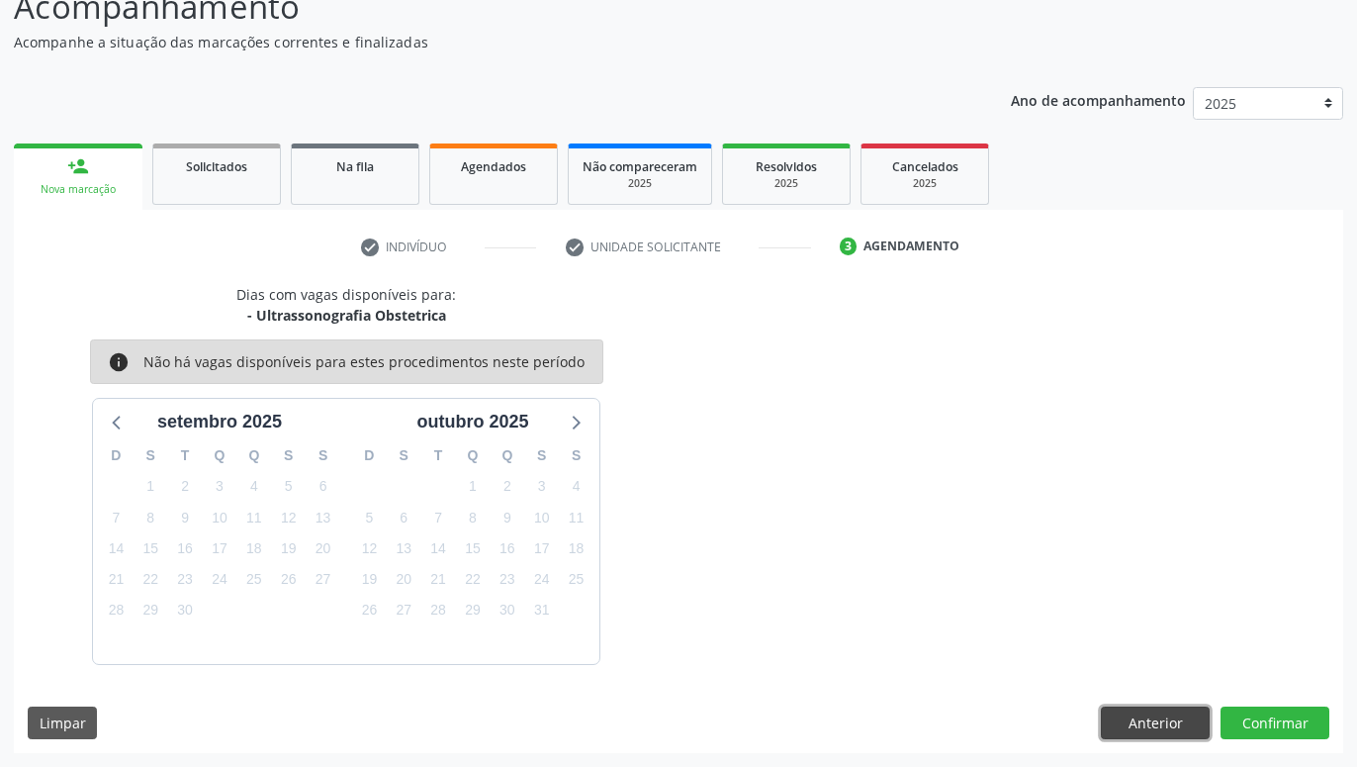
click at [1159, 718] on button "Anterior" at bounding box center [1155, 723] width 109 height 34
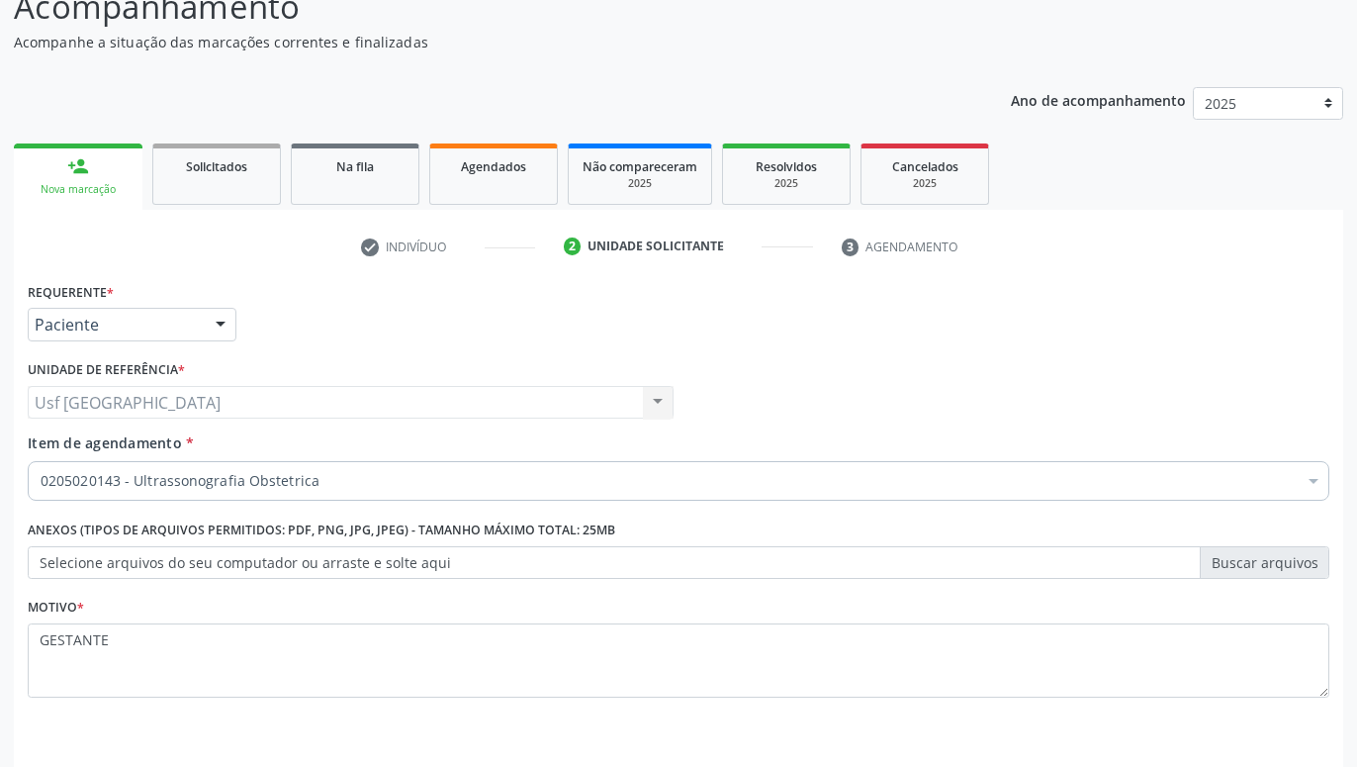
scroll to position [214, 0]
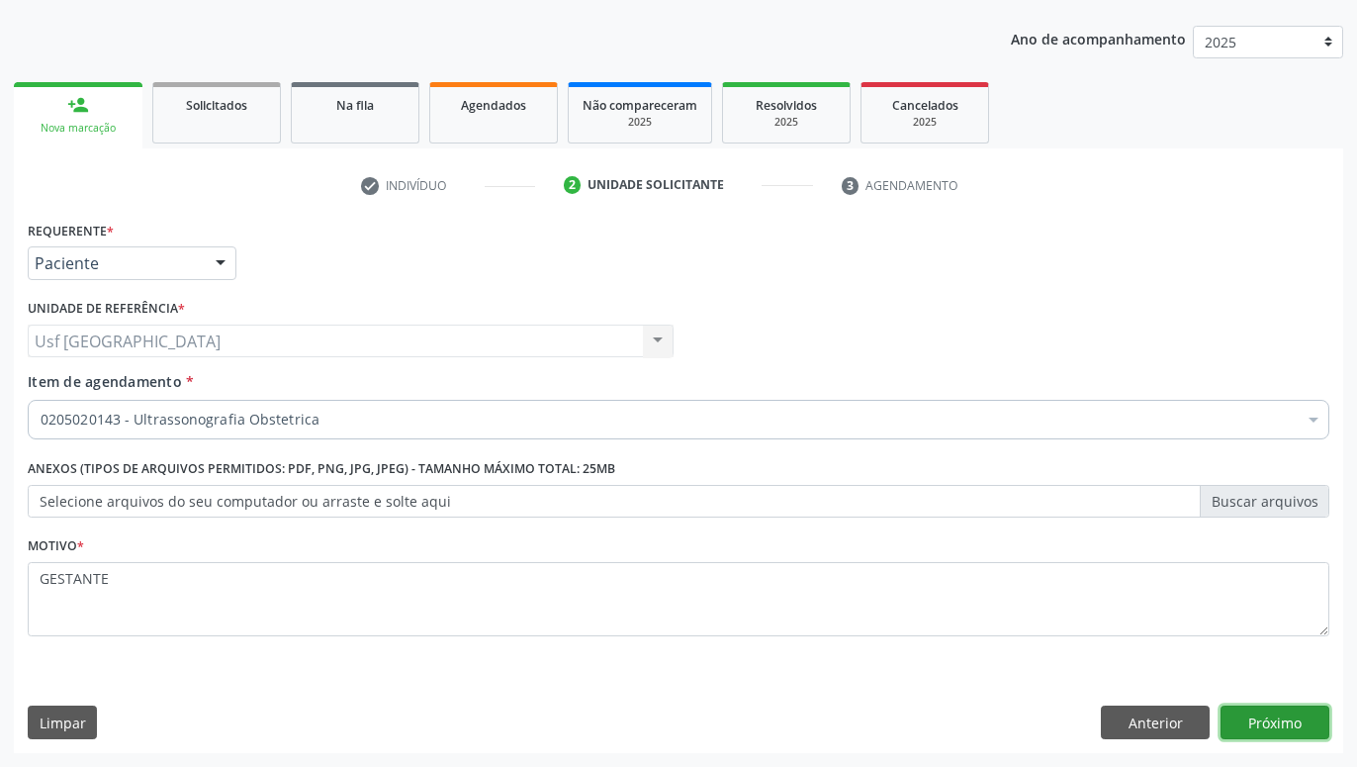
click at [1291, 721] on button "Próximo" at bounding box center [1275, 722] width 109 height 34
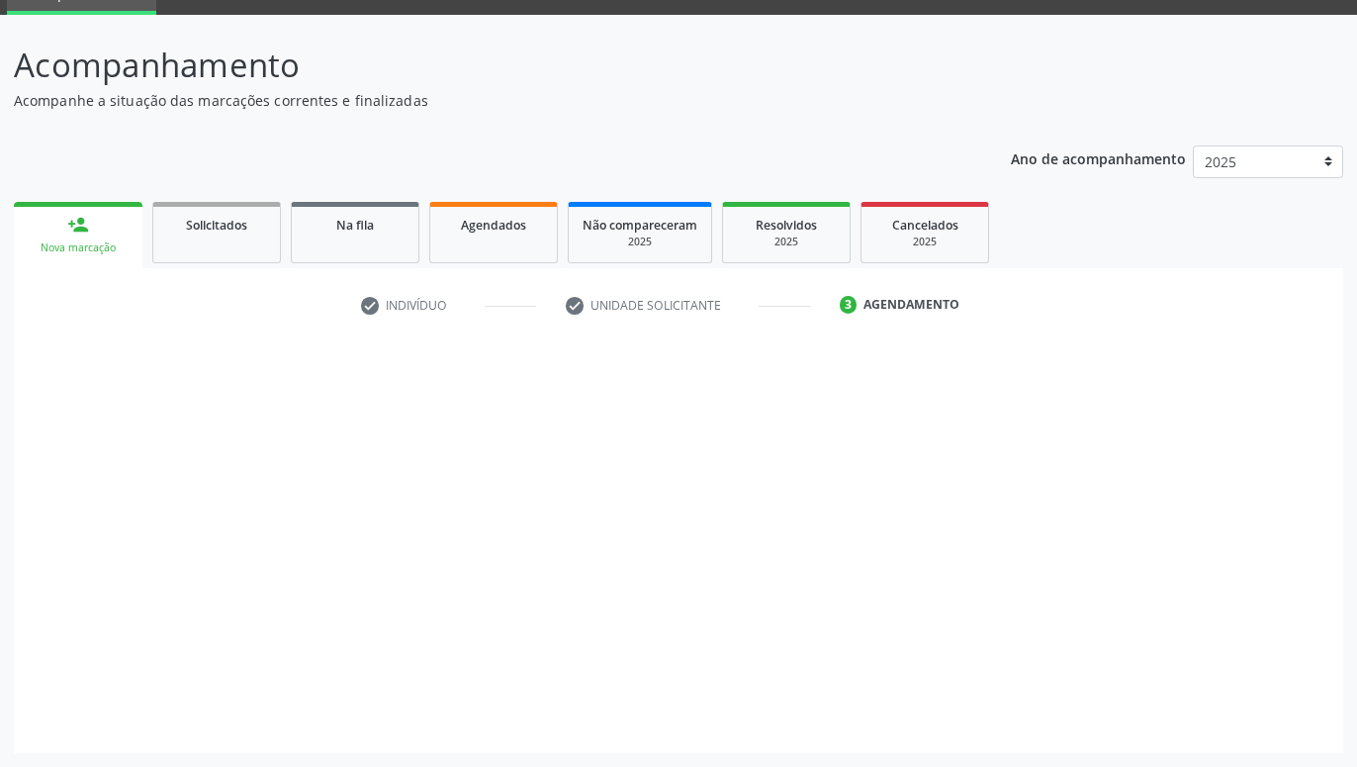
scroll to position [94, 0]
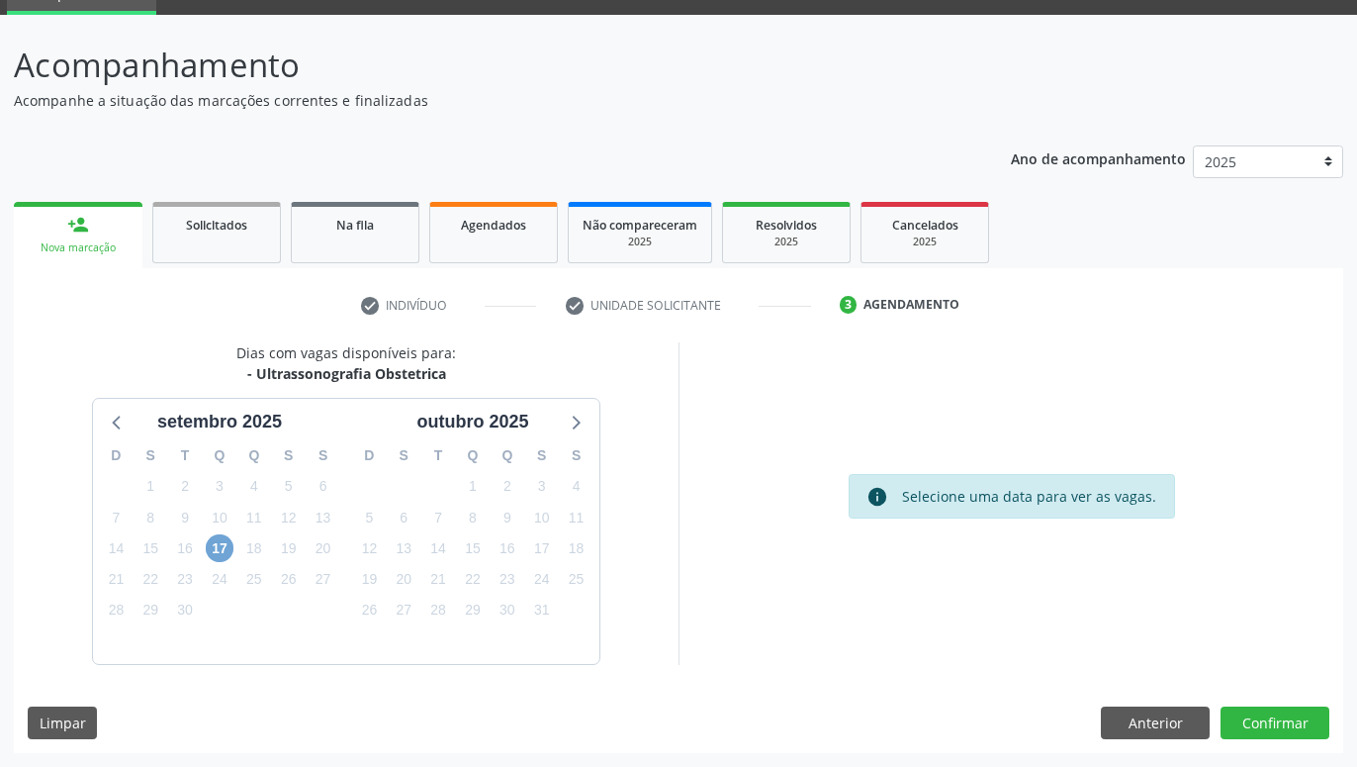
click at [219, 542] on span "17" at bounding box center [220, 548] width 28 height 28
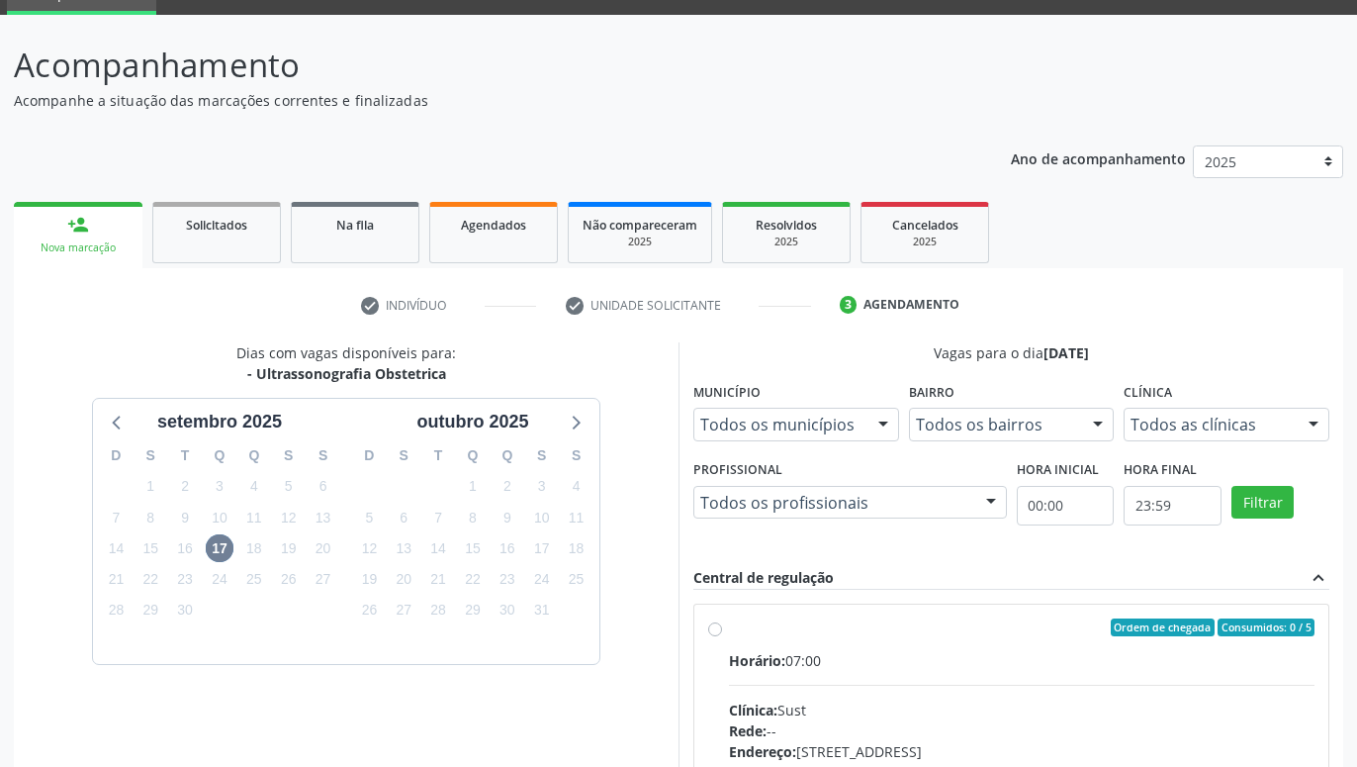
click at [729, 623] on label "Ordem de chegada Consumidos: 0 / 5 Horário: 07:00 Clínica: Sust Rede: -- Endere…" at bounding box center [1022, 770] width 586 height 304
click at [716, 623] on input "Ordem de chegada Consumidos: 0 / 5 Horário: 07:00 Clínica: Sust Rede: -- Endere…" at bounding box center [715, 627] width 14 height 18
radio input "true"
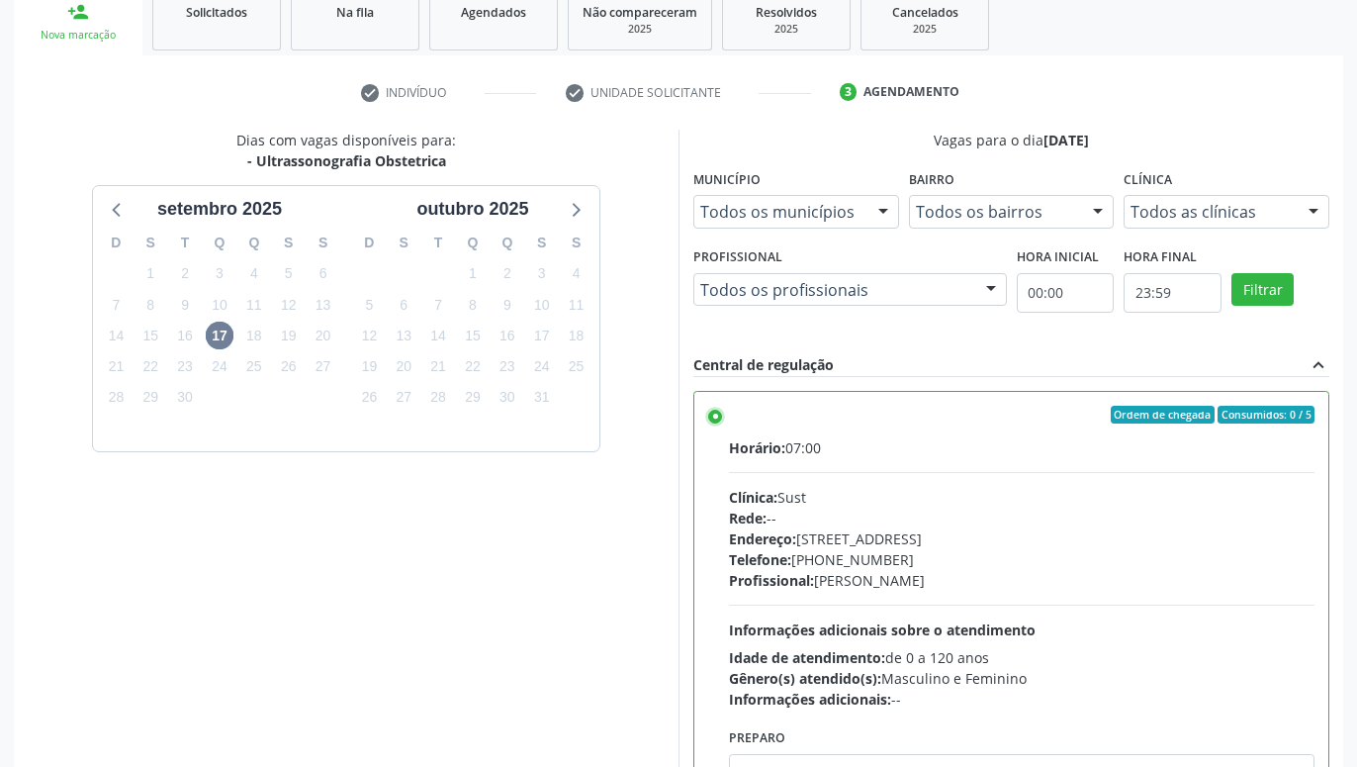
scroll to position [415, 0]
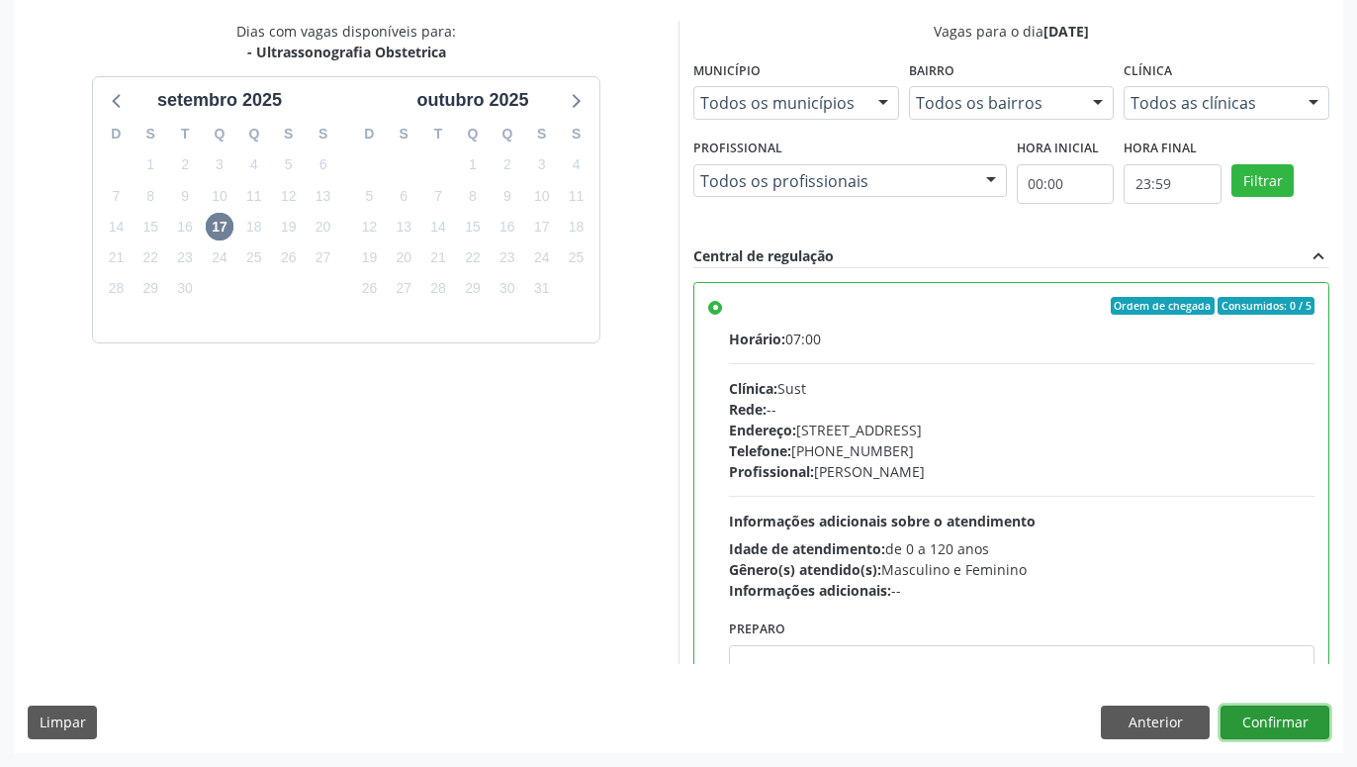
click at [1261, 727] on button "Confirmar" at bounding box center [1275, 722] width 109 height 34
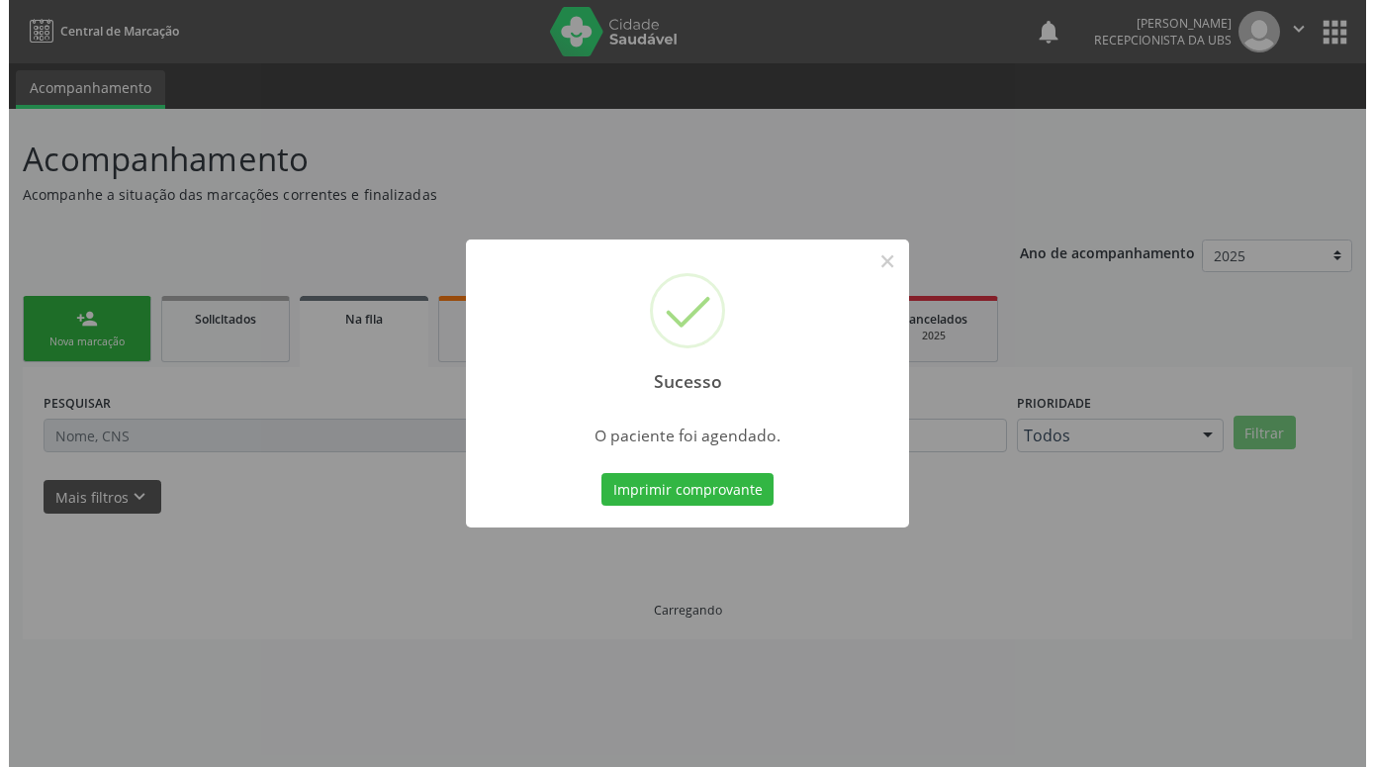
scroll to position [0, 0]
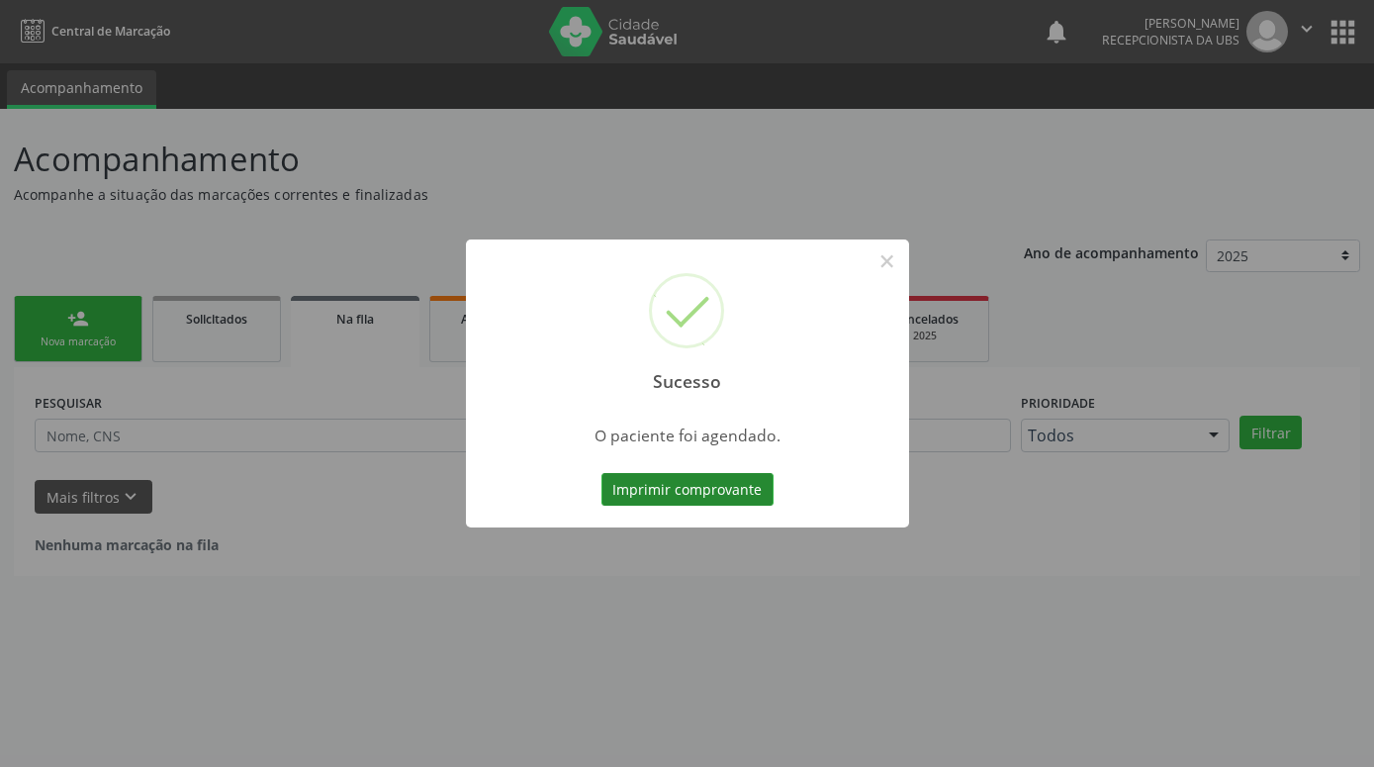
click at [722, 496] on button "Imprimir comprovante" at bounding box center [687, 490] width 172 height 34
